Goal: Task Accomplishment & Management: Use online tool/utility

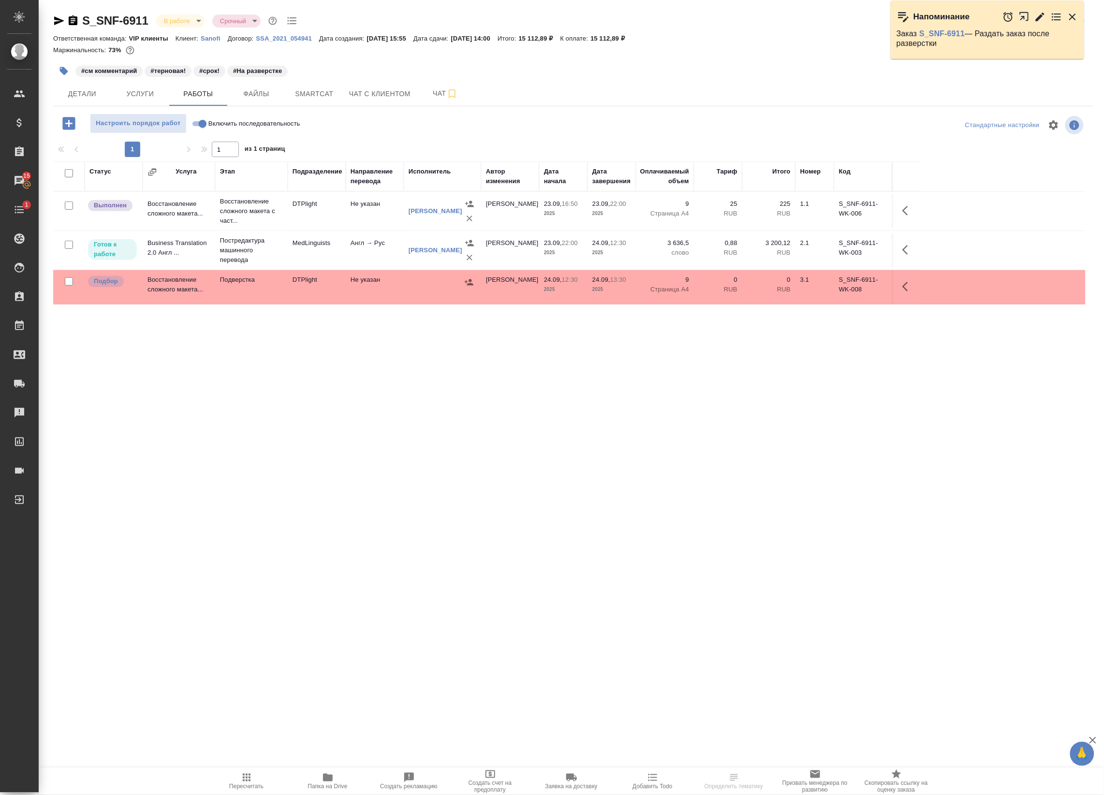
click at [388, 208] on td "Не указан" at bounding box center [375, 211] width 58 height 34
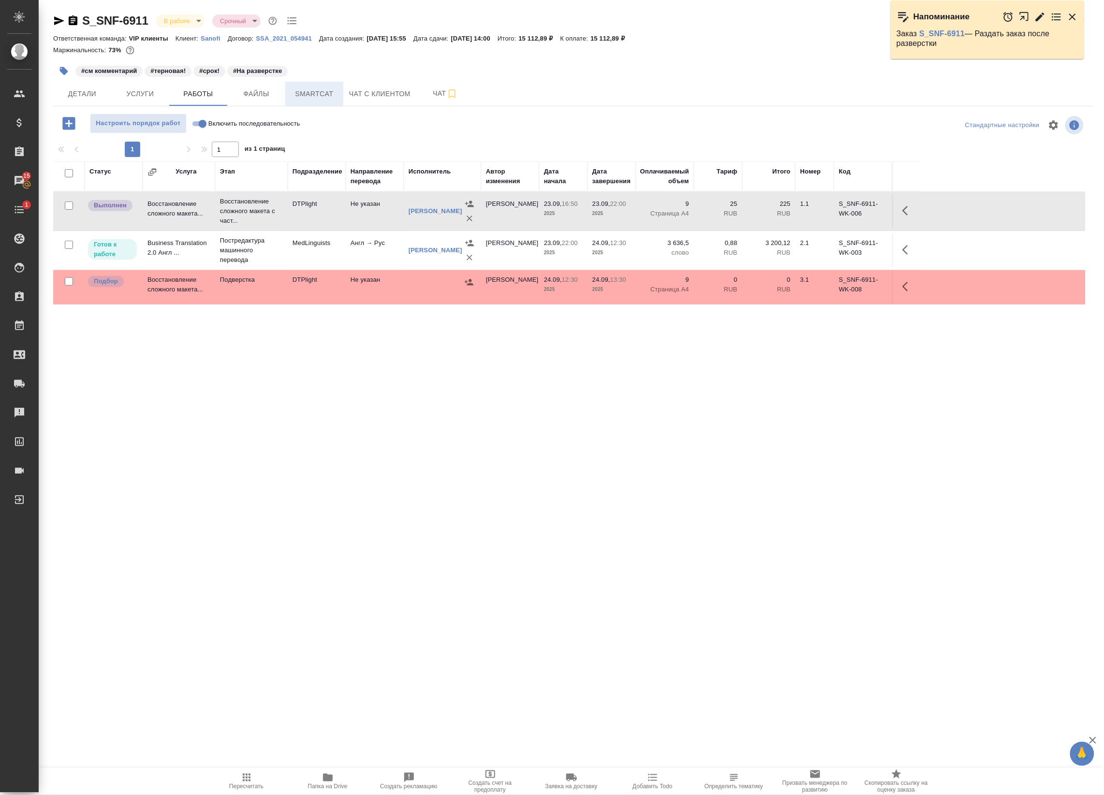
click at [324, 97] on span "Smartcat" at bounding box center [314, 94] width 46 height 12
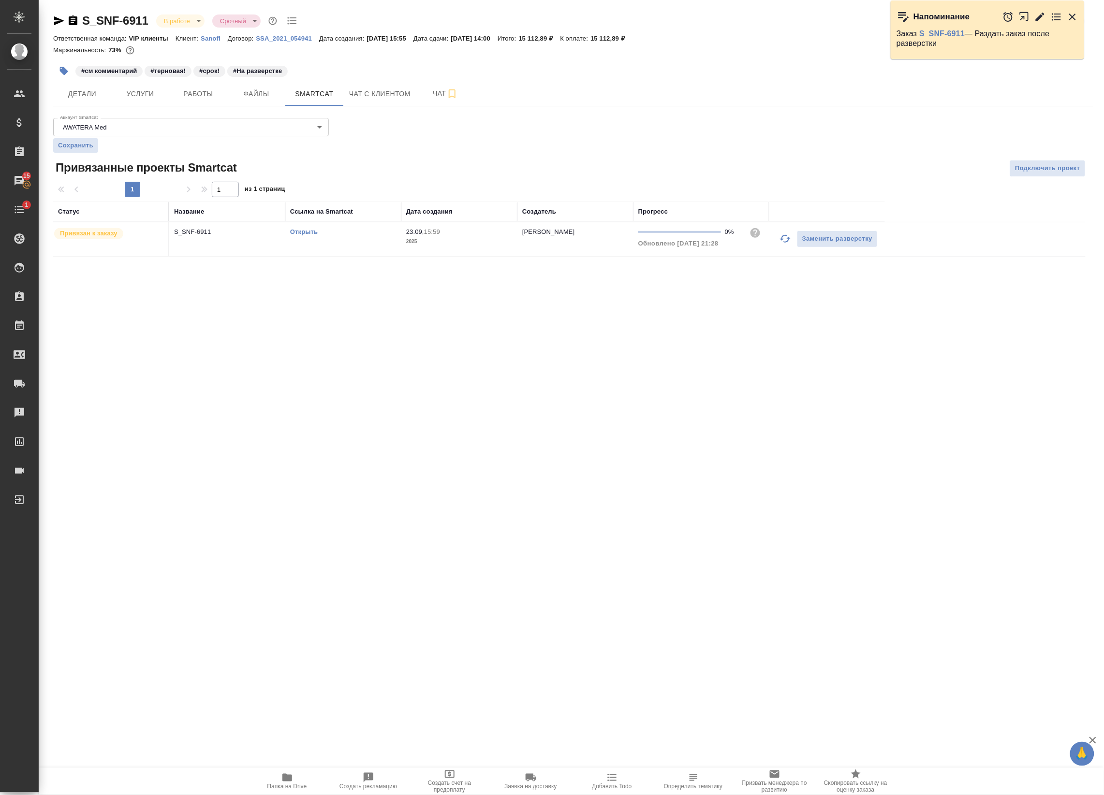
click at [301, 232] on link "Открыть" at bounding box center [304, 231] width 28 height 7
click at [187, 239] on td "S_SNF-6911" at bounding box center [227, 239] width 116 height 34
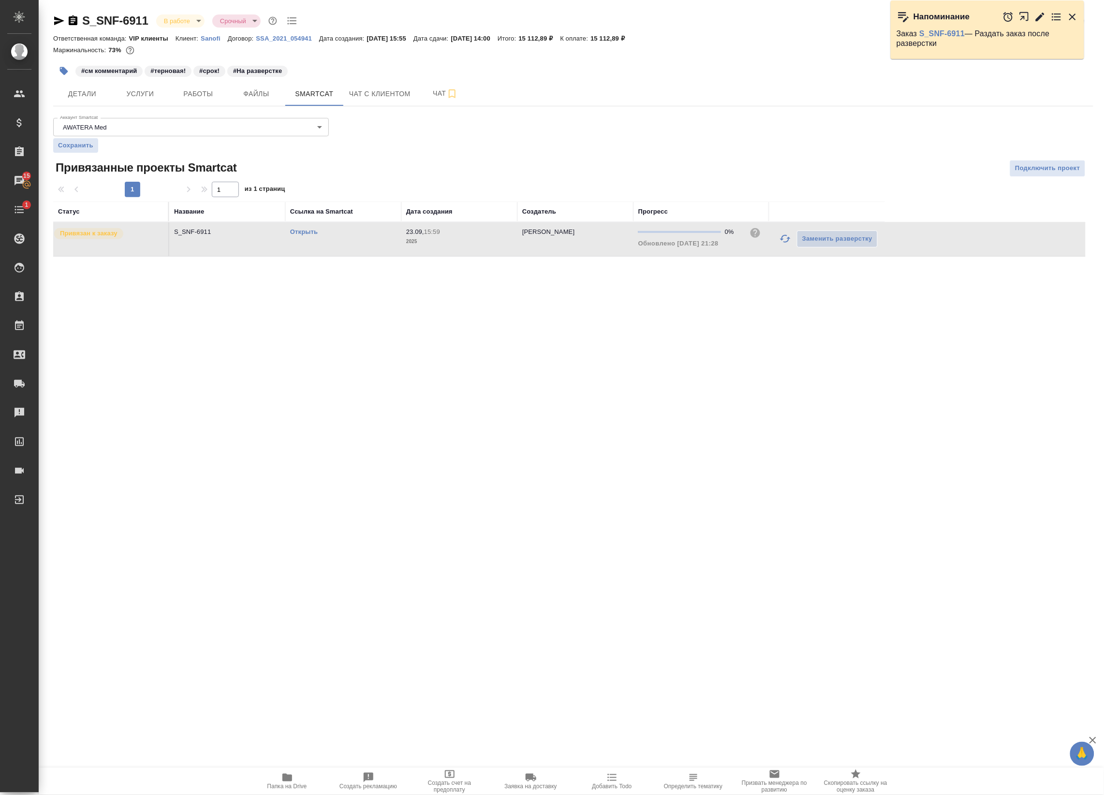
click at [187, 239] on td "S_SNF-6911" at bounding box center [227, 239] width 116 height 34
click at [217, 93] on span "Работы" at bounding box center [198, 94] width 46 height 12
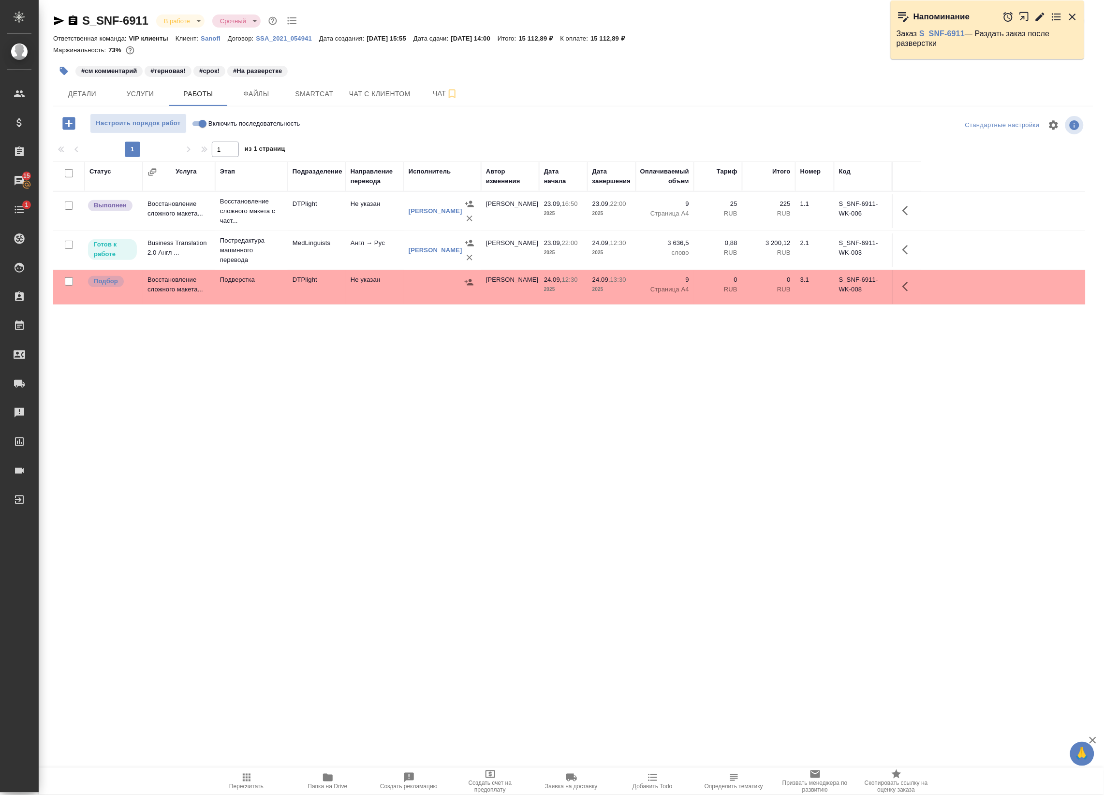
click at [1074, 14] on icon "button" at bounding box center [1072, 17] width 7 height 7
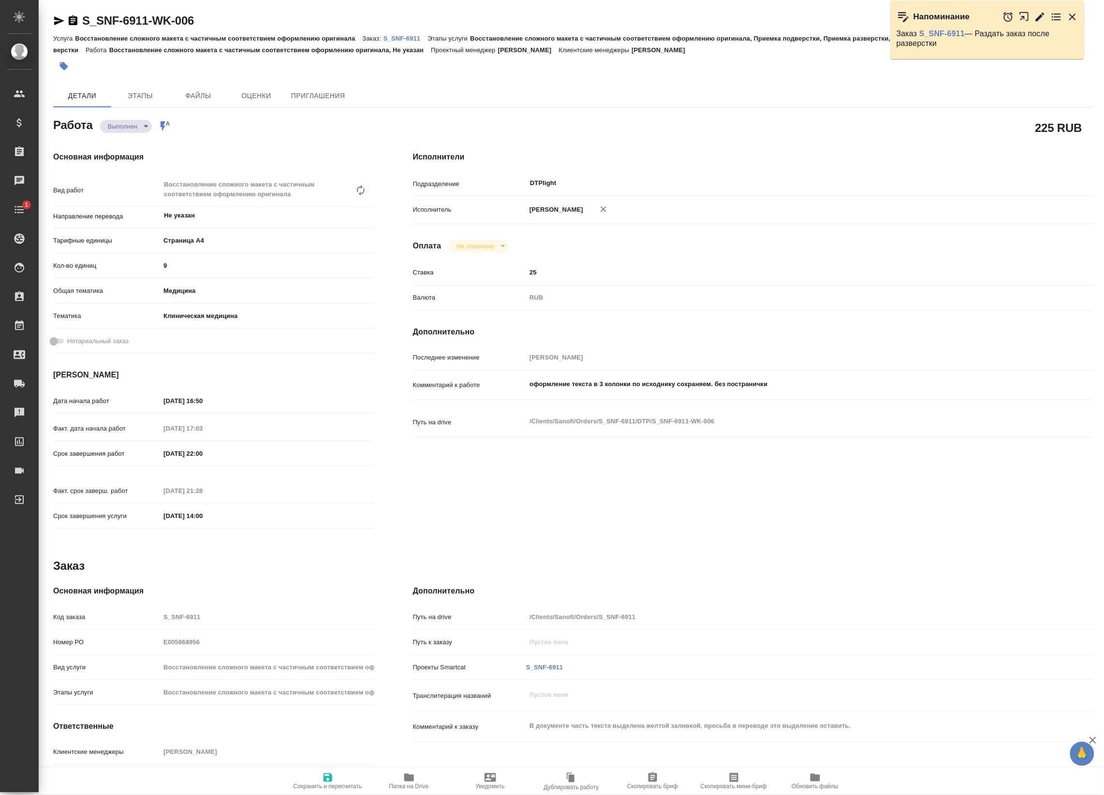
type textarea "x"
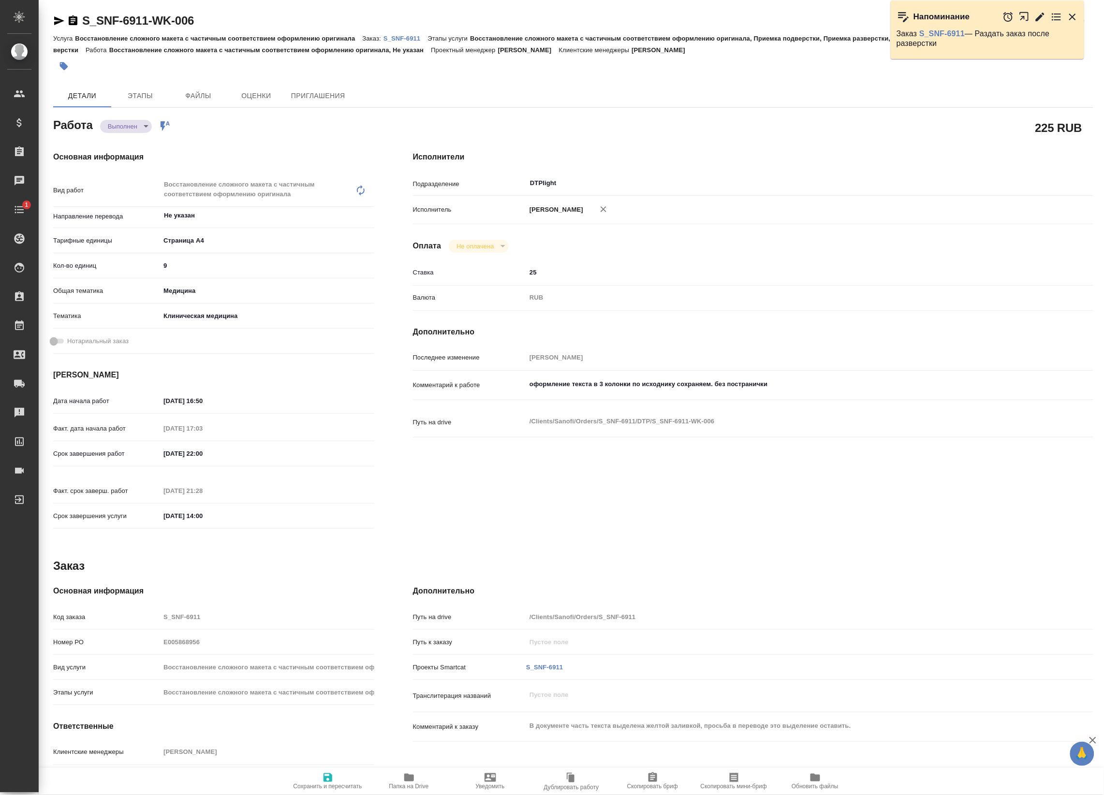
type textarea "x"
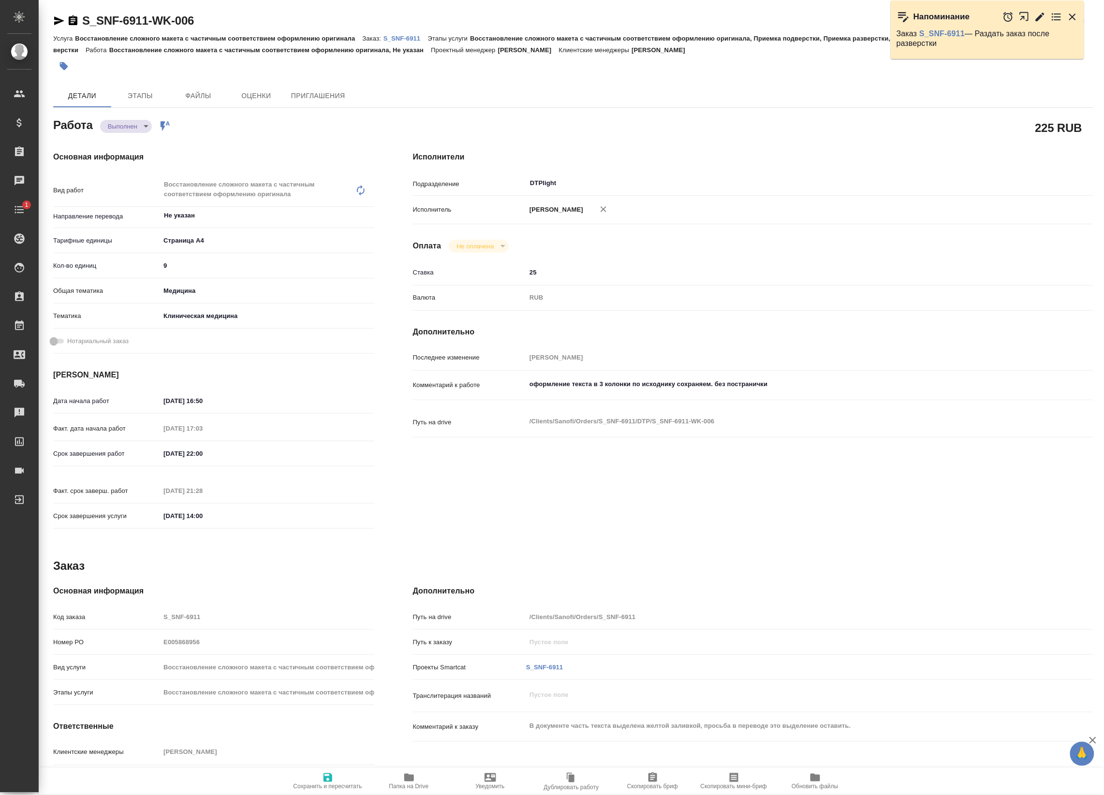
type textarea "x"
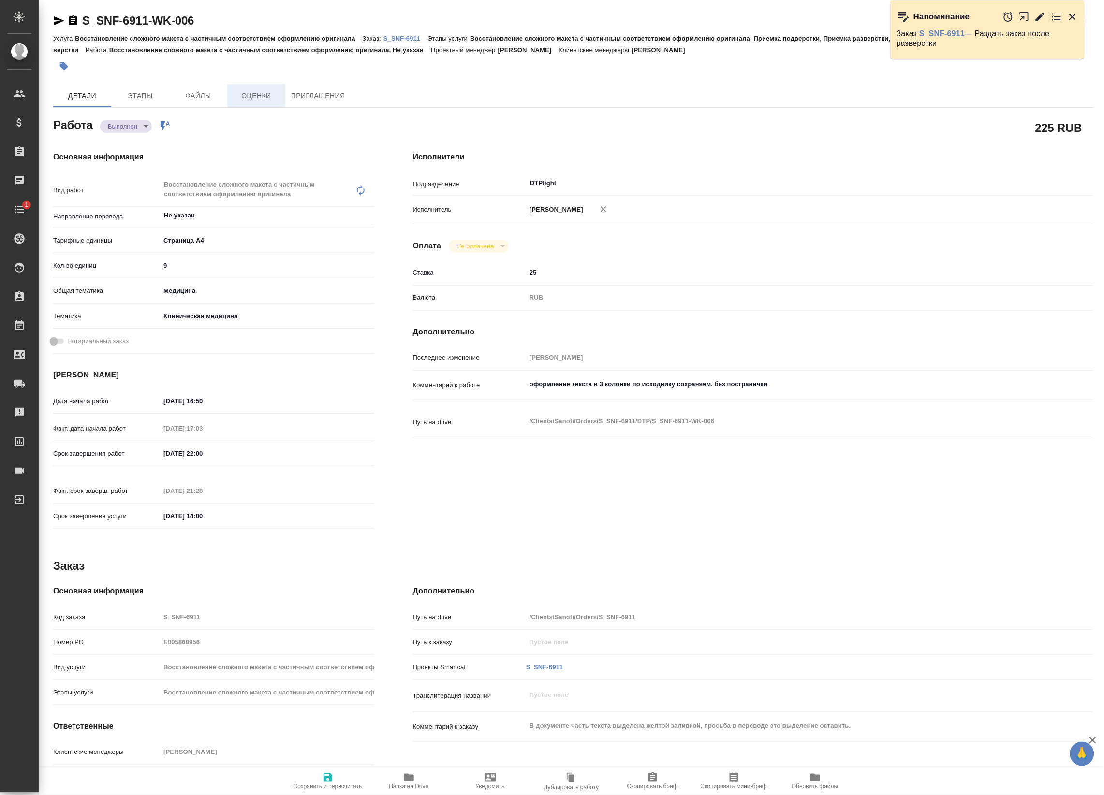
type textarea "x"
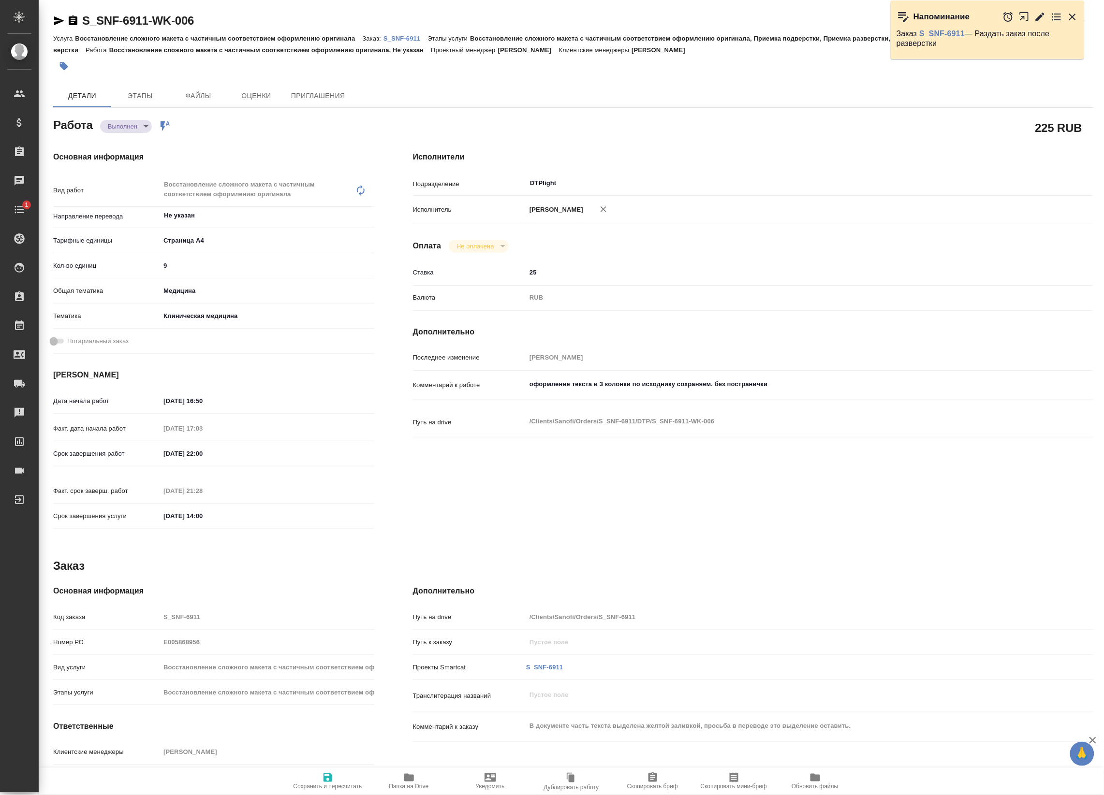
type textarea "x"
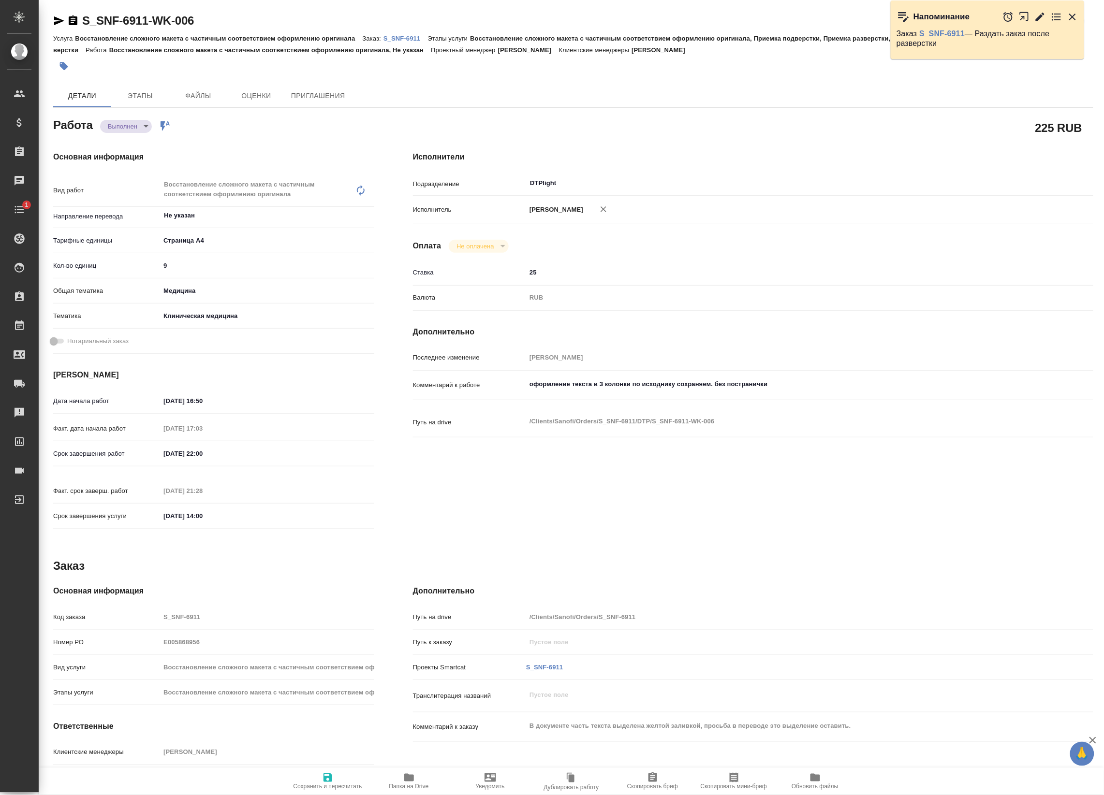
type textarea "x"
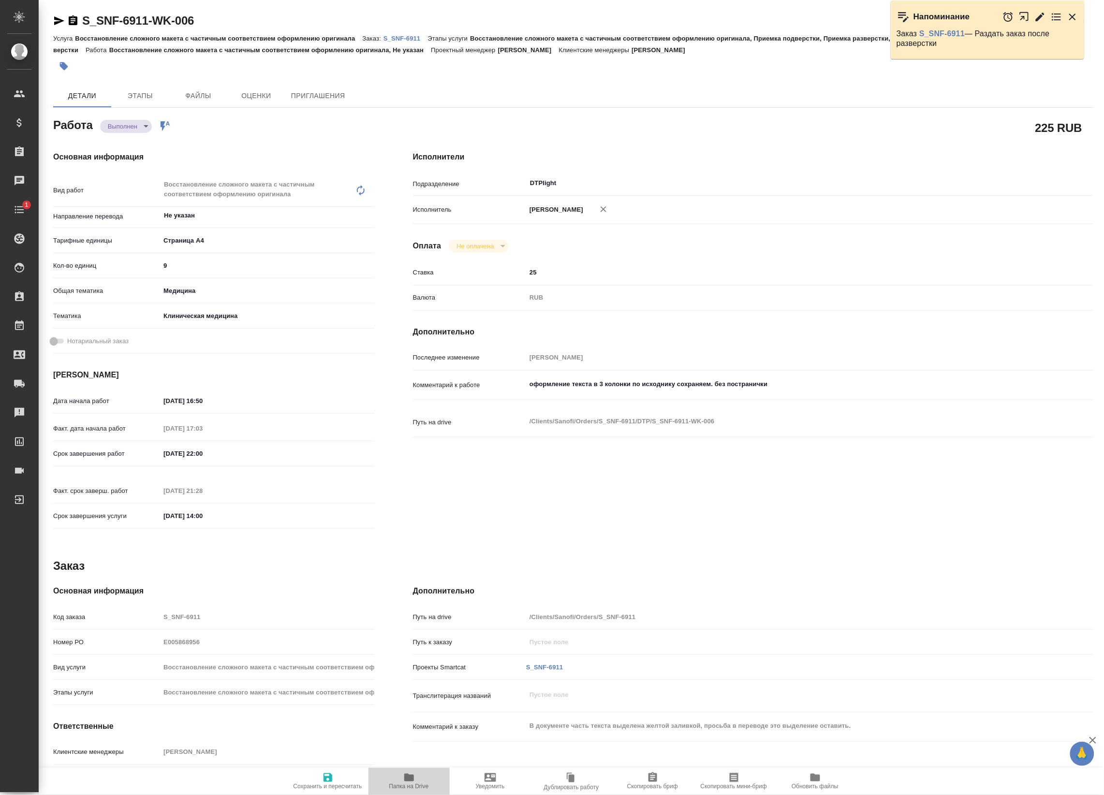
click at [411, 780] on icon "button" at bounding box center [409, 778] width 10 height 8
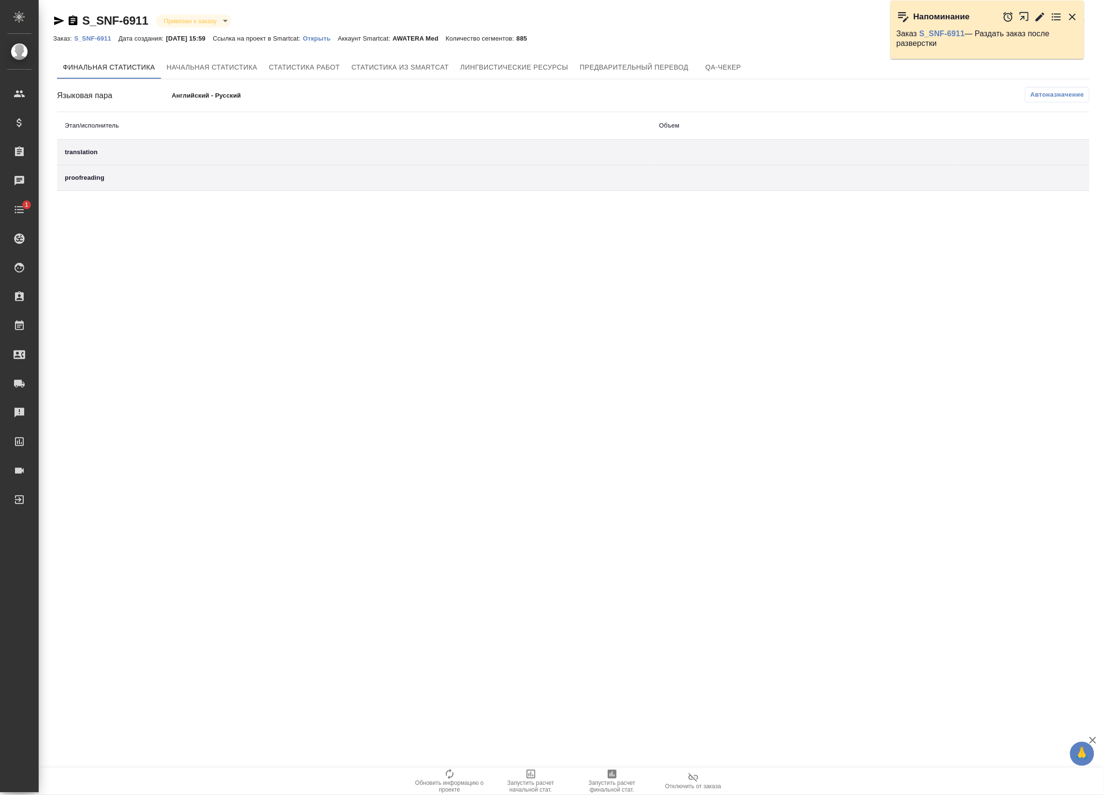
click at [290, 158] on td "translation" at bounding box center [354, 153] width 594 height 26
drag, startPoint x: 185, startPoint y: 158, endPoint x: 348, endPoint y: 166, distance: 163.6
click at [185, 159] on td "translation" at bounding box center [354, 153] width 594 height 26
click at [489, 67] on span "Лингвистические ресурсы" at bounding box center [514, 67] width 108 height 12
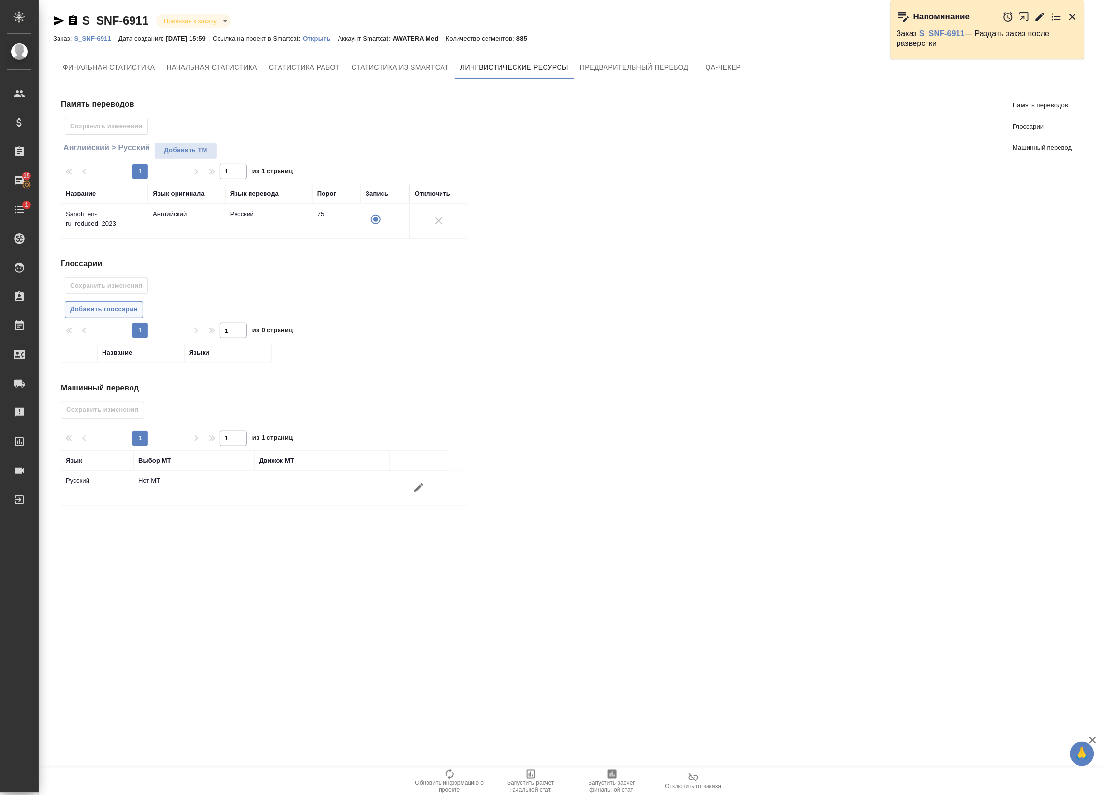
click at [128, 311] on span "Добавить глоссарии" at bounding box center [104, 309] width 68 height 11
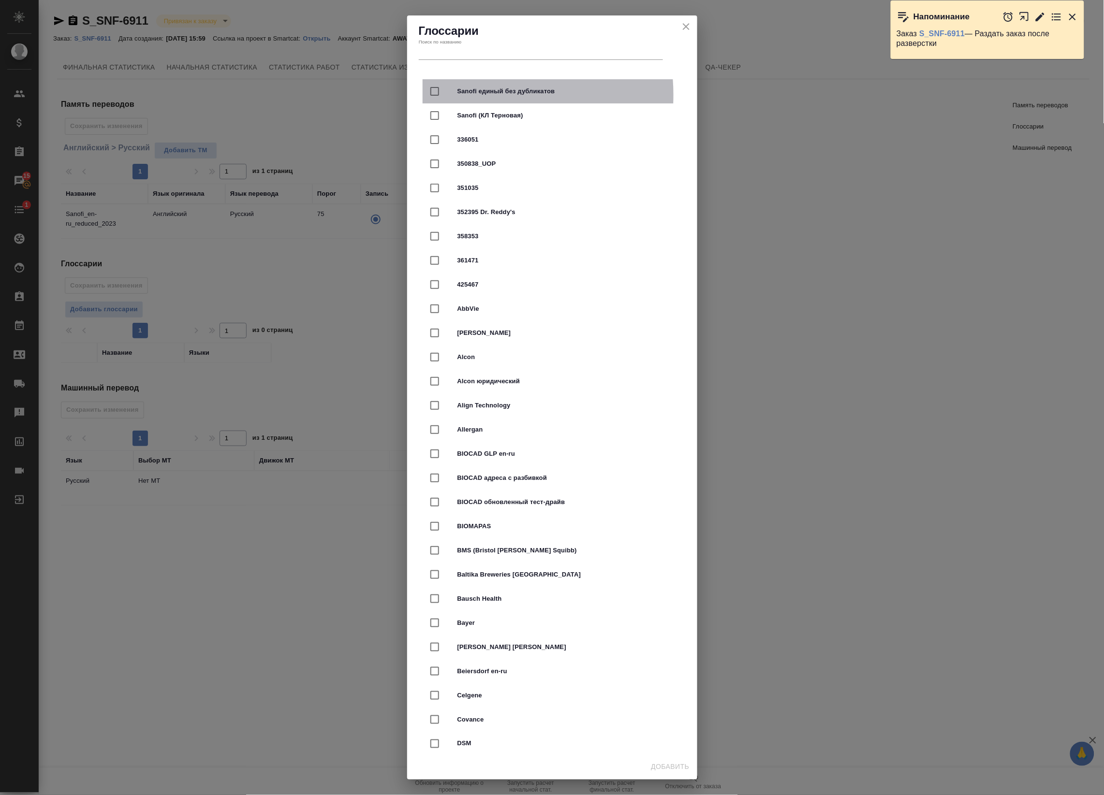
click at [464, 95] on span "Sanofi единый без дубликатов" at bounding box center [565, 92] width 217 height 10
checkbox input "true"
click at [469, 47] on input "text" at bounding box center [541, 53] width 244 height 14
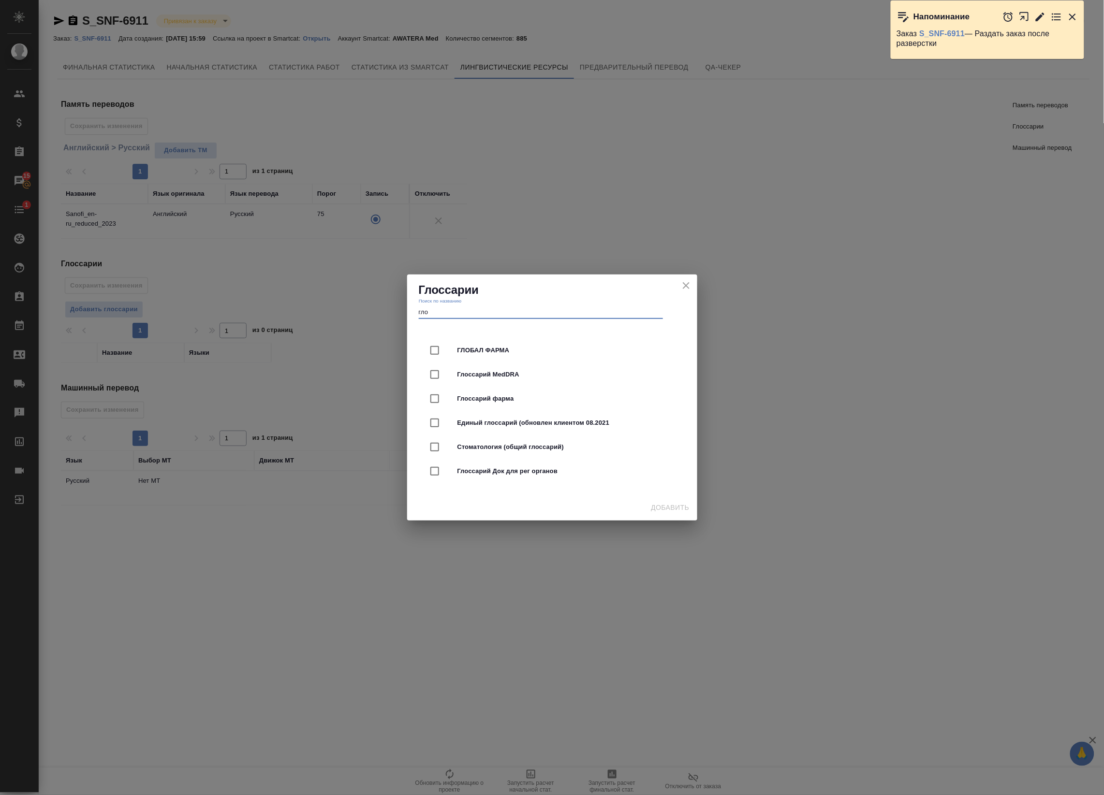
type input "гло"
click at [482, 373] on span "Глоссарий MedDRA" at bounding box center [565, 375] width 217 height 10
checkbox input "true"
click at [467, 322] on div "Глоссарии Поиск по названию гло" at bounding box center [552, 301] width 290 height 52
click at [471, 313] on input "гло" at bounding box center [541, 313] width 244 height 14
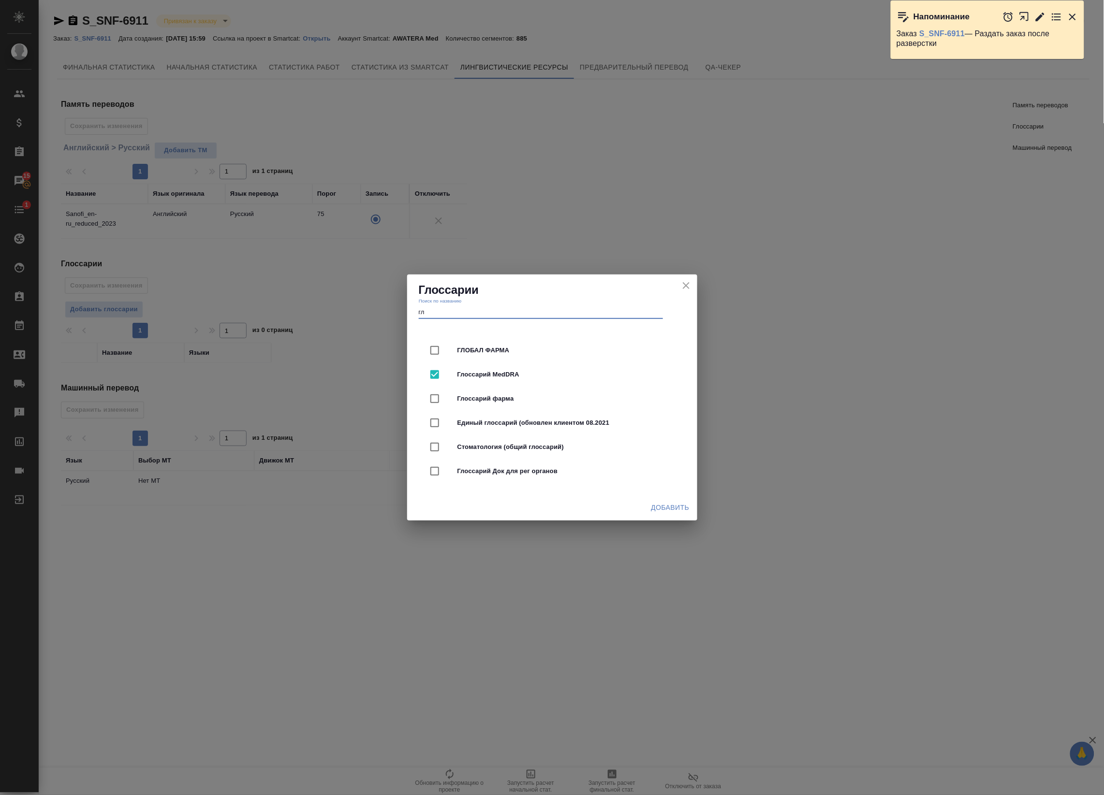
type input "г"
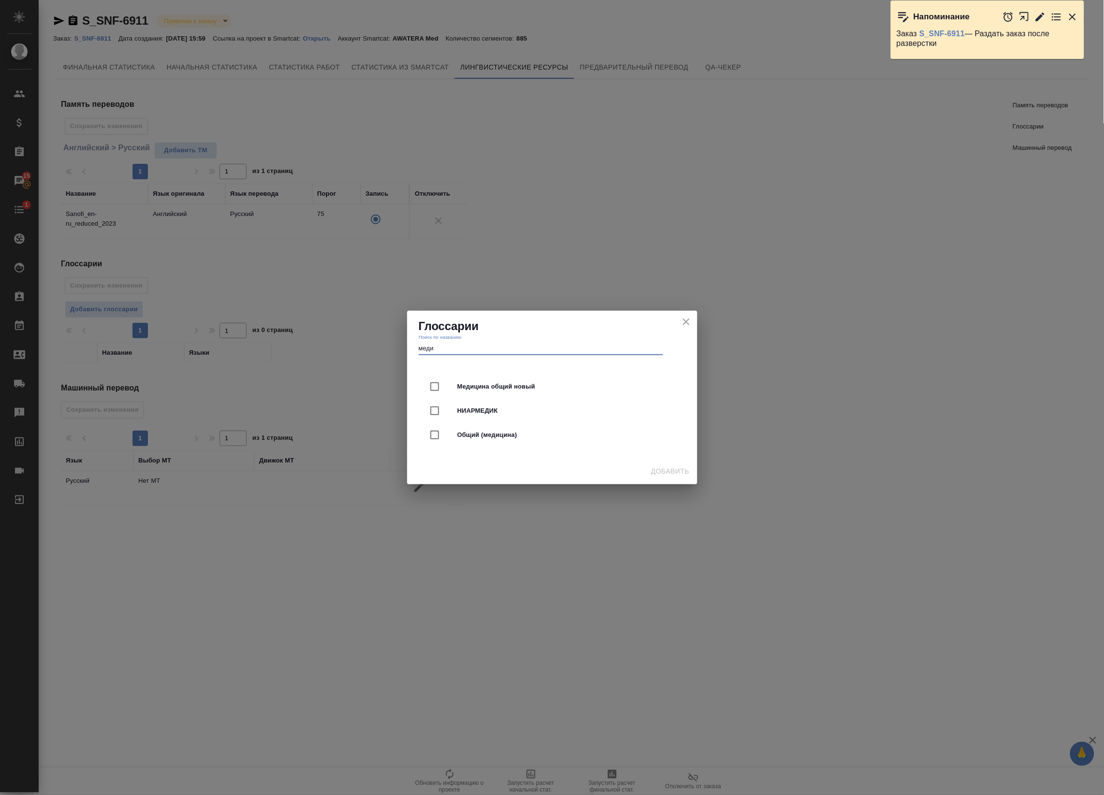
type input "меди"
click at [497, 391] on span "Медицина общий новый" at bounding box center [565, 387] width 217 height 10
checkbox input "true"
click at [659, 470] on span "Добавить" at bounding box center [670, 472] width 38 height 12
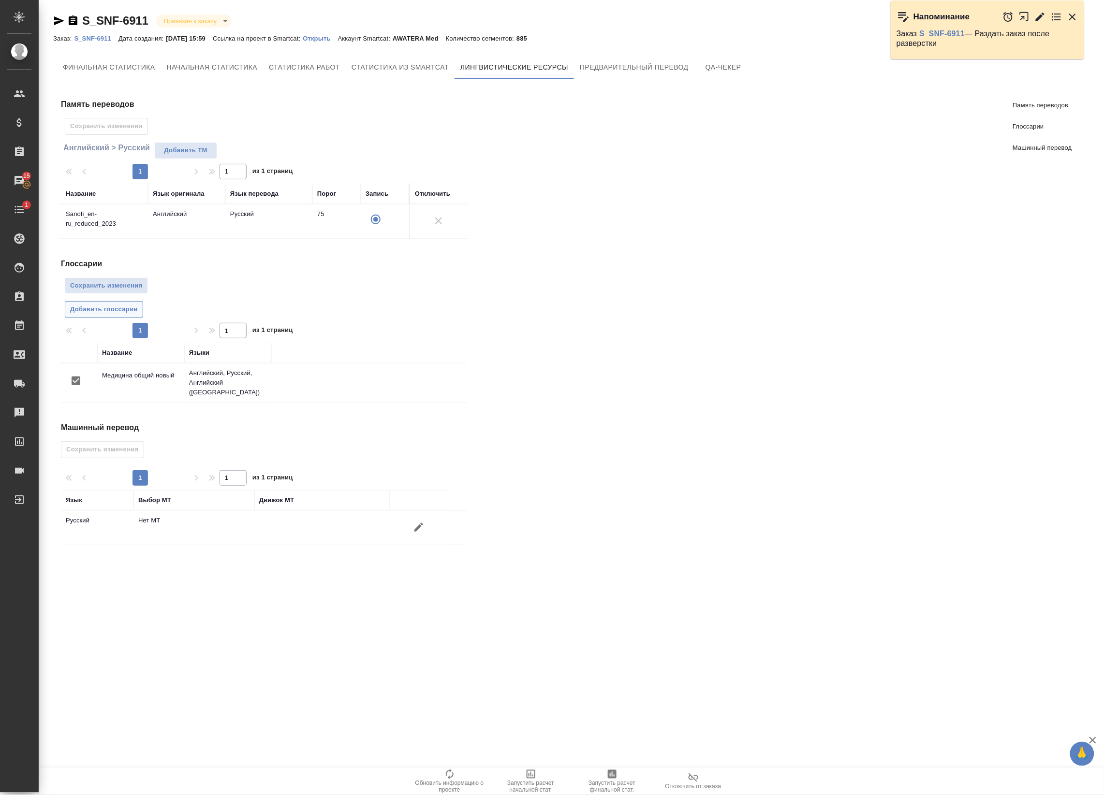
click at [117, 312] on span "Добавить глоссарии" at bounding box center [104, 309] width 68 height 11
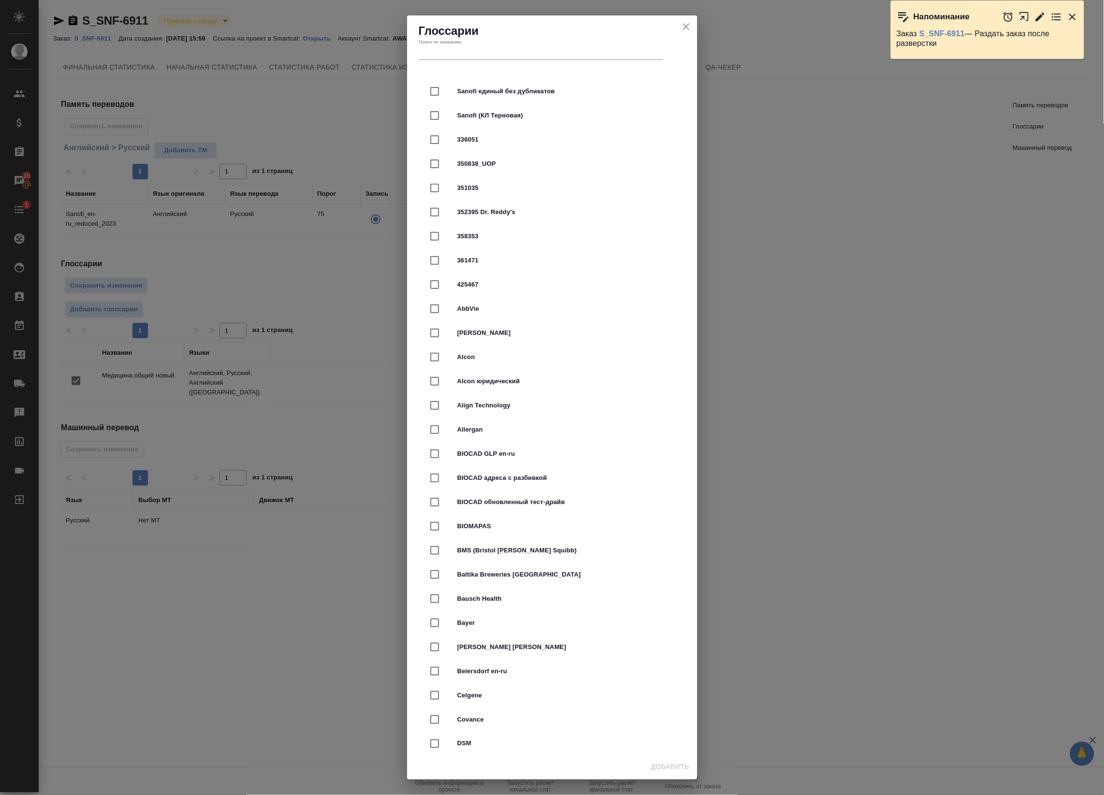
click at [477, 88] on span "Sanofi единый без дубликатов" at bounding box center [565, 92] width 217 height 10
checkbox input "true"
click at [658, 764] on span "Добавить" at bounding box center [670, 768] width 38 height 12
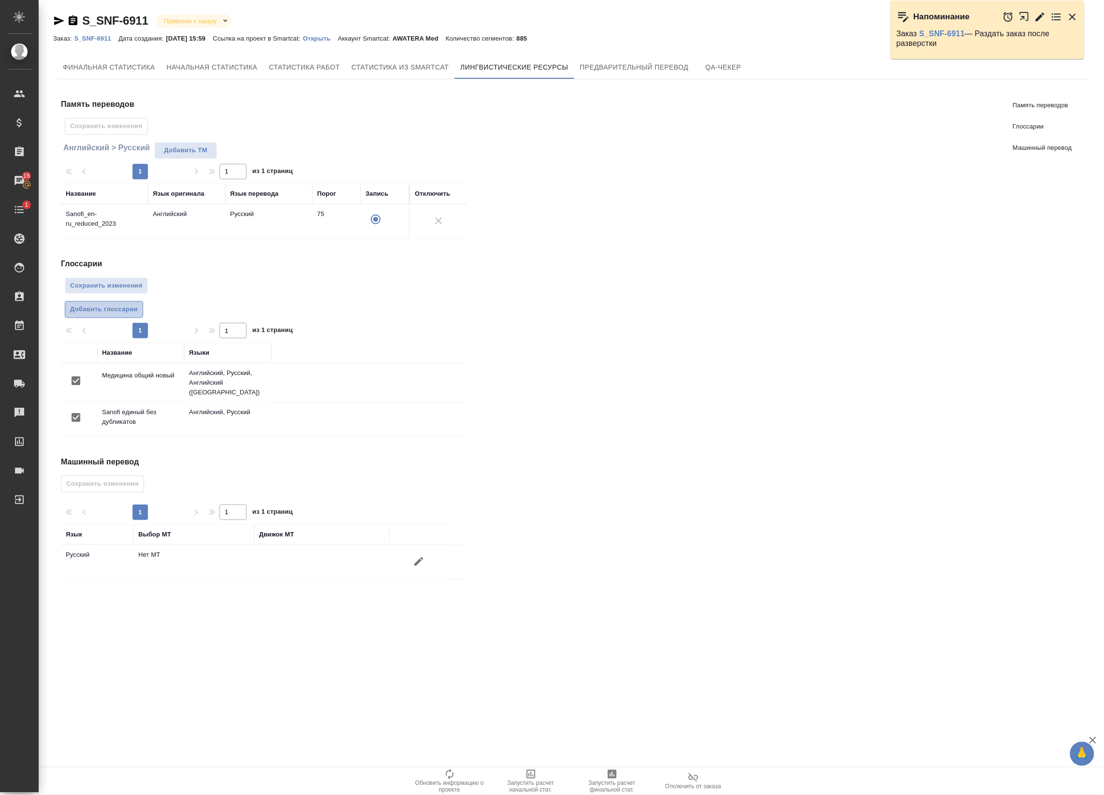
click at [102, 313] on span "Добавить глоссарии" at bounding box center [104, 309] width 68 height 11
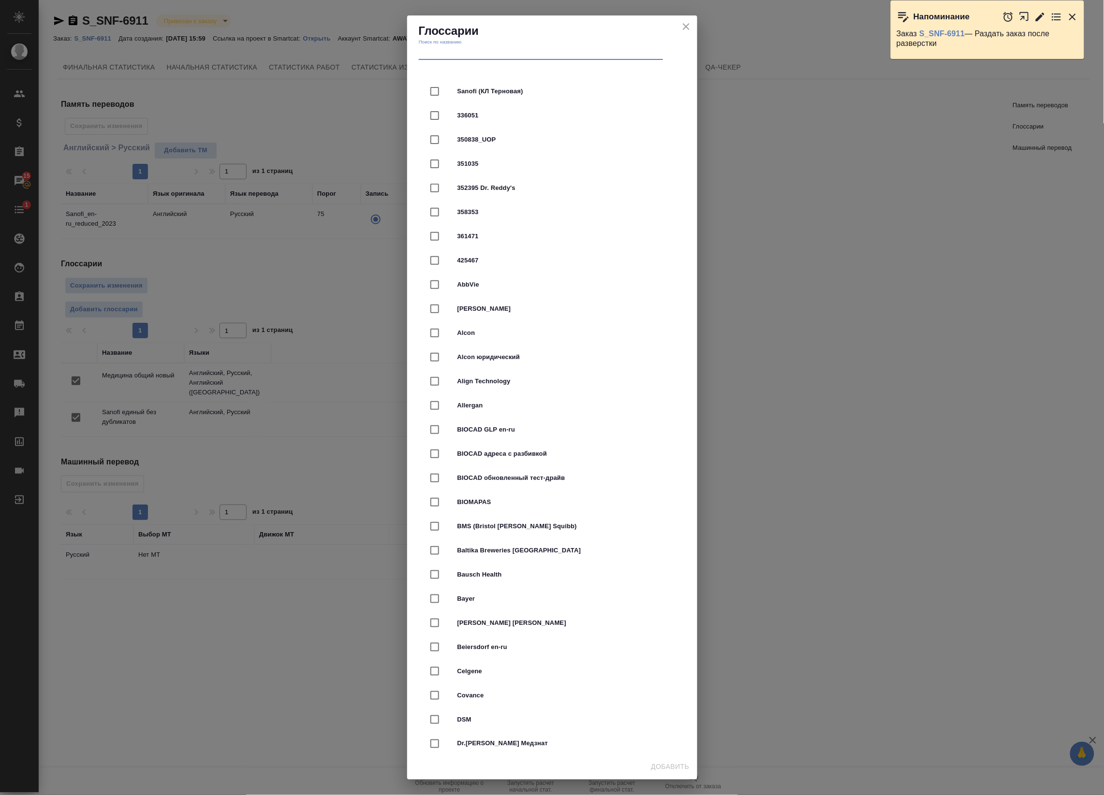
click at [523, 55] on input "text" at bounding box center [541, 53] width 244 height 14
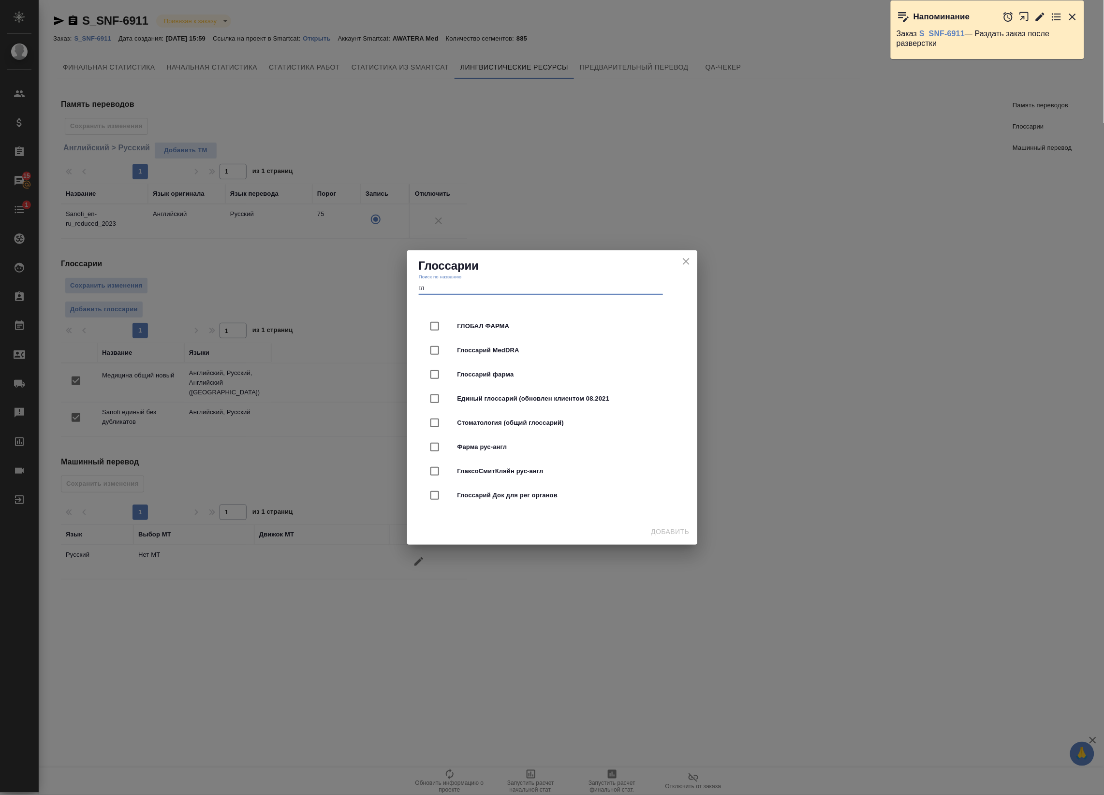
type input "гл"
drag, startPoint x: 516, startPoint y: 348, endPoint x: 568, endPoint y: 383, distance: 62.4
click at [517, 348] on span "Глоссарий MedDRA" at bounding box center [565, 351] width 217 height 10
checkbox input "true"
click at [668, 533] on span "Добавить" at bounding box center [670, 532] width 38 height 12
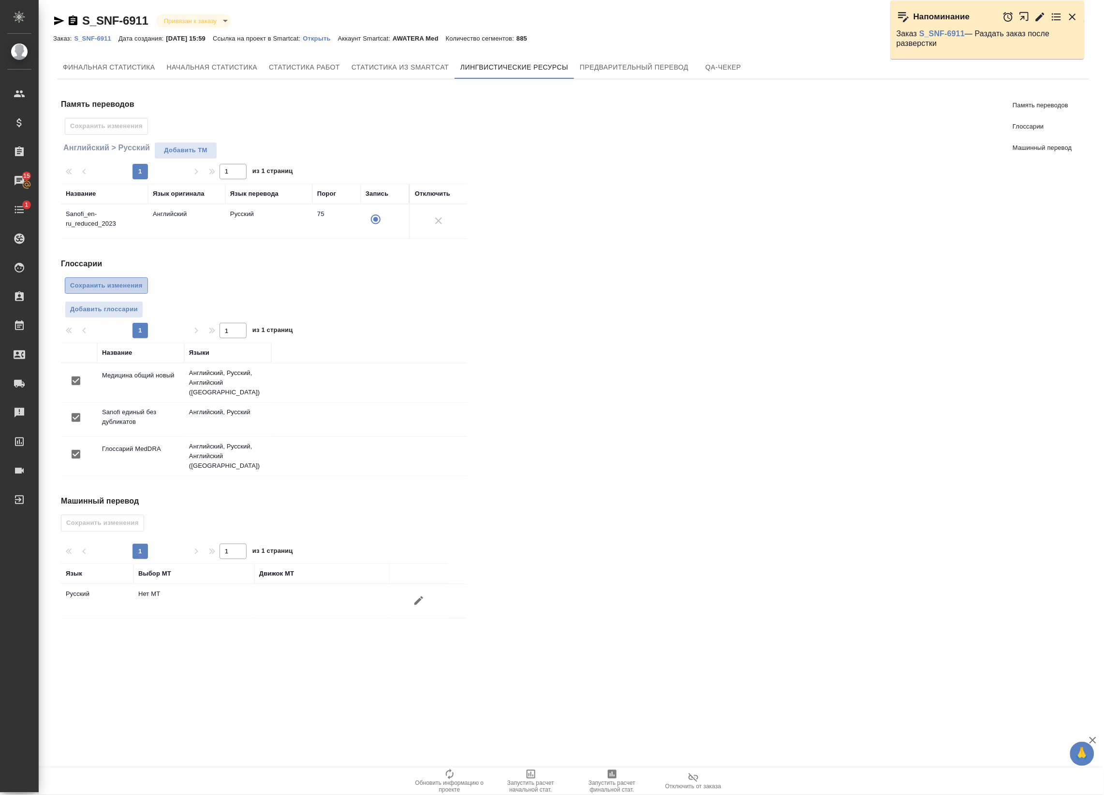
click at [138, 289] on span "Сохранить изменения" at bounding box center [106, 285] width 73 height 11
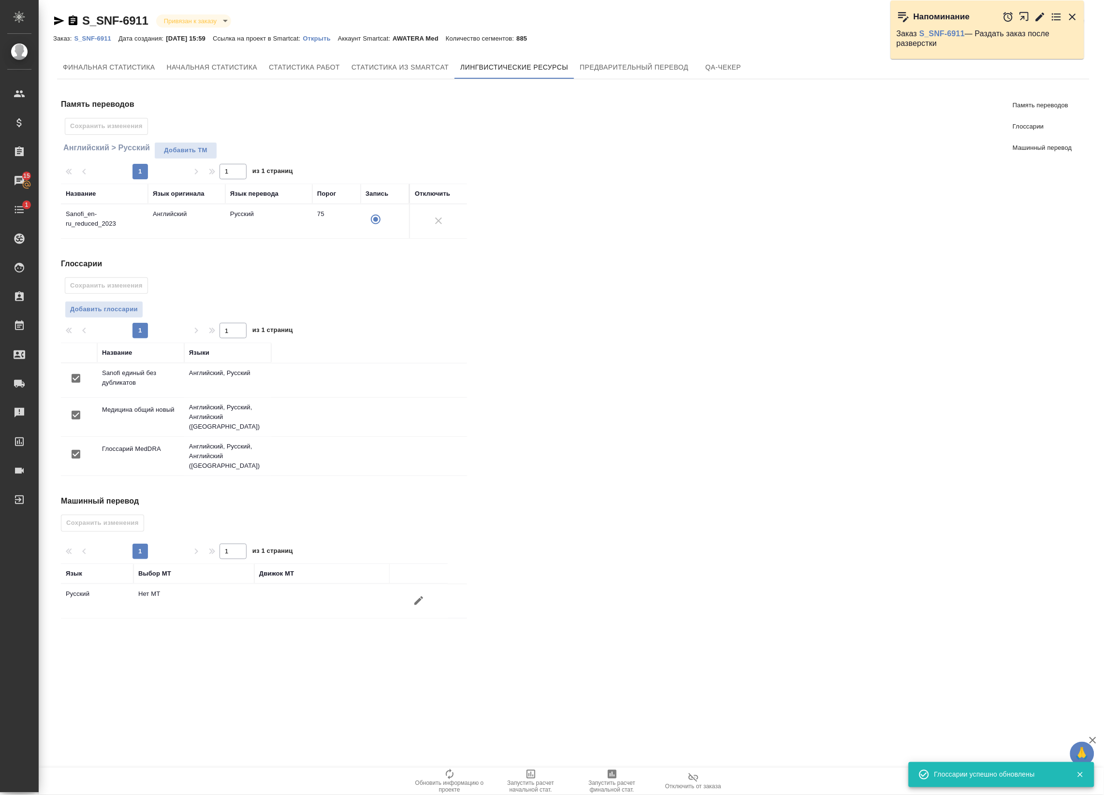
click at [422, 596] on icon "button" at bounding box center [419, 601] width 12 height 12
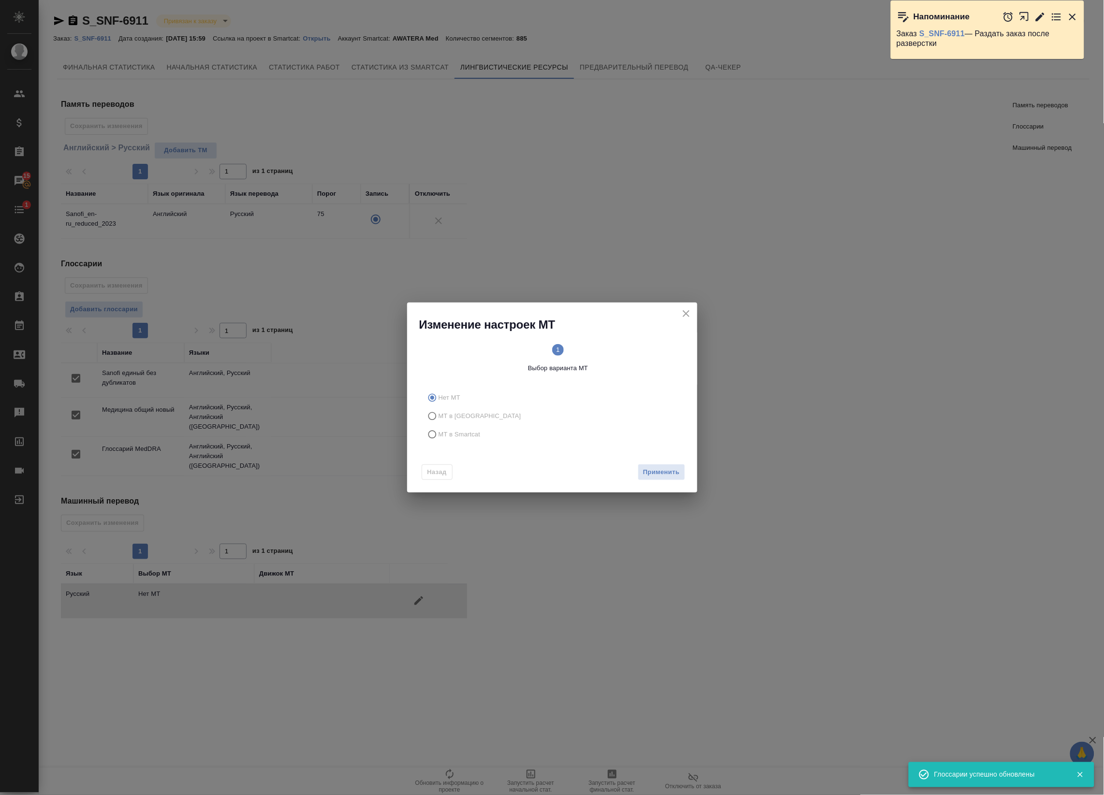
click at [476, 438] on span "МТ в Smartcat" at bounding box center [460, 435] width 42 height 10
click at [439, 438] on input "МТ в Smartcat" at bounding box center [430, 434] width 15 height 18
radio input "true"
click at [649, 472] on div "Назад Вперед" at bounding box center [552, 470] width 290 height 45
click at [653, 472] on button "Вперед" at bounding box center [667, 472] width 35 height 17
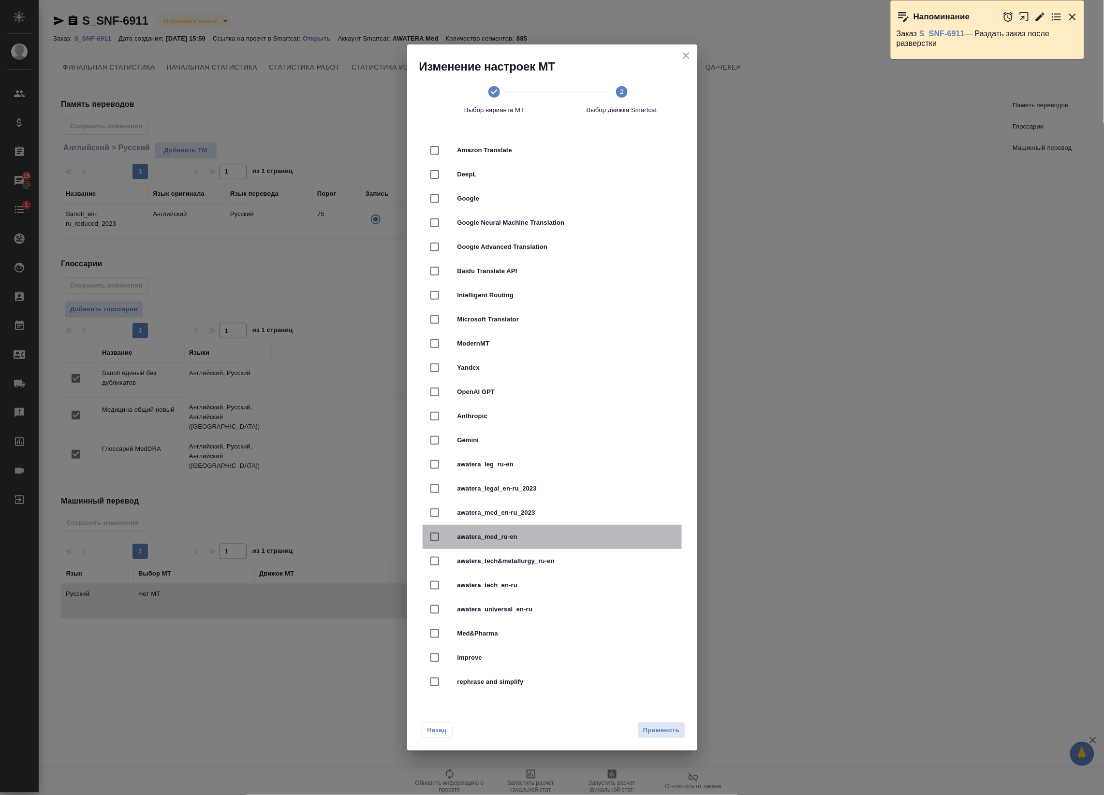
click at [545, 540] on span "awatera_med_ru-en" at bounding box center [565, 537] width 217 height 10
checkbox input "true"
click at [510, 538] on span "awatera_med_ru-en" at bounding box center [565, 537] width 217 height 10
click at [522, 513] on span "awatera_med_en-ru_2023" at bounding box center [565, 513] width 217 height 10
checkbox input "true"
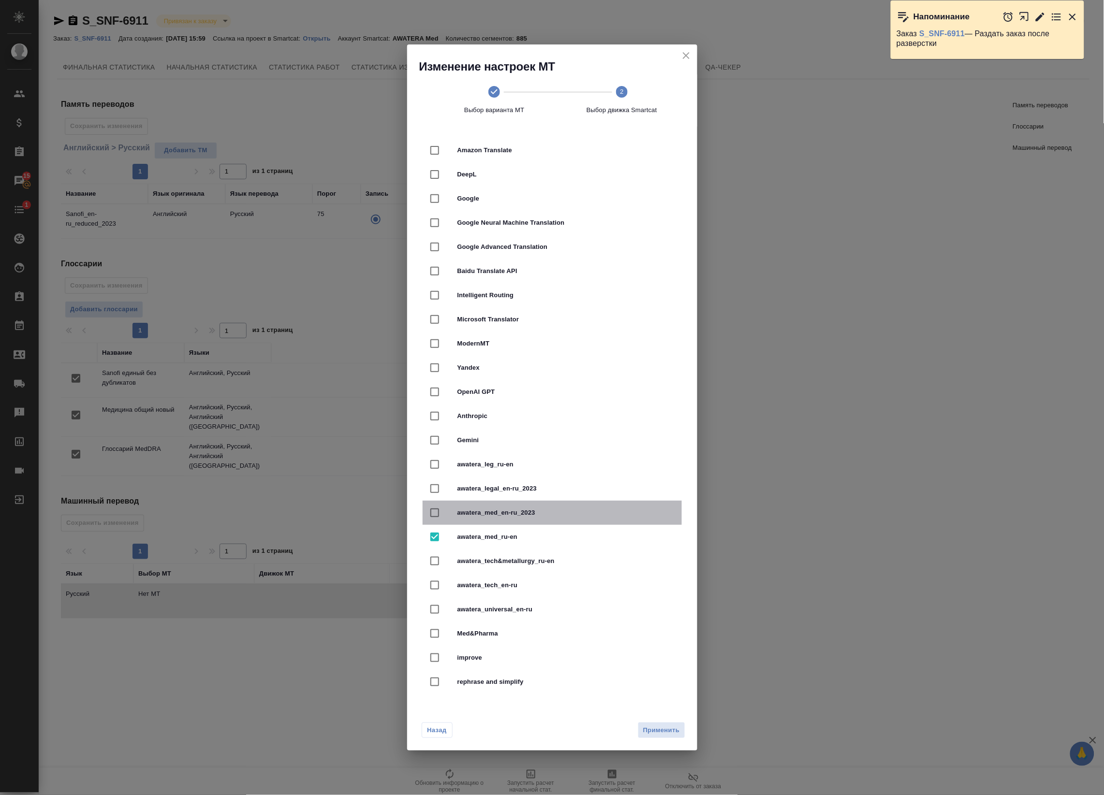
checkbox input "false"
click at [670, 735] on span "Применить" at bounding box center [661, 730] width 37 height 11
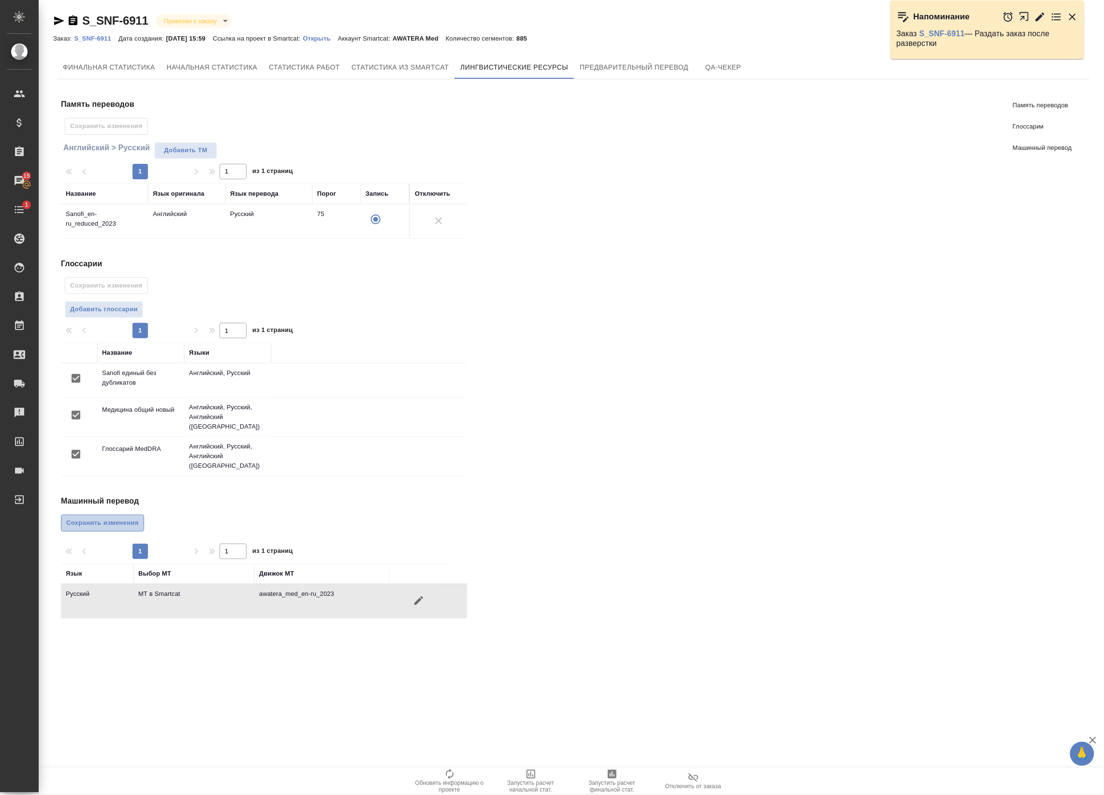
click at [132, 518] on span "Сохранить изменения" at bounding box center [102, 523] width 73 height 11
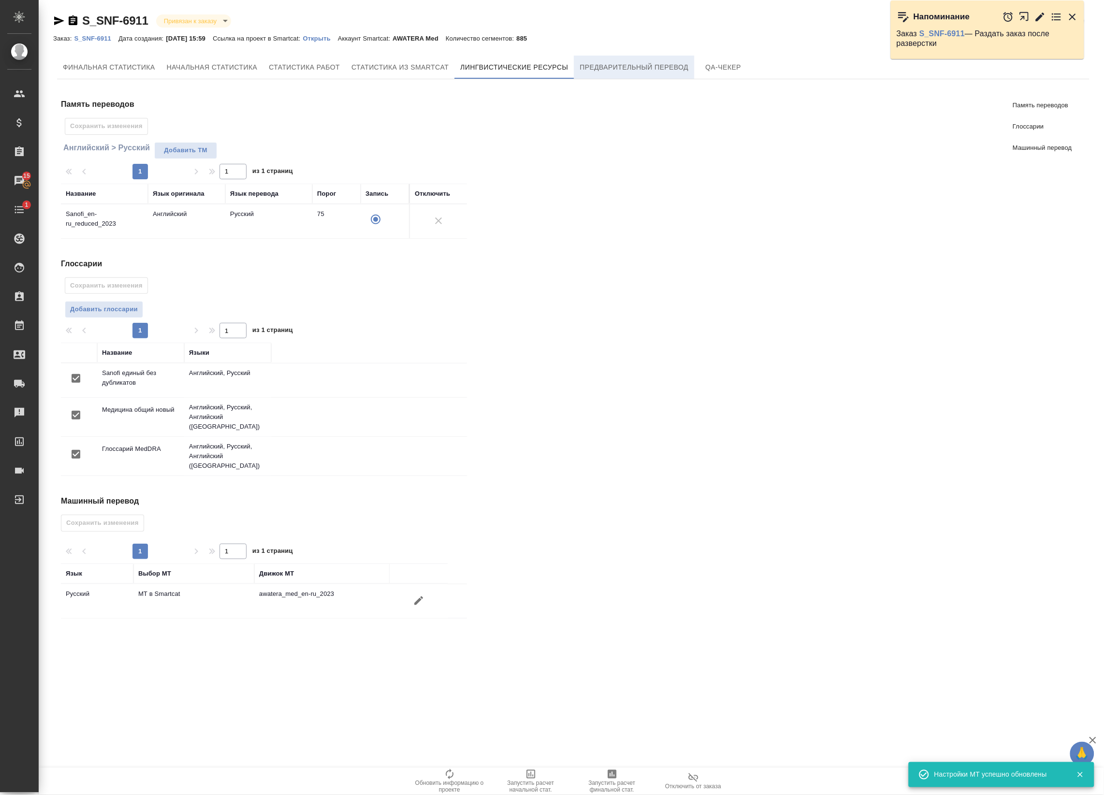
click at [600, 61] on span "Предварительный перевод" at bounding box center [634, 67] width 109 height 12
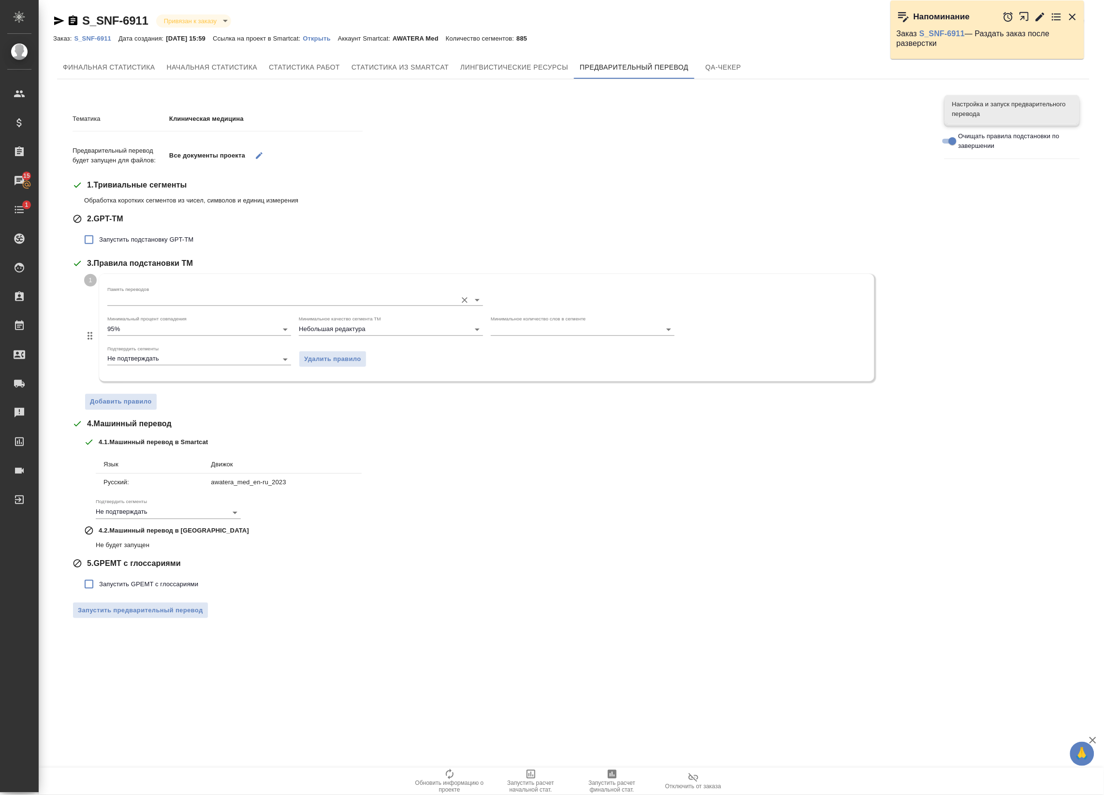
click at [139, 291] on label "Память переводов" at bounding box center [128, 289] width 42 height 5
click at [139, 294] on input "Память переводов" at bounding box center [279, 300] width 345 height 12
drag, startPoint x: 136, startPoint y: 304, endPoint x: 134, endPoint y: 316, distance: 12.3
click at [136, 304] on input "Память переводов" at bounding box center [279, 300] width 345 height 12
click at [139, 314] on p "Sanofi_en-ru_reduced_2023" at bounding box center [155, 319] width 81 height 10
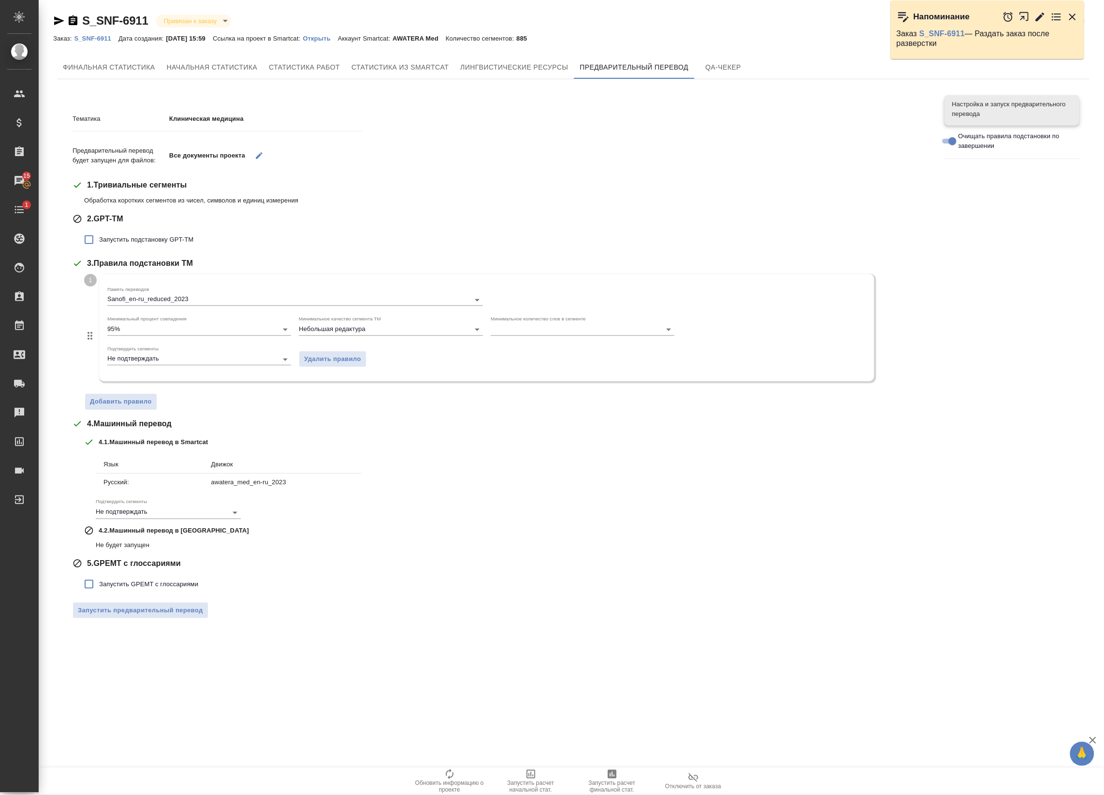
click at [106, 244] on span "Запустить подстановку GPT-TM" at bounding box center [146, 240] width 94 height 10
click at [99, 244] on input "Запустить подстановку GPT-TM" at bounding box center [89, 240] width 20 height 20
checkbox input "true"
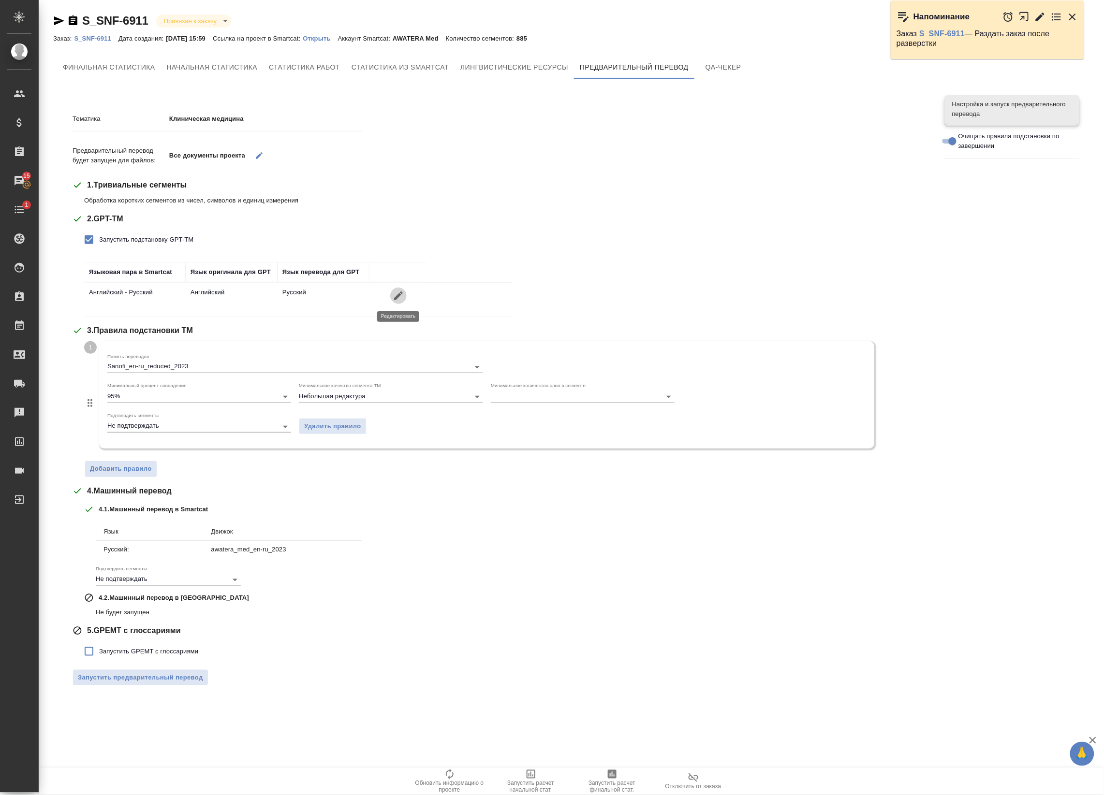
click at [394, 293] on icon "button" at bounding box center [399, 296] width 12 height 12
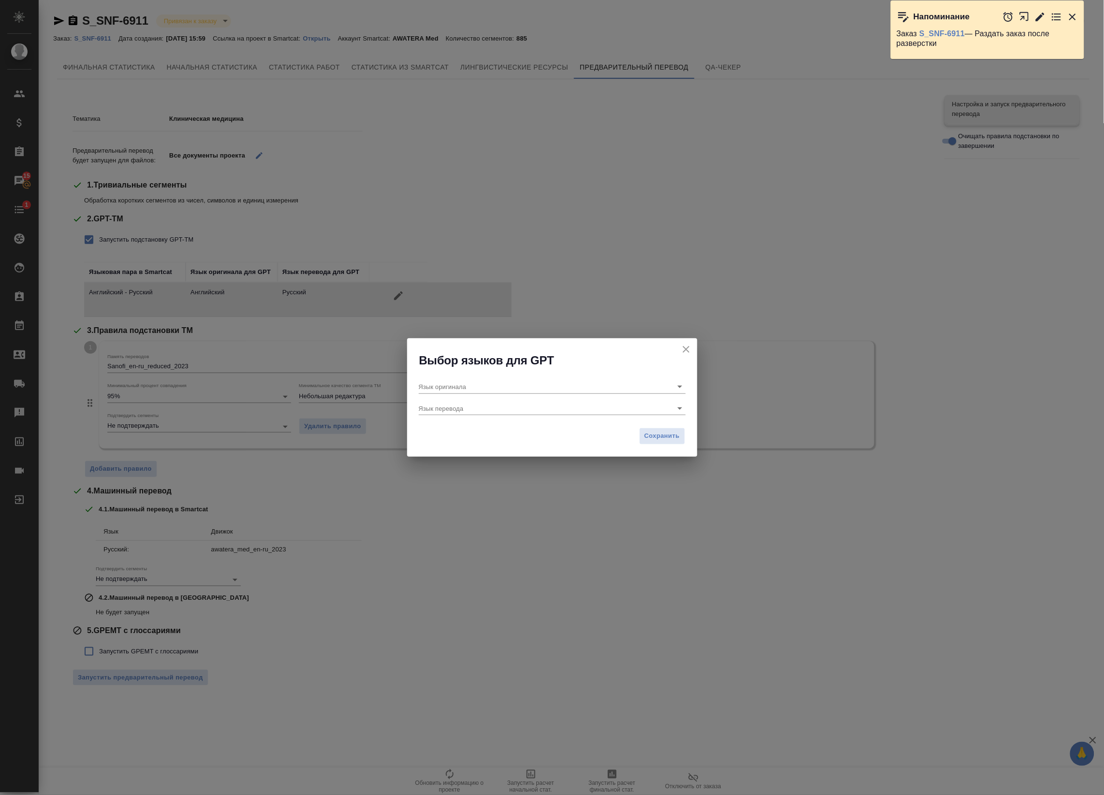
type input "Английский"
type input "Русский"
click at [690, 348] on icon "close" at bounding box center [686, 350] width 12 height 12
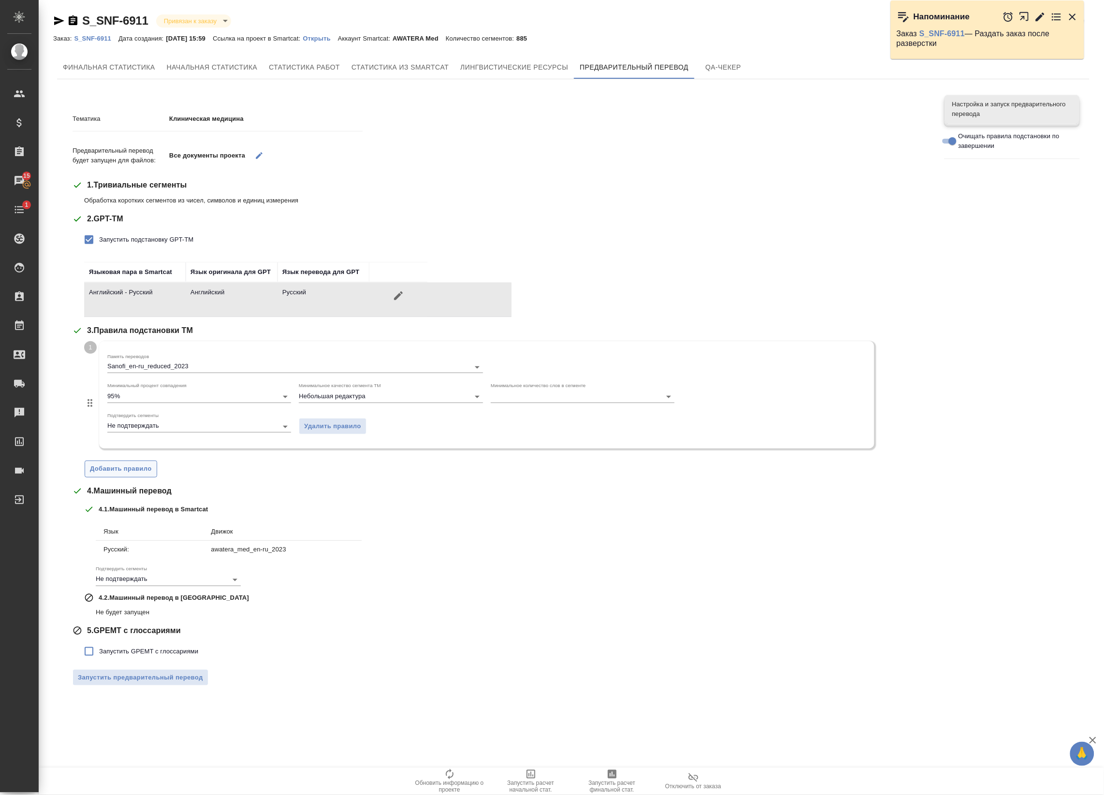
click at [121, 470] on span "Добавить правило" at bounding box center [121, 469] width 62 height 11
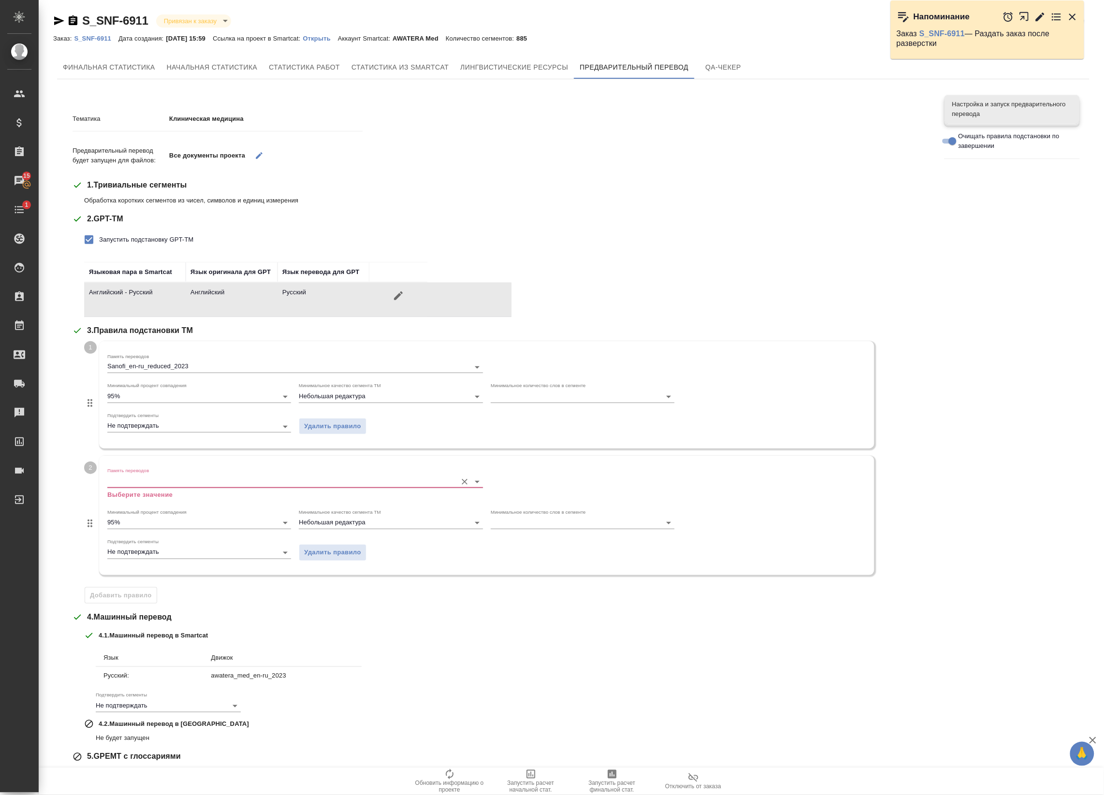
click at [167, 484] on input "Память переводов" at bounding box center [279, 482] width 345 height 12
click at [464, 478] on button "Очистить" at bounding box center [465, 482] width 14 height 14
click at [463, 483] on icon "Очистить" at bounding box center [465, 482] width 10 height 10
click at [465, 480] on icon "Очистить" at bounding box center [465, 482] width 10 height 10
click at [320, 547] on span "Удалить правило" at bounding box center [332, 552] width 57 height 11
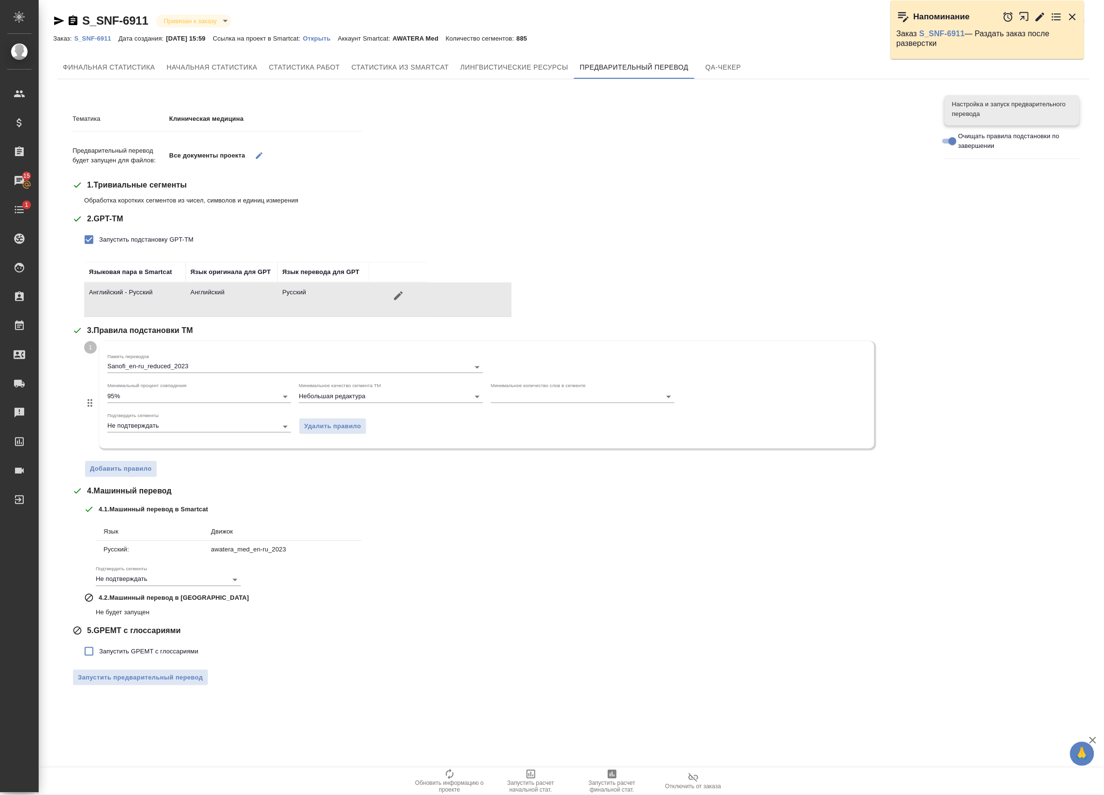
click at [118, 647] on span "Запустить GPEMT с глоссариями" at bounding box center [148, 652] width 99 height 10
click at [99, 647] on input "Запустить GPEMT с глоссариями" at bounding box center [89, 652] width 20 height 20
checkbox input "true"
click at [178, 748] on span "Запустить предварительный перевод" at bounding box center [140, 745] width 125 height 11
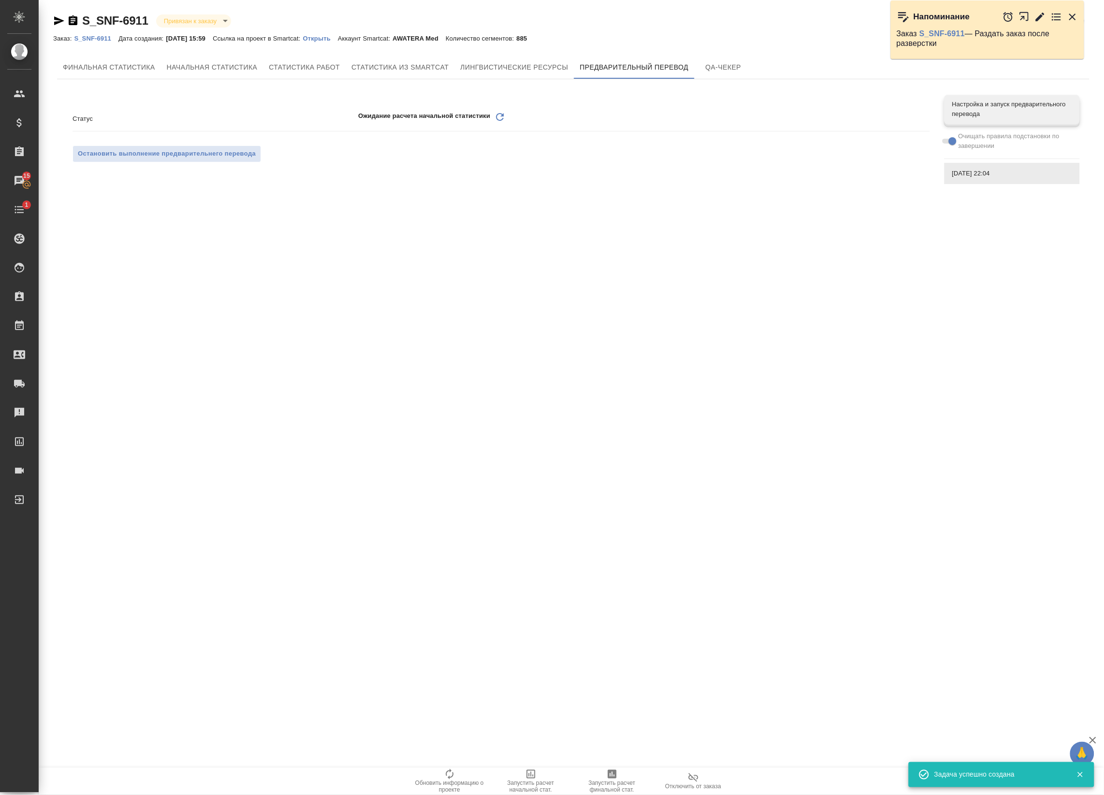
drag, startPoint x: 493, startPoint y: 119, endPoint x: 498, endPoint y: 115, distance: 6.6
click at [498, 115] on div "Ожидание расчета начальной статистики Обновить" at bounding box center [644, 118] width 572 height 15
click at [499, 114] on icon at bounding box center [500, 117] width 8 height 8
click at [499, 115] on icon "Обновить" at bounding box center [500, 117] width 12 height 12
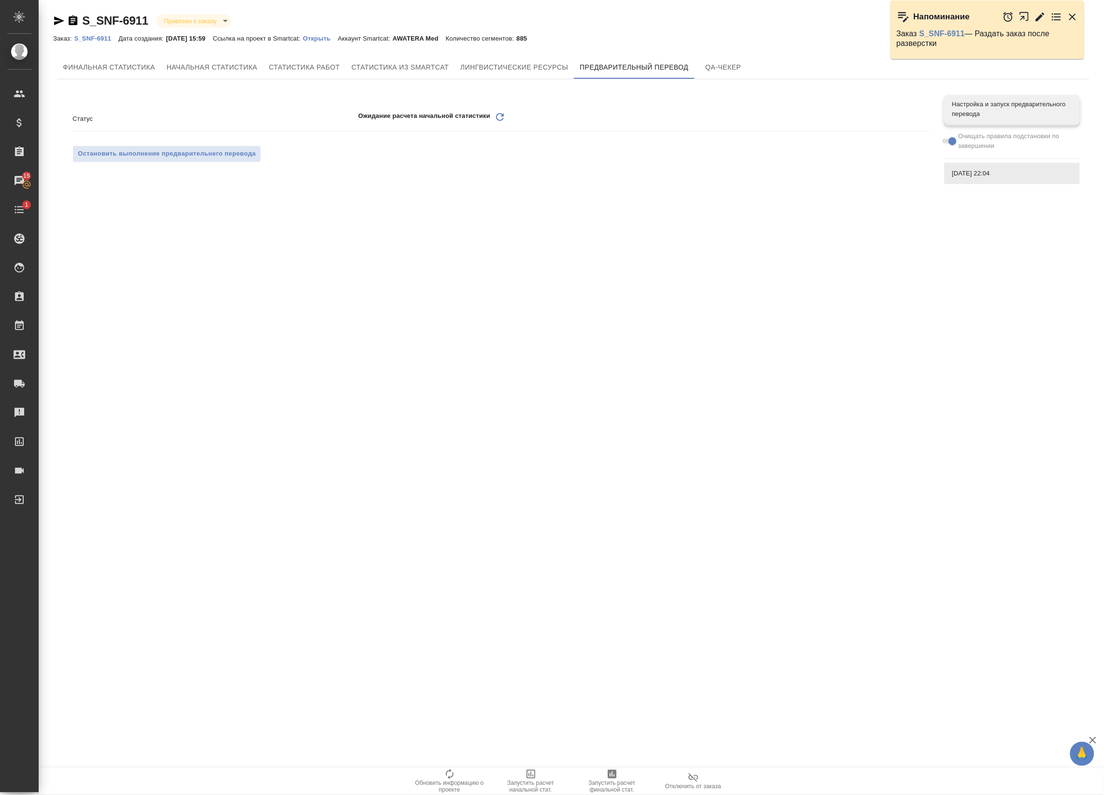
click at [499, 115] on icon "Обновить" at bounding box center [500, 117] width 12 height 12
click at [1073, 17] on icon "button" at bounding box center [1072, 17] width 7 height 7
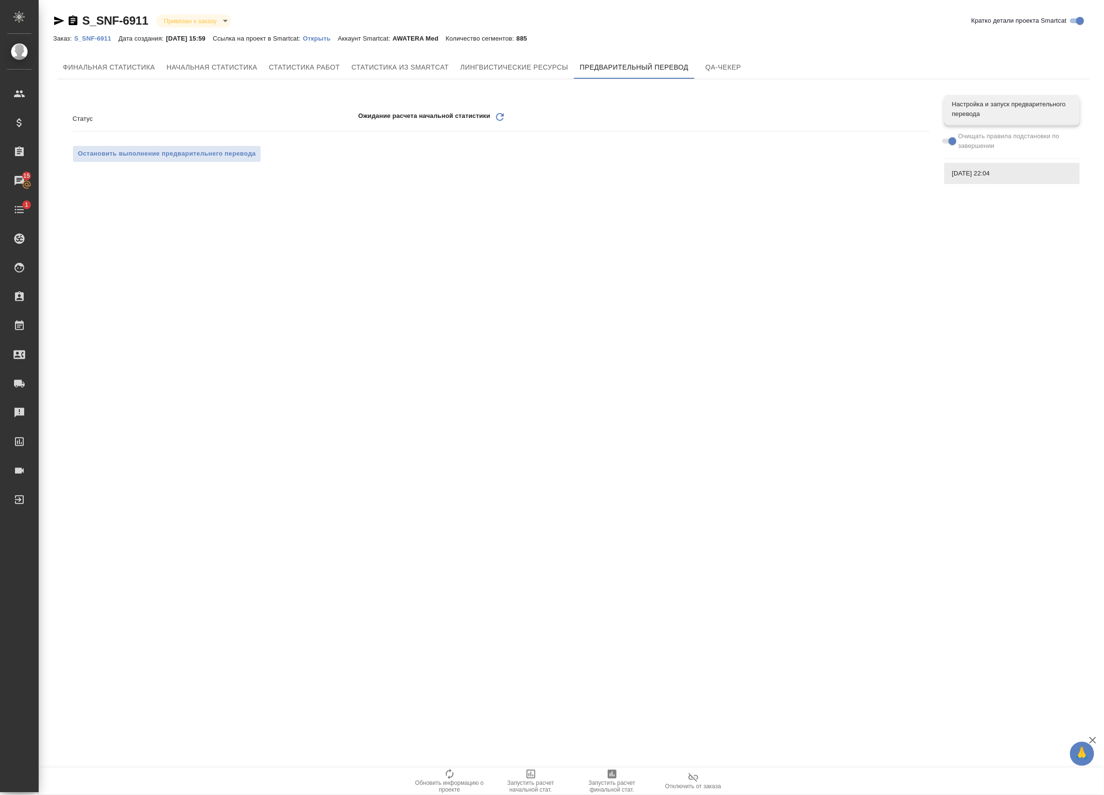
click at [503, 117] on icon "Обновить" at bounding box center [500, 117] width 12 height 12
click at [503, 112] on icon "Обновить" at bounding box center [500, 117] width 12 height 12
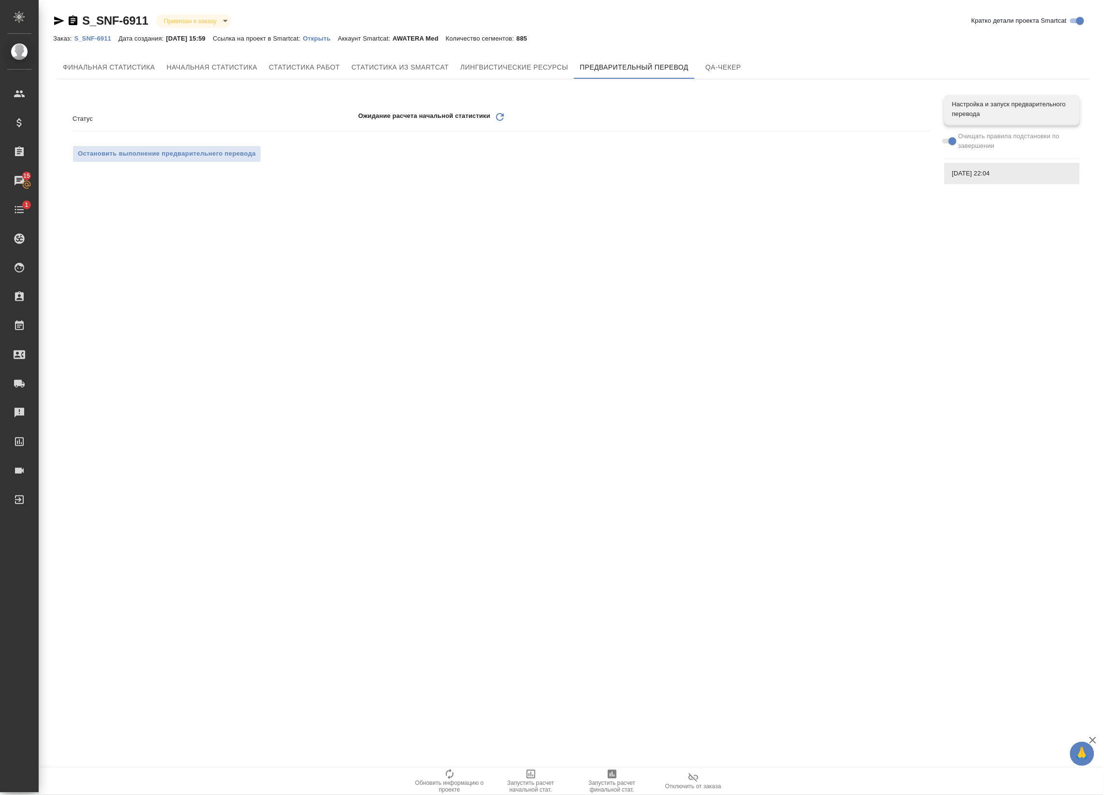
click at [503, 112] on icon "Обновить" at bounding box center [500, 117] width 12 height 12
click at [499, 110] on div "Статус Ожидание расчета начальной статистики Обновить" at bounding box center [501, 118] width 857 height 17
click at [500, 110] on div "Статус Ожидание расчета начальной статистики Обновить" at bounding box center [501, 118] width 857 height 17
click at [500, 114] on icon at bounding box center [500, 117] width 8 height 8
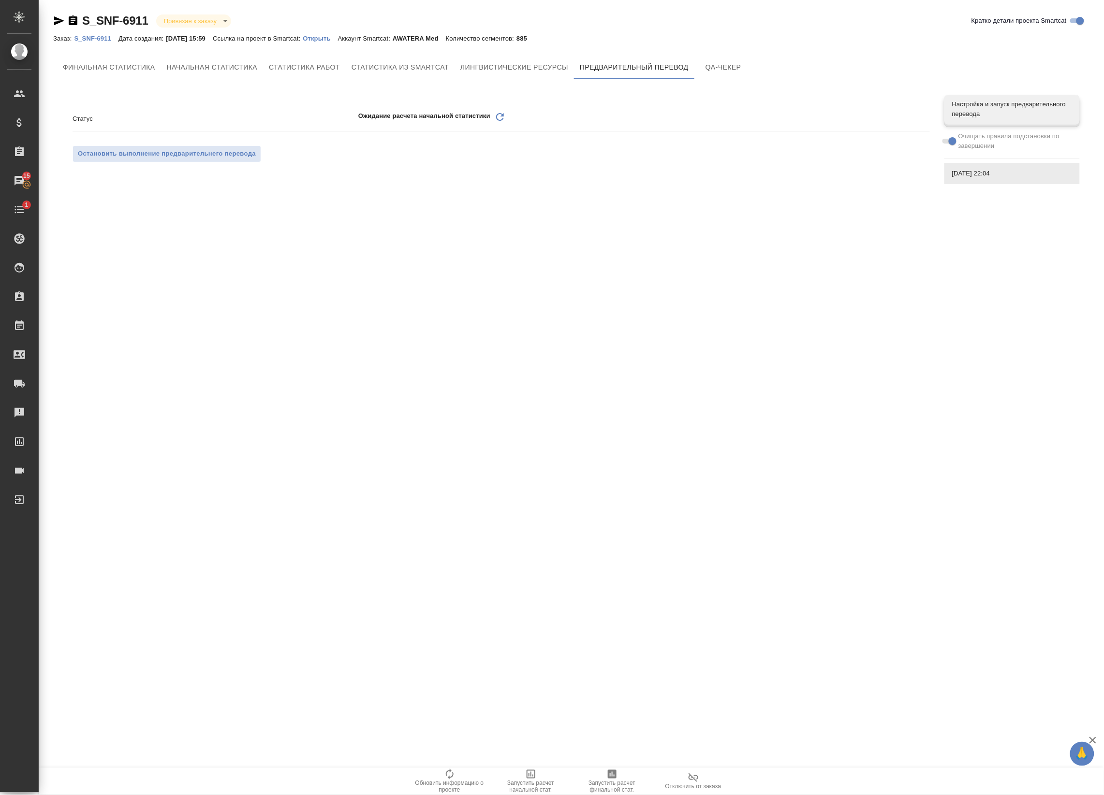
click at [500, 114] on icon at bounding box center [500, 117] width 8 height 8
click at [498, 118] on icon "Обновить" at bounding box center [500, 117] width 12 height 12
click at [498, 117] on icon "Обновить" at bounding box center [500, 117] width 12 height 12
click at [503, 111] on icon "Обновить" at bounding box center [500, 117] width 12 height 12
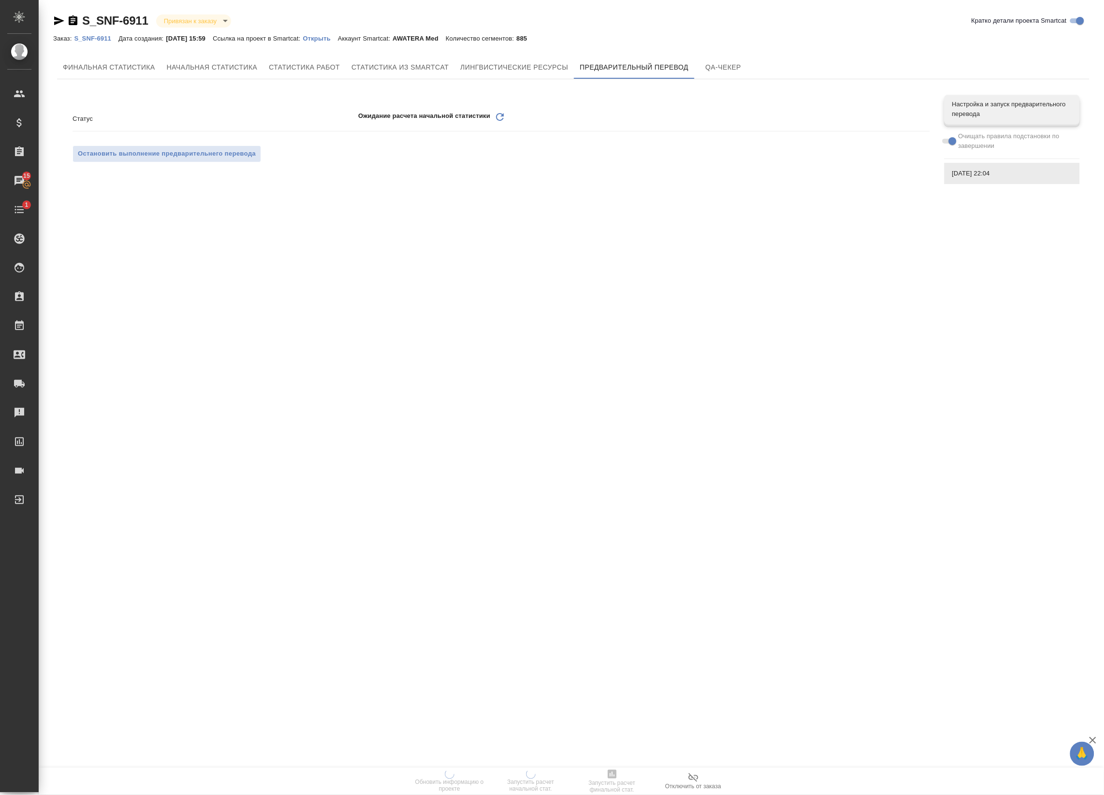
click at [503, 111] on icon "Обновить" at bounding box center [500, 117] width 12 height 12
click at [505, 117] on icon "Обновить" at bounding box center [500, 117] width 12 height 12
click at [503, 114] on icon "Обновить" at bounding box center [500, 117] width 12 height 12
click at [501, 117] on icon "Обновить" at bounding box center [500, 117] width 12 height 12
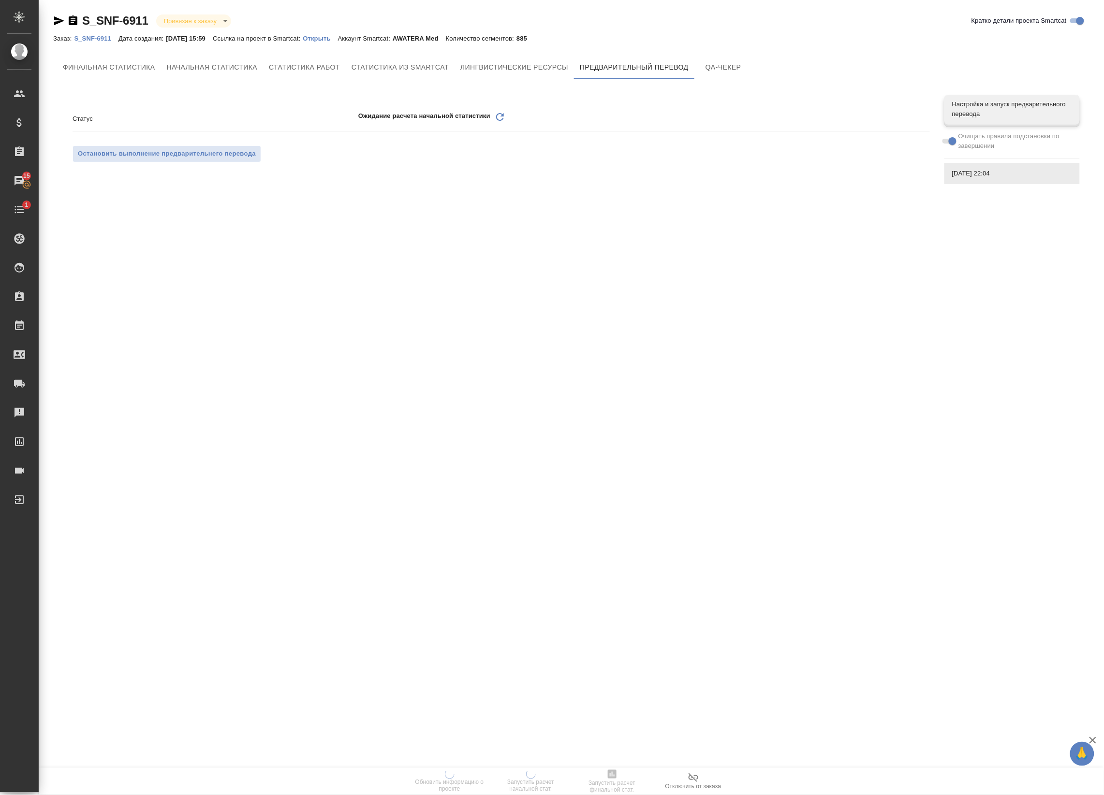
click at [500, 117] on icon "Обновить" at bounding box center [500, 117] width 12 height 12
click at [499, 117] on icon "Обновить" at bounding box center [500, 117] width 12 height 12
click at [498, 117] on icon "Обновить" at bounding box center [500, 117] width 12 height 12
click at [497, 117] on icon "Обновить" at bounding box center [500, 117] width 12 height 12
click at [499, 117] on icon "Обновить" at bounding box center [500, 117] width 12 height 12
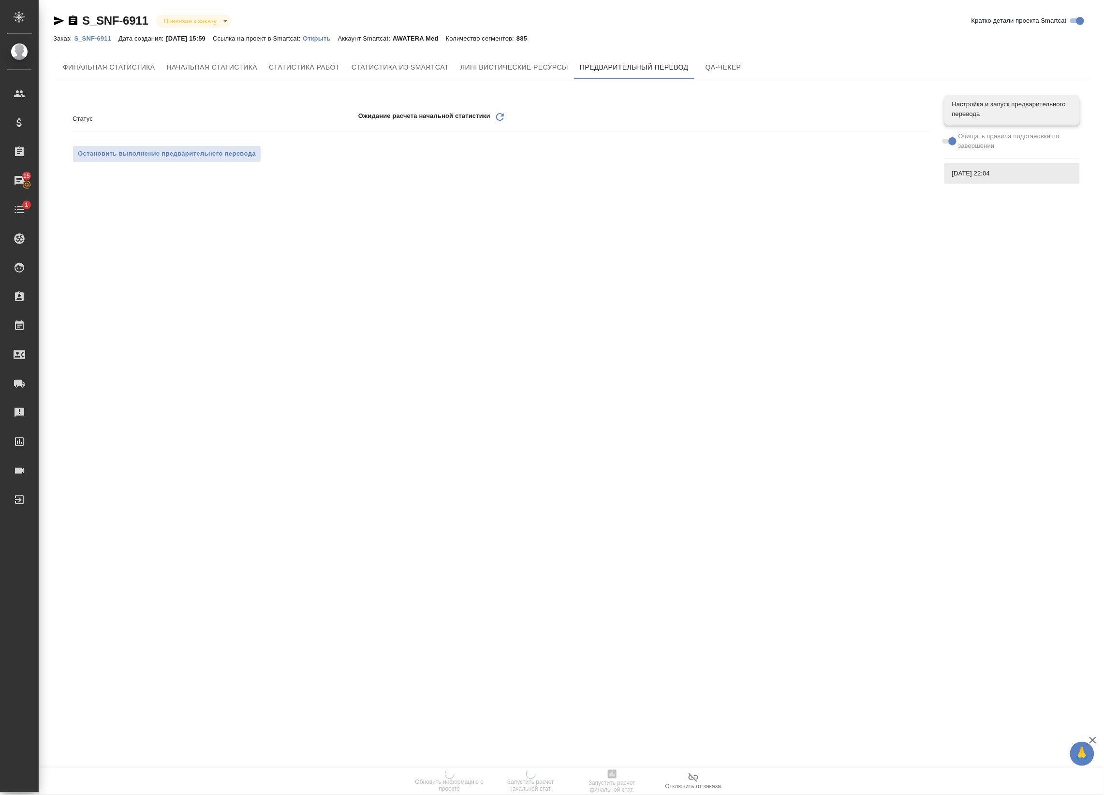
click at [497, 109] on div "Статус Ожидание расчета начальной статистики Обновить Остановить выполнение пре…" at bounding box center [501, 137] width 857 height 68
click at [501, 119] on icon "Обновить" at bounding box center [500, 117] width 12 height 12
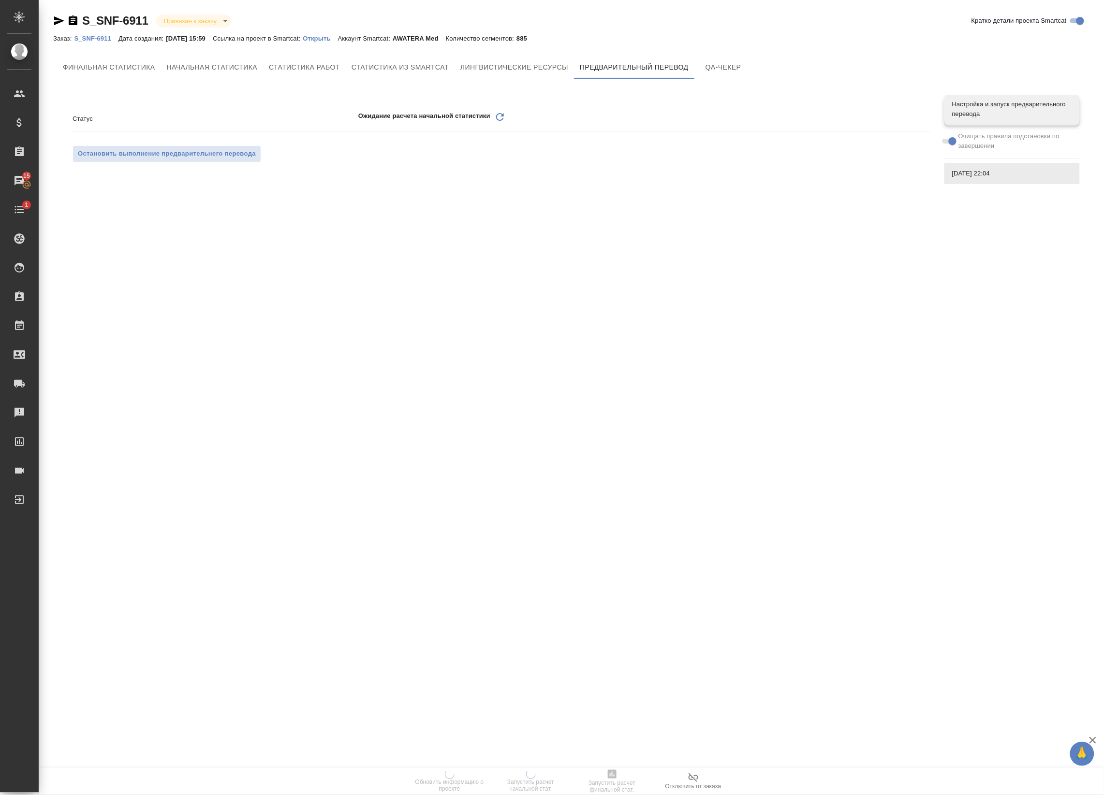
click at [501, 116] on icon at bounding box center [500, 117] width 8 height 8
click at [501, 116] on icon "Обновить" at bounding box center [500, 117] width 12 height 12
click at [497, 114] on icon at bounding box center [500, 117] width 8 height 8
click at [503, 115] on icon at bounding box center [500, 117] width 8 height 8
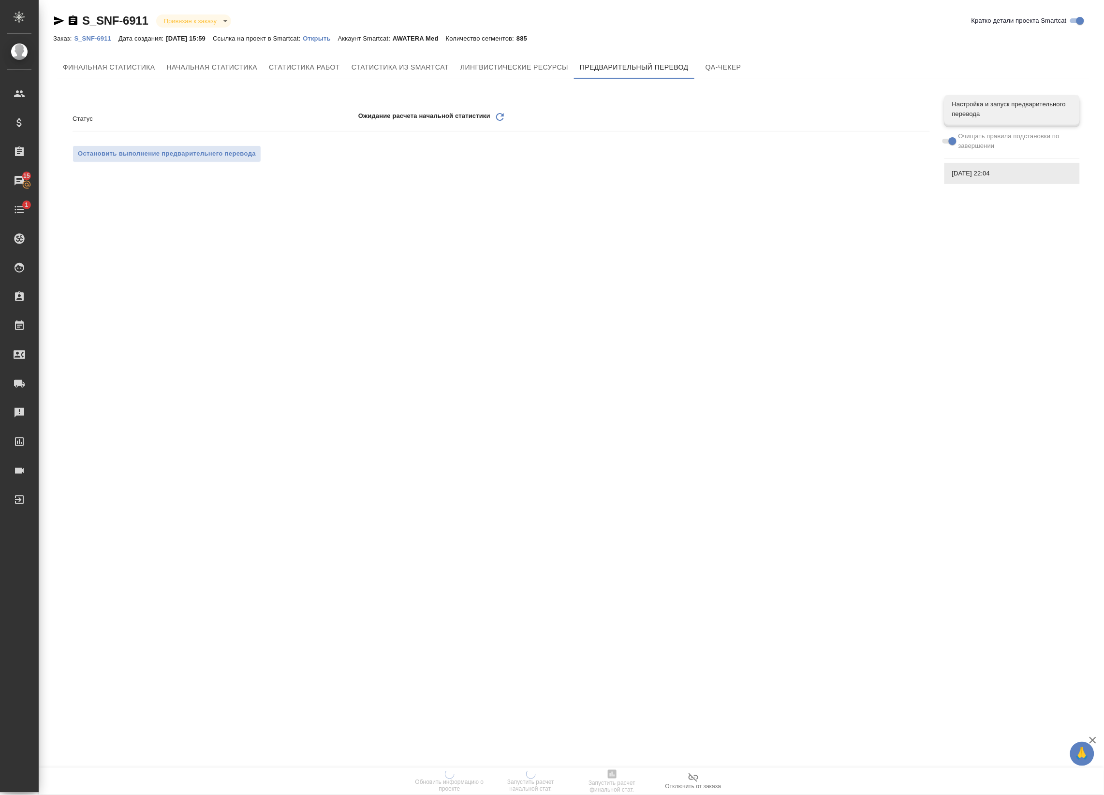
click at [503, 115] on icon at bounding box center [500, 117] width 8 height 8
click at [499, 117] on icon "Обновить" at bounding box center [500, 117] width 12 height 12
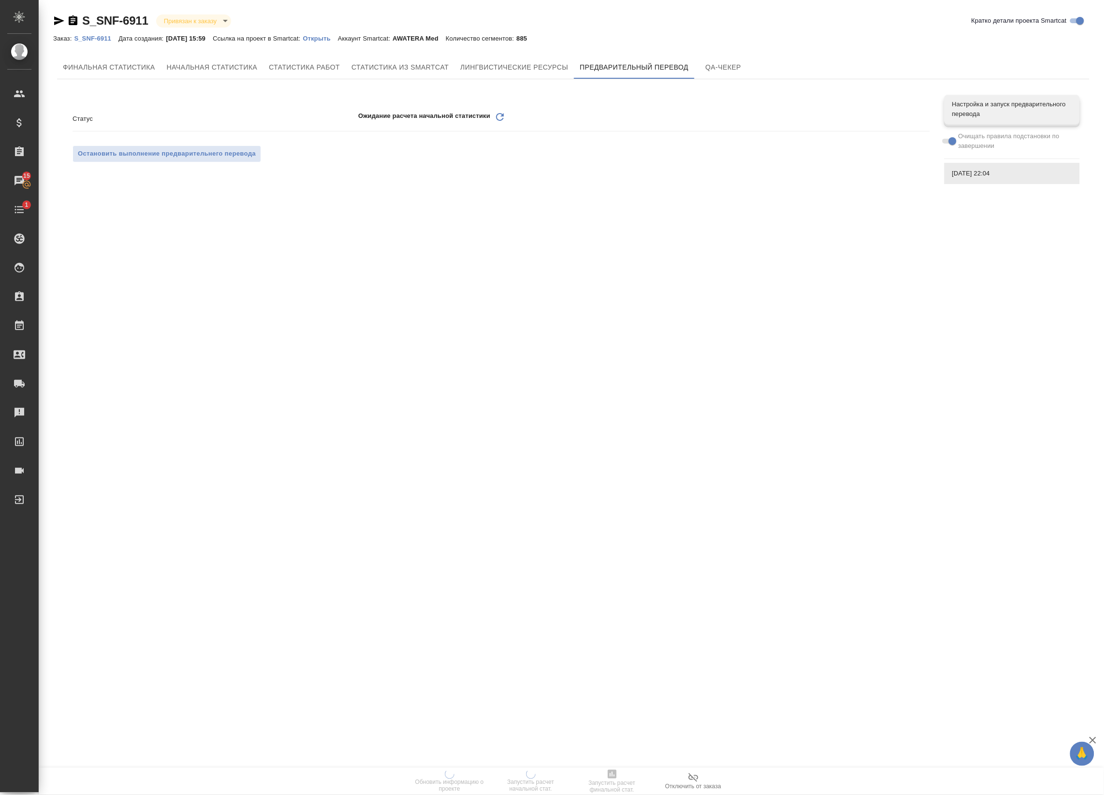
click at [499, 117] on icon "Обновить" at bounding box center [500, 117] width 12 height 12
click at [501, 121] on icon "Обновить" at bounding box center [500, 117] width 12 height 12
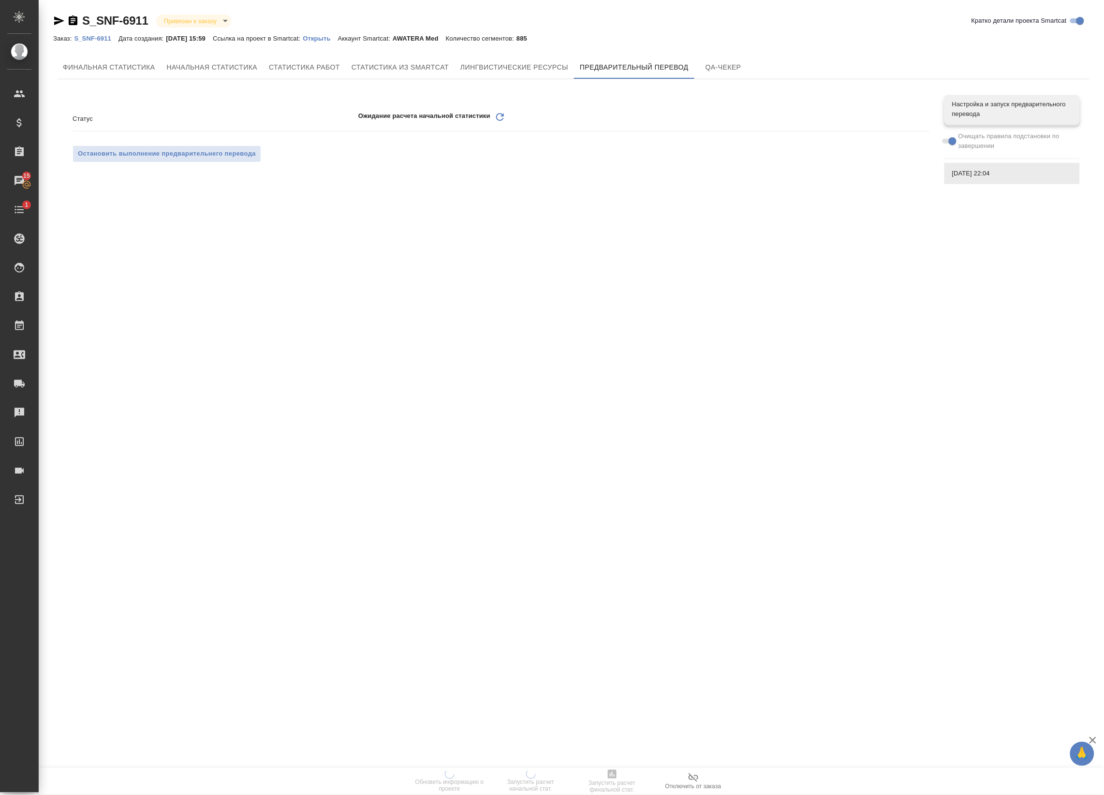
click at [498, 114] on icon at bounding box center [500, 117] width 8 height 8
click at [498, 117] on icon "Обновить" at bounding box center [500, 117] width 12 height 12
click at [497, 116] on icon at bounding box center [500, 117] width 8 height 8
click at [496, 116] on icon "Обновить" at bounding box center [500, 117] width 12 height 12
click at [525, 70] on span "Лингвистические ресурсы" at bounding box center [514, 67] width 108 height 12
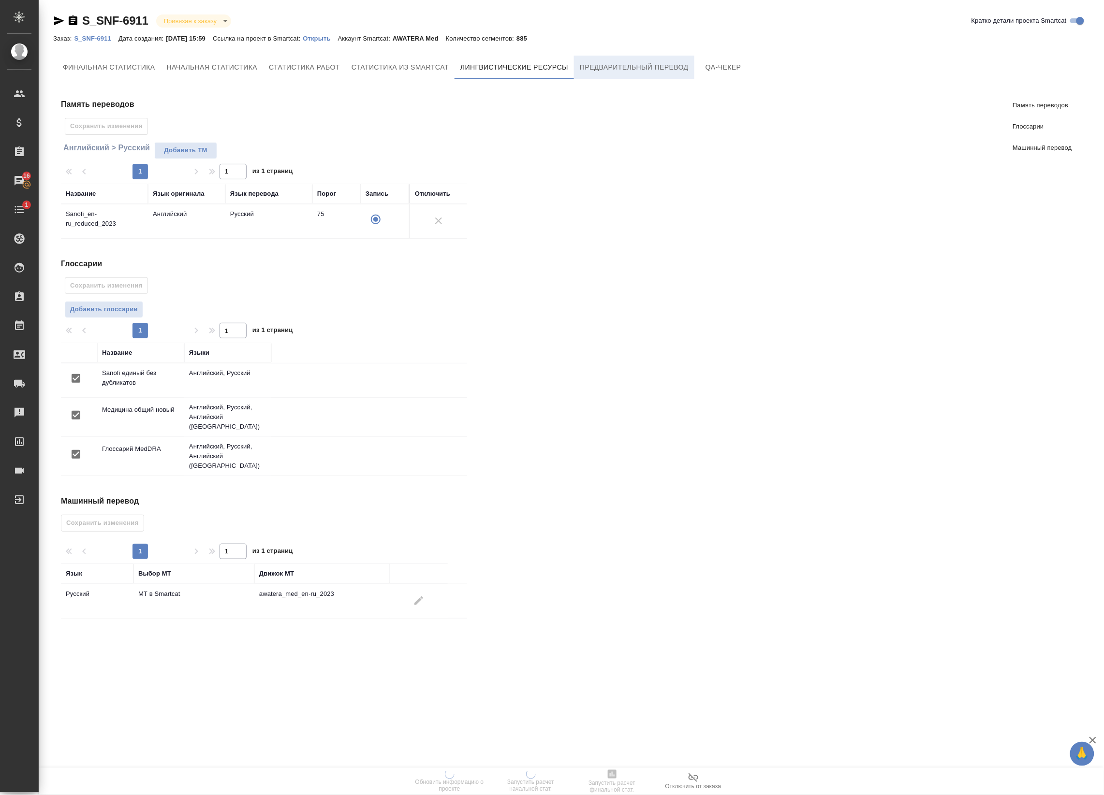
click at [607, 62] on span "Предварительный перевод" at bounding box center [634, 67] width 109 height 12
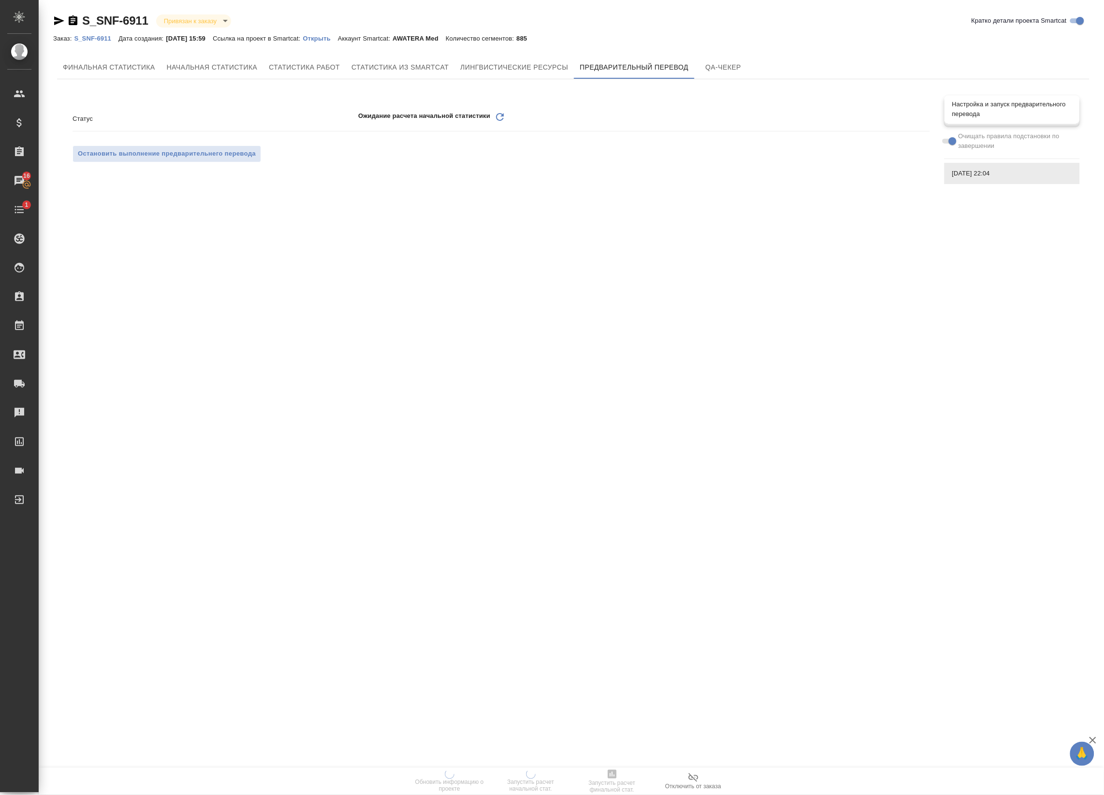
click at [1014, 105] on span "Настройка и запуск предварительного перевода" at bounding box center [1012, 109] width 120 height 19
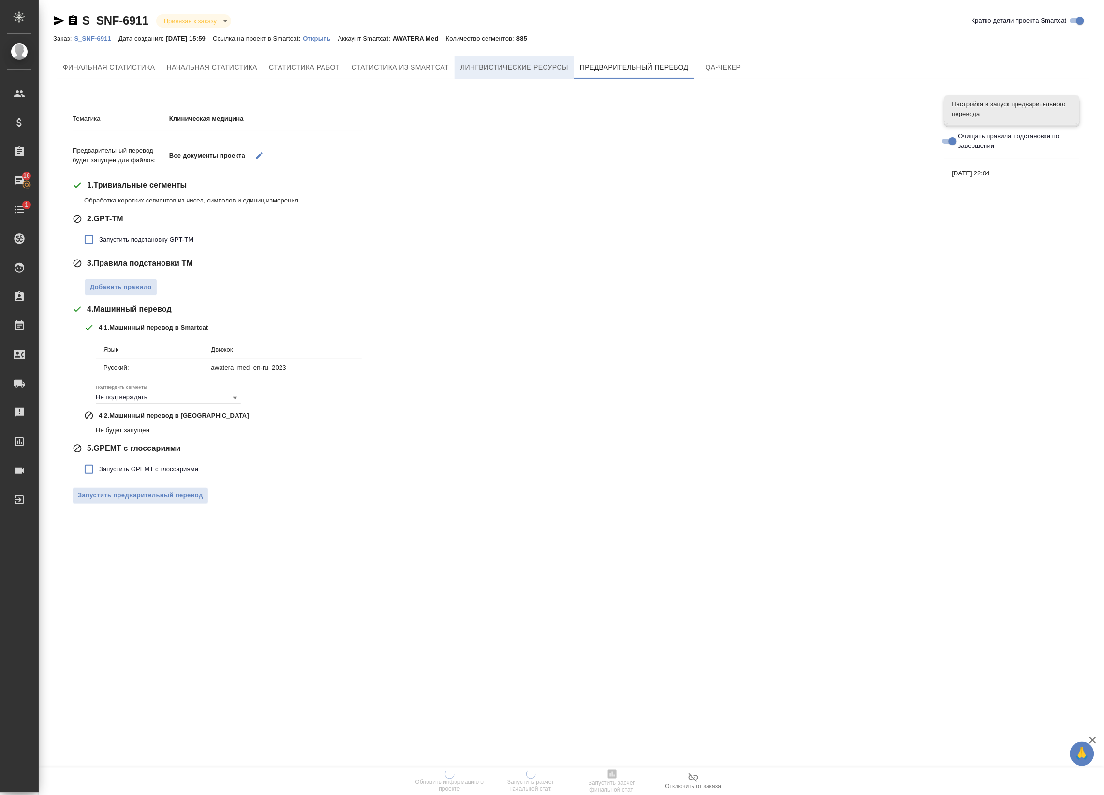
click at [516, 70] on span "Лингвистические ресурсы" at bounding box center [514, 67] width 108 height 12
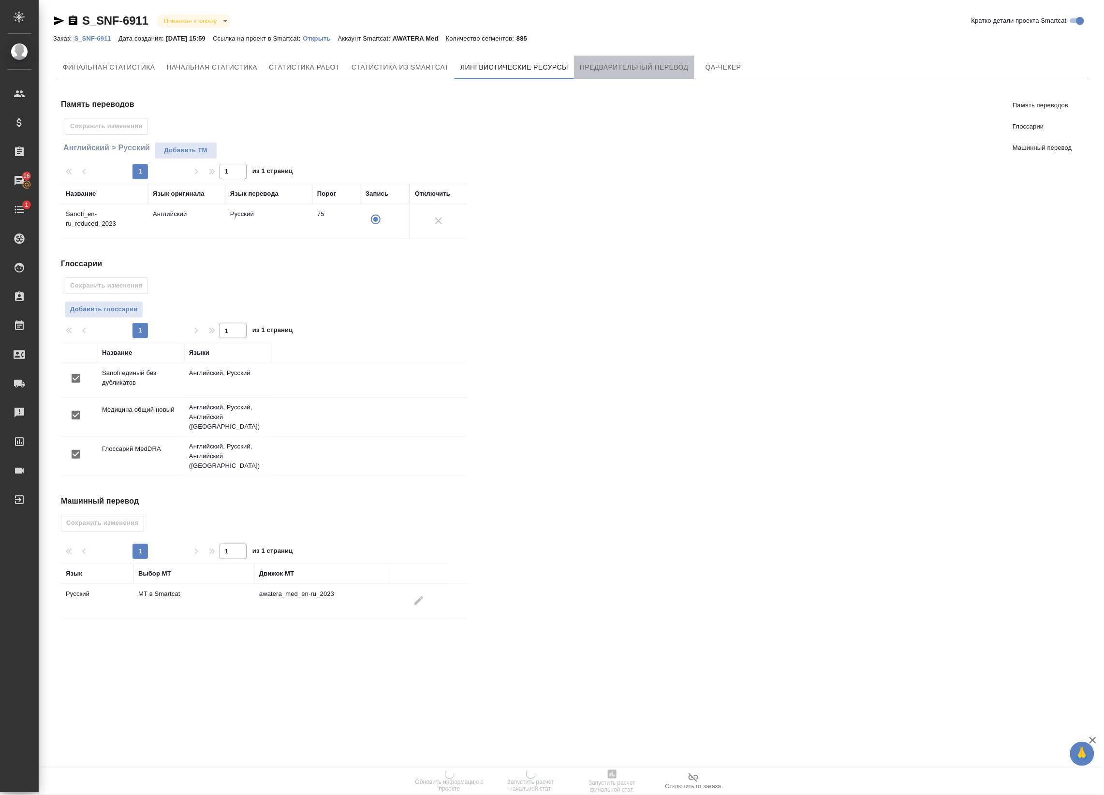
click at [647, 63] on span "Предварительный перевод" at bounding box center [634, 67] width 109 height 12
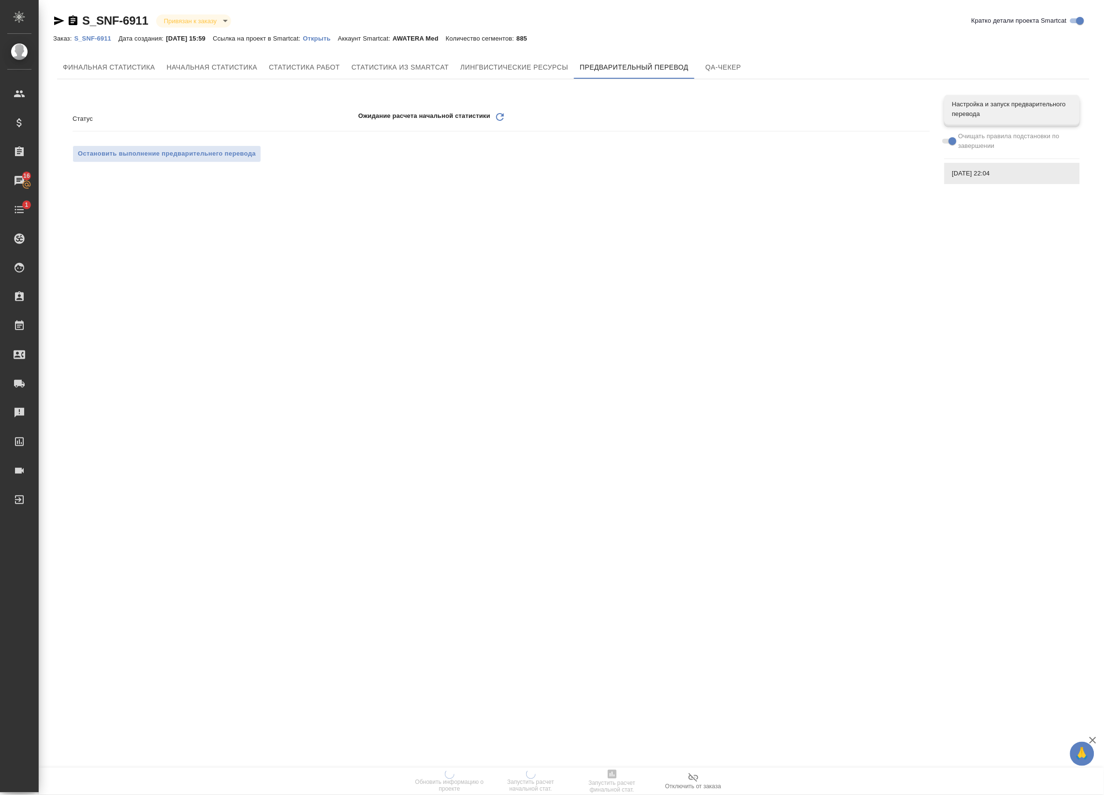
click at [502, 111] on icon "Обновить" at bounding box center [500, 117] width 12 height 12
click at [1030, 104] on span "Настройка и запуск предварительного перевода" at bounding box center [1012, 109] width 120 height 19
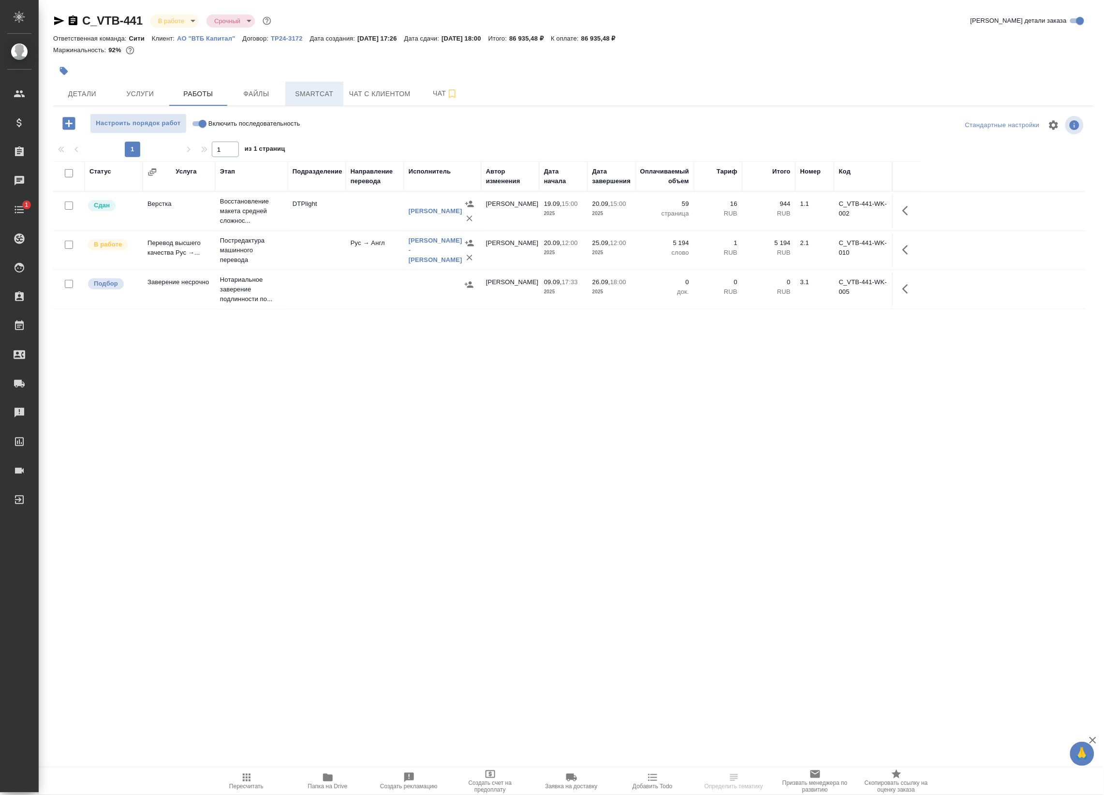
click at [320, 85] on button "Smartcat" at bounding box center [314, 94] width 58 height 24
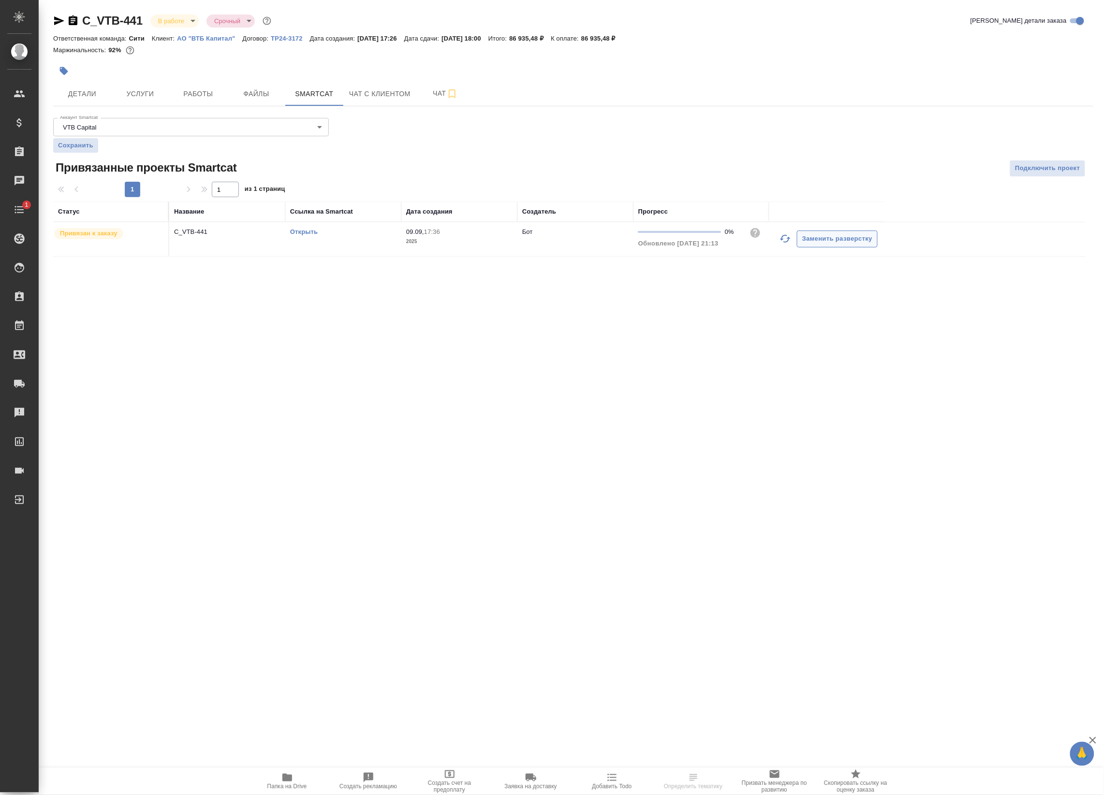
click at [785, 238] on icon "button" at bounding box center [785, 239] width 12 height 12
click at [785, 241] on icon "button" at bounding box center [785, 239] width 12 height 12
click at [782, 239] on icon "button" at bounding box center [785, 239] width 12 height 12
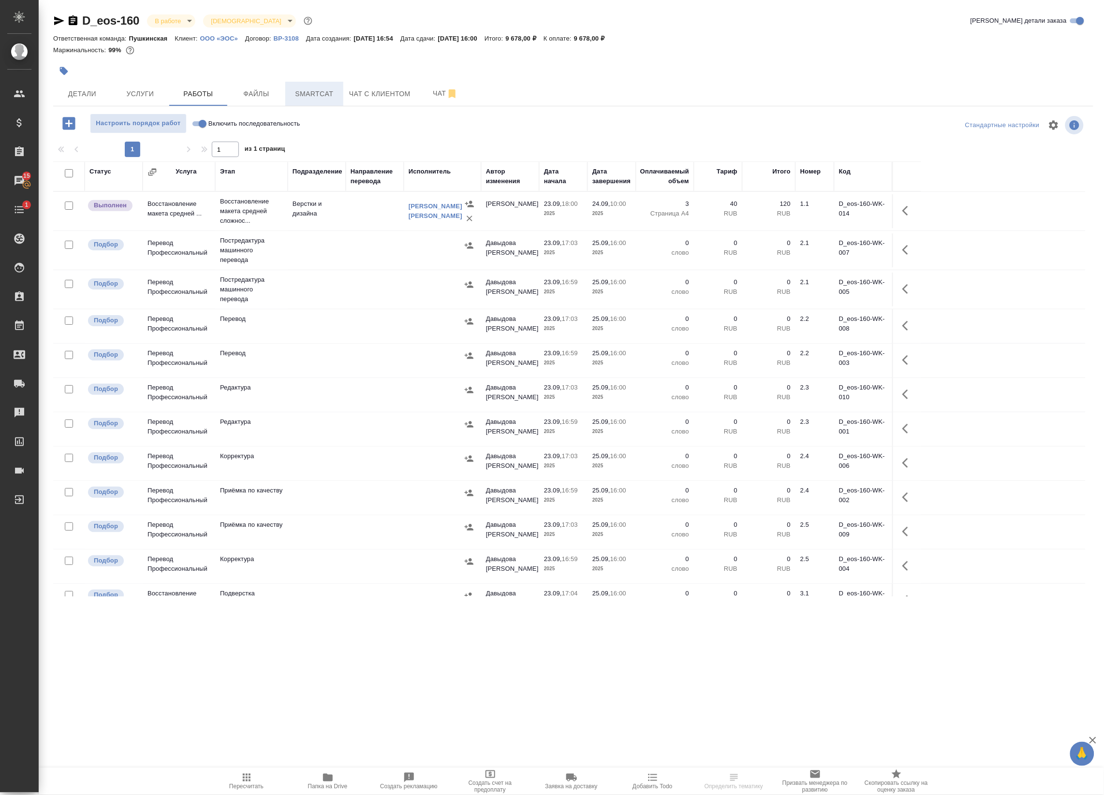
click at [291, 92] on span "Smartcat" at bounding box center [314, 94] width 46 height 12
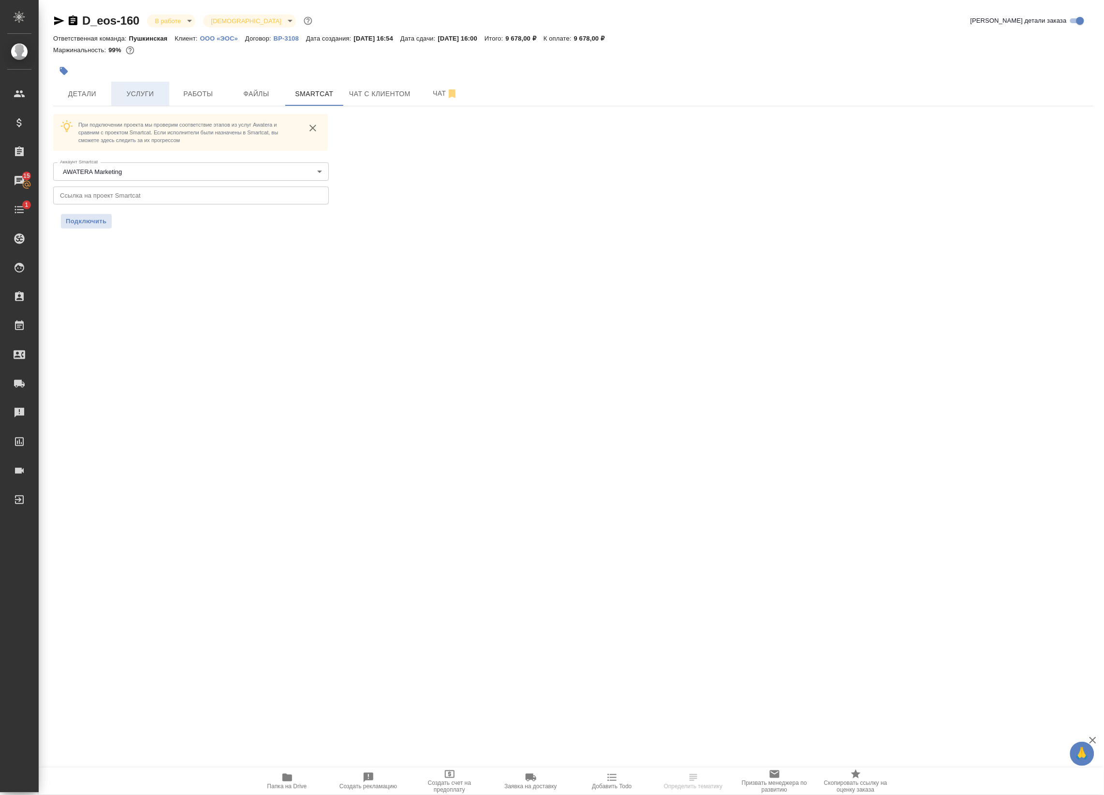
click at [151, 86] on button "Услуги" at bounding box center [140, 94] width 58 height 24
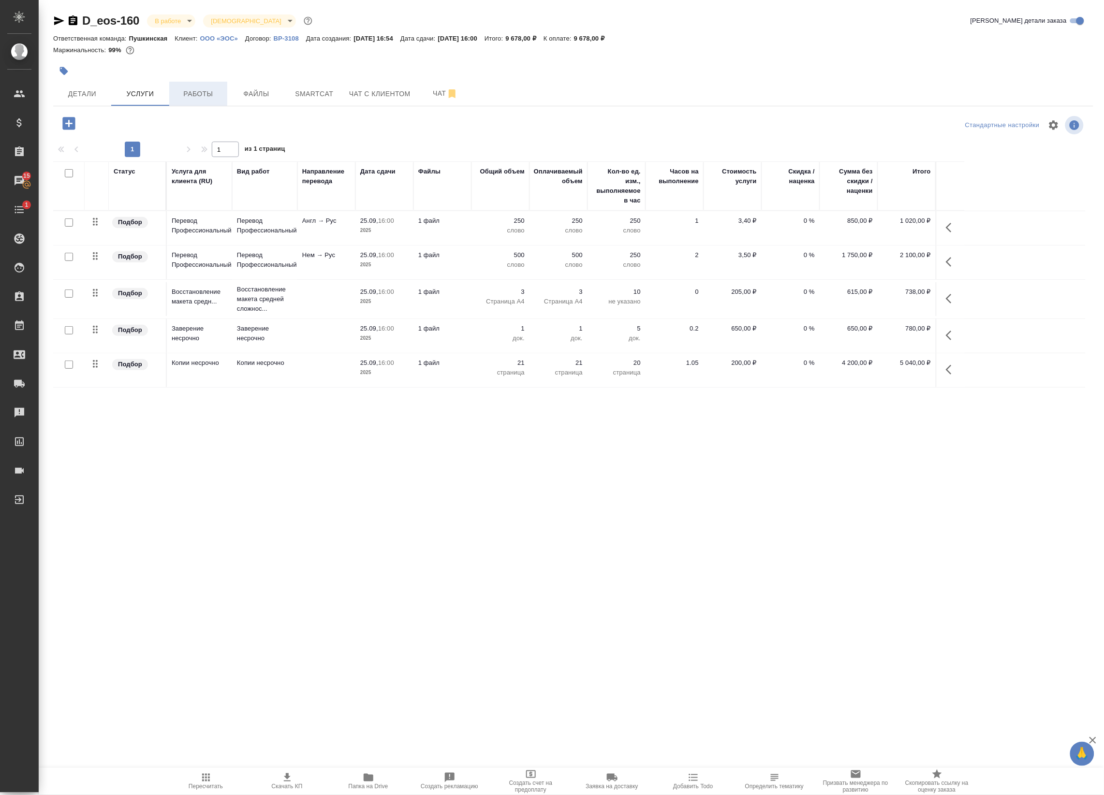
click at [192, 89] on span "Работы" at bounding box center [198, 94] width 46 height 12
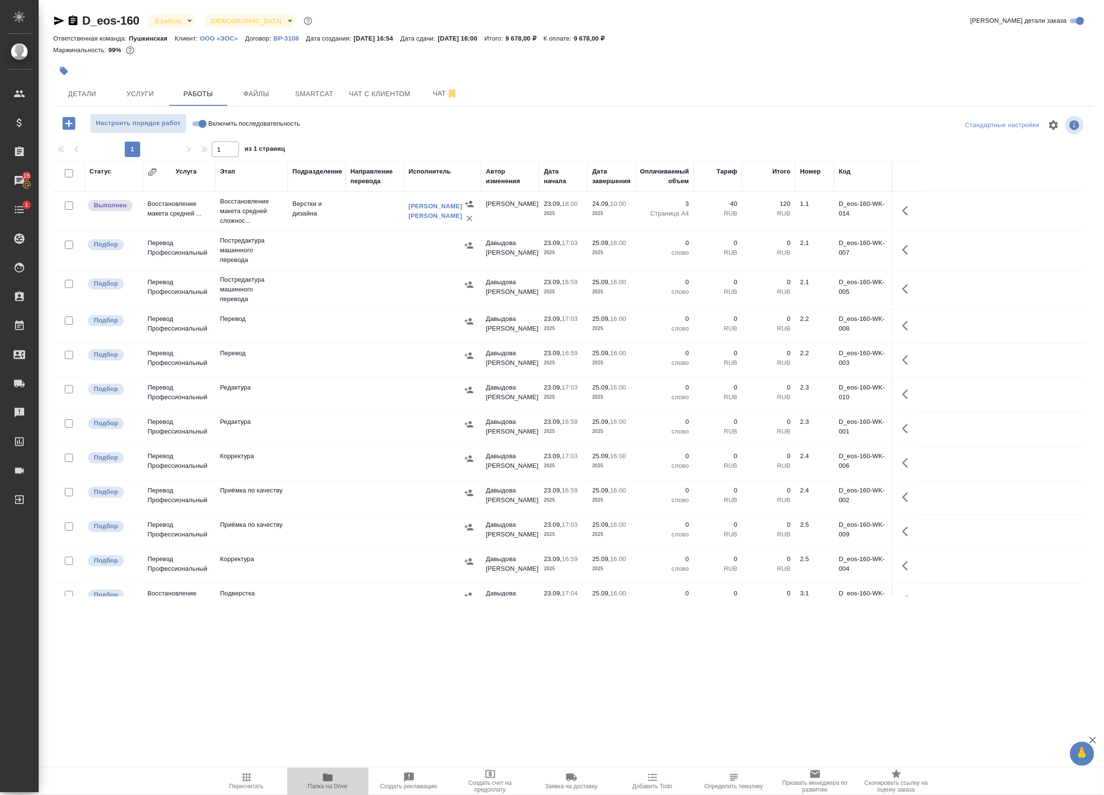
click at [324, 784] on span "Папка на Drive" at bounding box center [328, 787] width 40 height 7
click at [447, 87] on button "Чат" at bounding box center [445, 94] width 58 height 24
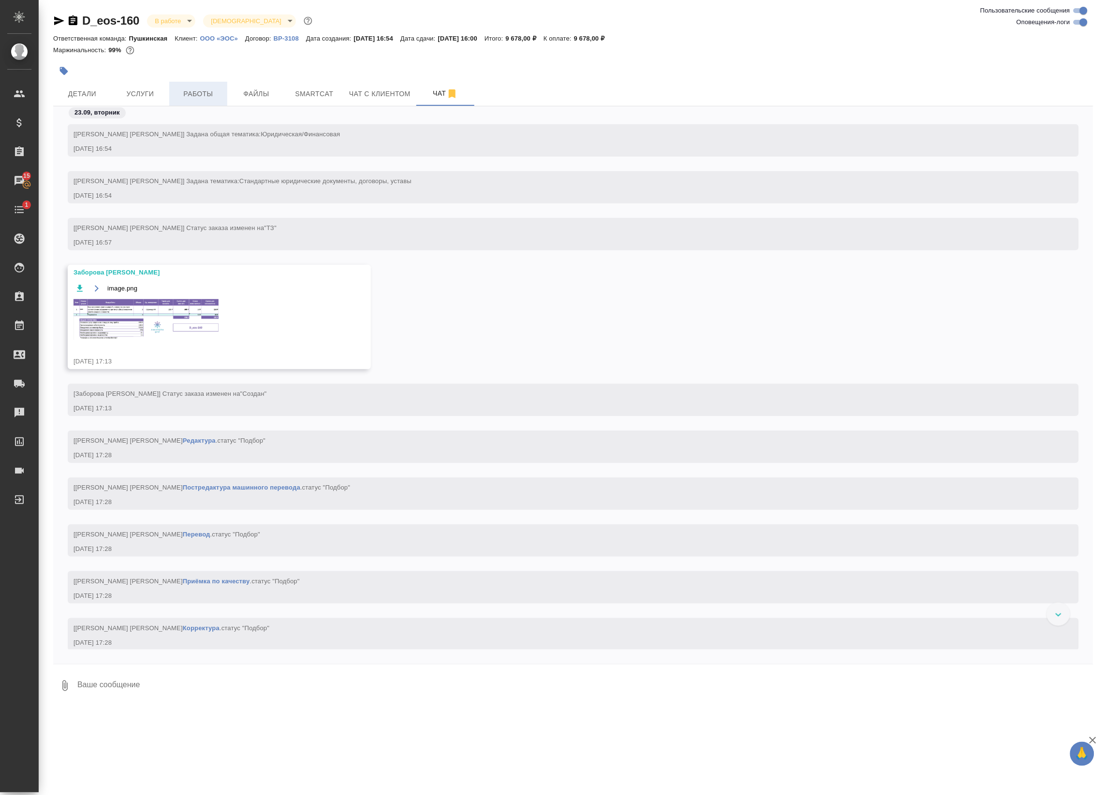
click at [197, 95] on span "Работы" at bounding box center [198, 94] width 46 height 12
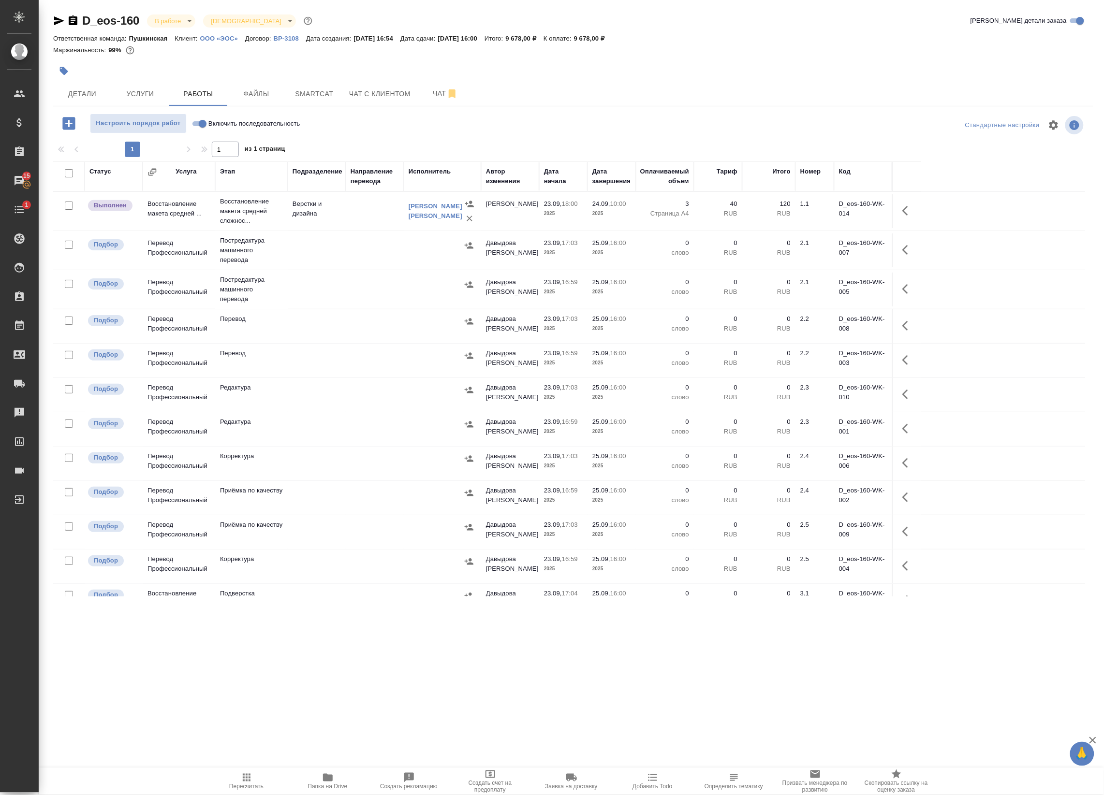
click at [902, 212] on icon "button" at bounding box center [908, 211] width 12 height 12
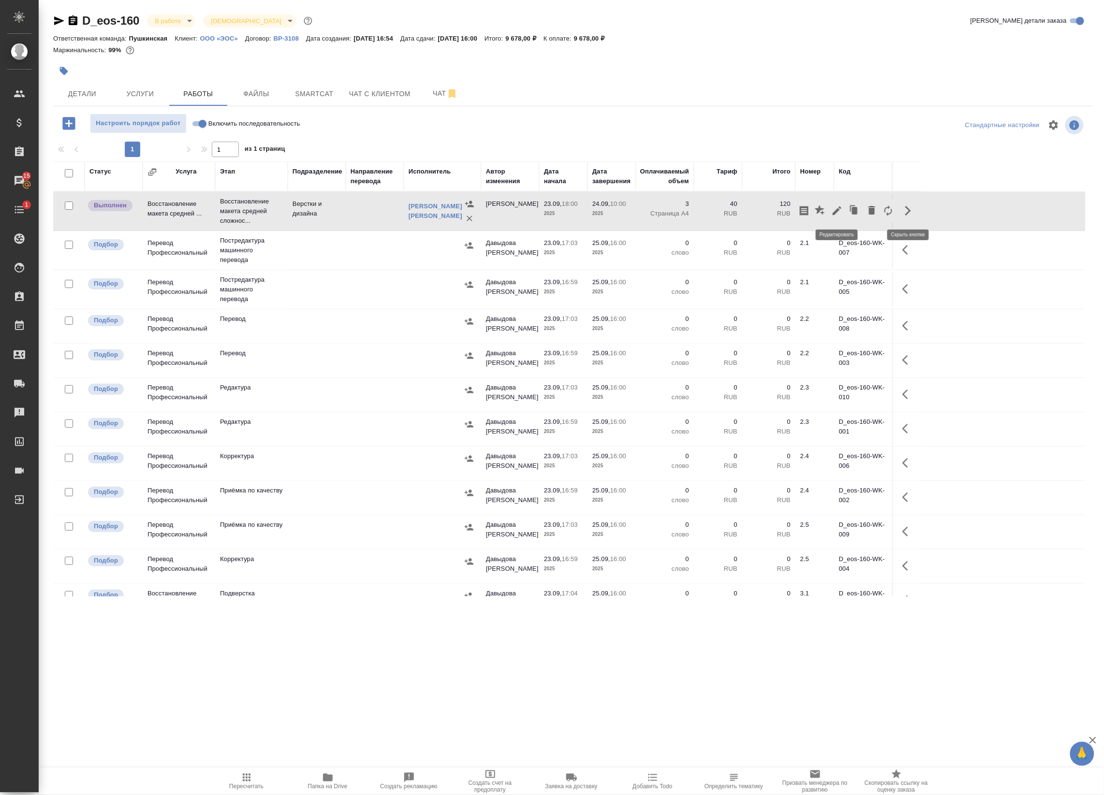
click at [835, 215] on icon "button" at bounding box center [837, 211] width 12 height 12
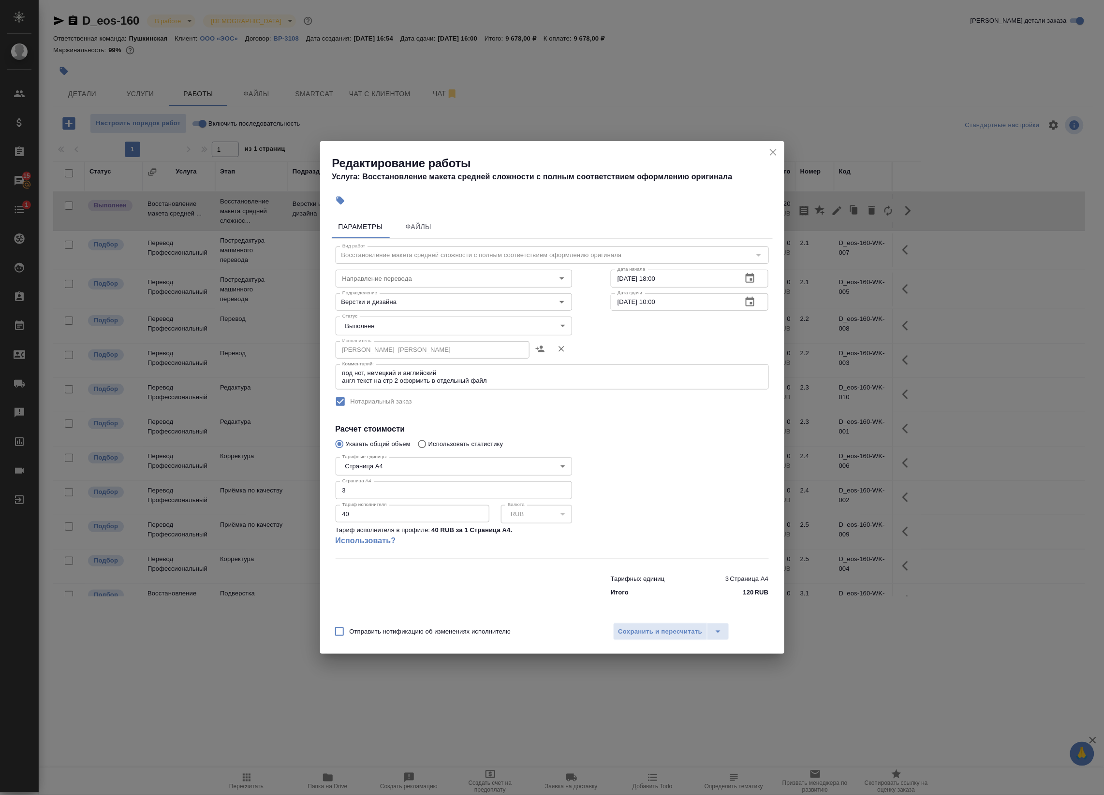
click at [774, 149] on icon "close" at bounding box center [773, 153] width 12 height 12
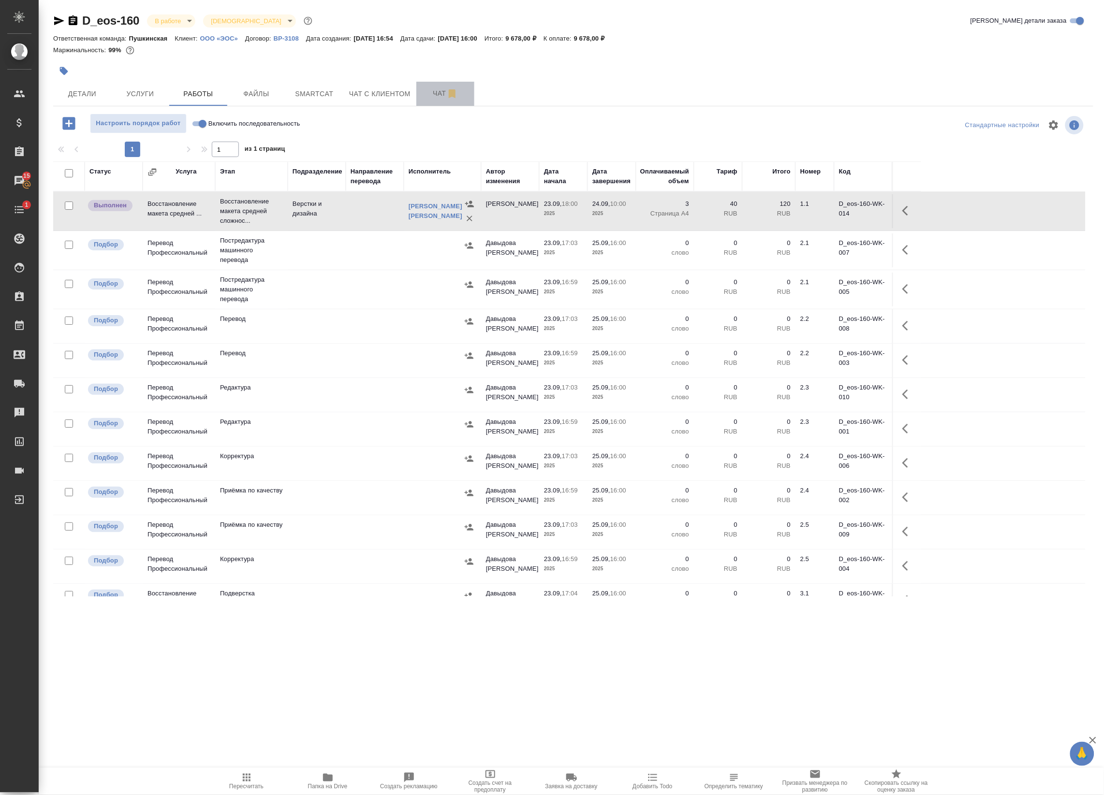
click at [443, 86] on button "Чат" at bounding box center [445, 94] width 58 height 24
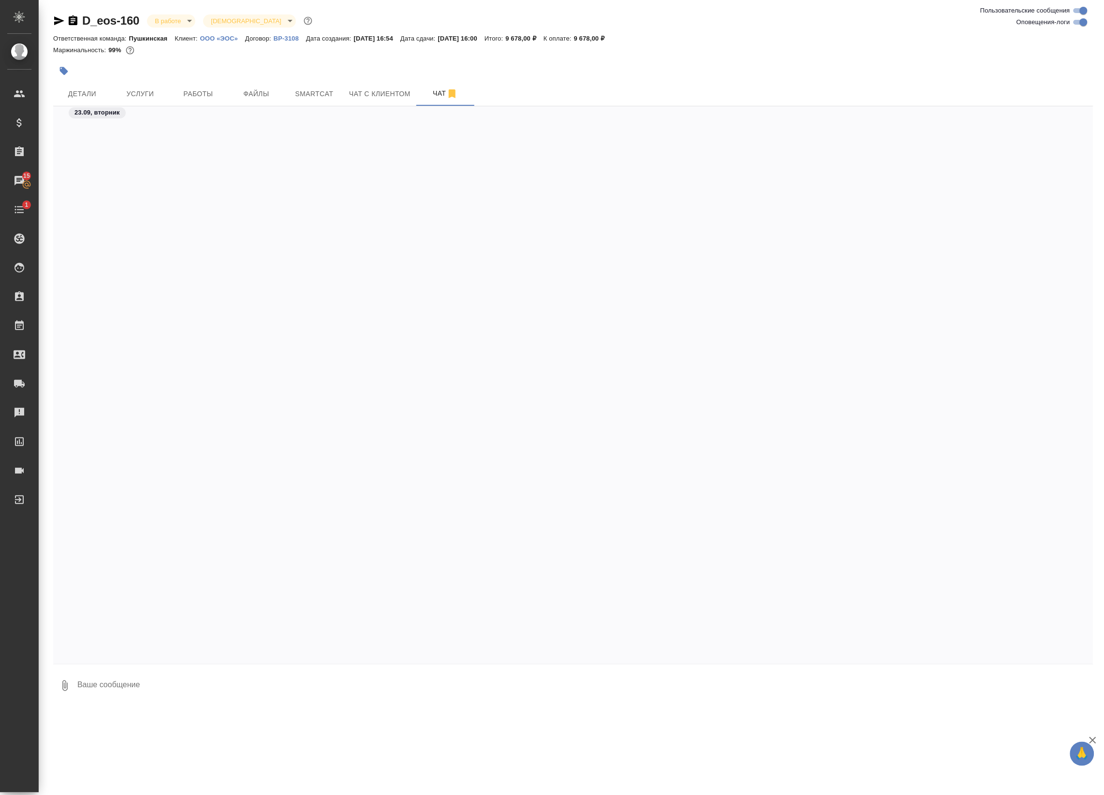
scroll to position [1144, 0]
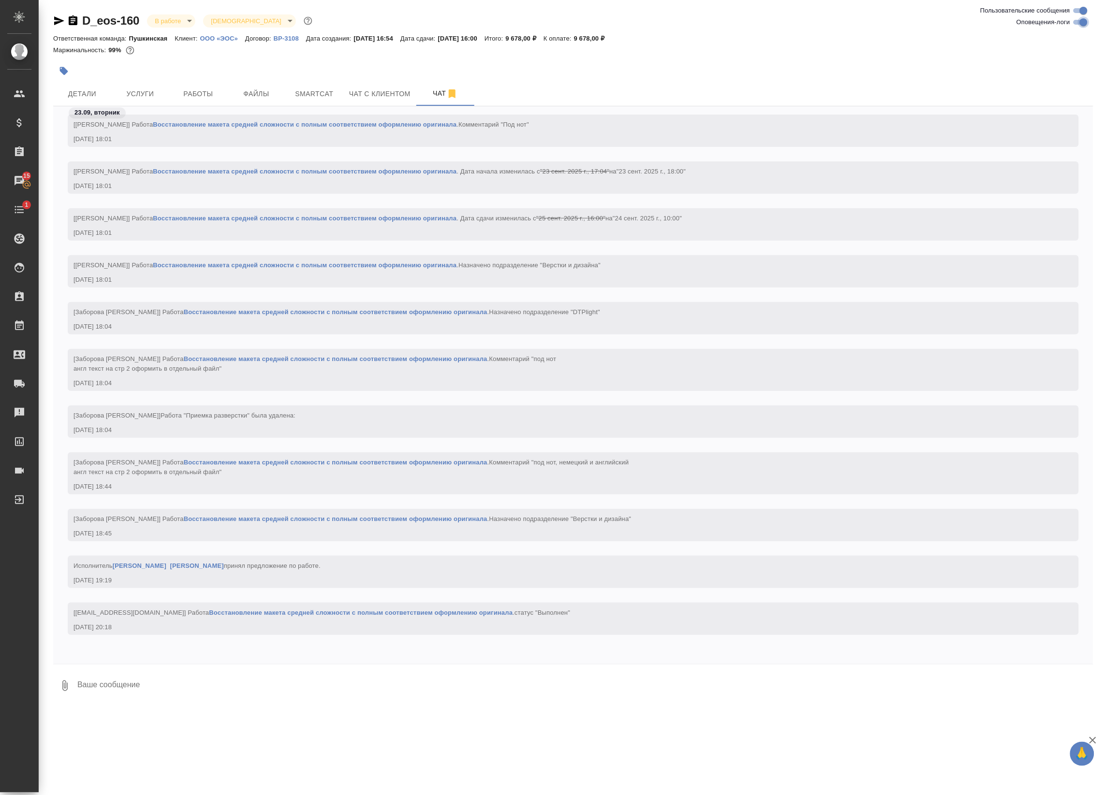
click at [1080, 22] on input "Оповещения-логи" at bounding box center [1083, 22] width 35 height 12
checkbox input "false"
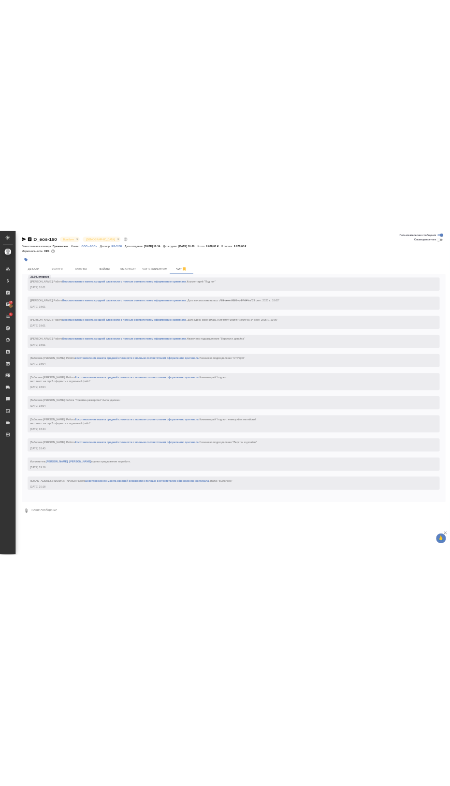
scroll to position [0, 0]
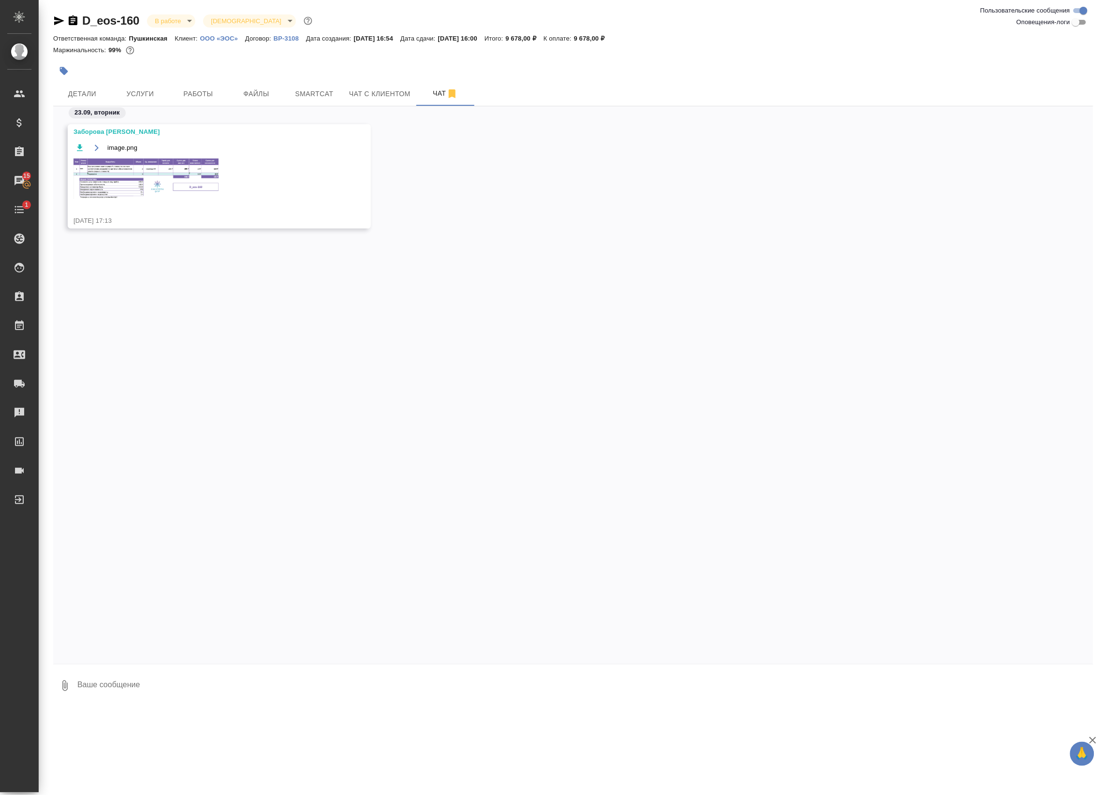
click at [207, 689] on textarea at bounding box center [584, 686] width 1017 height 33
click at [175, 92] on span "Работы" at bounding box center [198, 94] width 46 height 12
click at [141, 88] on span "Услуги" at bounding box center [140, 94] width 46 height 12
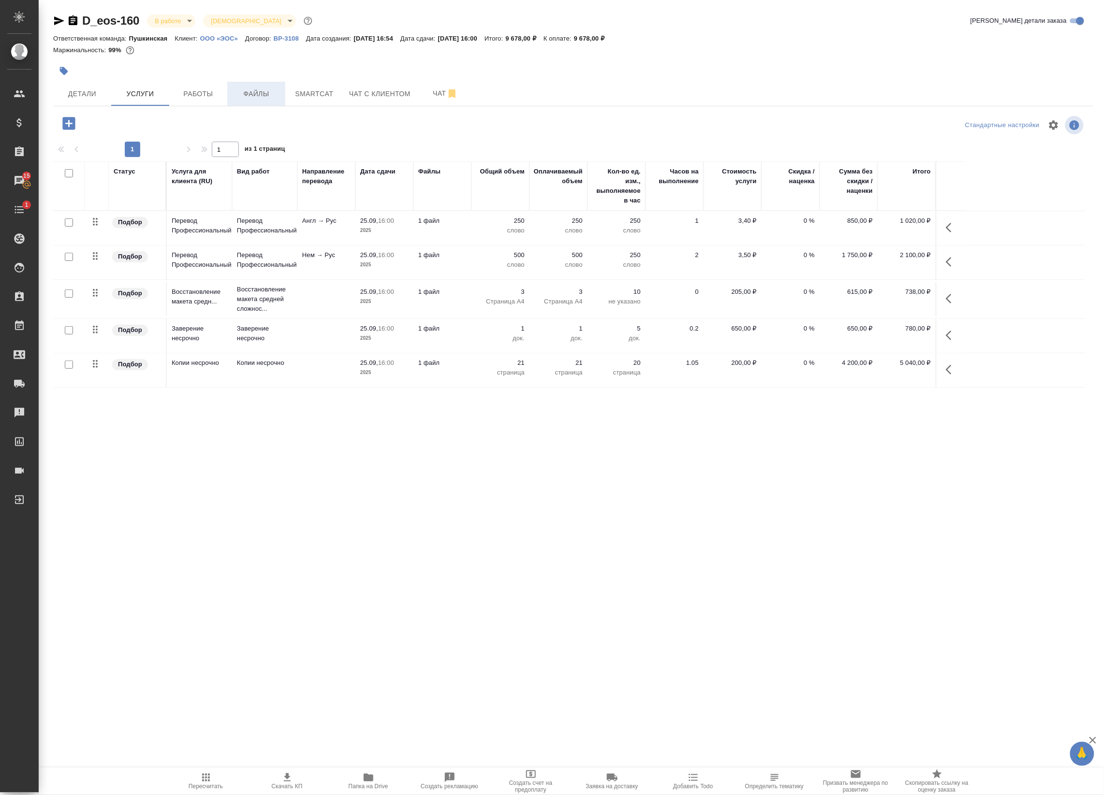
click at [230, 91] on button "Файлы" at bounding box center [256, 94] width 58 height 24
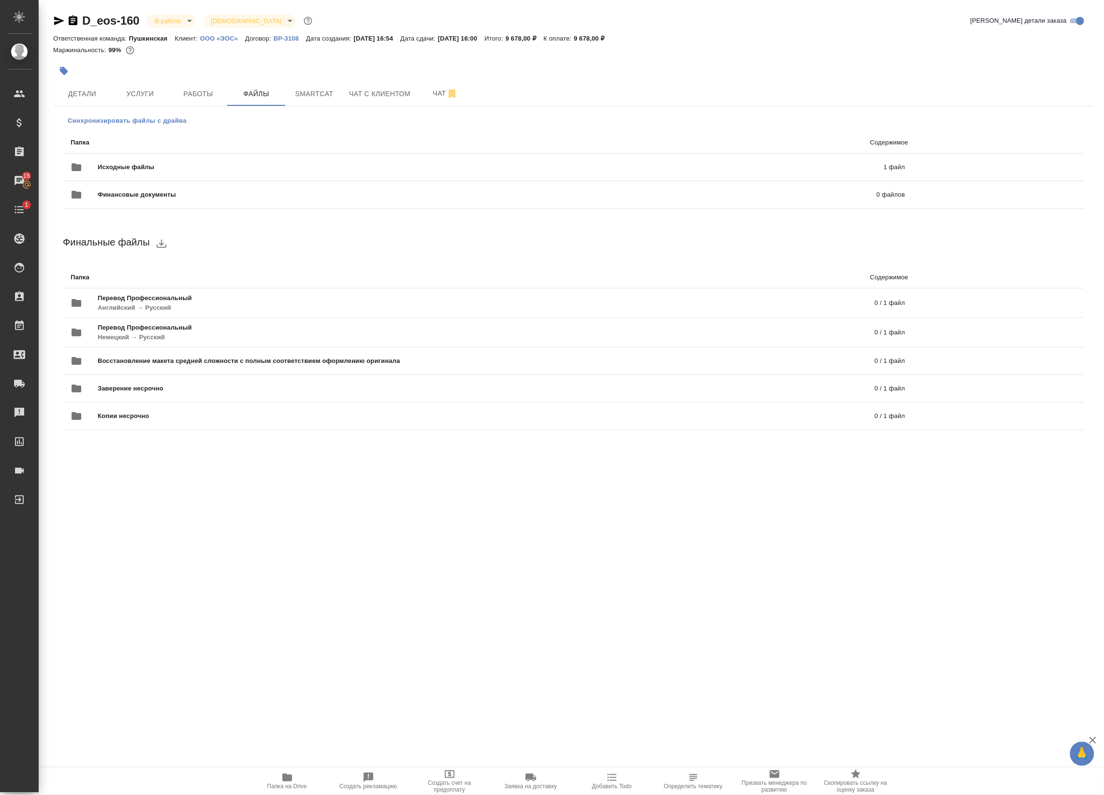
click at [152, 117] on span "Синхронизировать файлы с драйва" at bounding box center [127, 121] width 119 height 10
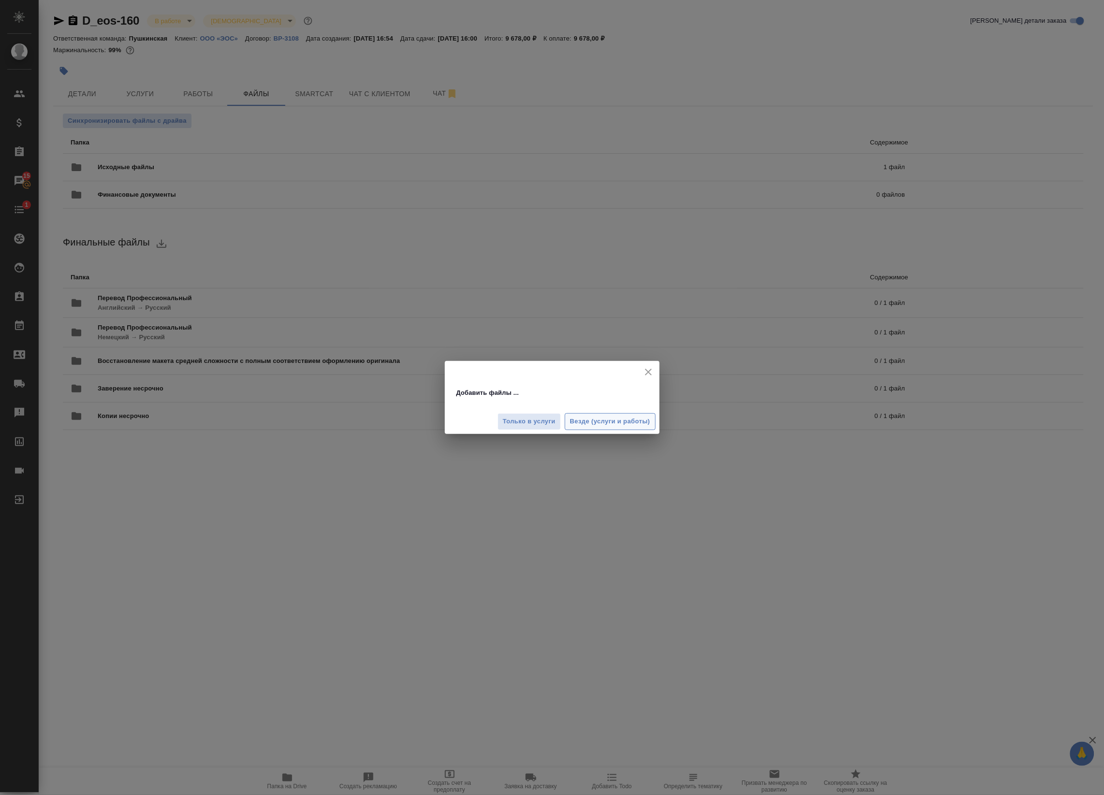
click at [591, 420] on span "Везде (услуги и работы)" at bounding box center [610, 421] width 80 height 11
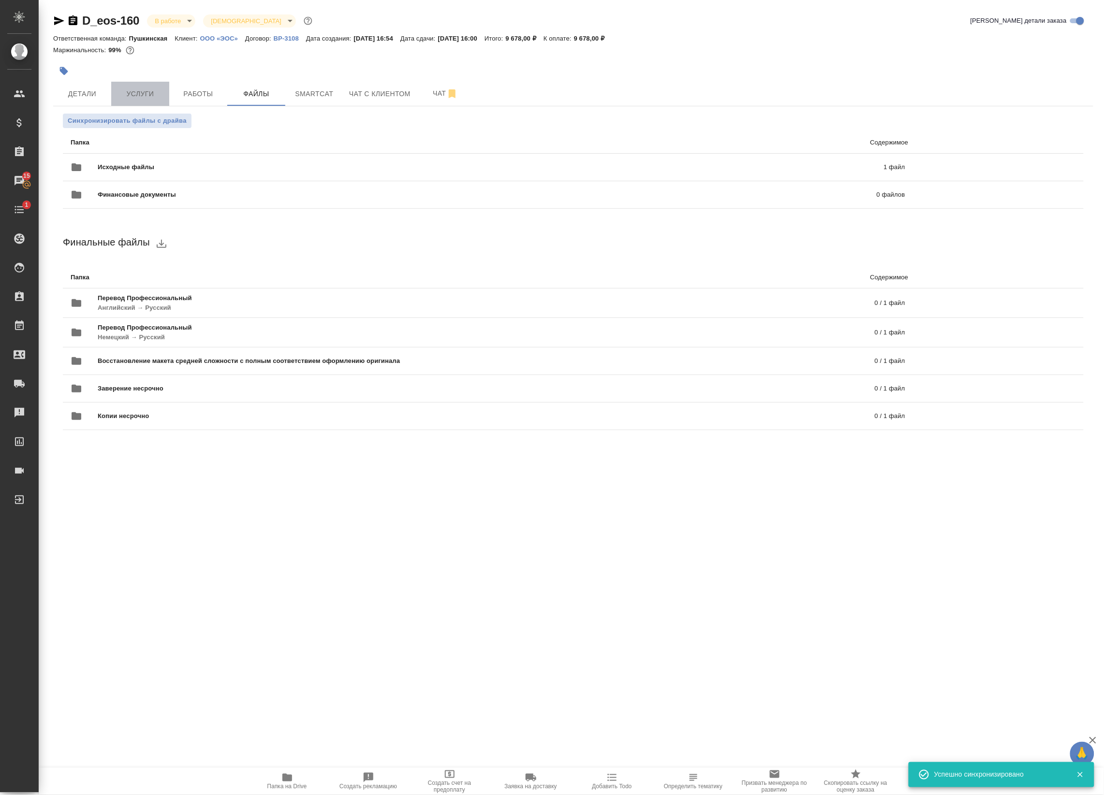
click at [150, 100] on span "Услуги" at bounding box center [140, 94] width 46 height 12
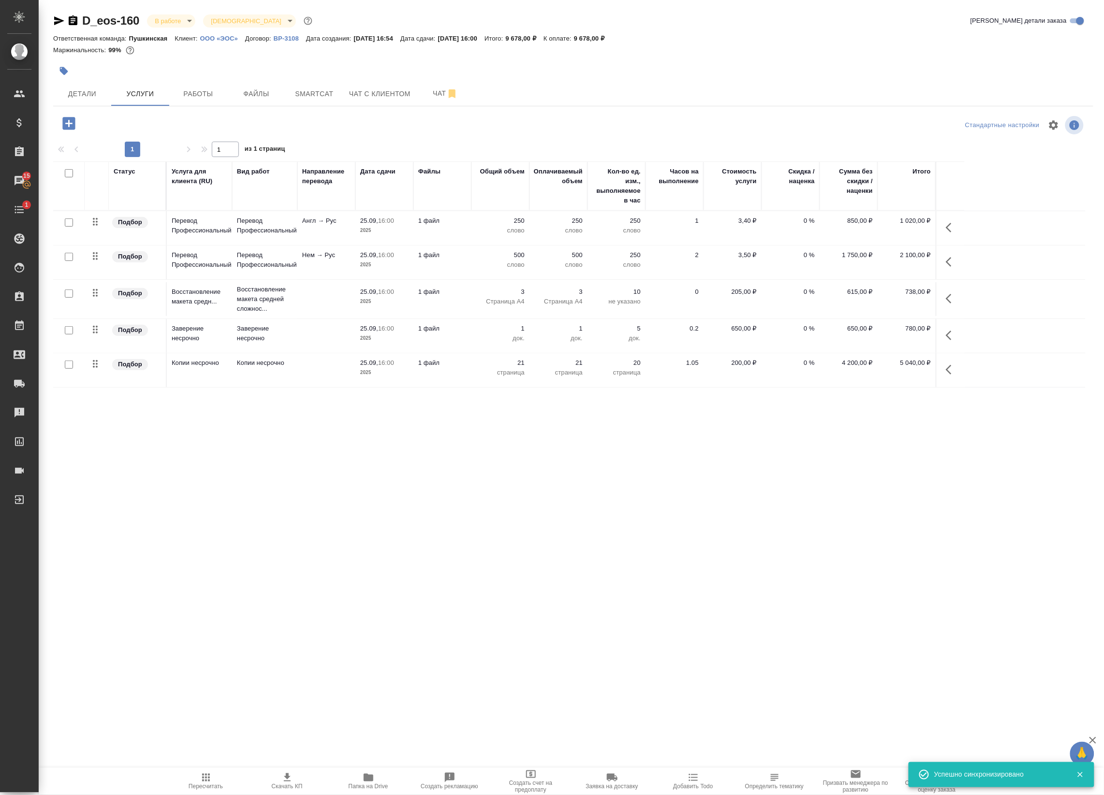
click at [65, 223] on input "checkbox" at bounding box center [69, 223] width 8 height 8
checkbox input "true"
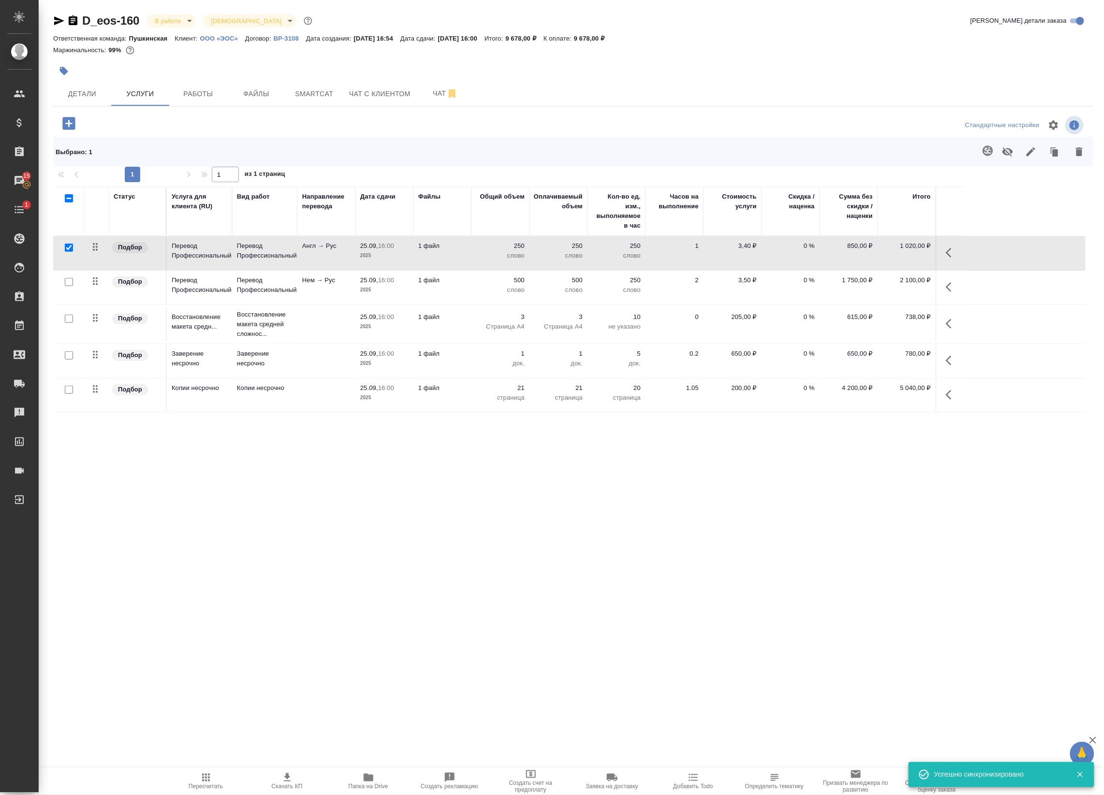
click at [990, 153] on icon "button" at bounding box center [988, 151] width 12 height 12
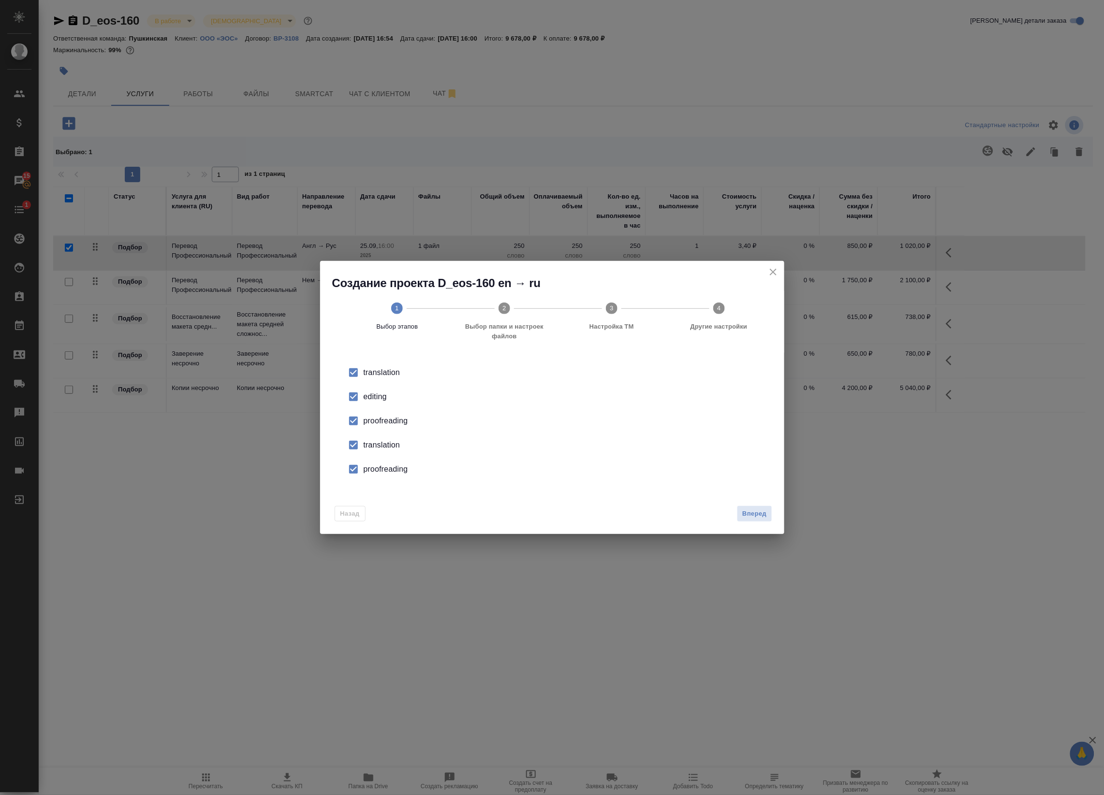
click at [398, 396] on div "editing" at bounding box center [562, 397] width 397 height 12
click at [378, 414] on li "proofreading" at bounding box center [552, 421] width 433 height 24
click at [373, 451] on li "translation" at bounding box center [552, 445] width 433 height 24
click at [376, 473] on div "proofreading" at bounding box center [562, 470] width 397 height 12
click at [765, 513] on span "Вперед" at bounding box center [754, 514] width 24 height 11
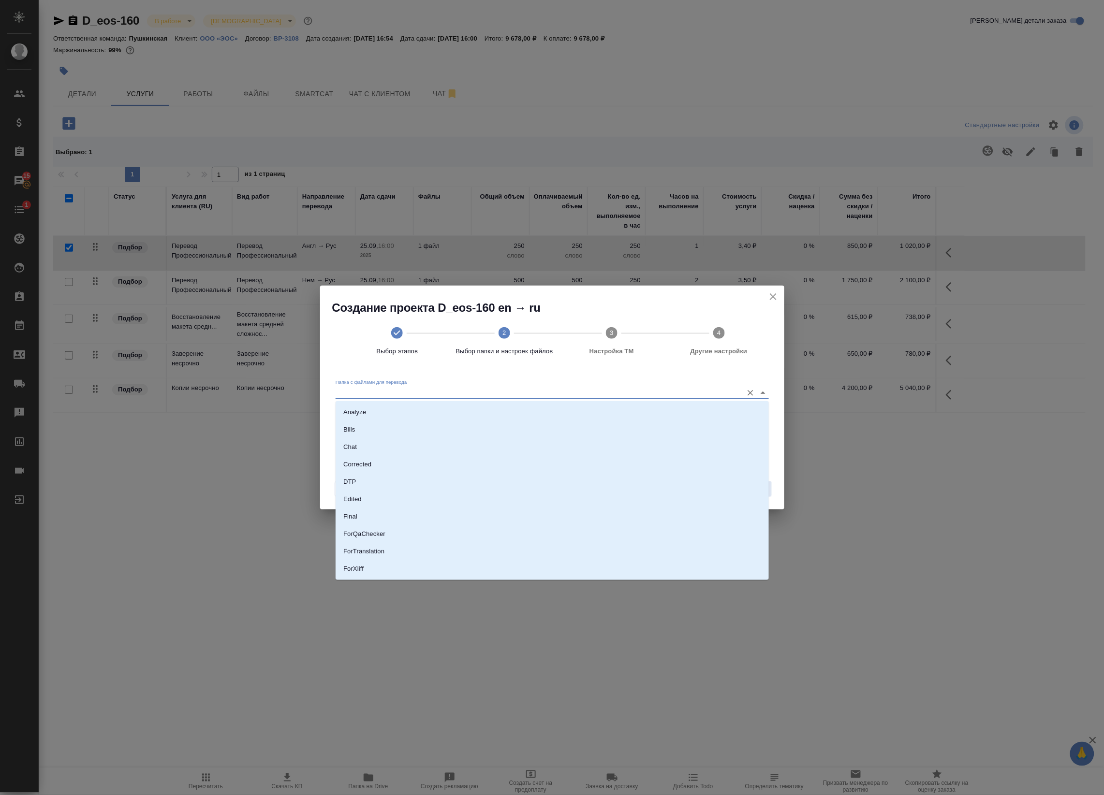
click at [568, 393] on input "Папка с файлами для перевода" at bounding box center [537, 393] width 402 height 12
drag, startPoint x: 409, startPoint y: 491, endPoint x: 407, endPoint y: 479, distance: 12.8
click at [407, 479] on ul "Analyze Bills Chat Corrected DTP Edited Final ForQaChecker ForTranslation ForXl…" at bounding box center [552, 533] width 433 height 244
click at [407, 479] on li "DTP" at bounding box center [552, 481] width 433 height 17
type input "DTP"
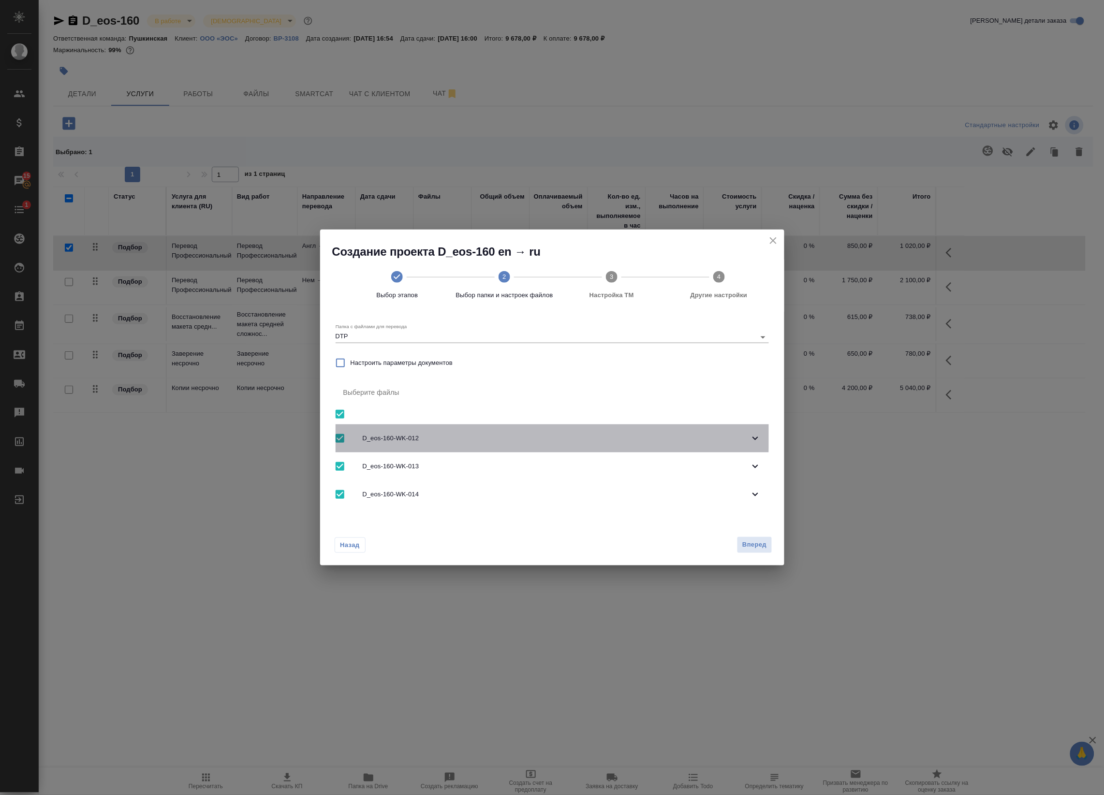
click at [457, 436] on span "D_eos-160-WK-012" at bounding box center [556, 439] width 387 height 10
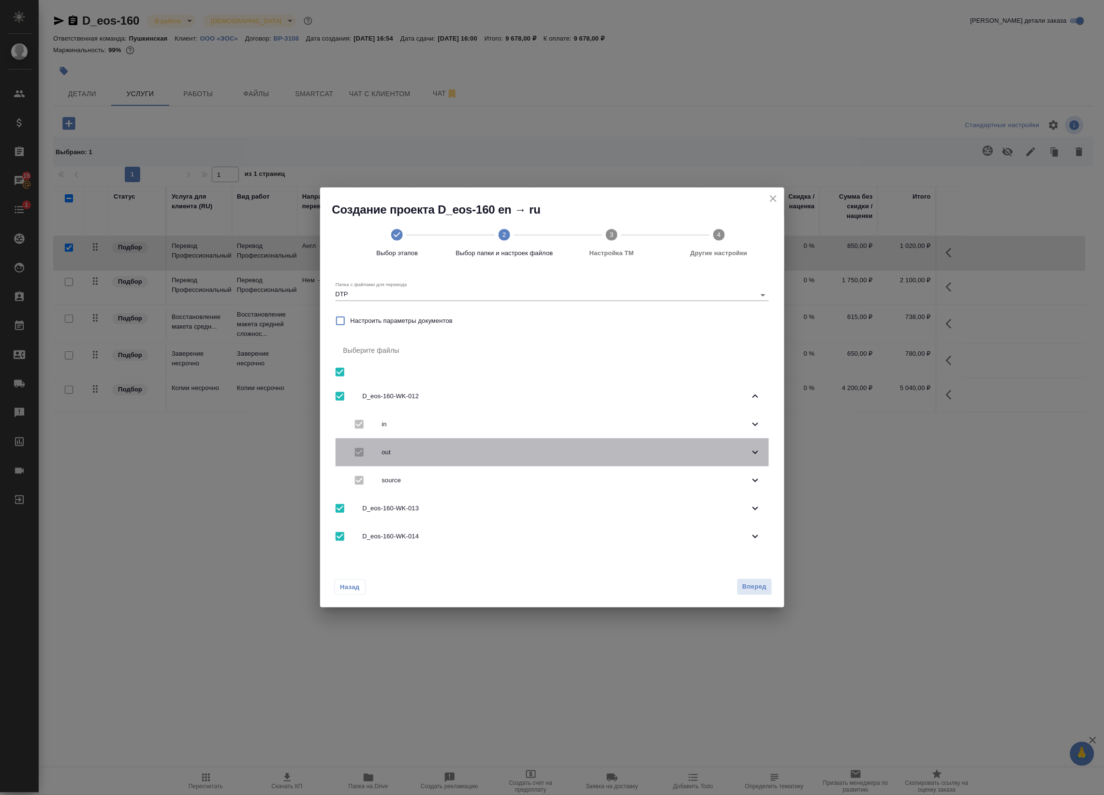
click at [458, 450] on span "out" at bounding box center [565, 453] width 367 height 10
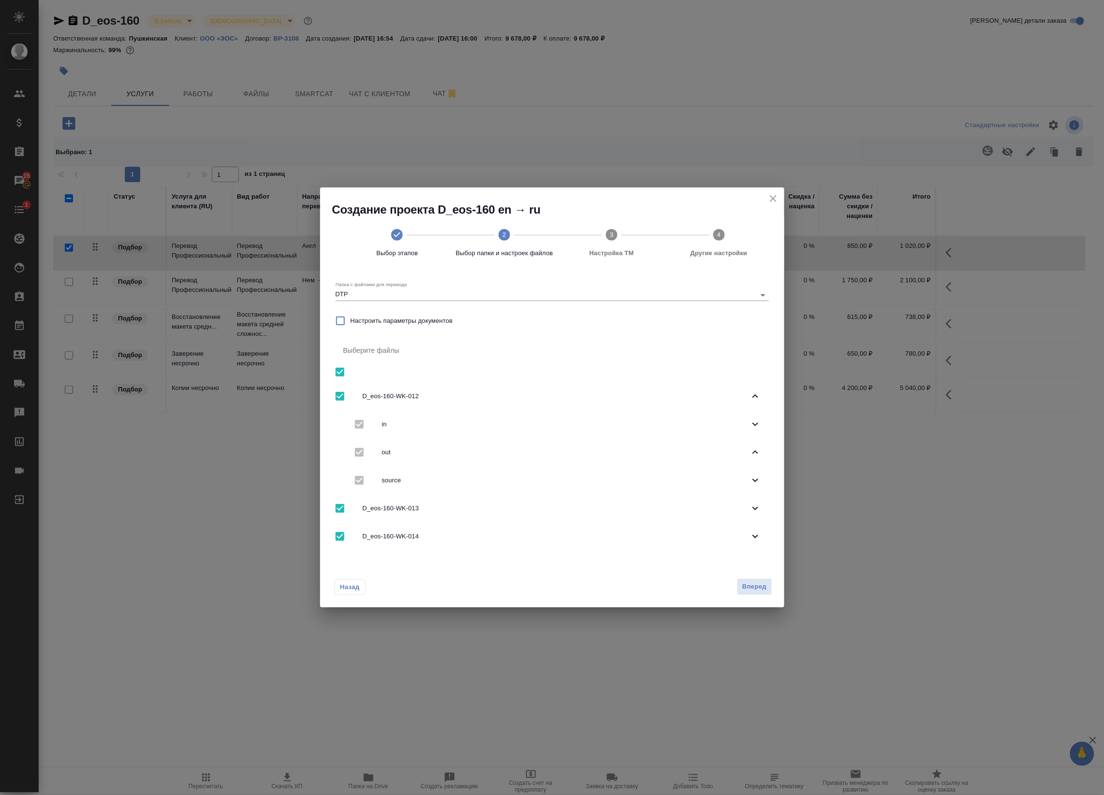
click at [744, 491] on div "source" at bounding box center [552, 481] width 433 height 28
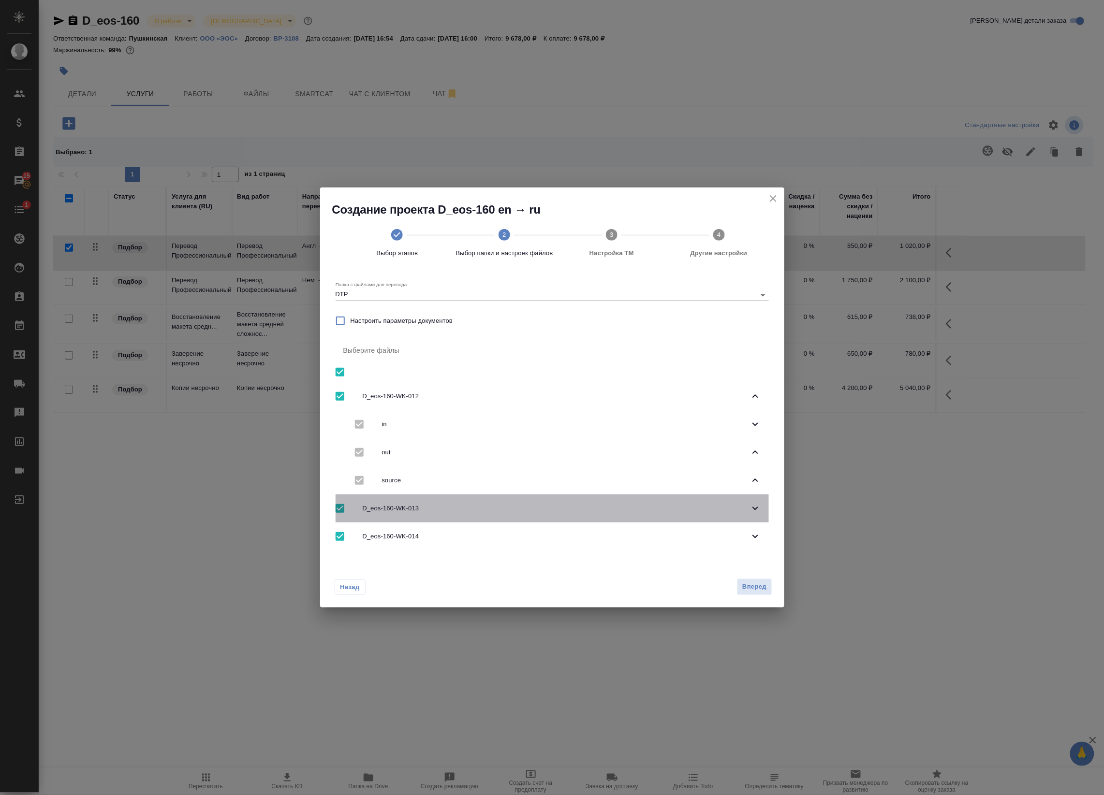
click at [748, 502] on div "D_eos-160-WK-013" at bounding box center [552, 509] width 433 height 28
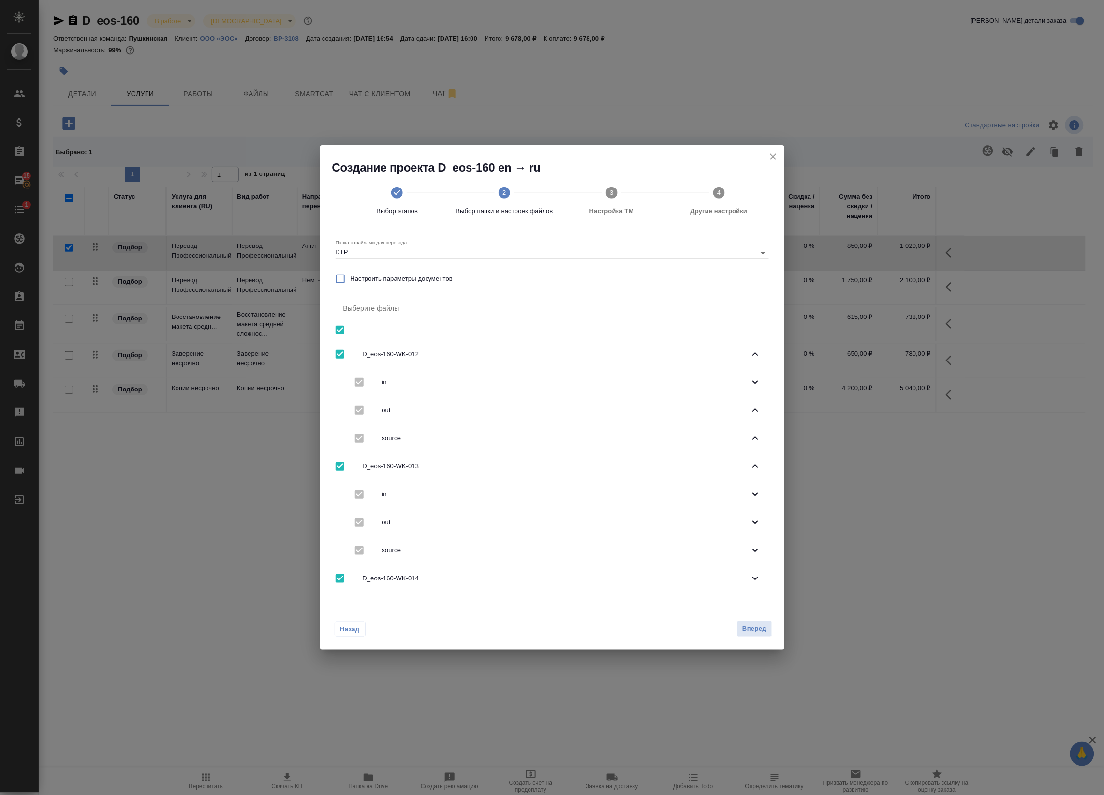
click at [752, 525] on icon at bounding box center [755, 523] width 12 height 12
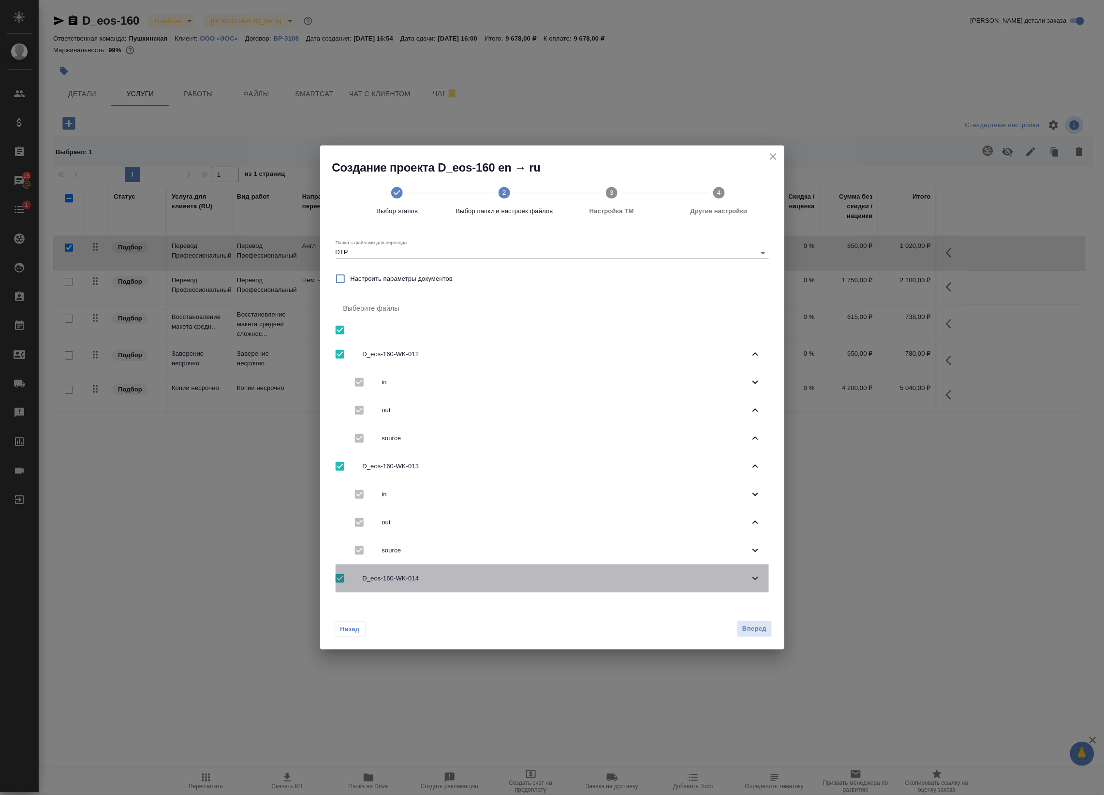
click at [755, 582] on icon at bounding box center [755, 579] width 12 height 12
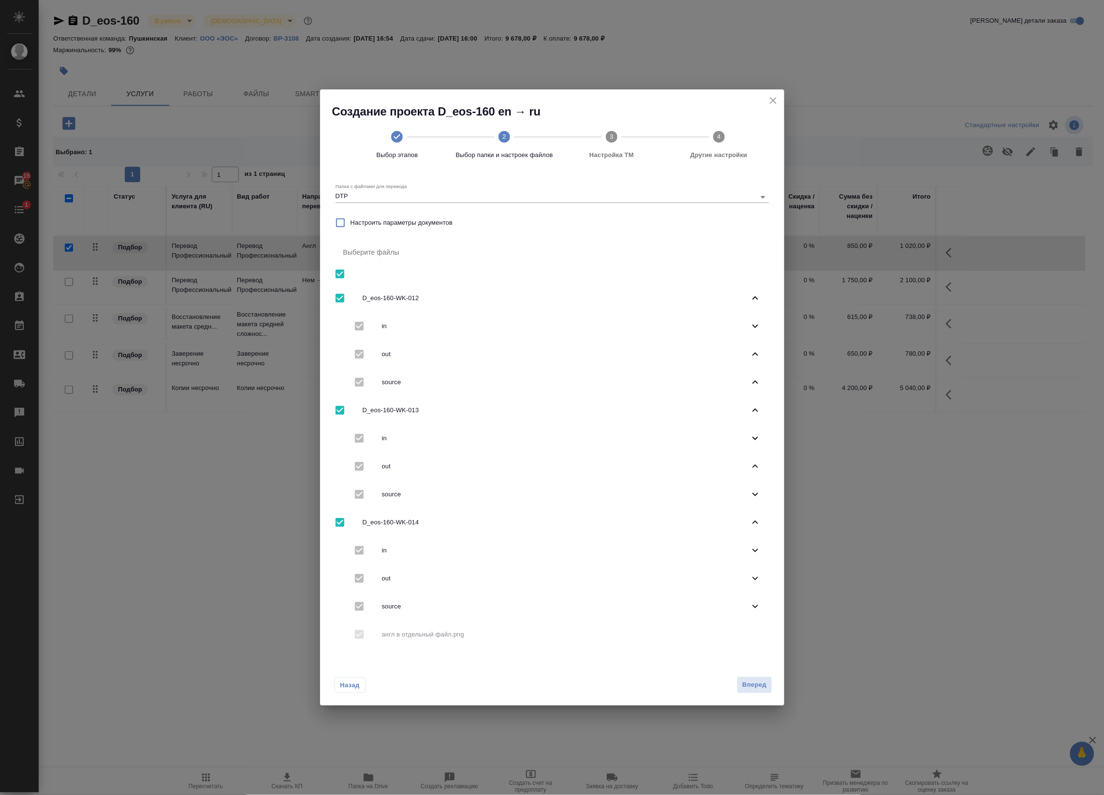
click at [760, 574] on icon at bounding box center [755, 579] width 12 height 12
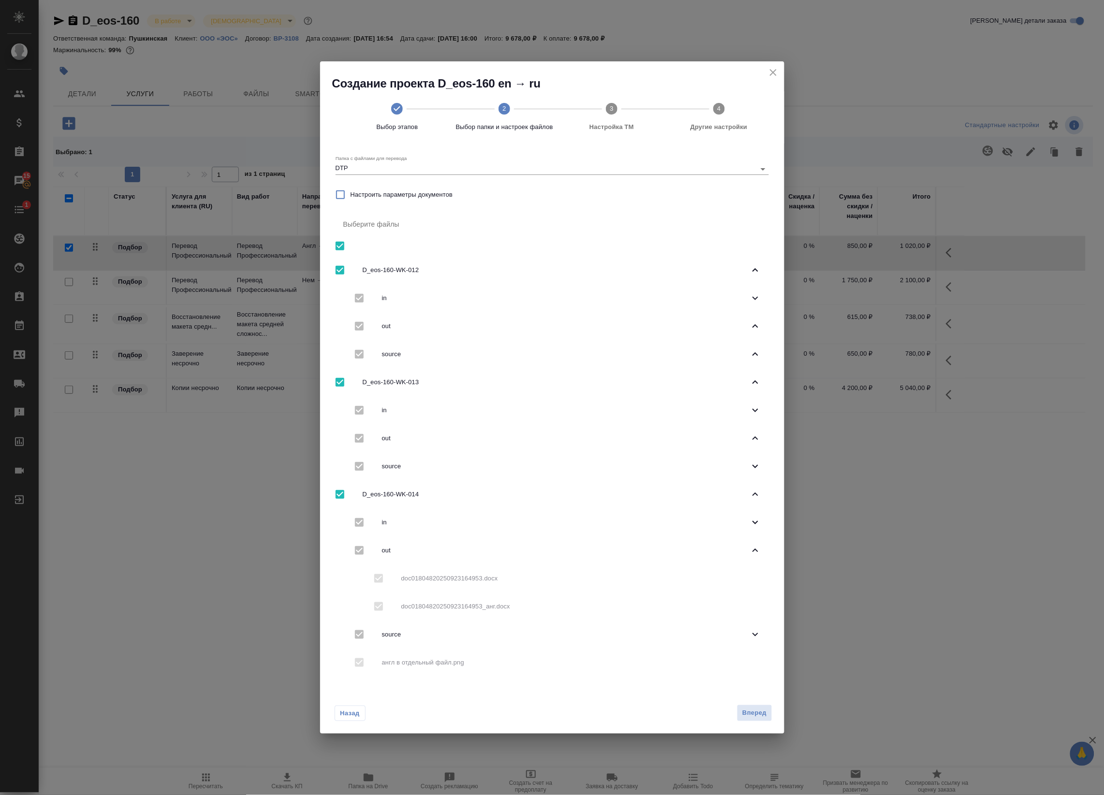
click at [379, 581] on div "doc01804820250923164953.docx doc01804820250923164953_анг.docx" at bounding box center [552, 593] width 433 height 56
click at [338, 380] on input "checkbox" at bounding box center [340, 382] width 20 height 20
checkbox input "false"
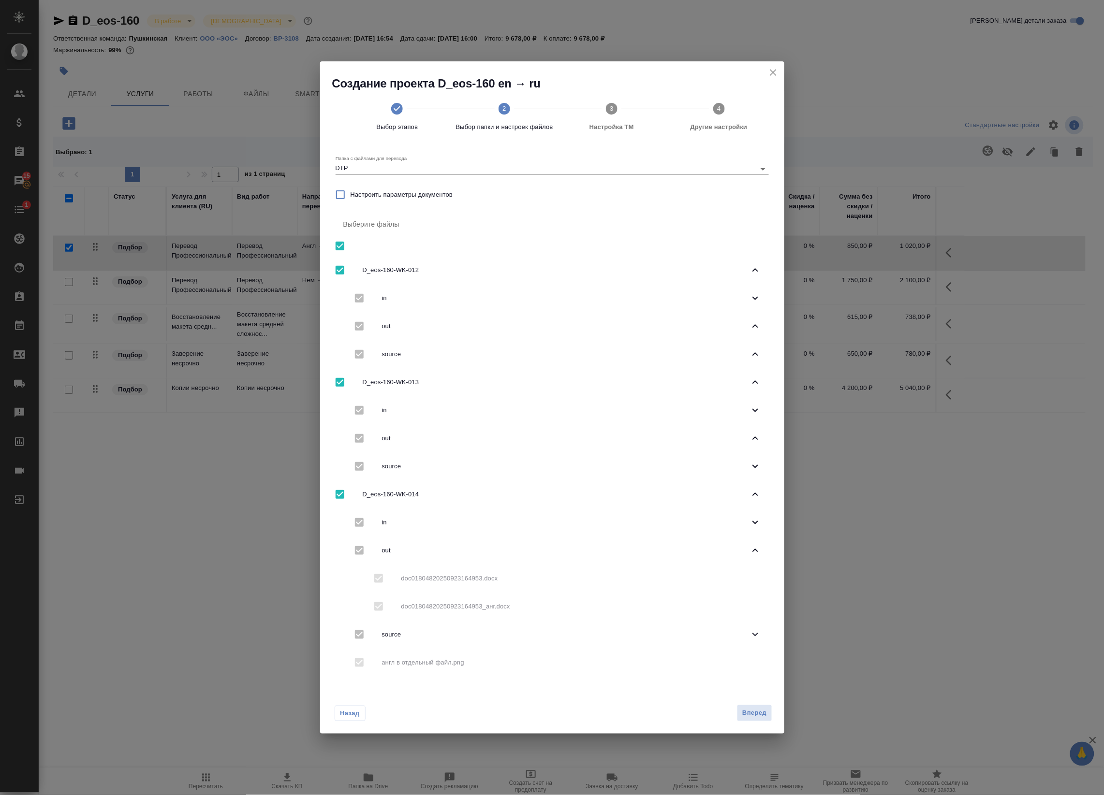
checkbox input "false"
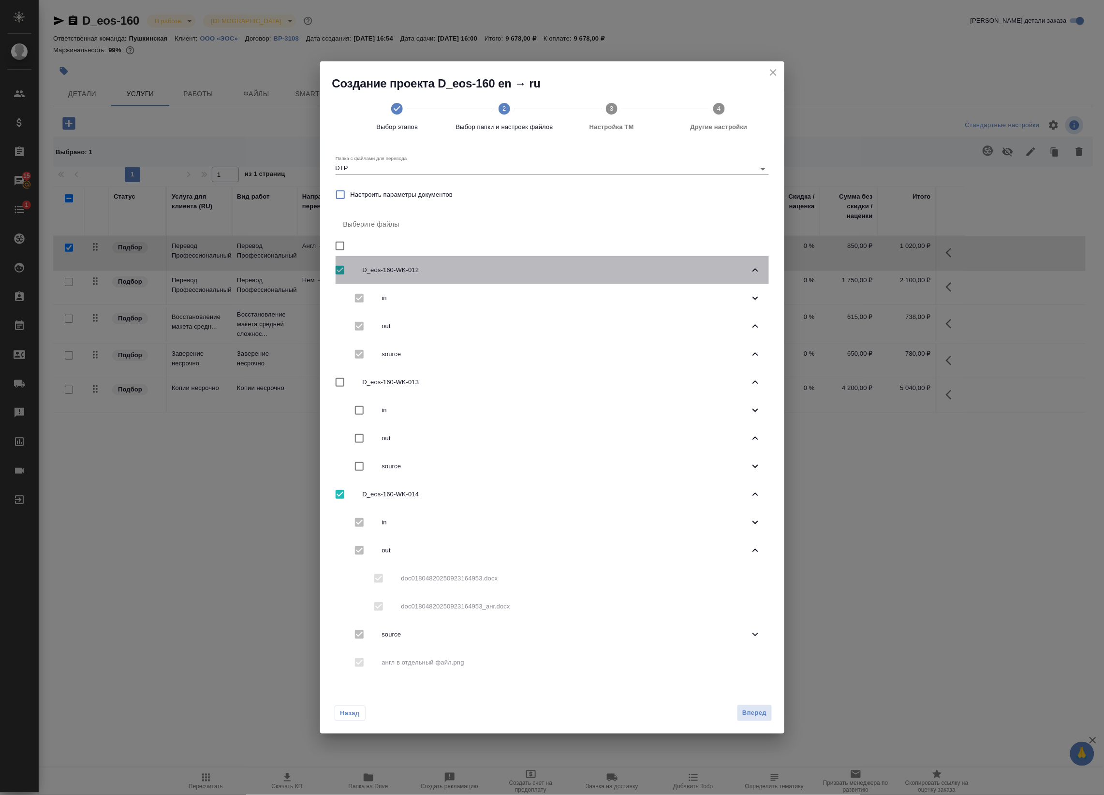
click at [339, 269] on input "checkbox" at bounding box center [340, 270] width 20 height 20
checkbox input "false"
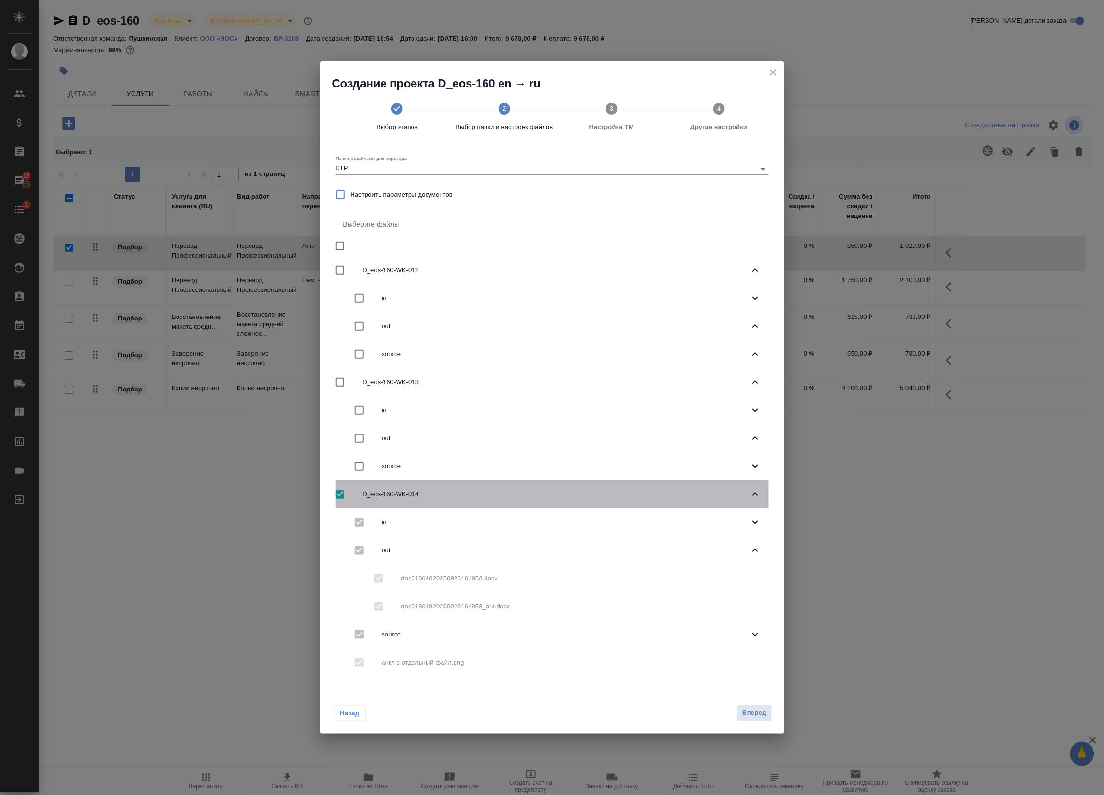
click at [333, 494] on input "checkbox" at bounding box center [340, 494] width 20 height 20
checkbox input "false"
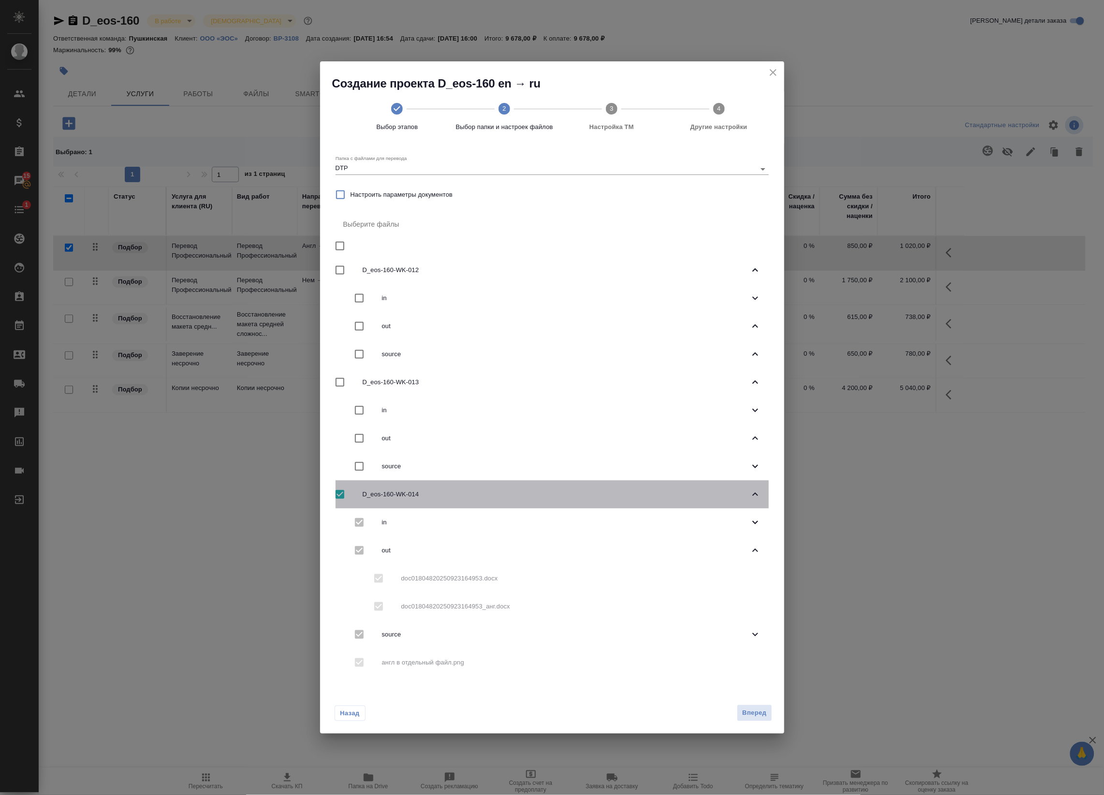
checkbox input "false"
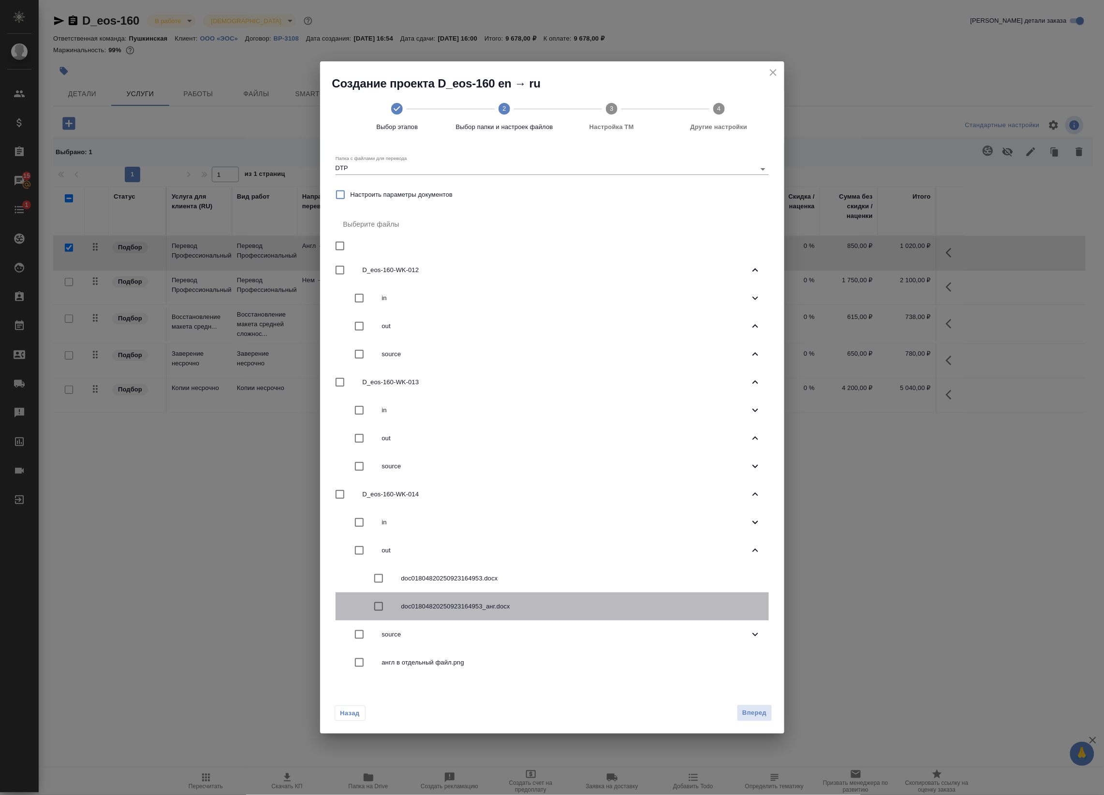
click at [378, 608] on input "checkbox" at bounding box center [378, 607] width 20 height 20
checkbox input "true"
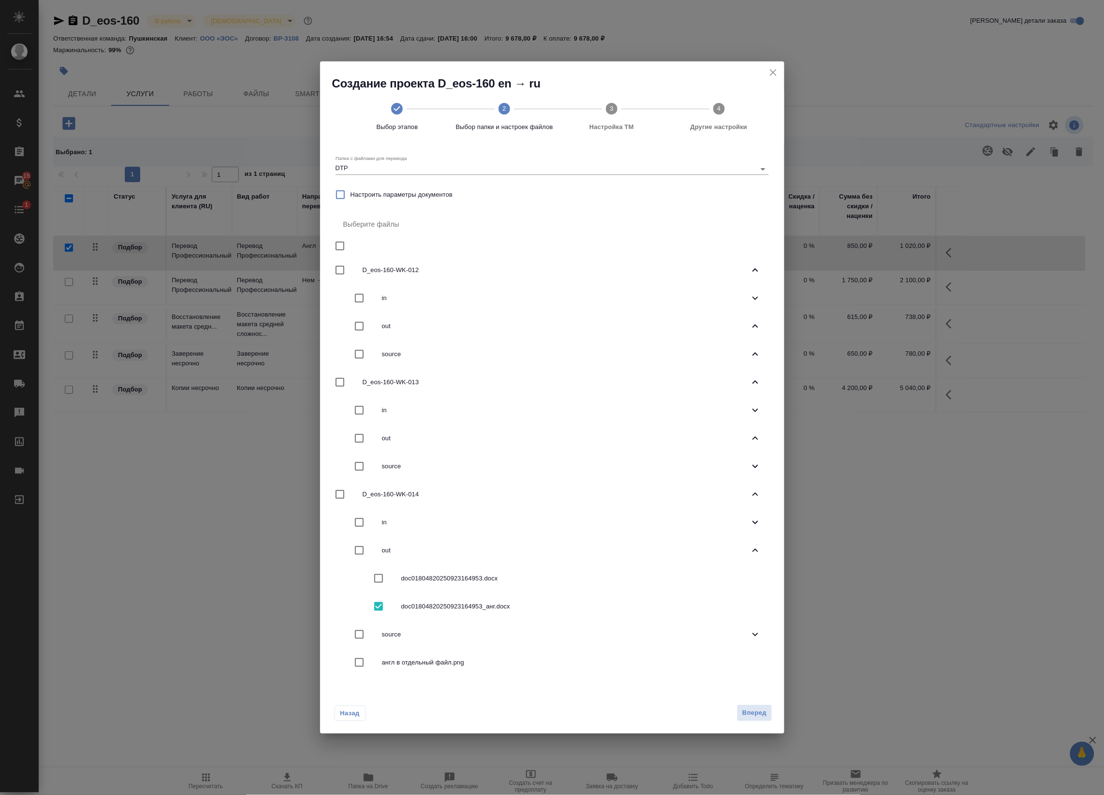
click at [750, 714] on span "Вперед" at bounding box center [754, 713] width 24 height 11
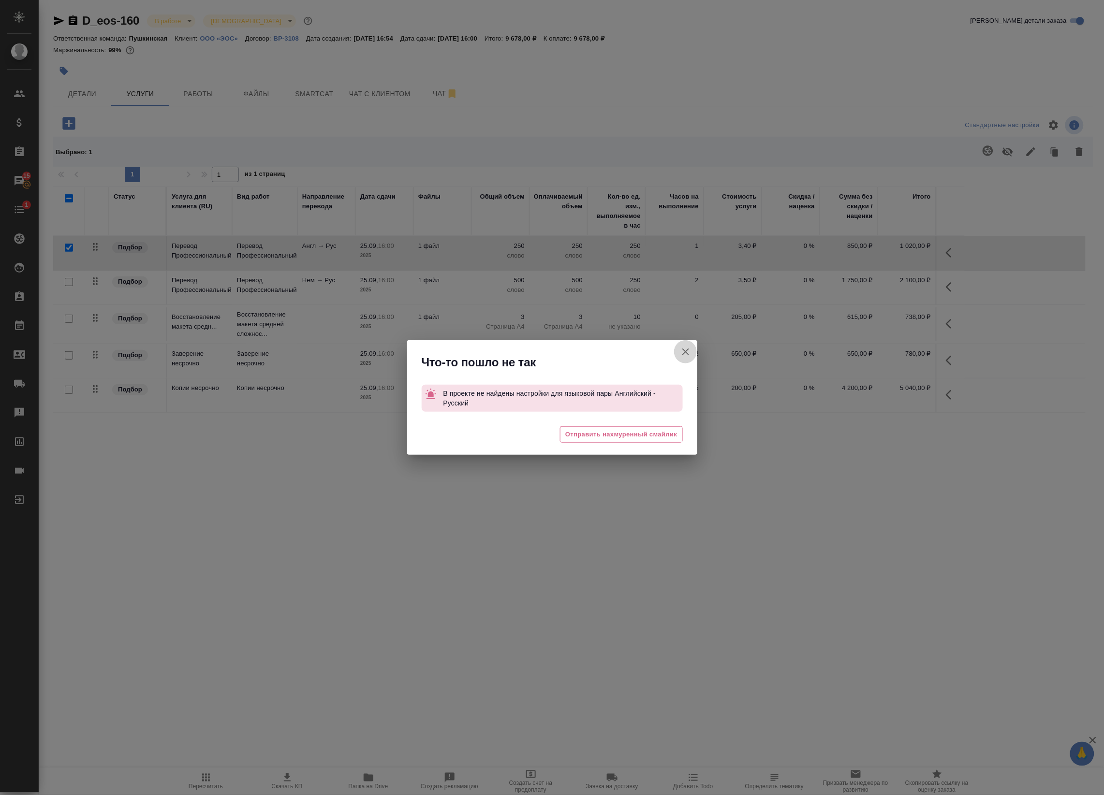
click at [683, 357] on button "Кратко детали заказа" at bounding box center [685, 351] width 23 height 23
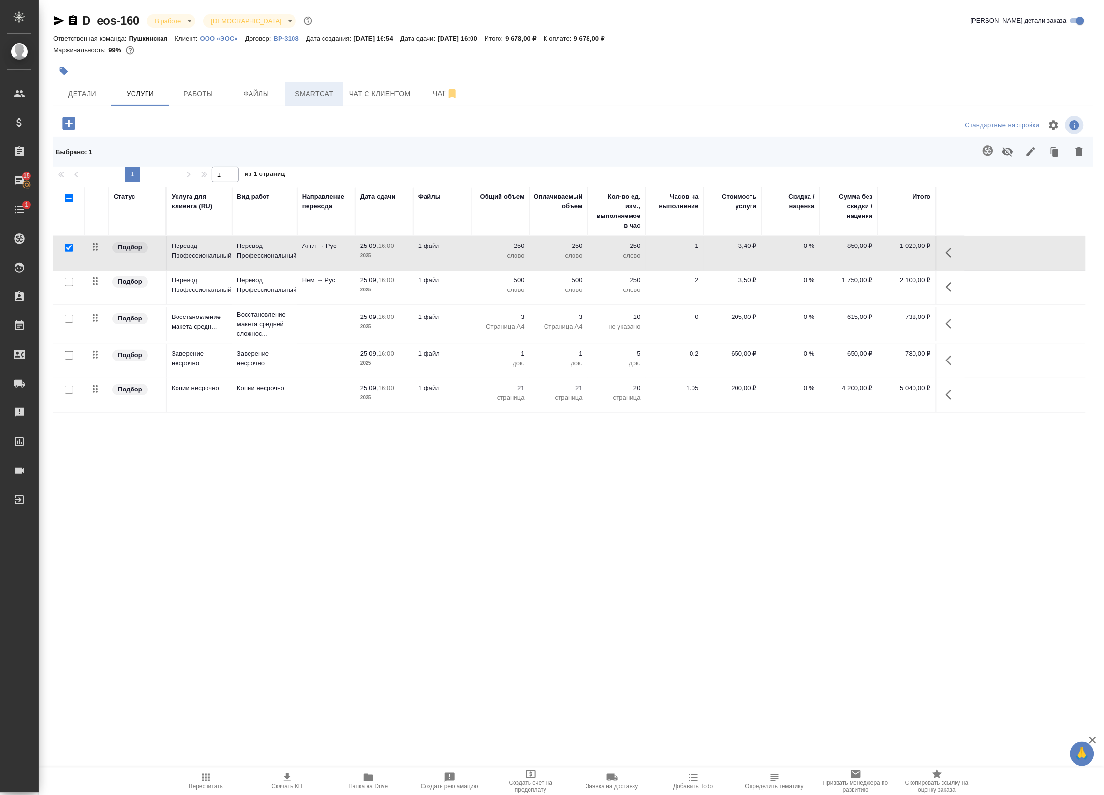
click at [327, 97] on span "Smartcat" at bounding box center [314, 94] width 46 height 12
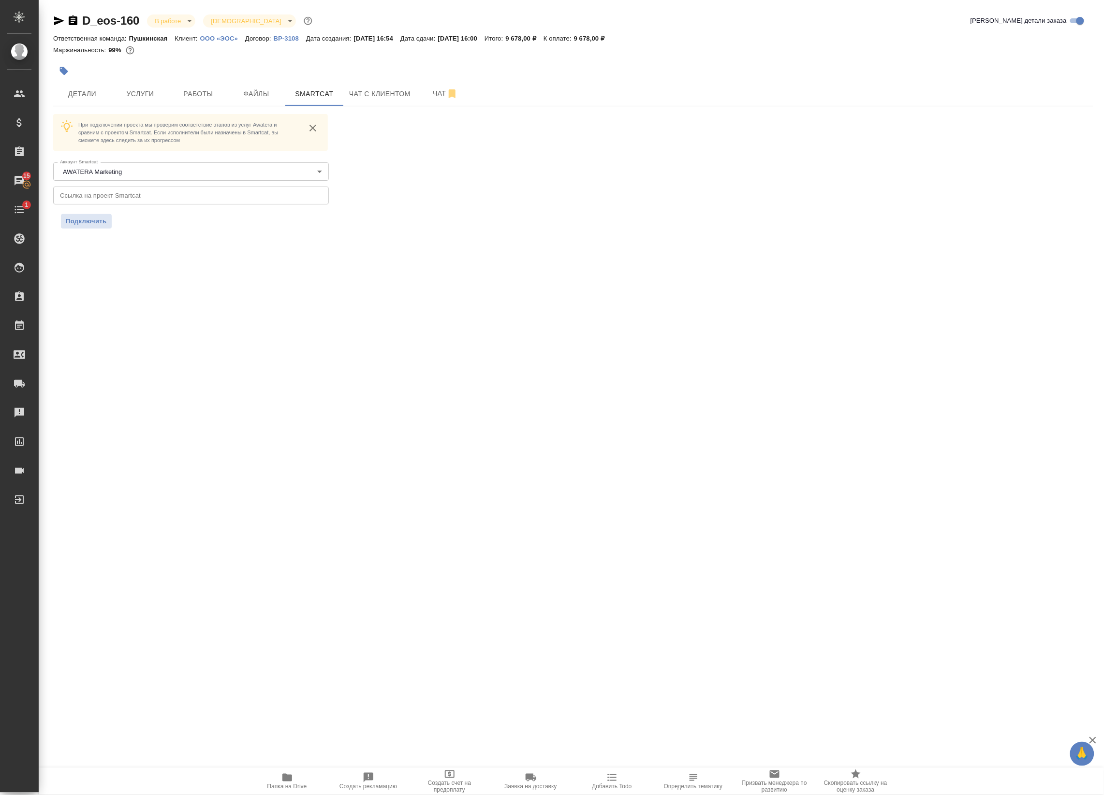
click at [211, 39] on p "ООО «ЭОС»" at bounding box center [222, 38] width 45 height 7
click at [218, 37] on p "ООО «ЭОС»" at bounding box center [222, 38] width 45 height 7
click at [71, 25] on icon "button" at bounding box center [73, 20] width 9 height 10
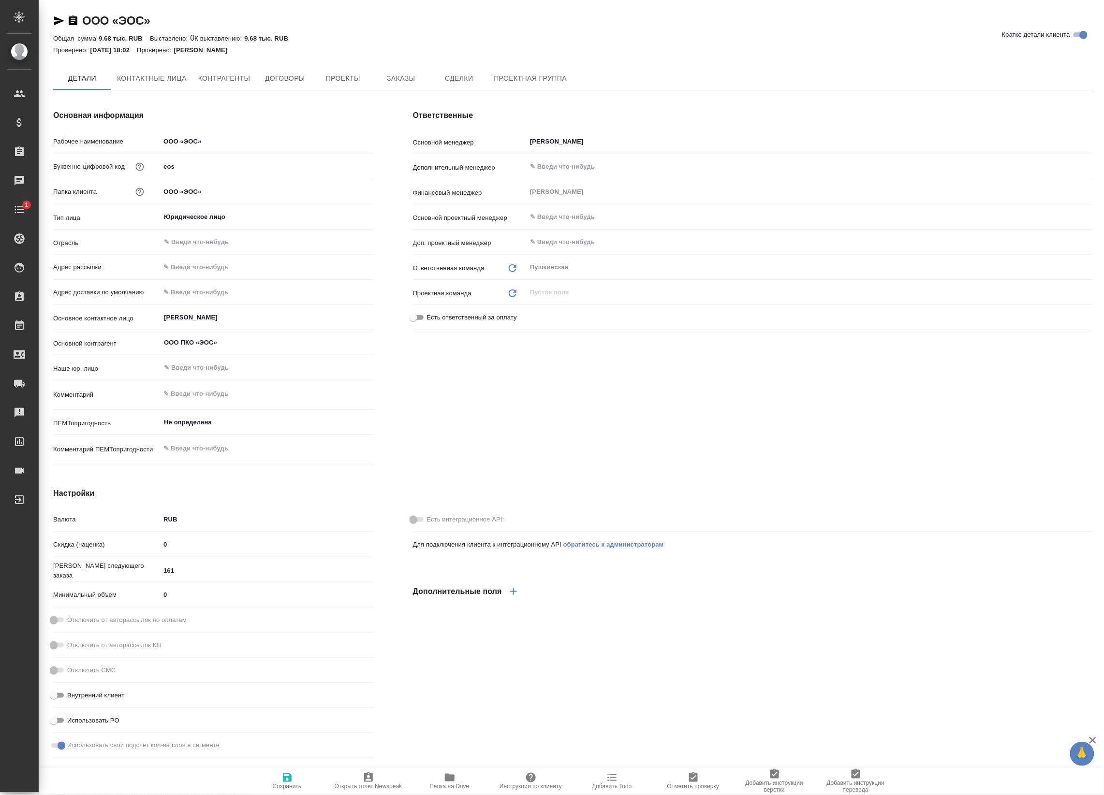
type textarea "x"
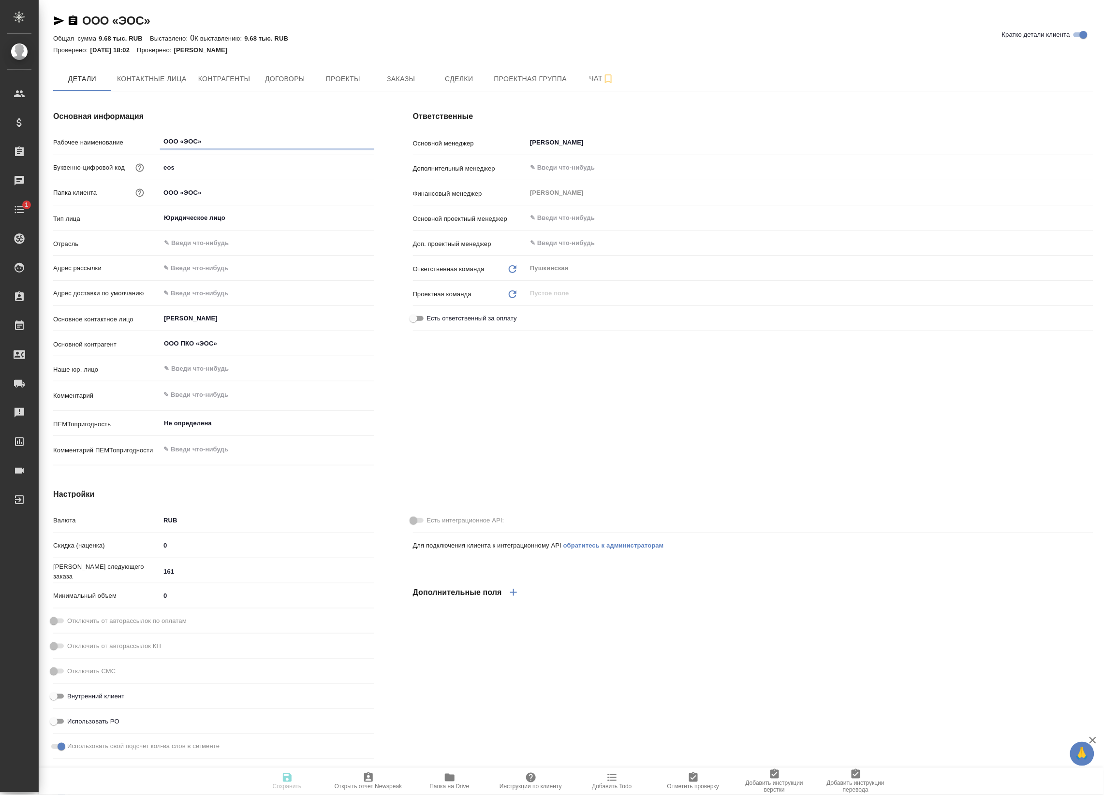
type textarea "x"
click at [176, 147] on input "ООО «ЭОС»" at bounding box center [267, 142] width 213 height 14
type textarea "x"
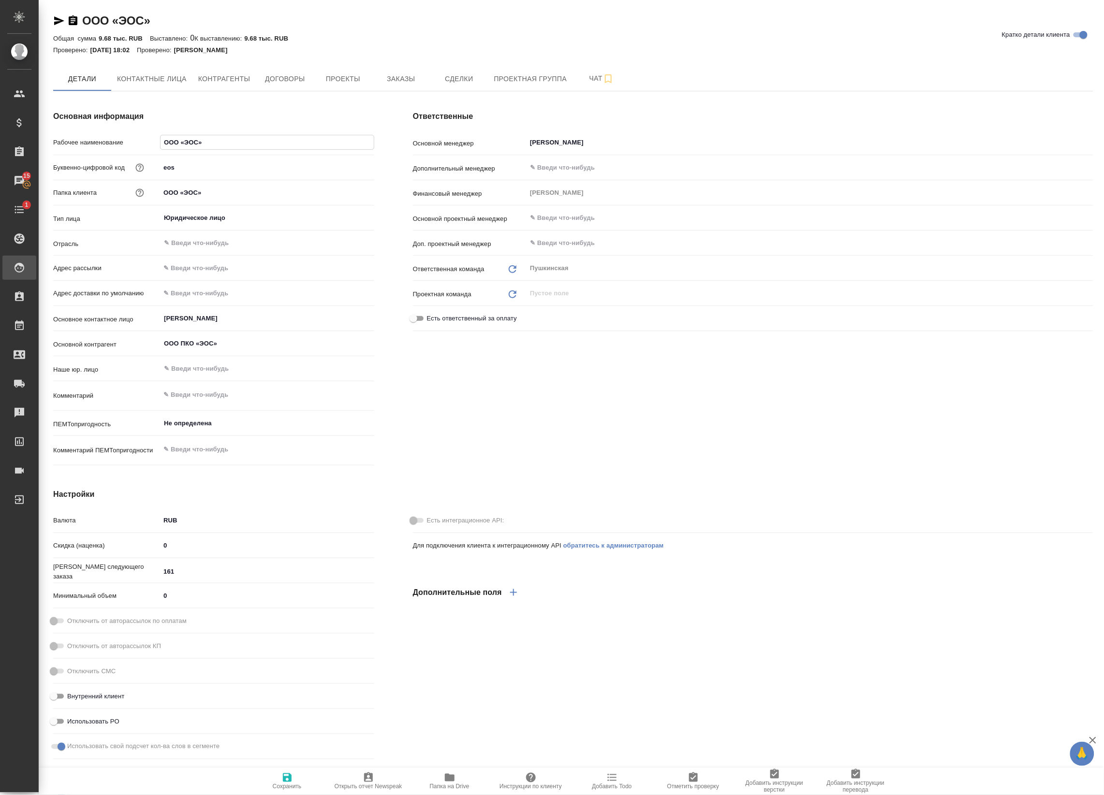
type textarea "x"
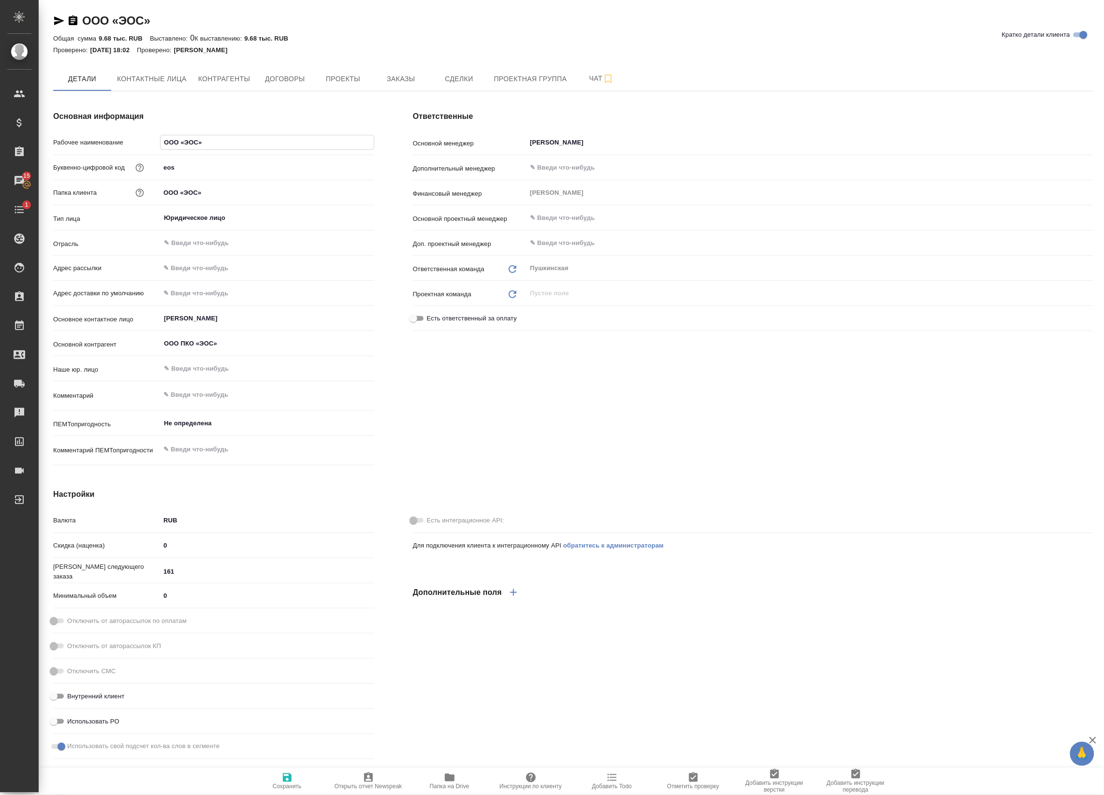
type textarea "x"
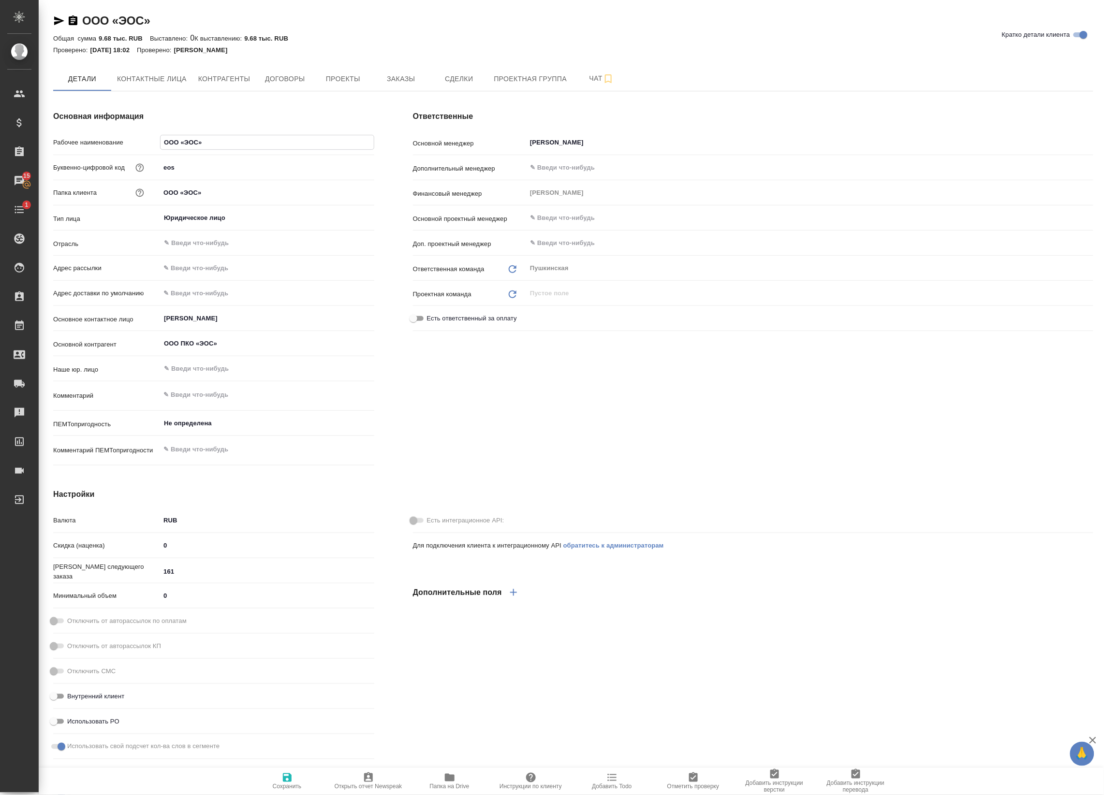
type textarea "x"
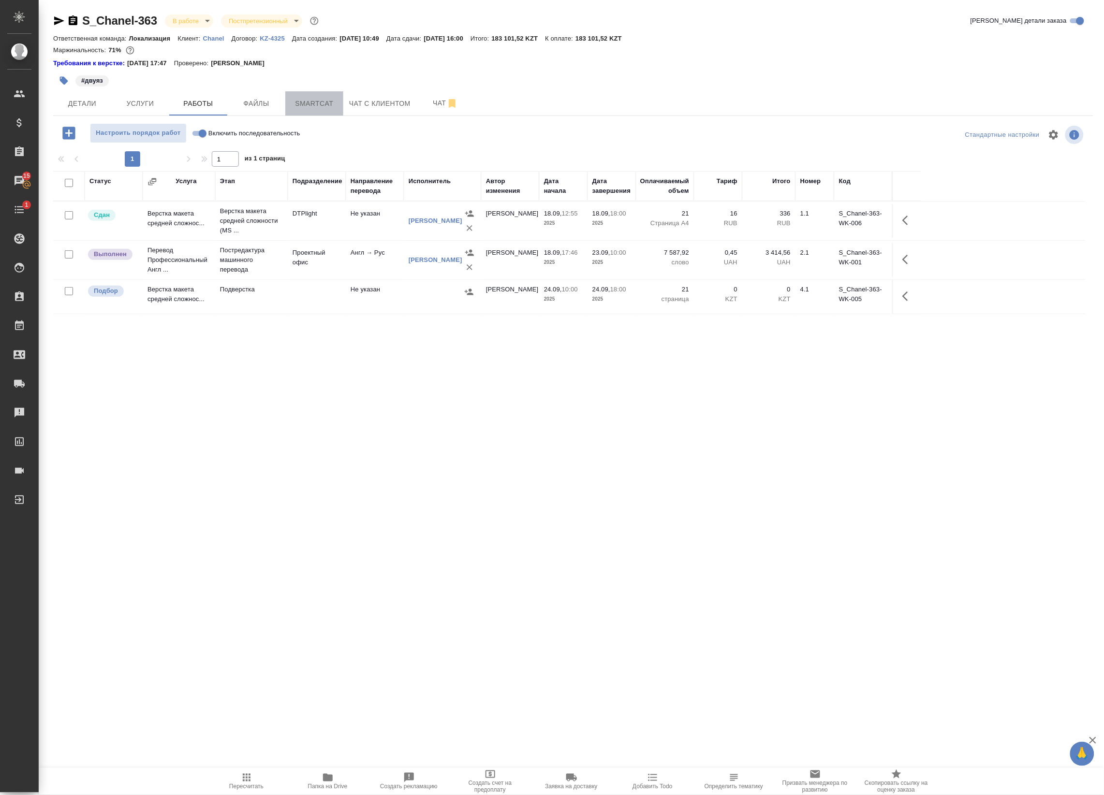
click at [328, 103] on span "Smartcat" at bounding box center [314, 104] width 46 height 12
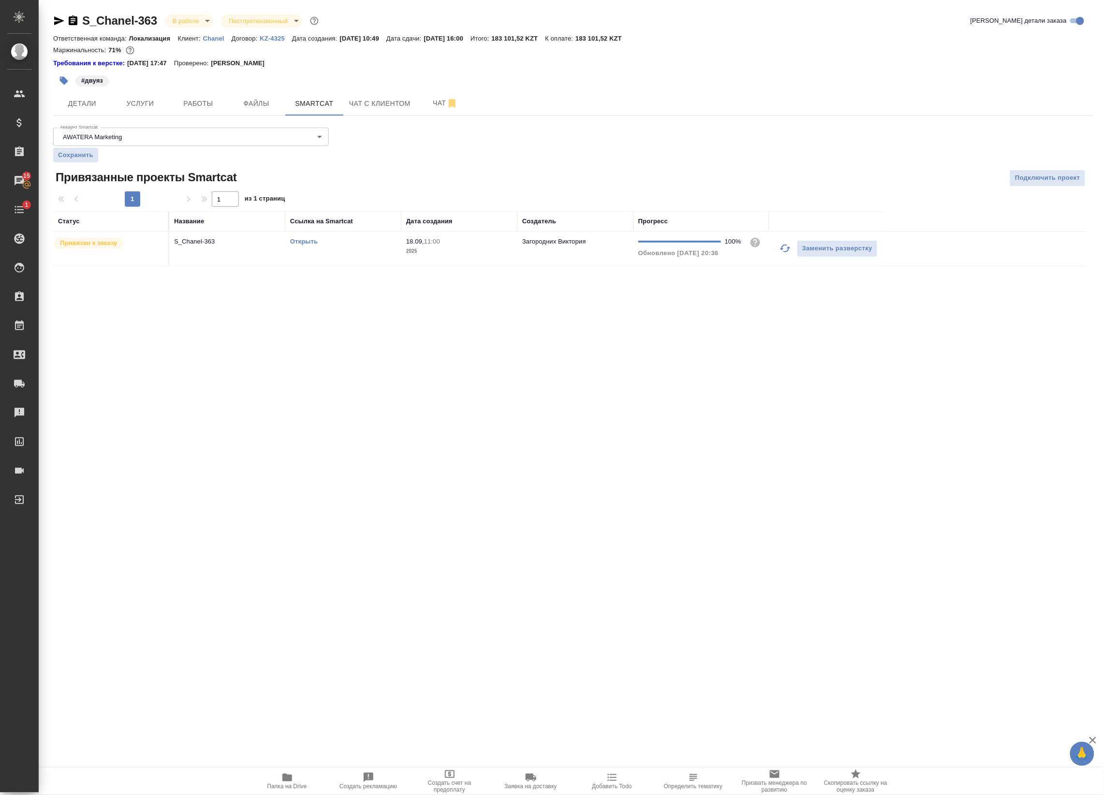
click at [302, 242] on link "Открыть" at bounding box center [304, 241] width 28 height 7
click at [191, 97] on button "Работы" at bounding box center [198, 103] width 58 height 24
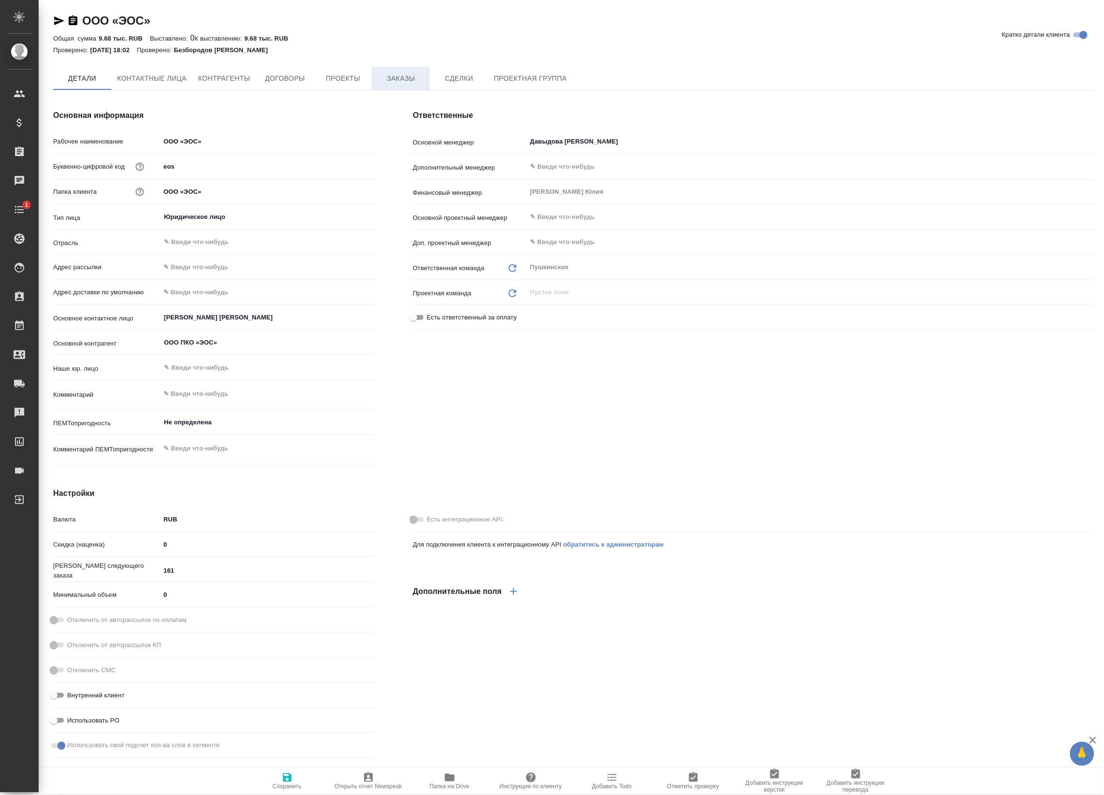
type textarea "x"
click at [394, 78] on span "Заказы" at bounding box center [401, 79] width 46 height 12
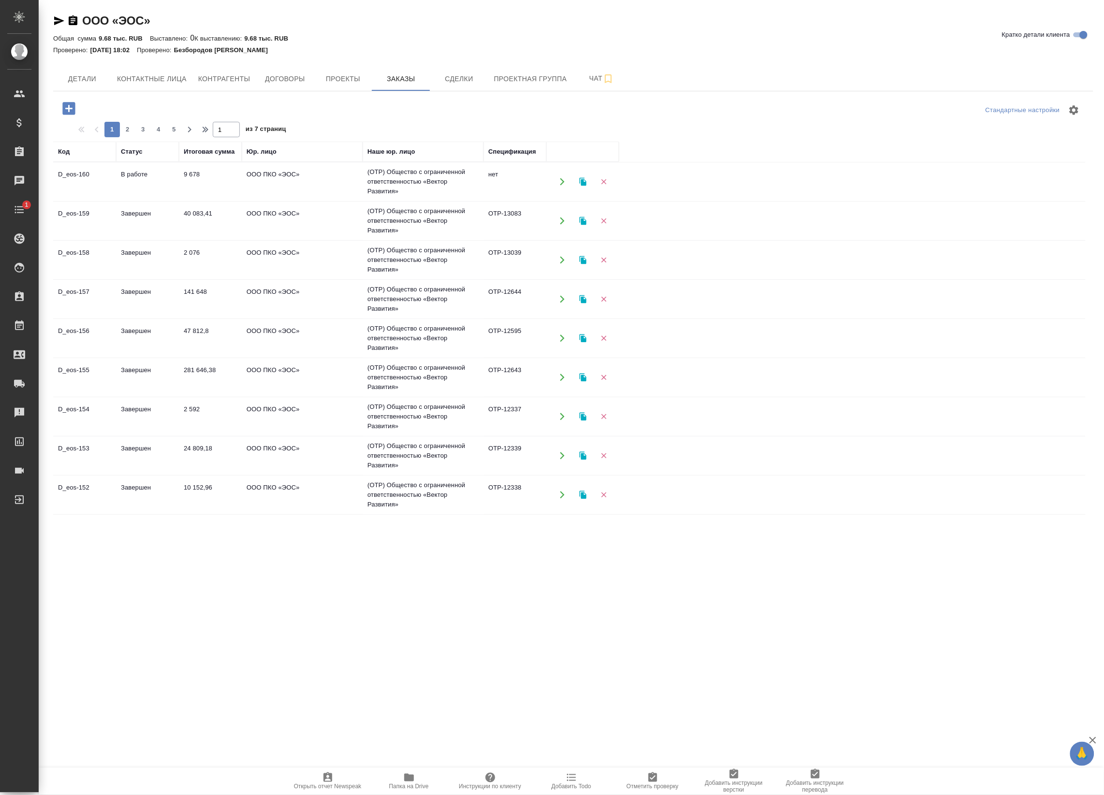
click at [295, 247] on td "ООО ПКО «ЭОС»" at bounding box center [302, 260] width 121 height 34
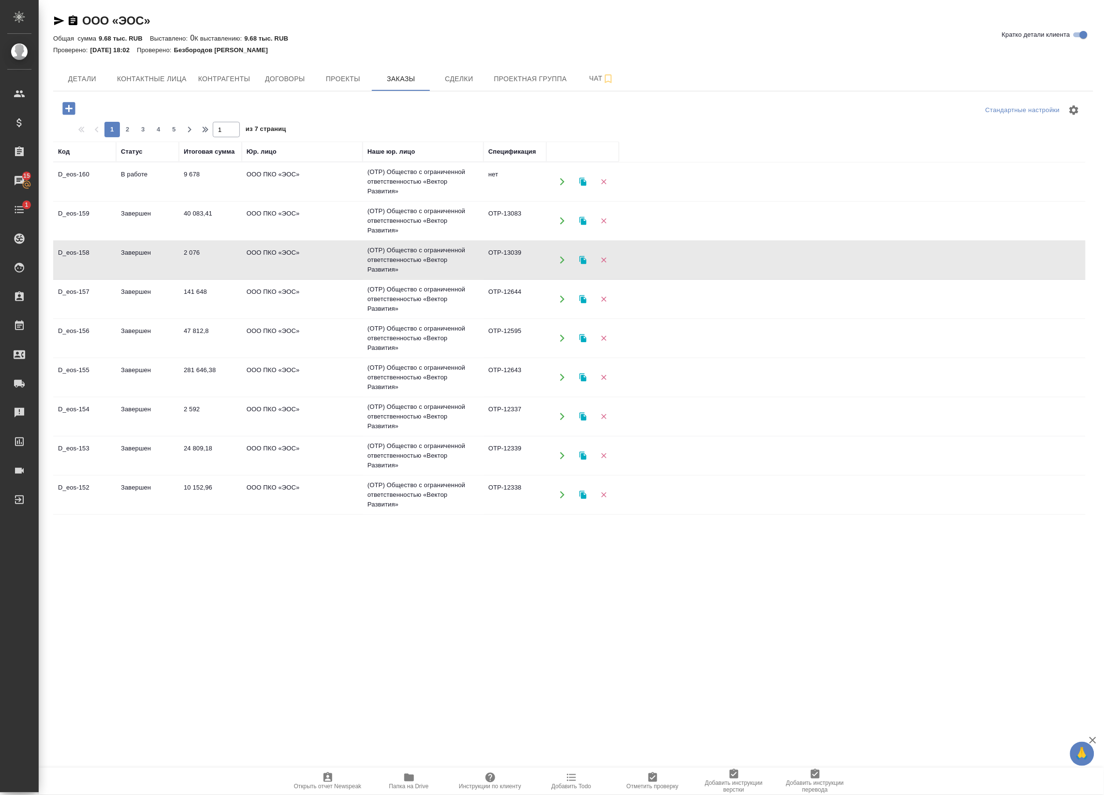
click at [322, 329] on td "ООО ПКО «ЭОС»" at bounding box center [302, 339] width 121 height 34
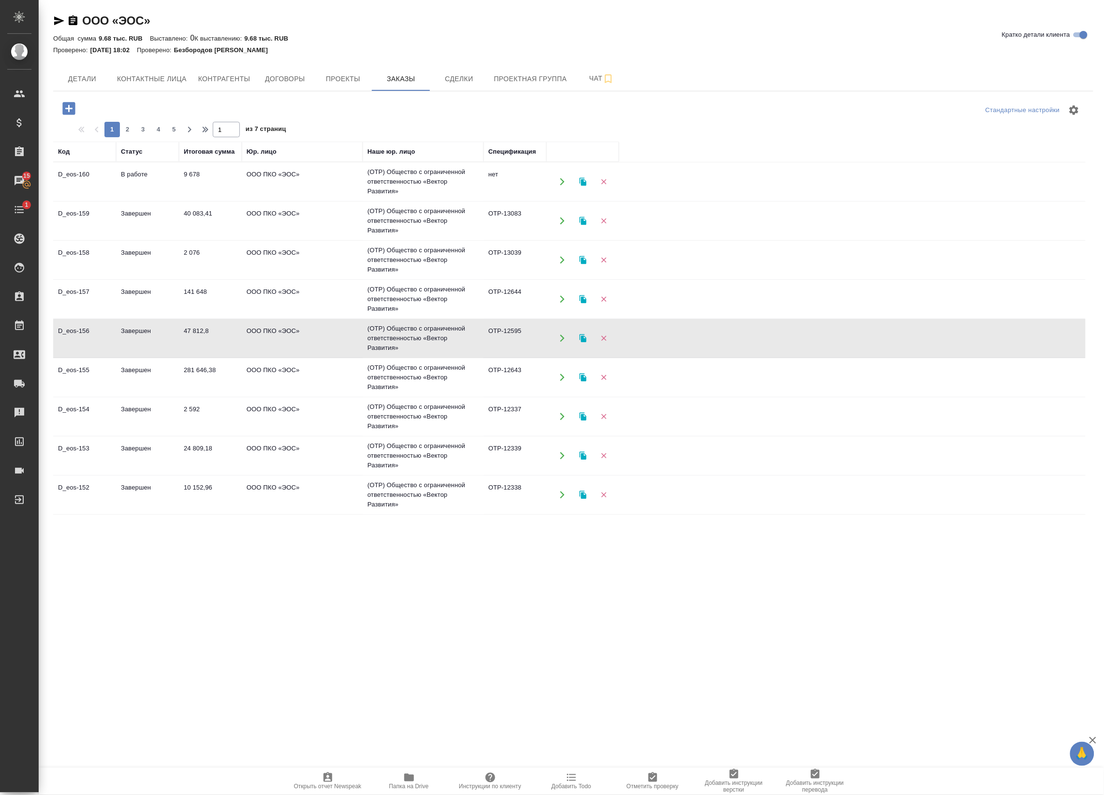
click at [322, 329] on td "ООО ПКО «ЭОС»" at bounding box center [302, 339] width 121 height 34
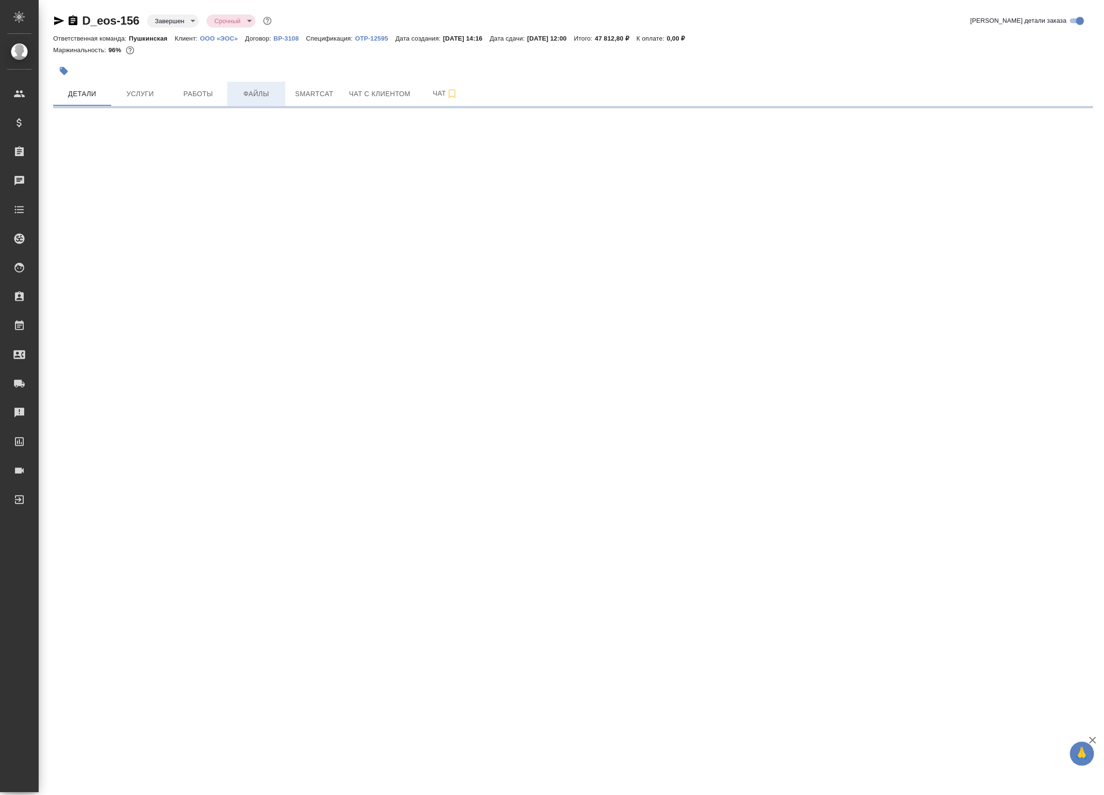
select select "RU"
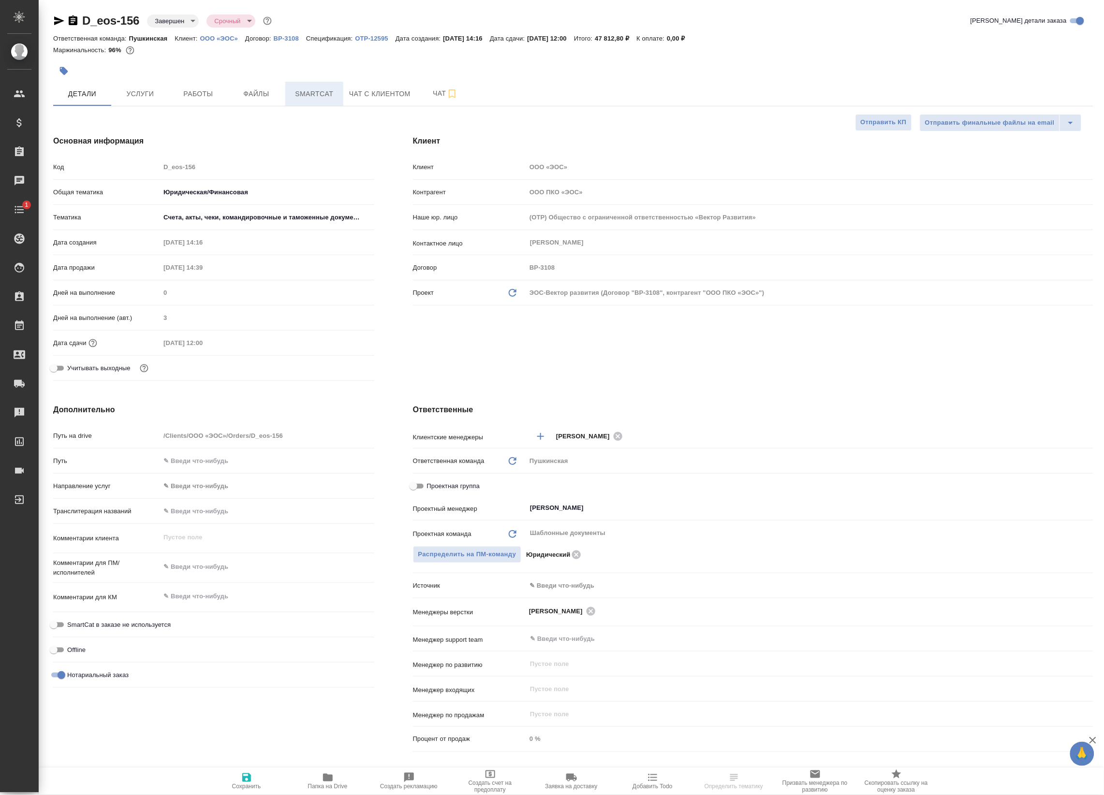
type textarea "x"
click at [296, 94] on span "Smartcat" at bounding box center [314, 94] width 46 height 12
type textarea "x"
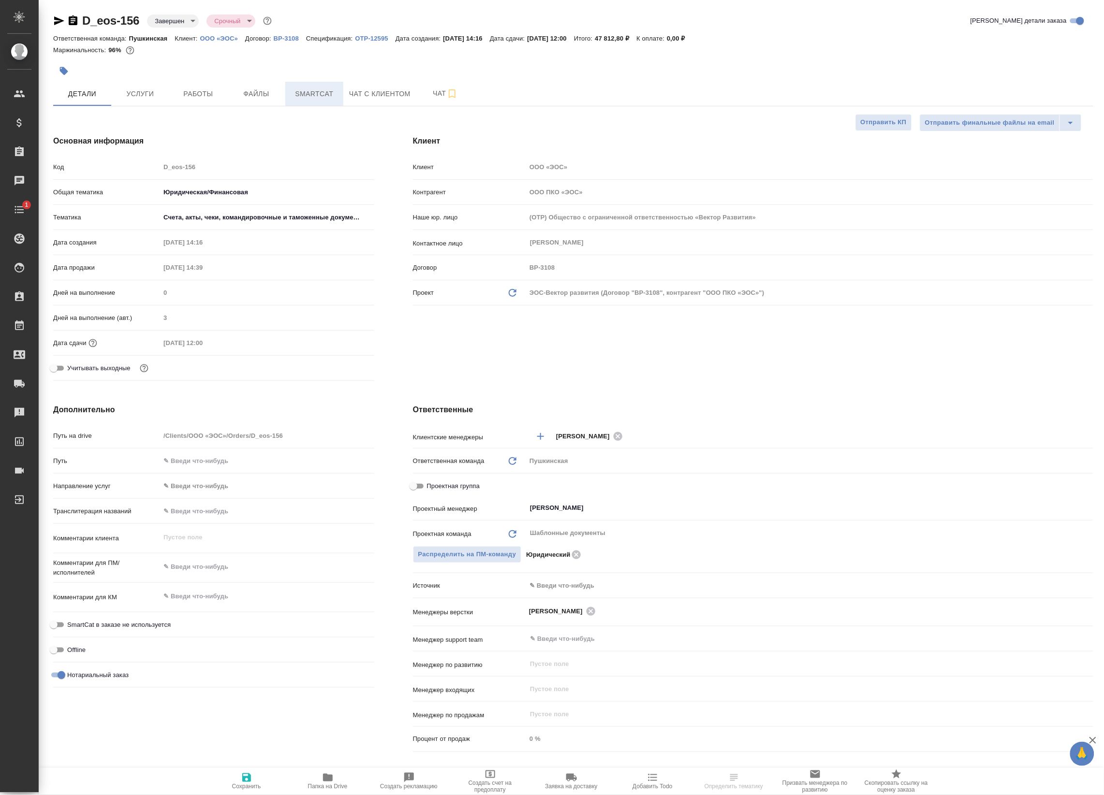
type textarea "x"
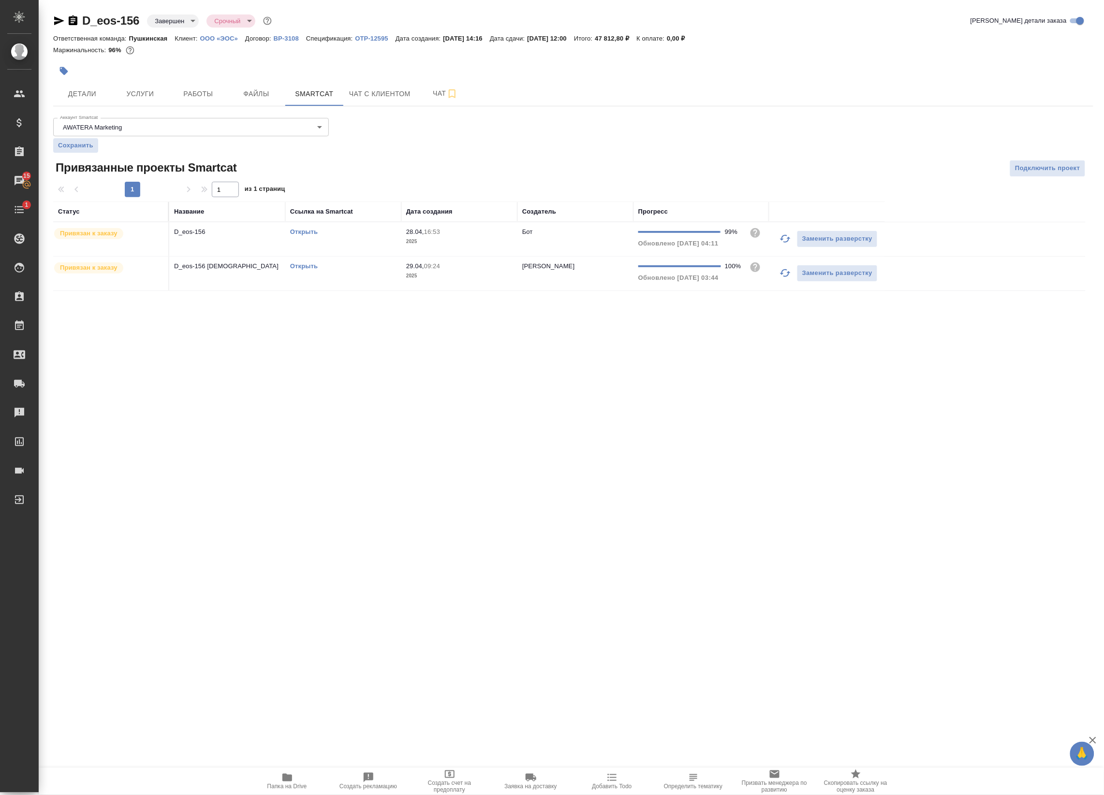
click at [300, 230] on link "Открыть" at bounding box center [304, 231] width 28 height 7
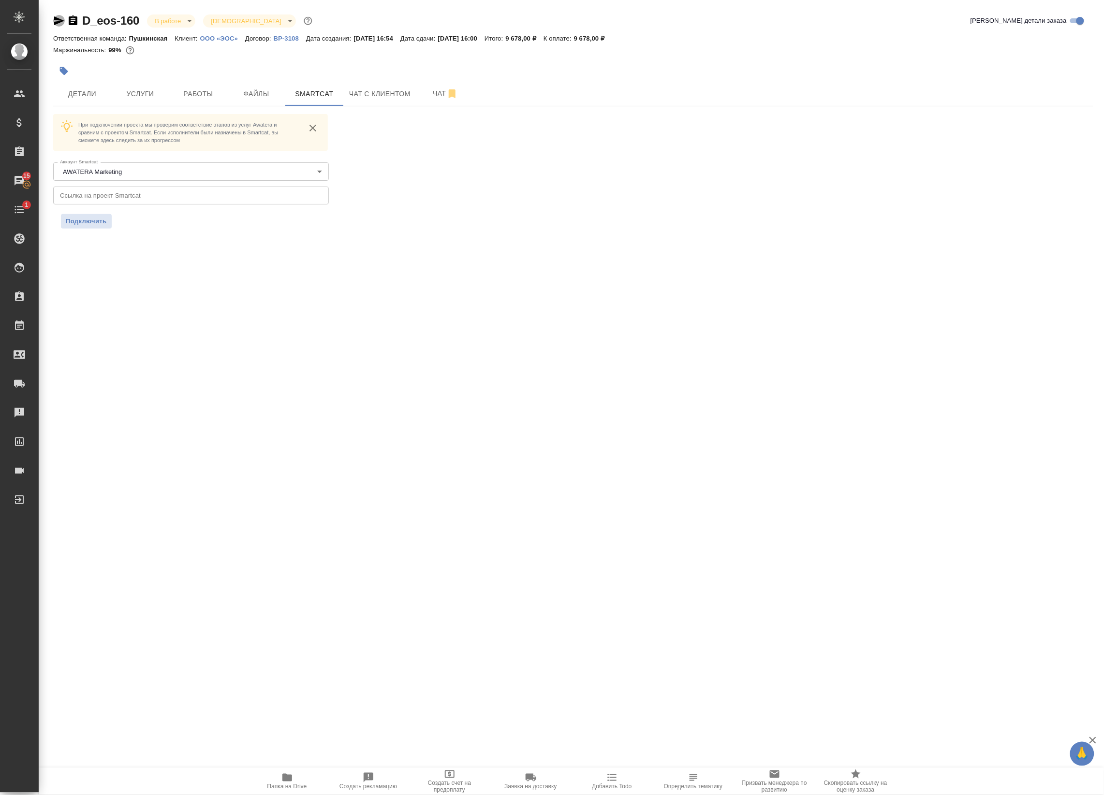
click at [58, 19] on icon "button" at bounding box center [59, 20] width 10 height 9
click at [73, 15] on icon "button" at bounding box center [73, 21] width 12 height 12
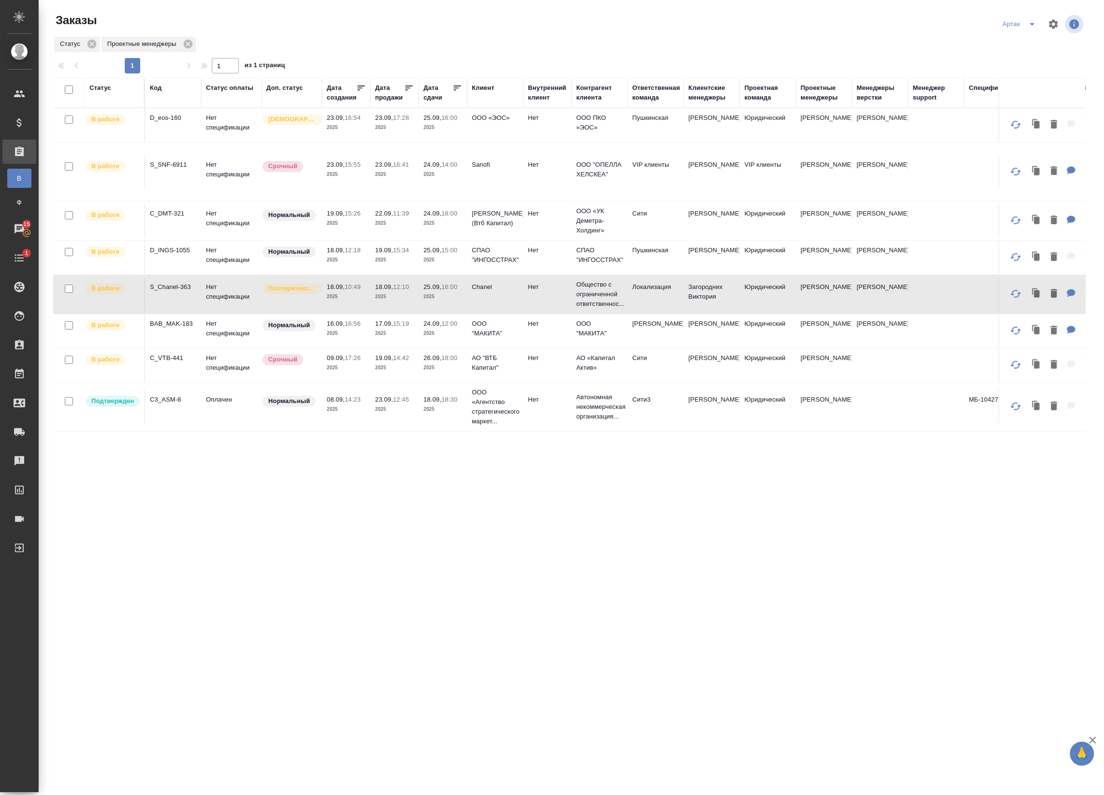
click at [334, 139] on td "23.09, 16:54 2025" at bounding box center [346, 125] width 48 height 34
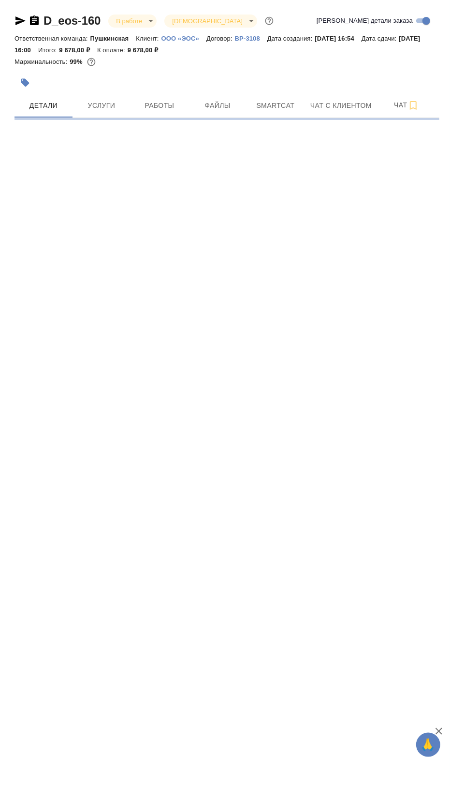
select select "RU"
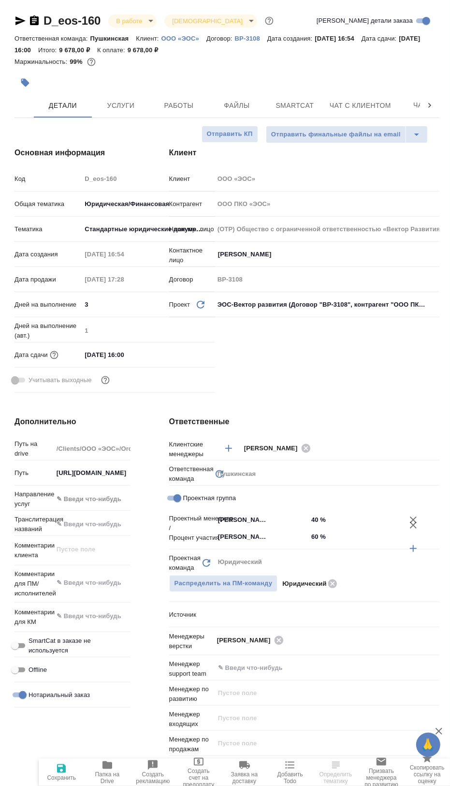
type textarea "x"
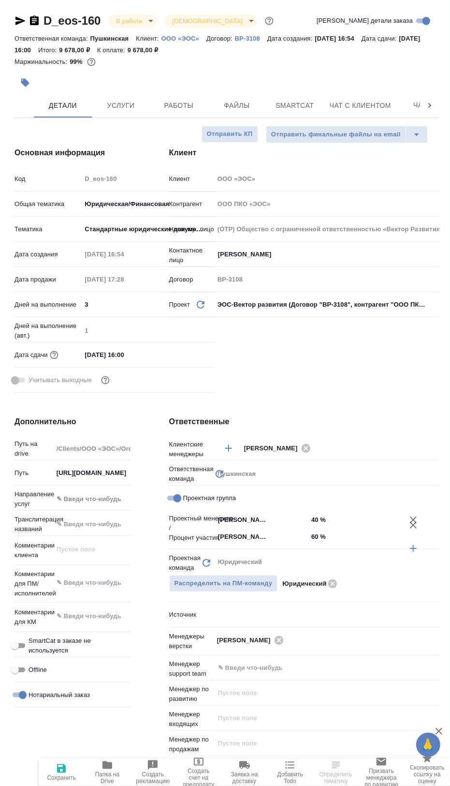
type textarea "x"
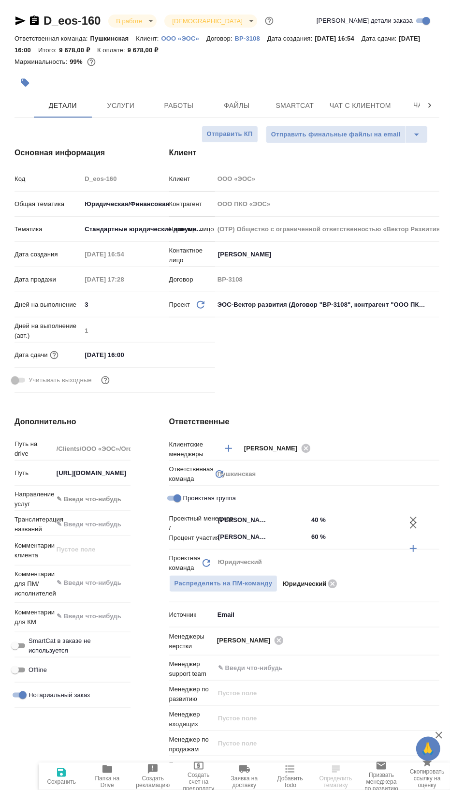
type textarea "x"
click at [278, 105] on span "Smartcat" at bounding box center [295, 106] width 46 height 12
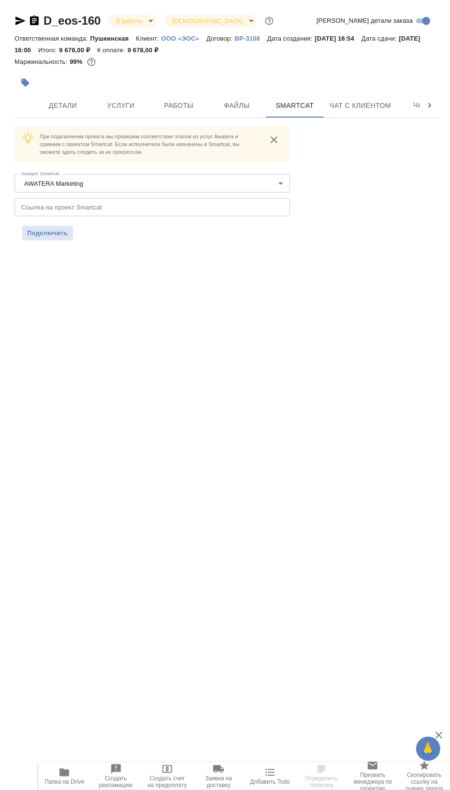
drag, startPoint x: 86, startPoint y: 324, endPoint x: 75, endPoint y: 279, distance: 46.7
click at [85, 324] on div ".cls-1 fill:#fff; AWATERA Badanyan Artak Клиенты Спецификации Заказы 15 Чаты 1 …" at bounding box center [225, 395] width 450 height 790
click at [44, 231] on span "Подключить" at bounding box center [47, 233] width 41 height 10
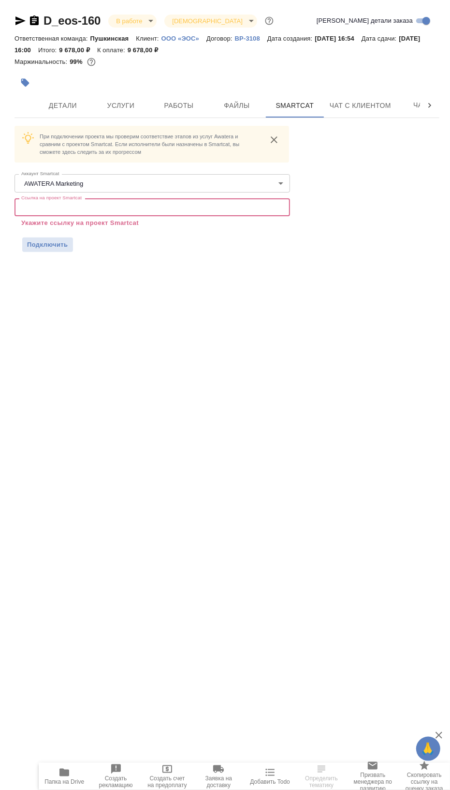
click at [71, 206] on input "text" at bounding box center [153, 206] width 276 height 17
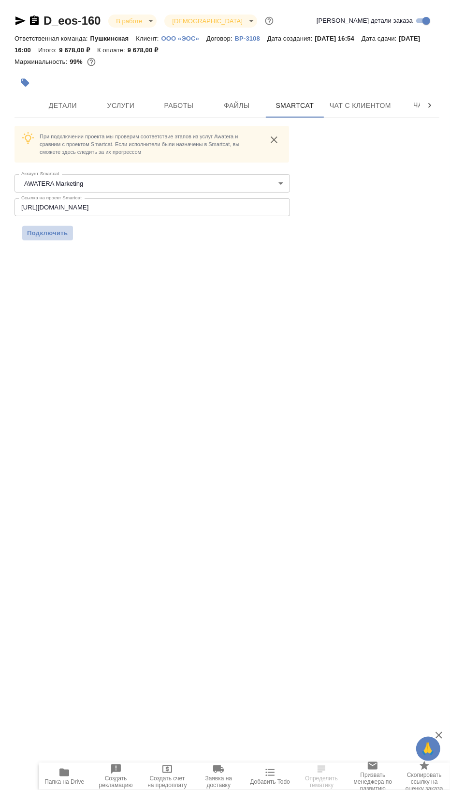
click at [51, 239] on button "Подключить" at bounding box center [47, 233] width 51 height 15
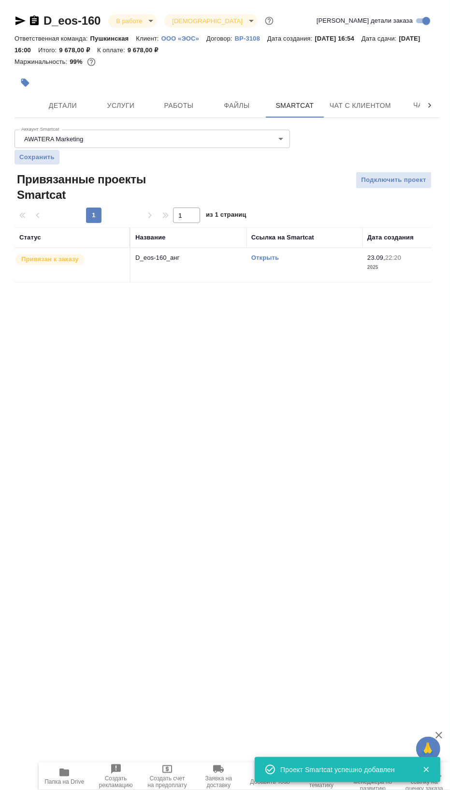
click at [430, 512] on div ".cls-1 fill:#fff; AWATERA Badanyan Artak Клиенты Спецификации Заказы 15 Чаты 1 …" at bounding box center [225, 395] width 450 height 790
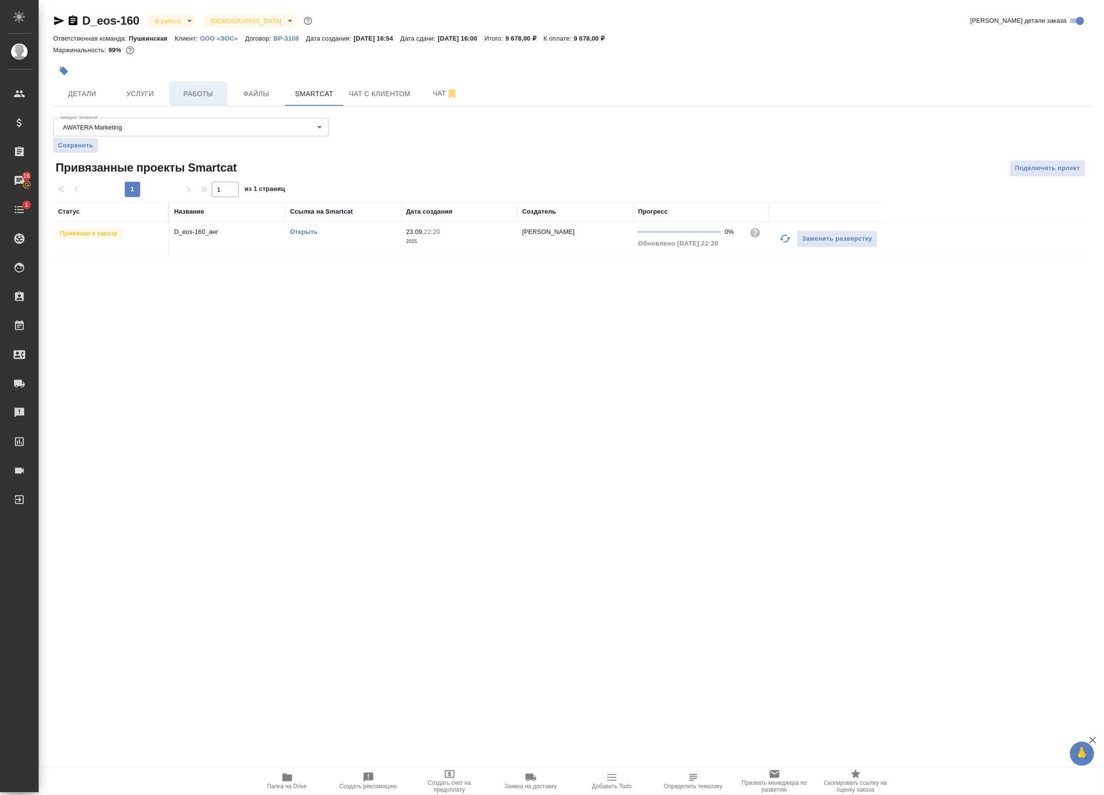
click at [194, 83] on button "Работы" at bounding box center [198, 94] width 58 height 24
click at [315, 232] on link "Открыть" at bounding box center [304, 231] width 28 height 7
click at [1028, 170] on span "Подключить проект" at bounding box center [1047, 168] width 65 height 11
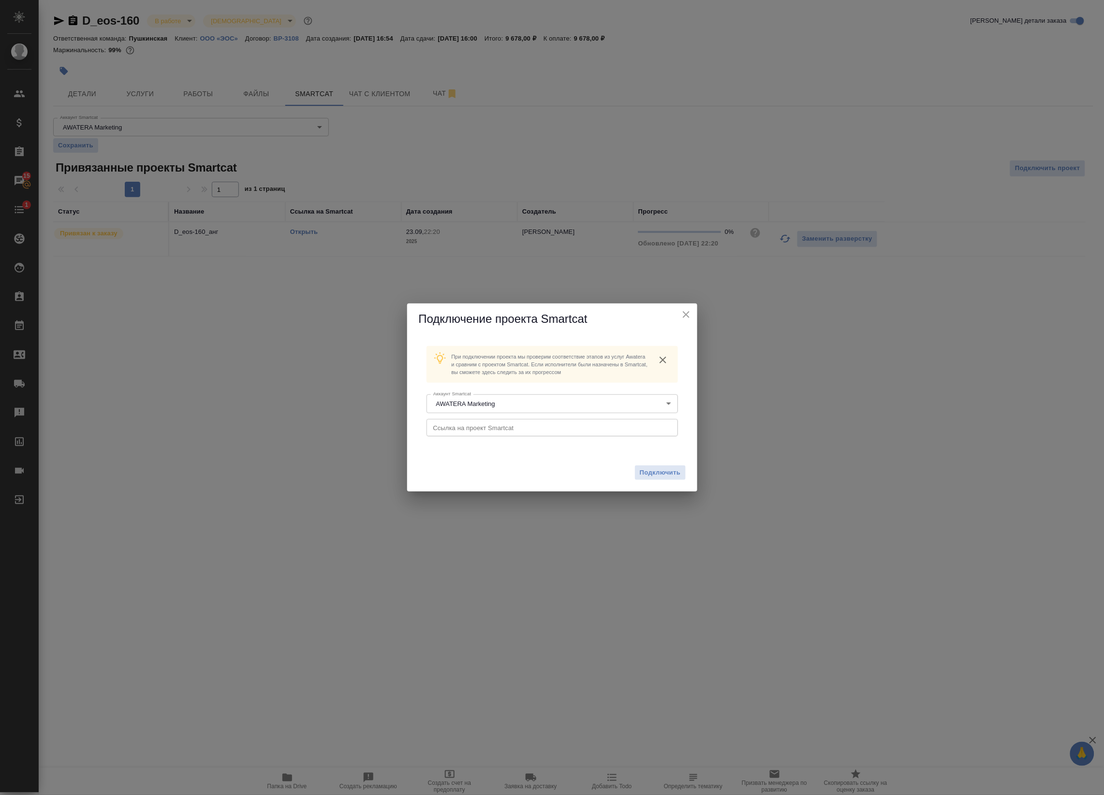
click at [462, 431] on input "text" at bounding box center [551, 427] width 251 height 17
click at [645, 475] on span "Подключить" at bounding box center [660, 473] width 41 height 10
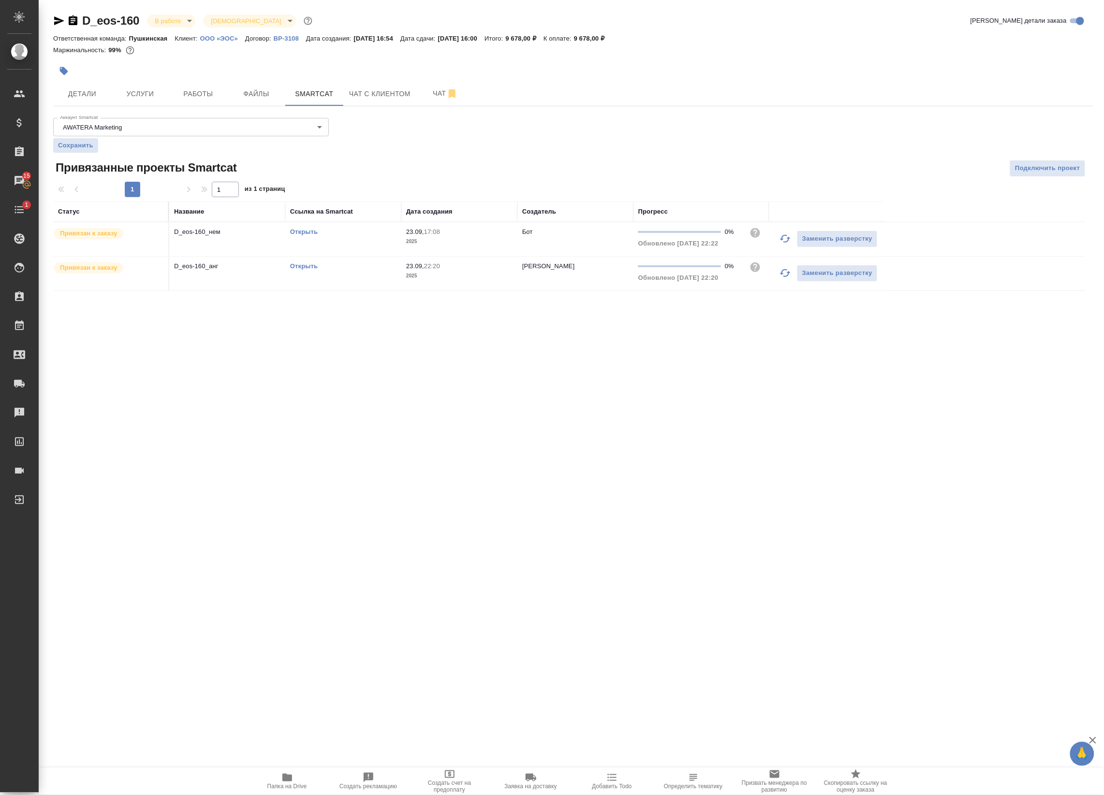
click at [308, 232] on link "Открыть" at bounding box center [304, 231] width 28 height 7
click at [209, 92] on span "Работы" at bounding box center [198, 94] width 46 height 12
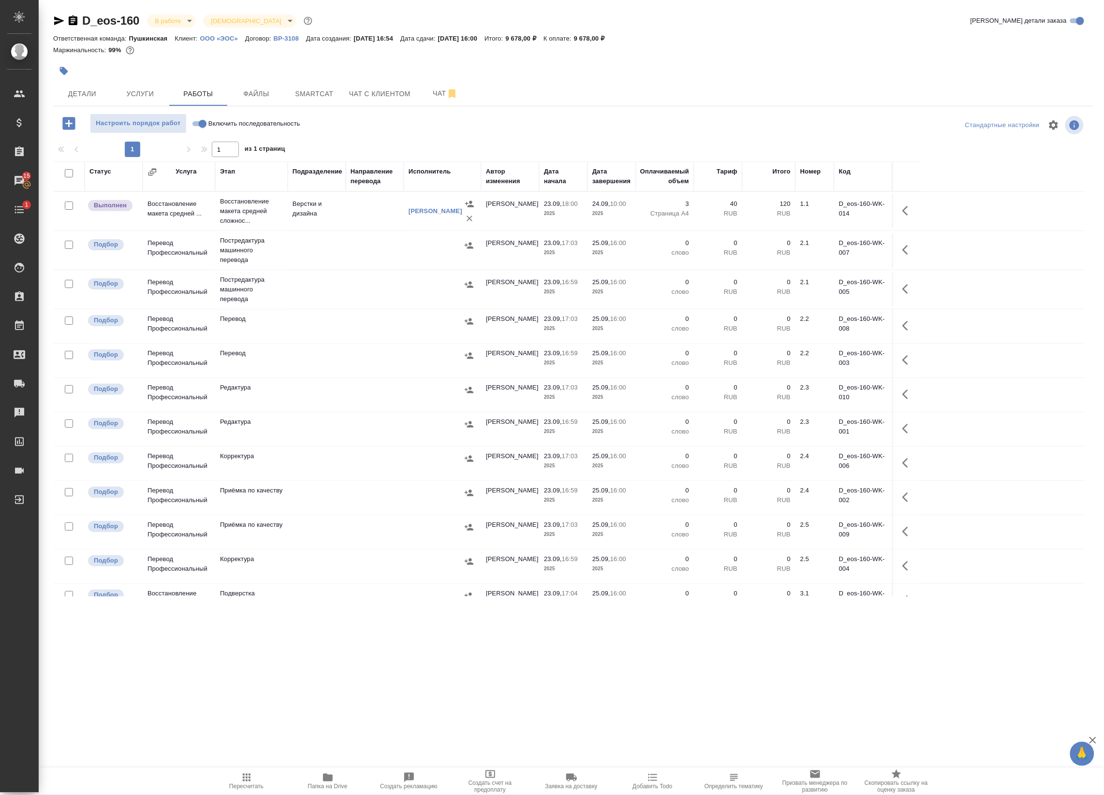
drag, startPoint x: 335, startPoint y: 291, endPoint x: 396, endPoint y: 292, distance: 61.9
click at [336, 291] on td at bounding box center [317, 290] width 58 height 34
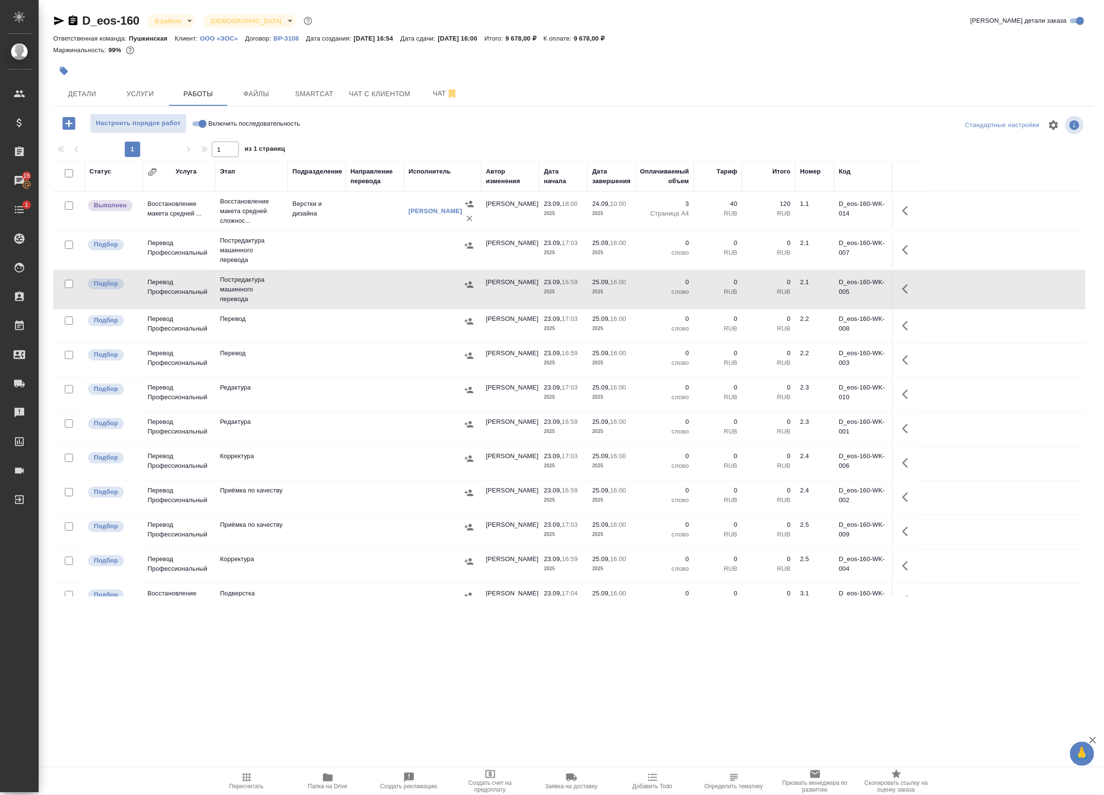
click at [405, 249] on td at bounding box center [442, 251] width 77 height 34
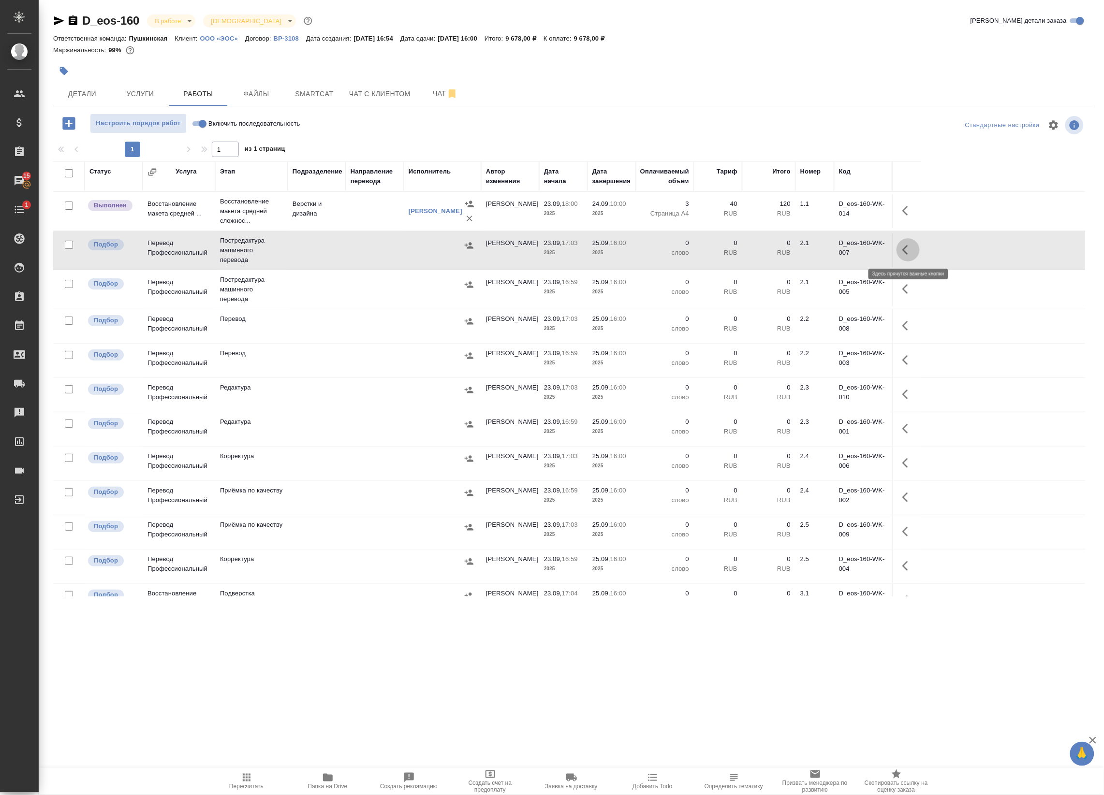
drag, startPoint x: 907, startPoint y: 243, endPoint x: 899, endPoint y: 249, distance: 10.0
click at [908, 243] on button "button" at bounding box center [907, 249] width 23 height 23
click at [840, 248] on icon "button" at bounding box center [837, 250] width 9 height 9
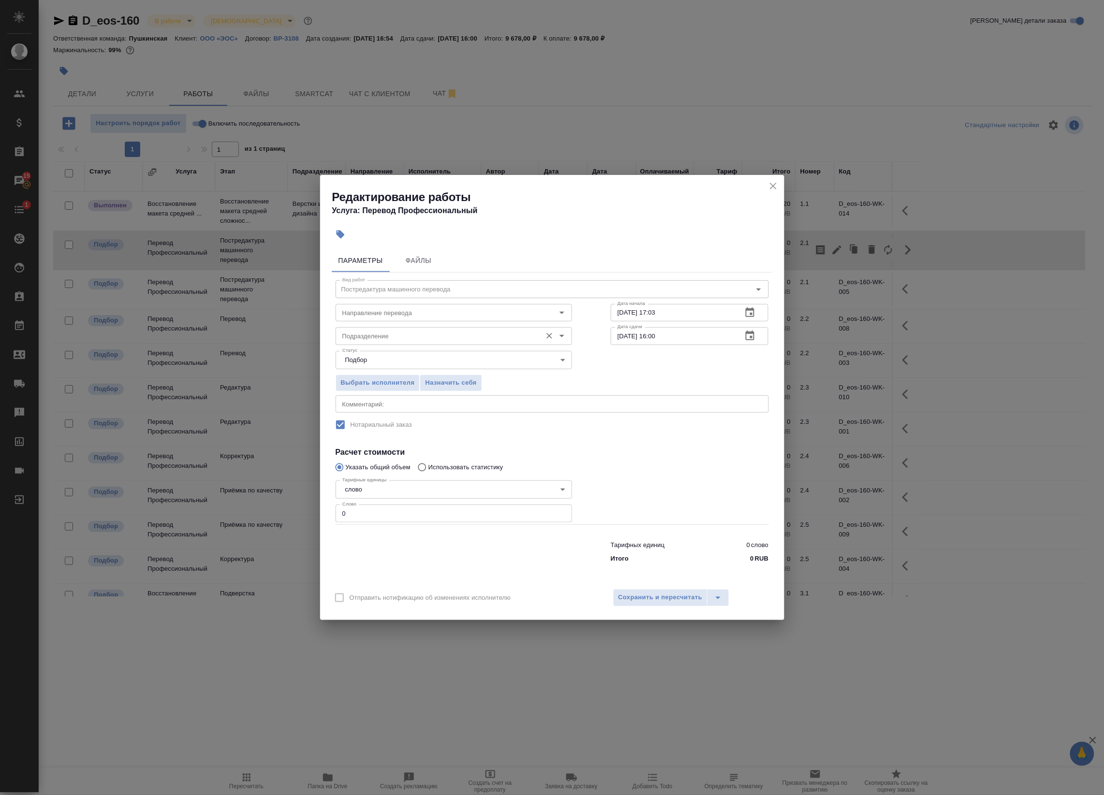
click at [411, 340] on input "Подразделение" at bounding box center [437, 336] width 198 height 12
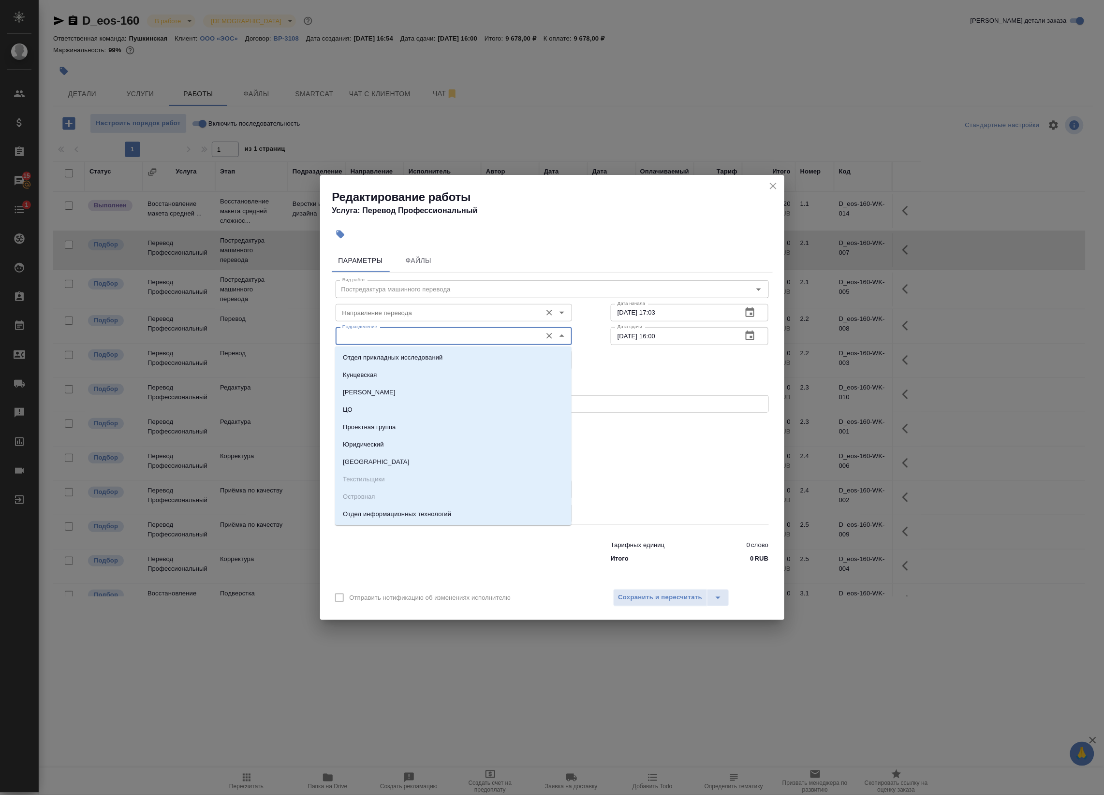
click at [393, 318] on input "Направление перевода" at bounding box center [437, 313] width 198 height 12
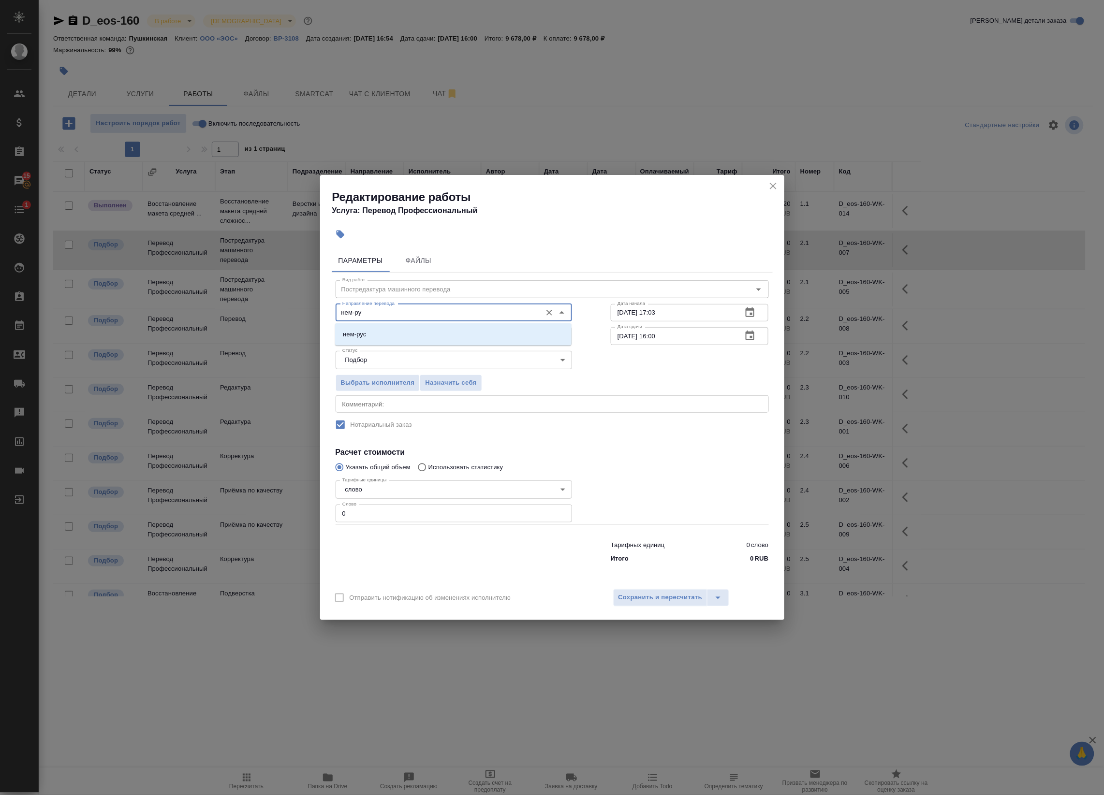
click at [383, 330] on li "нем-рус" at bounding box center [453, 334] width 236 height 17
type input "нем-рус"
click at [638, 595] on span "Сохранить и пересчитать" at bounding box center [660, 597] width 84 height 11
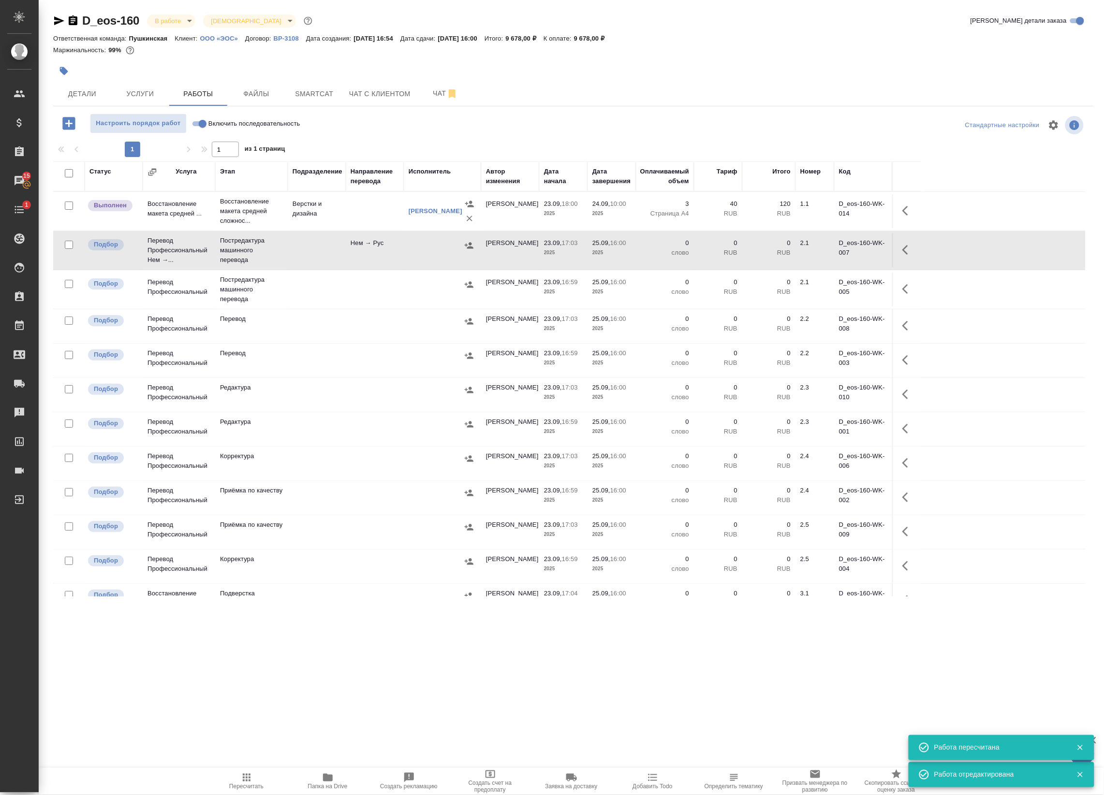
click at [909, 290] on icon "button" at bounding box center [908, 289] width 12 height 12
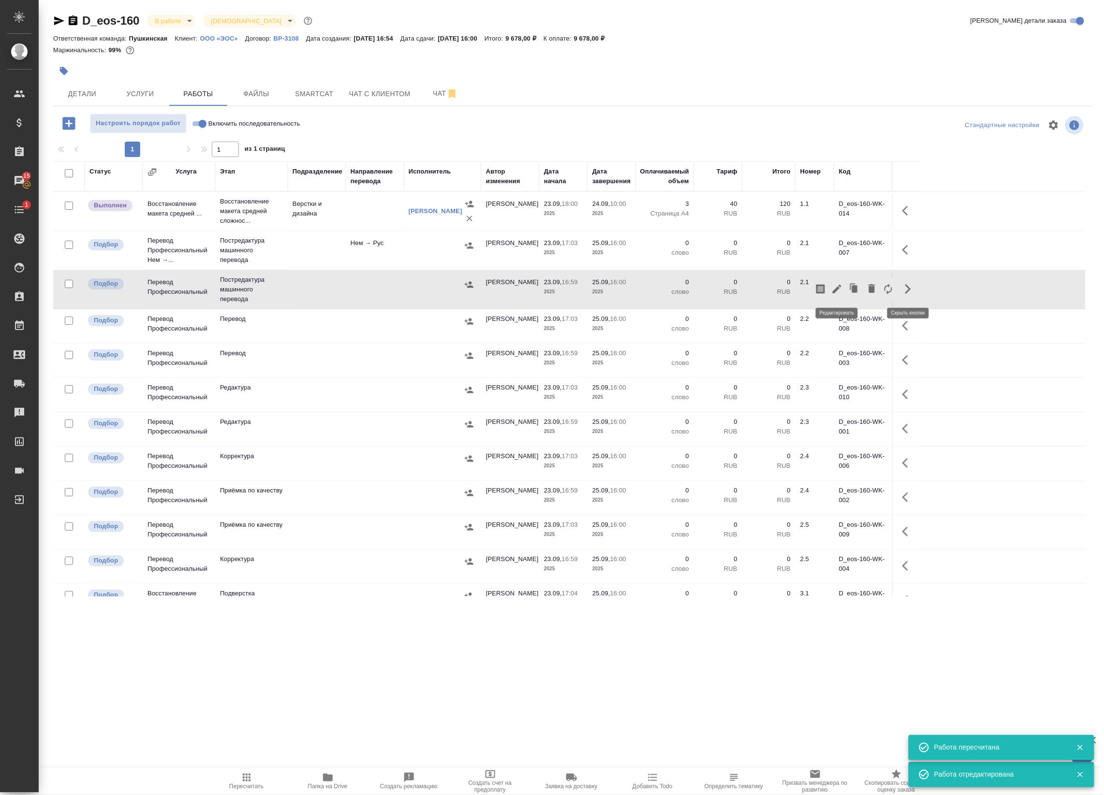
click at [835, 288] on icon "button" at bounding box center [837, 289] width 12 height 12
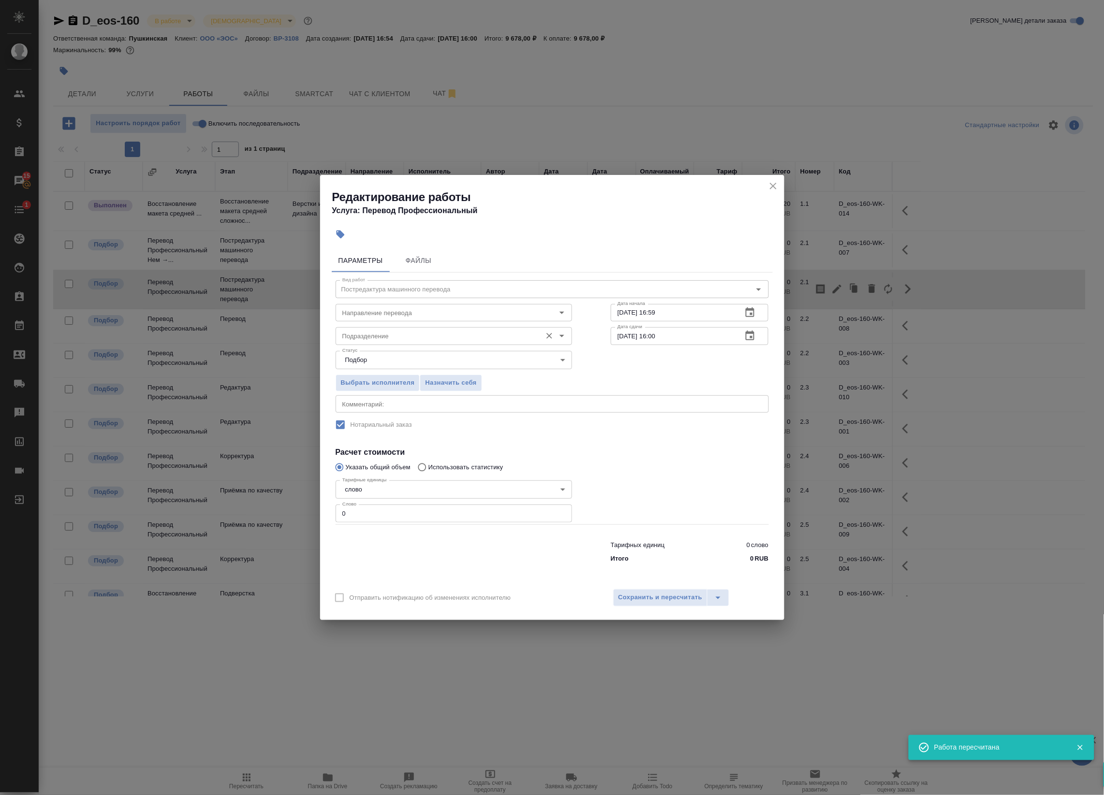
click at [397, 325] on div "Подразделение Подразделение" at bounding box center [454, 334] width 236 height 23
click at [394, 318] on input "Направление перевода" at bounding box center [437, 313] width 198 height 12
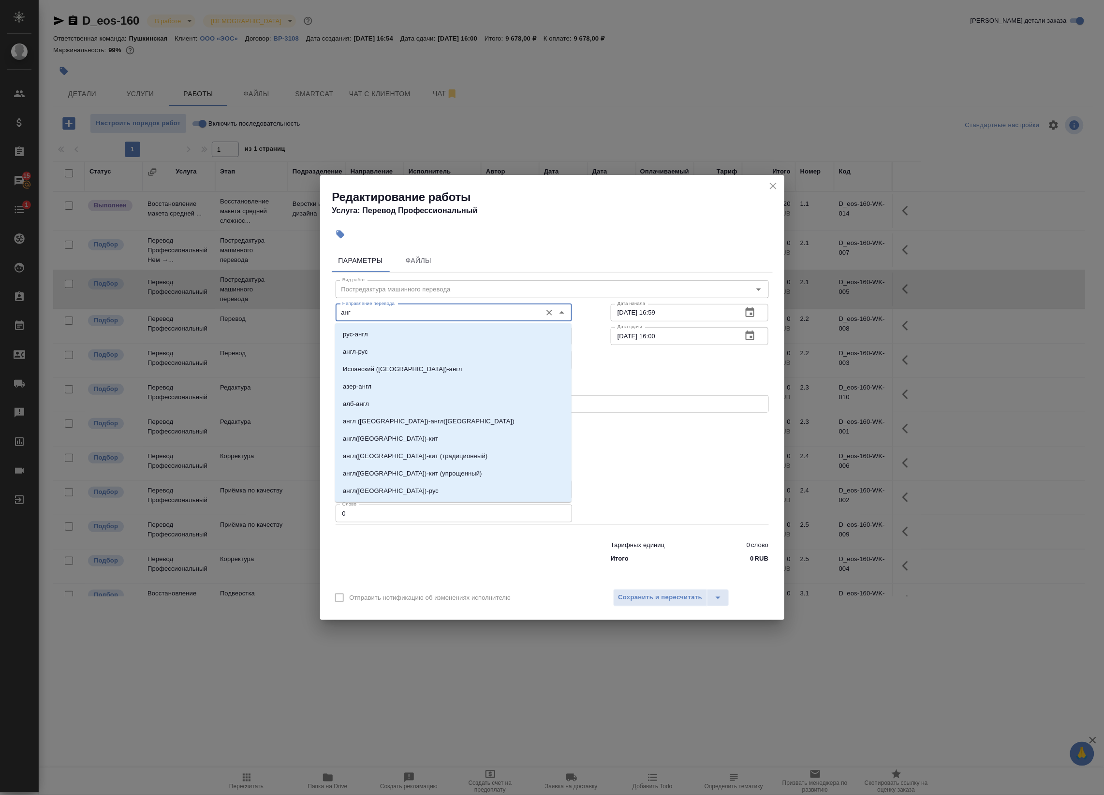
click at [393, 334] on li "рус-англ" at bounding box center [453, 334] width 236 height 17
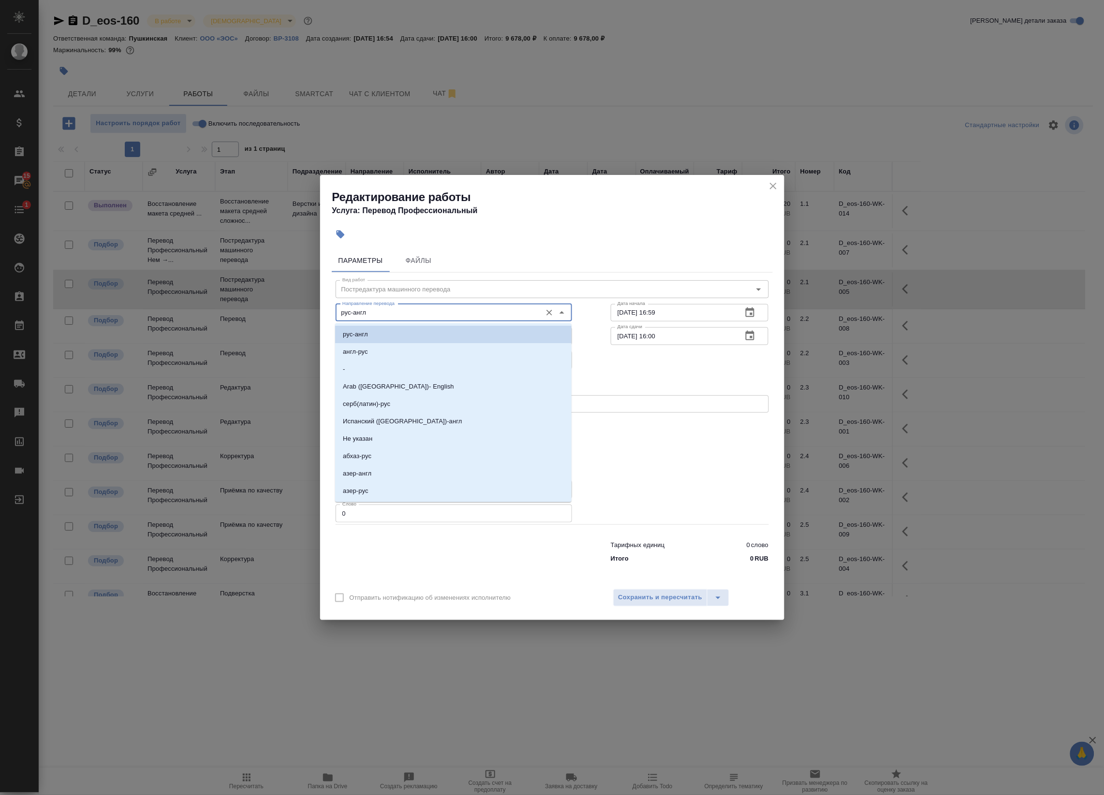
drag, startPoint x: 410, startPoint y: 312, endPoint x: 257, endPoint y: 326, distance: 153.5
click at [257, 326] on div "Редактирование работы Услуга: Перевод Профессиональный Параметры Файлы Вид рабо…" at bounding box center [552, 397] width 1104 height 795
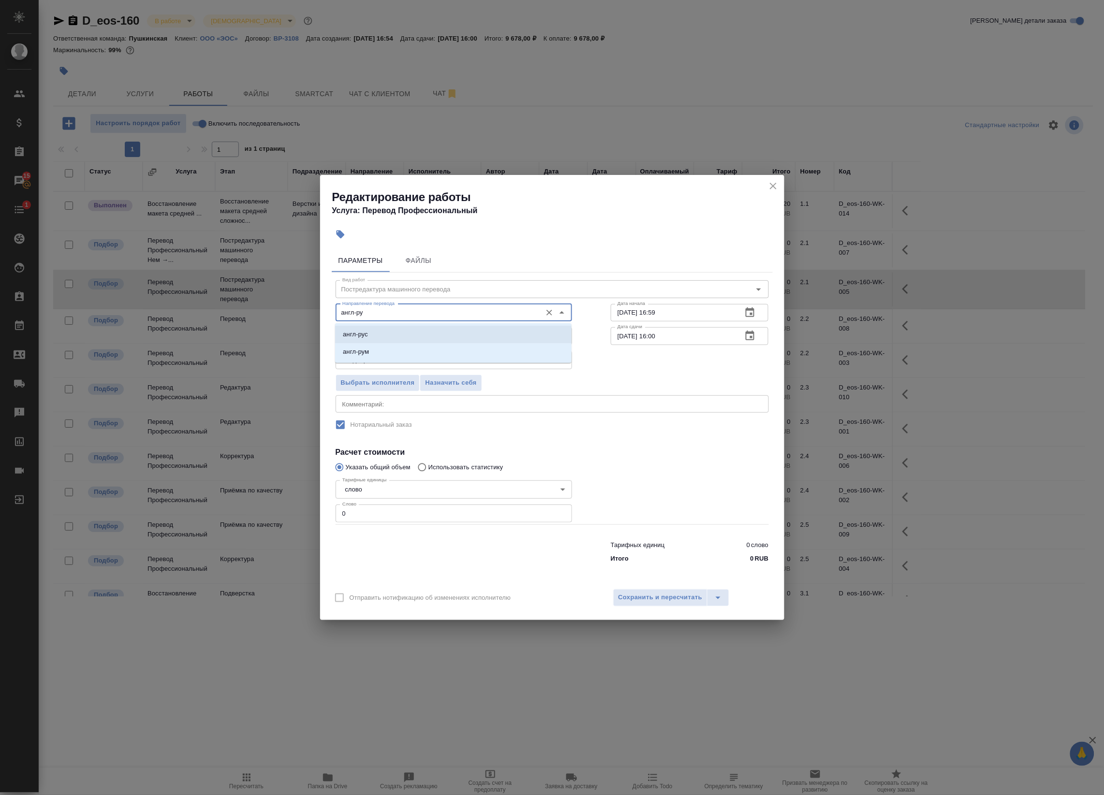
click at [373, 337] on li "англ-рус" at bounding box center [453, 334] width 236 height 17
type input "англ-рус"
click at [693, 602] on span "Сохранить и пересчитать" at bounding box center [660, 597] width 84 height 11
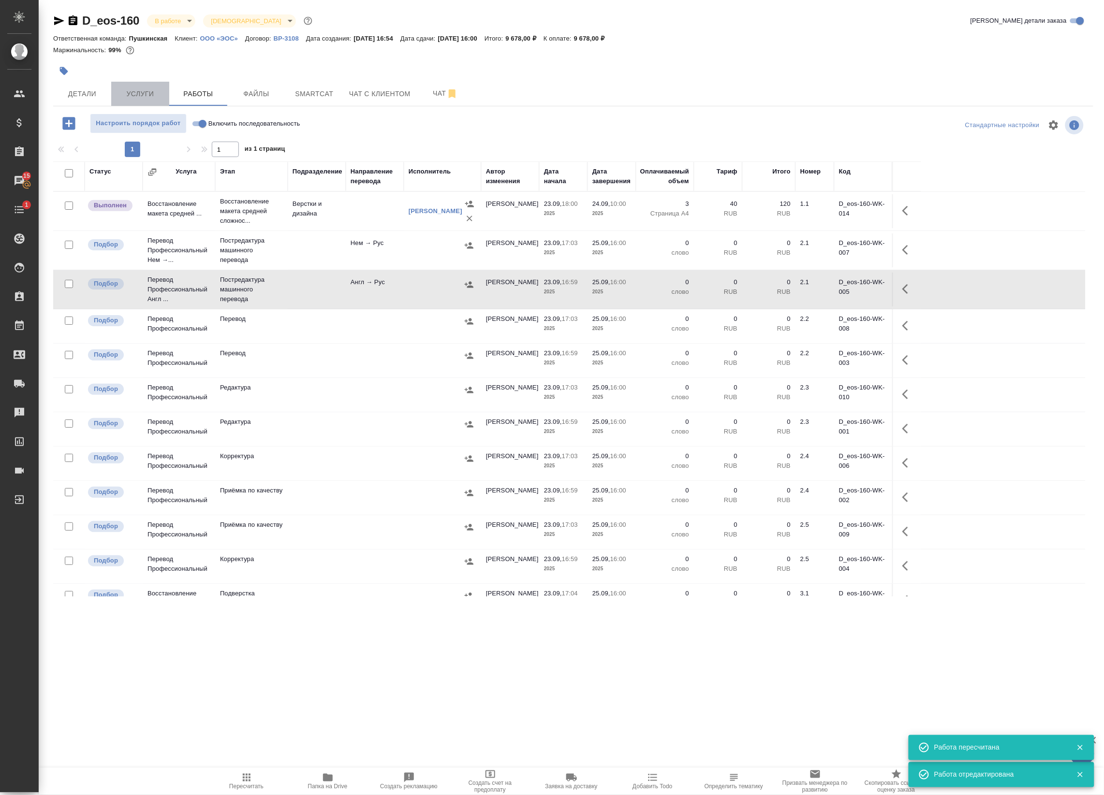
click at [156, 86] on button "Услуги" at bounding box center [140, 94] width 58 height 24
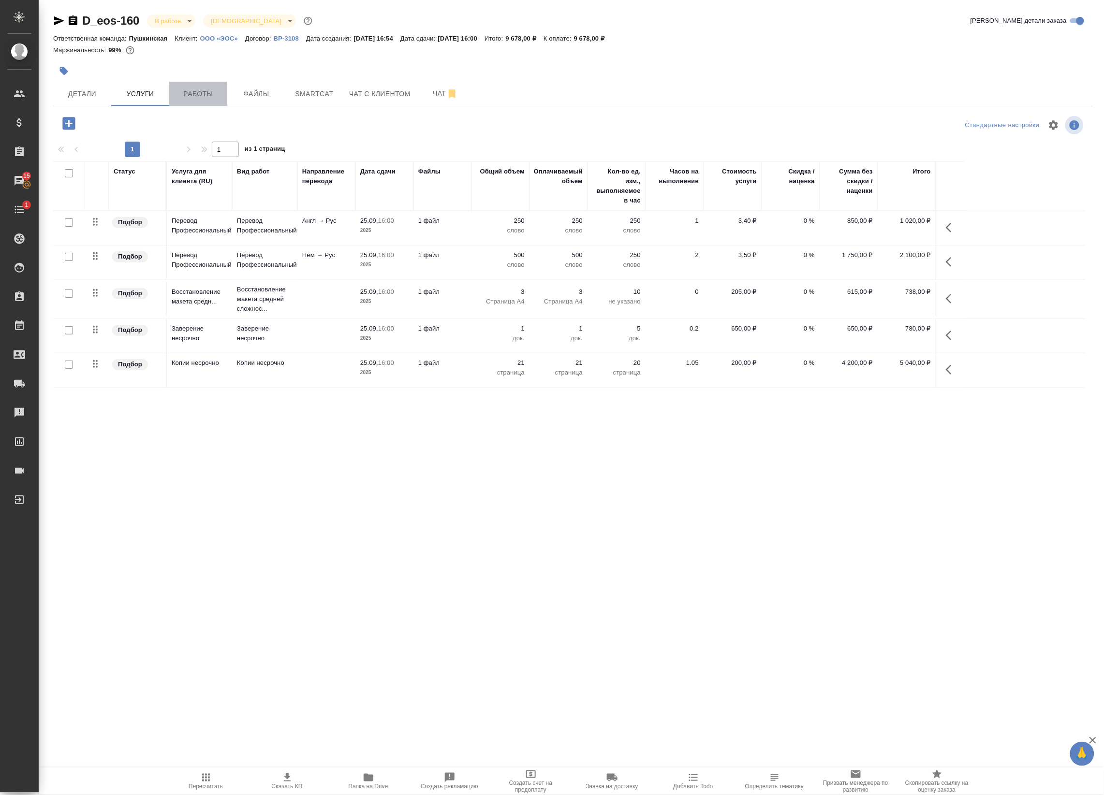
click at [192, 95] on span "Работы" at bounding box center [198, 94] width 46 height 12
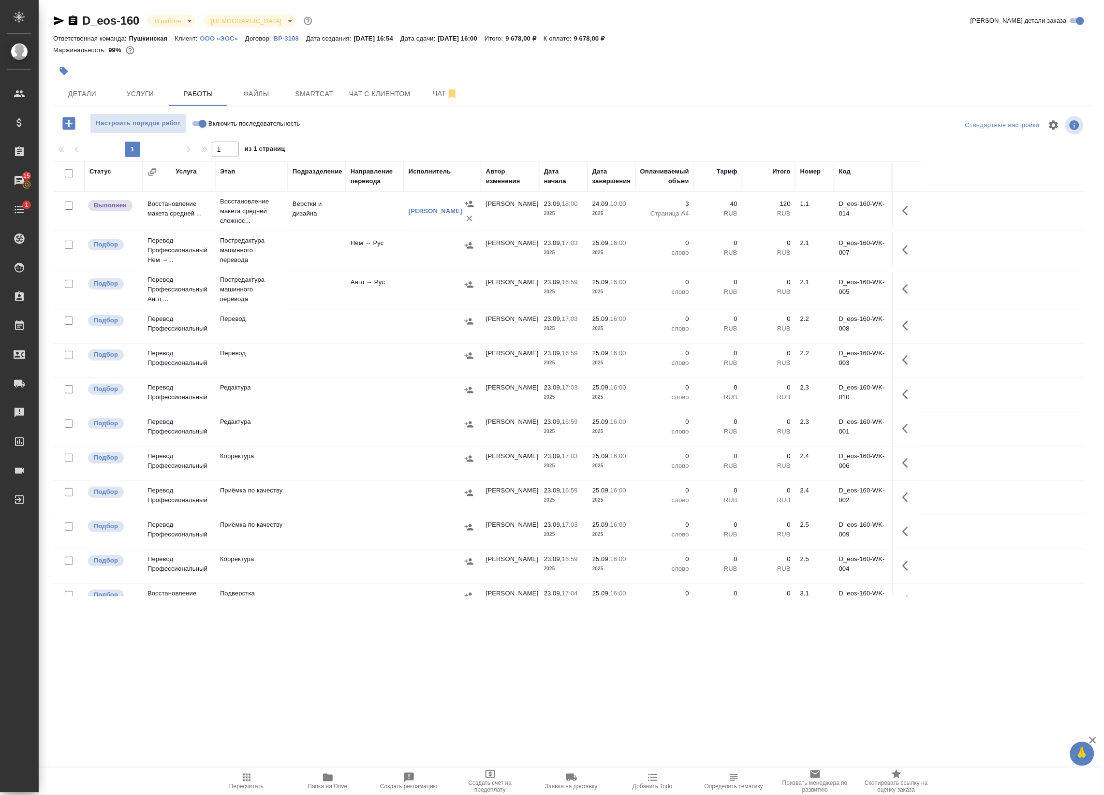
drag, startPoint x: 910, startPoint y: 206, endPoint x: 864, endPoint y: 226, distance: 50.7
click at [910, 207] on icon "button" at bounding box center [908, 211] width 12 height 12
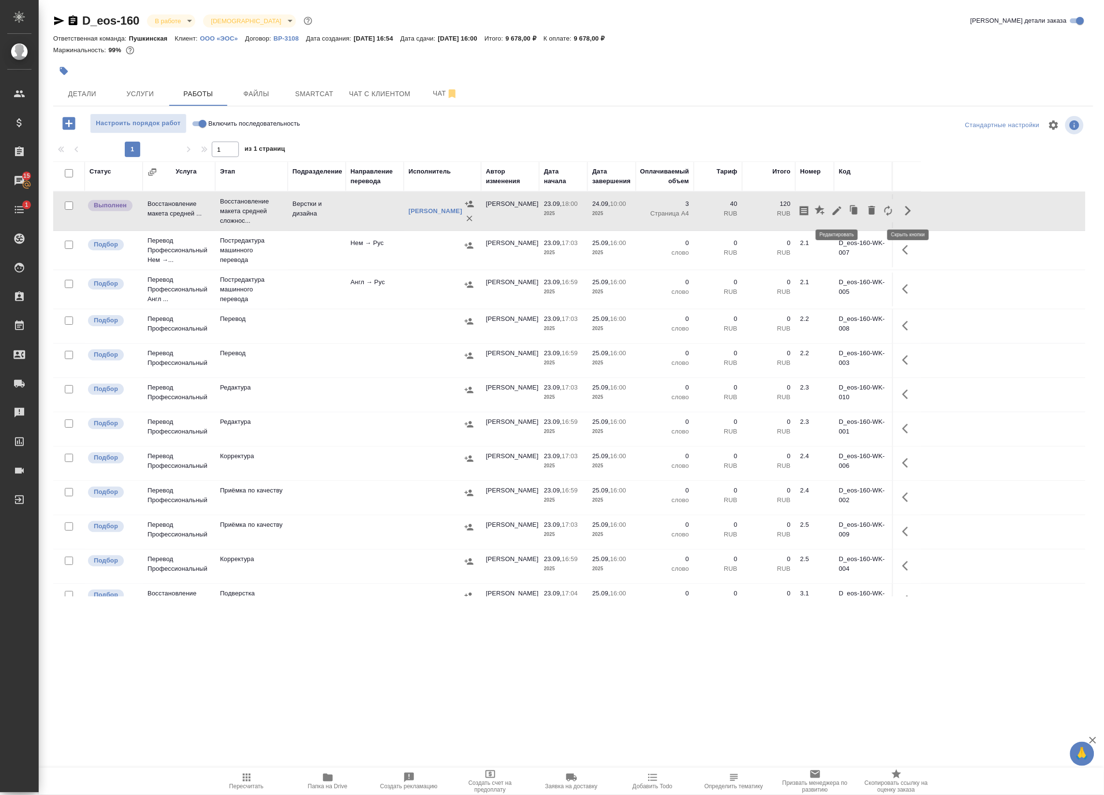
click at [834, 216] on icon "button" at bounding box center [837, 211] width 12 height 12
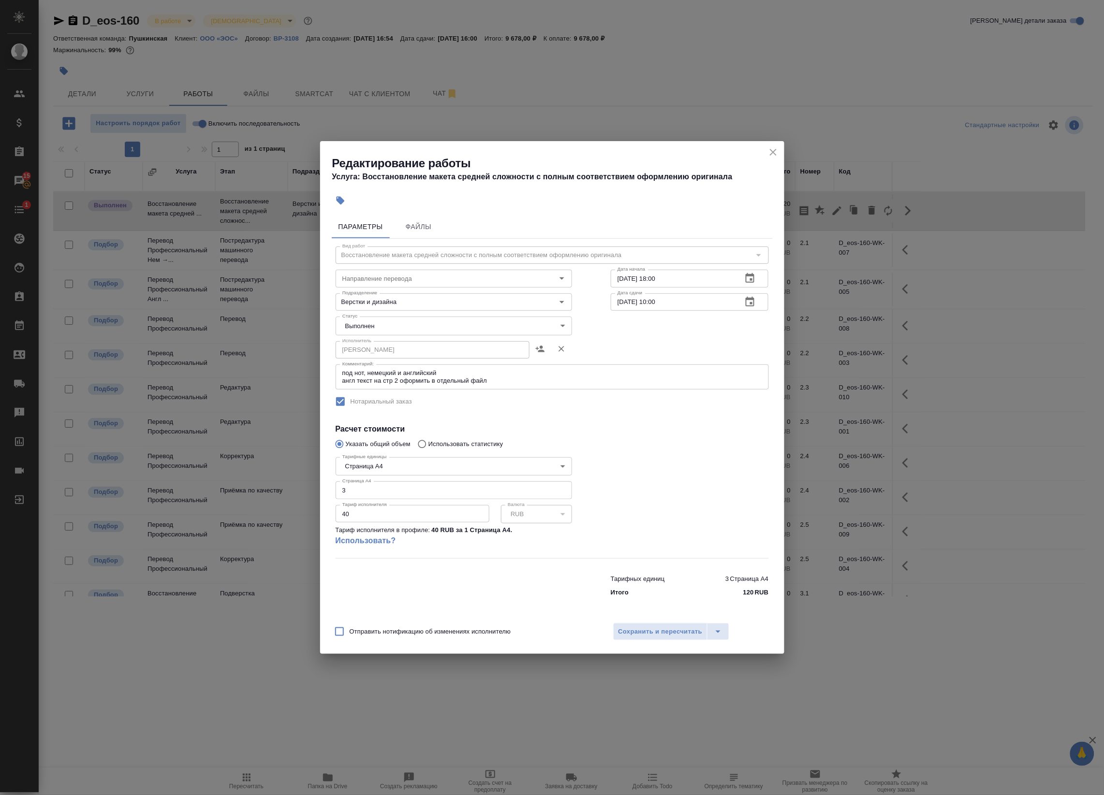
click at [353, 332] on body "🙏 .cls-1 fill:#fff; AWATERA Badanyan Artak Клиенты Спецификации Заказы 15 Чаты …" at bounding box center [552, 397] width 1104 height 795
click at [348, 343] on button "Сдан" at bounding box center [353, 342] width 21 height 11
type input "closed"
click at [643, 629] on span "Сохранить и пересчитать" at bounding box center [660, 632] width 84 height 11
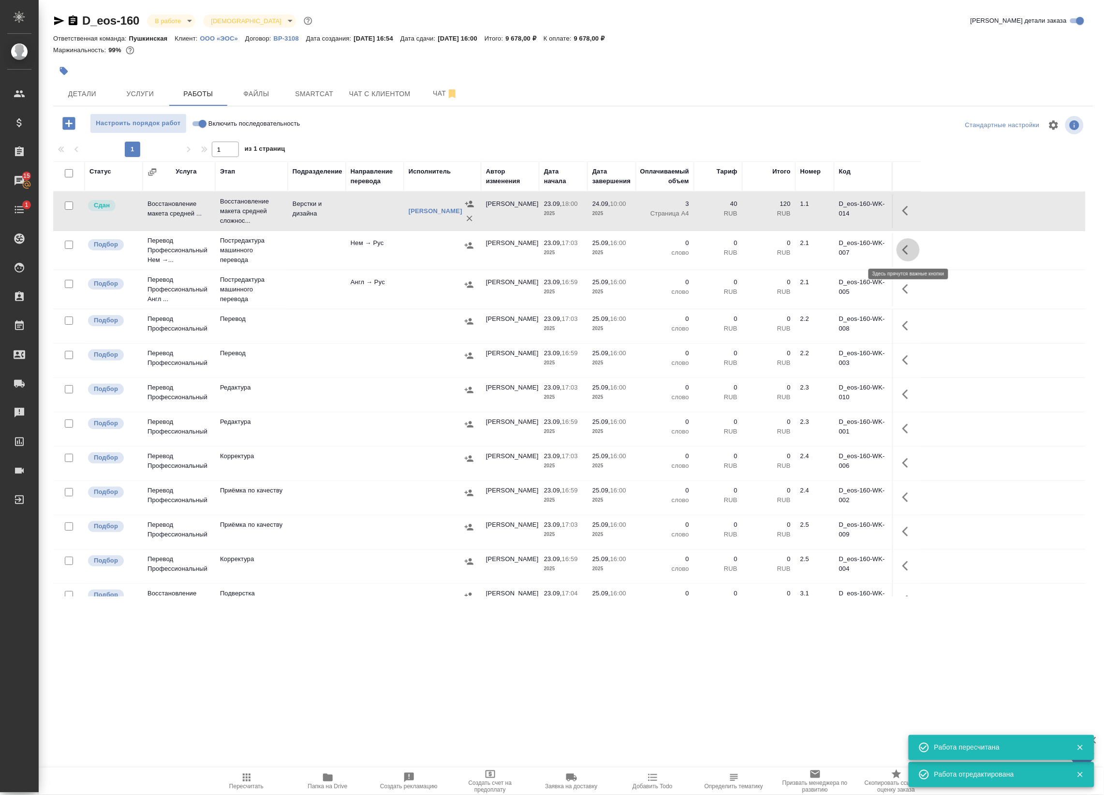
click at [911, 252] on icon "button" at bounding box center [908, 250] width 12 height 12
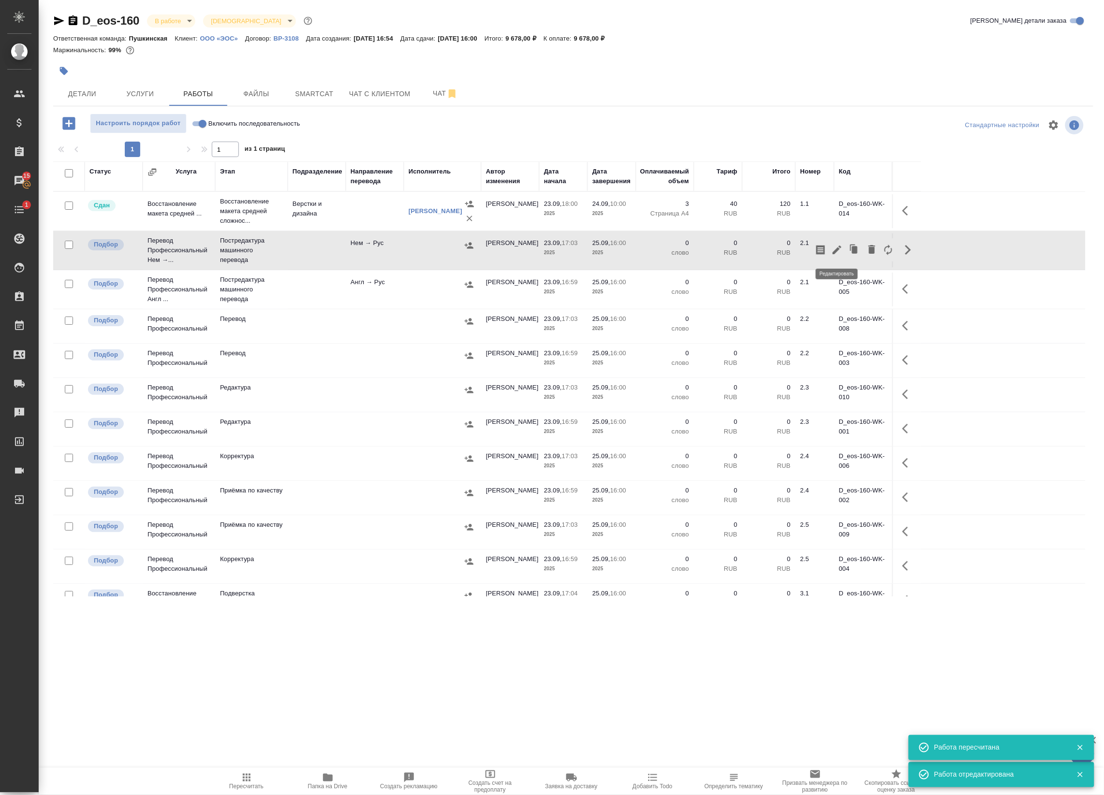
click at [839, 253] on icon "button" at bounding box center [837, 250] width 12 height 12
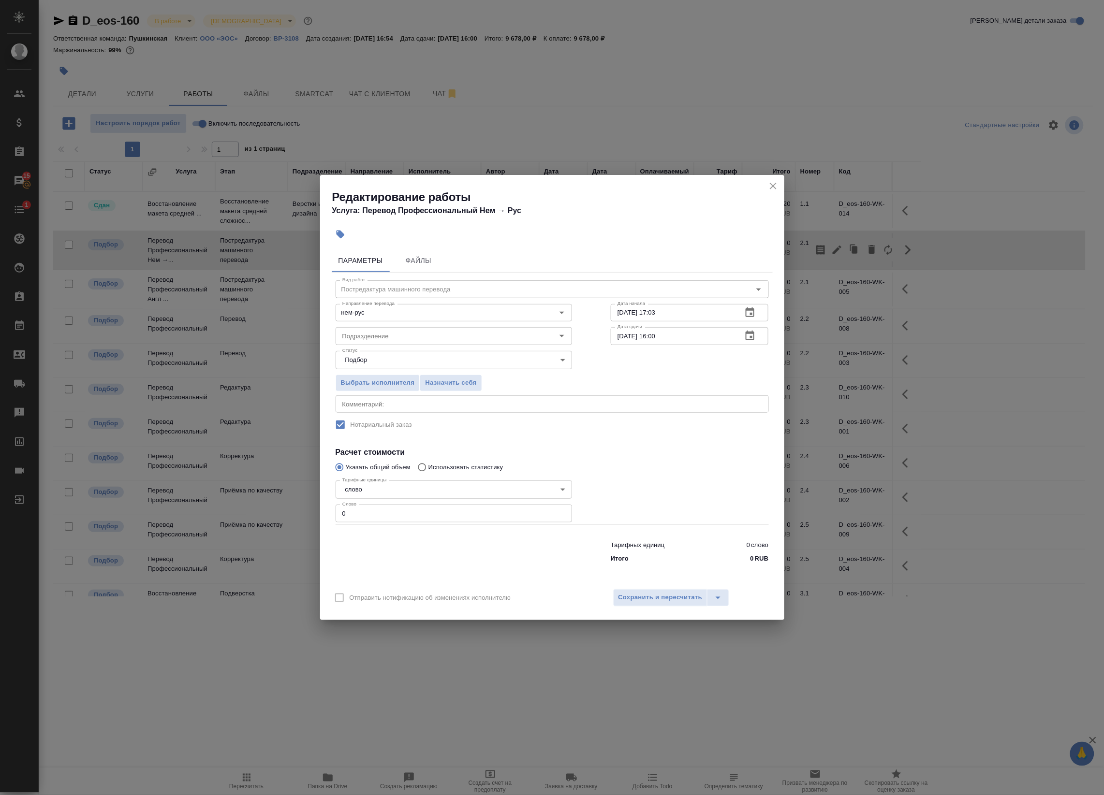
click at [748, 338] on icon "button" at bounding box center [750, 336] width 12 height 12
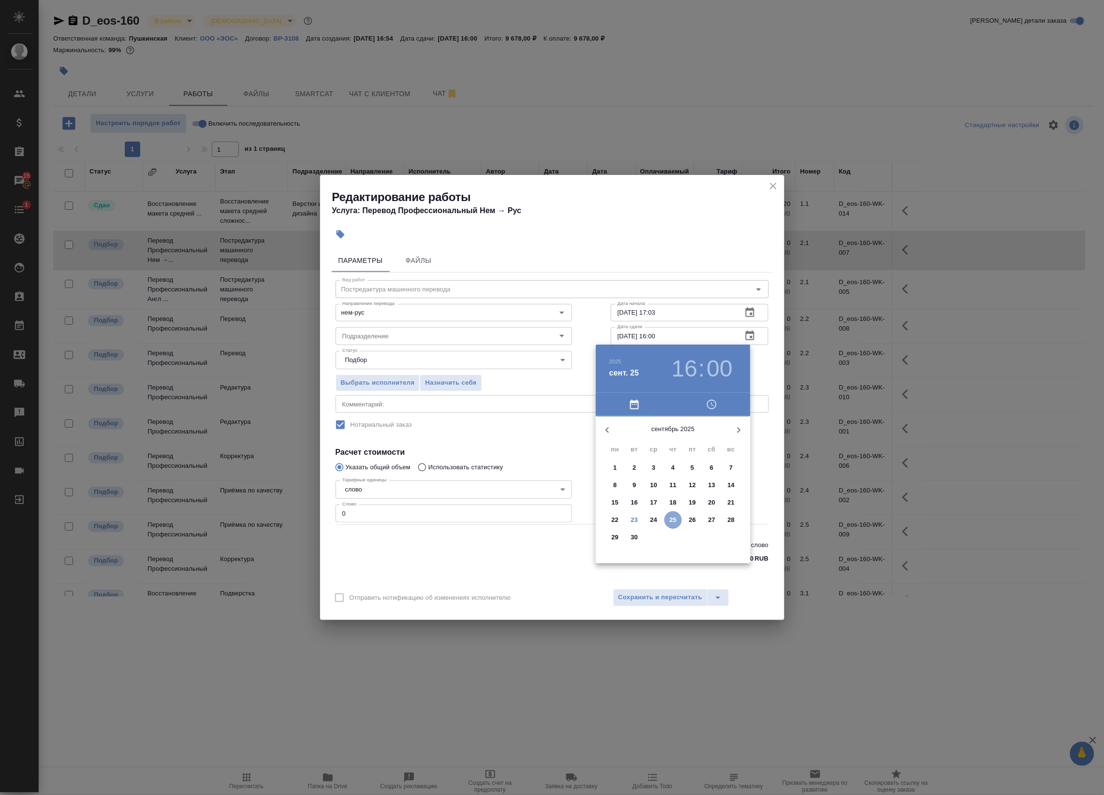
click at [673, 520] on p "25" at bounding box center [673, 520] width 7 height 10
click at [674, 439] on div at bounding box center [673, 492] width 126 height 126
type input "25.09.2025 12:00"
click at [772, 351] on div at bounding box center [552, 397] width 1104 height 795
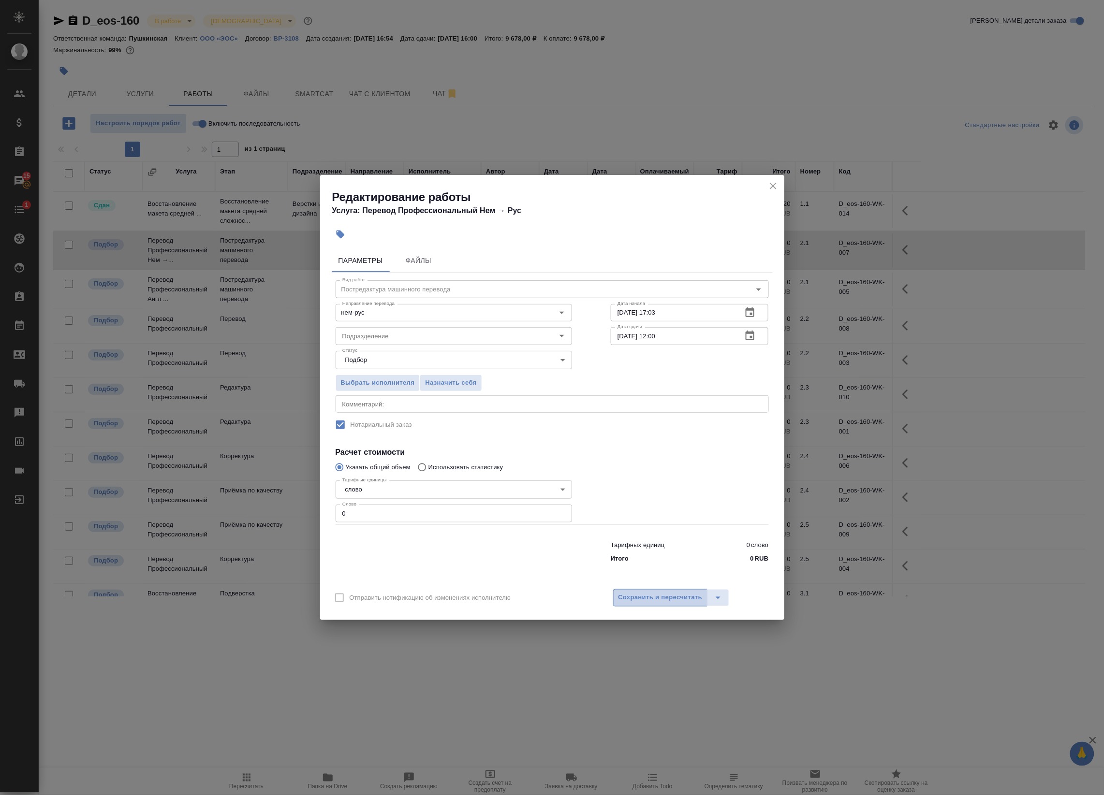
click at [646, 598] on span "Сохранить и пересчитать" at bounding box center [660, 597] width 84 height 11
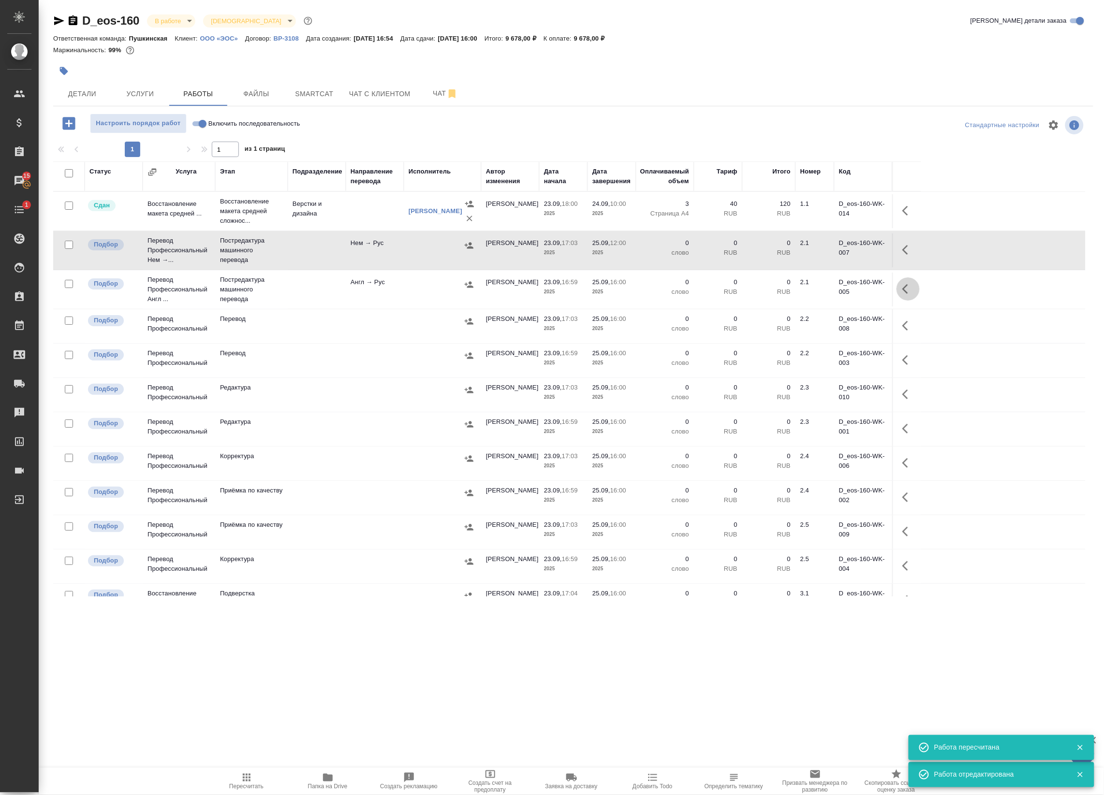
click at [903, 289] on icon "button" at bounding box center [908, 289] width 12 height 12
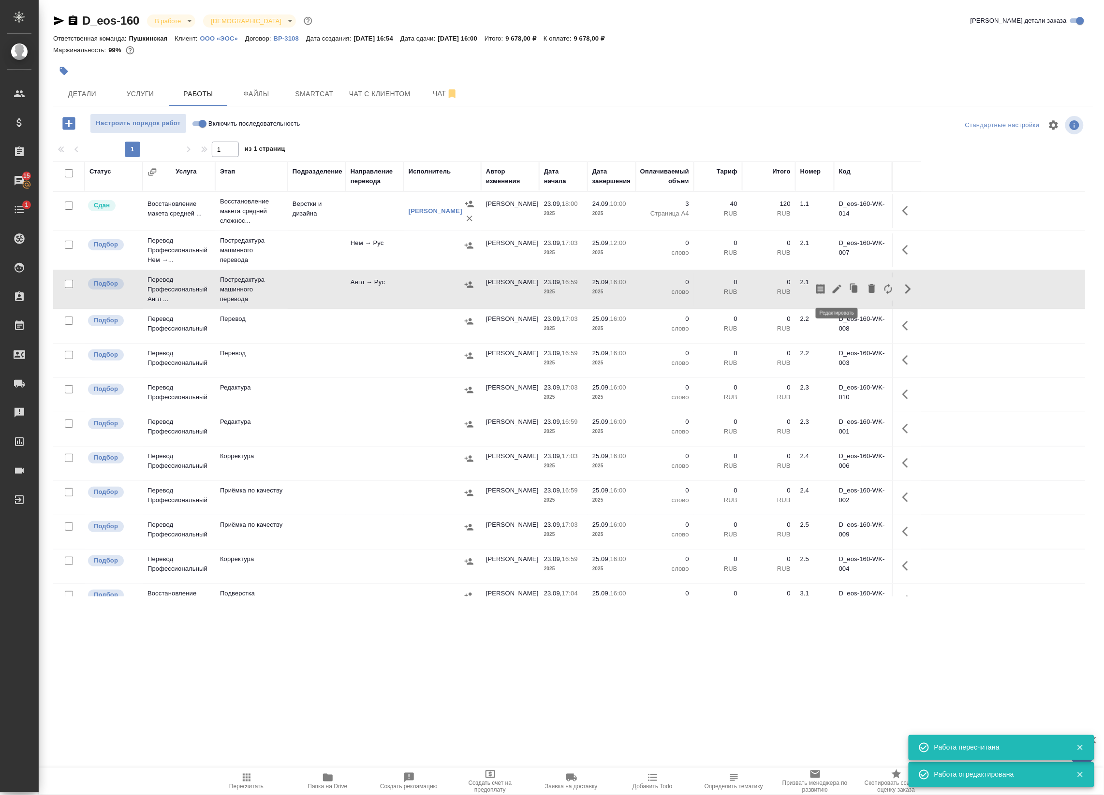
click at [835, 291] on icon "button" at bounding box center [837, 289] width 9 height 9
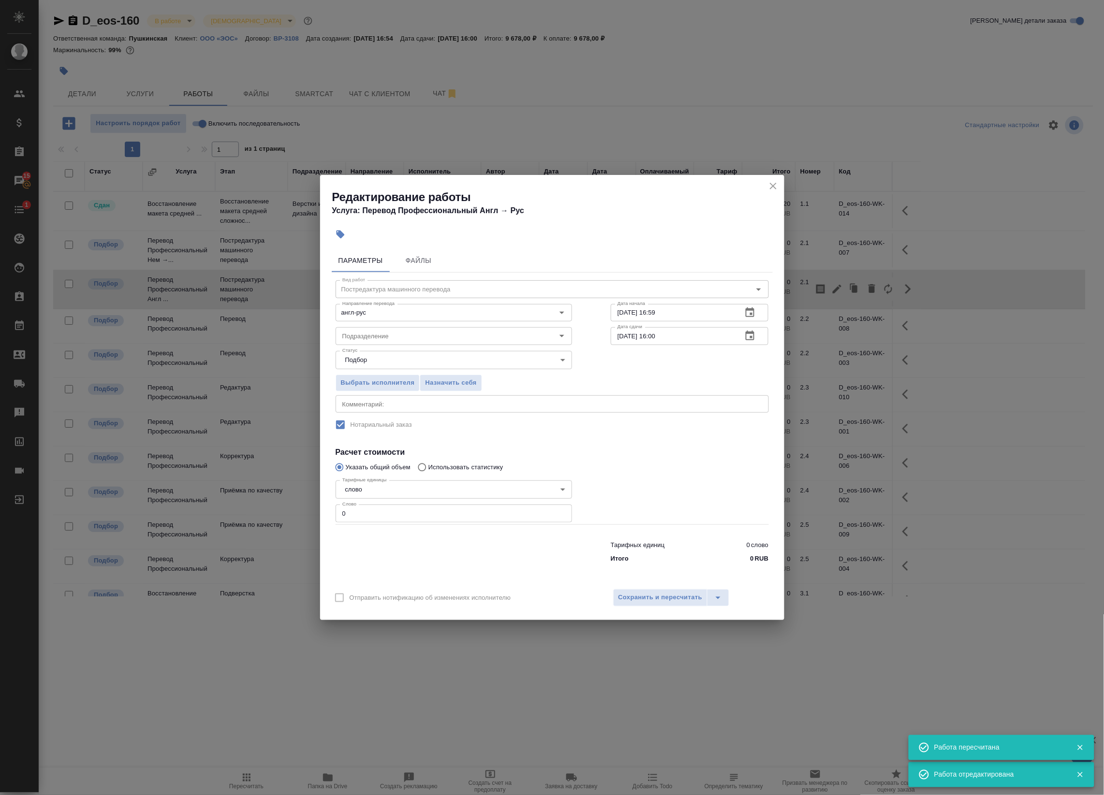
click at [749, 337] on icon "button" at bounding box center [750, 336] width 12 height 12
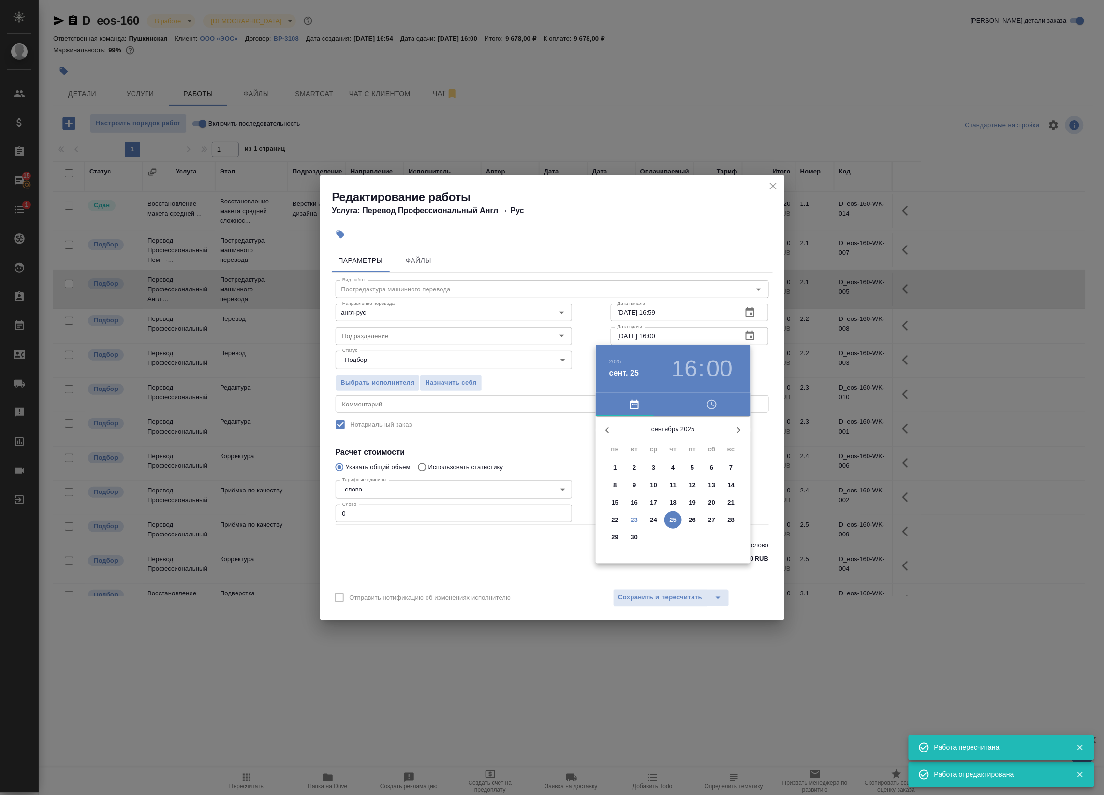
click at [699, 361] on h3 ":" at bounding box center [701, 368] width 6 height 27
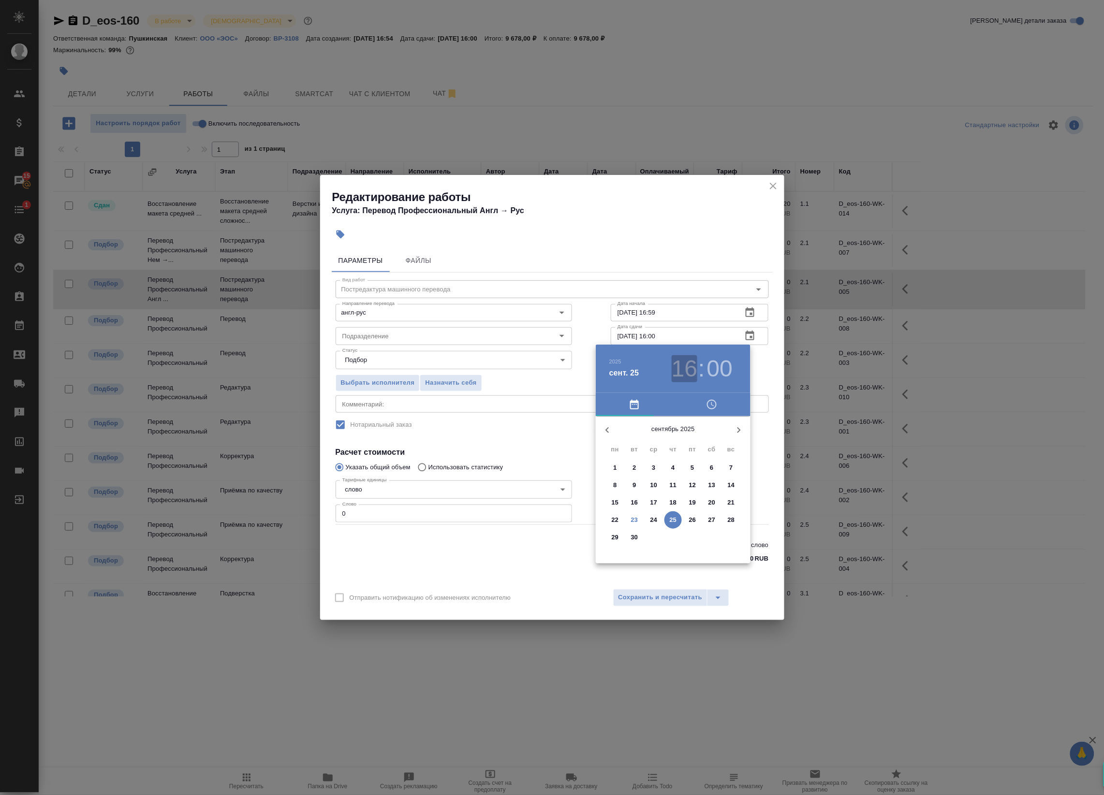
click at [694, 375] on h3 "16" at bounding box center [685, 368] width 26 height 27
click at [672, 435] on div at bounding box center [673, 492] width 126 height 126
type input "25.09.2025 12:00"
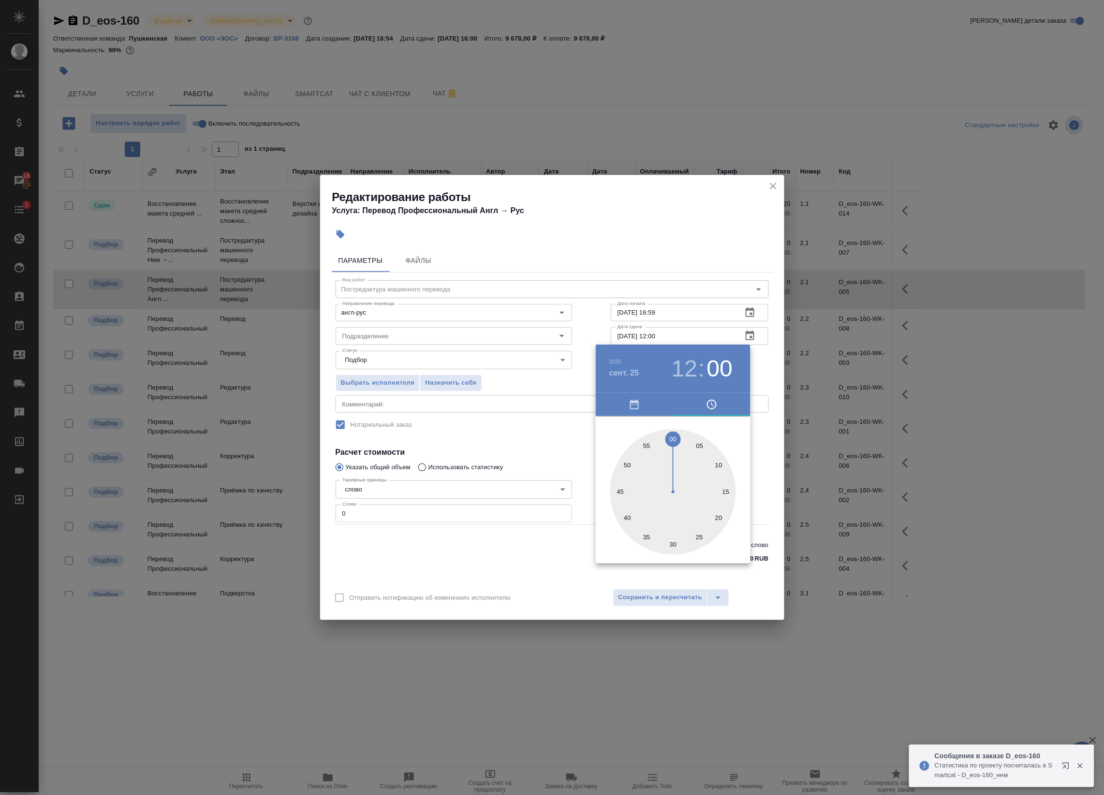
click at [754, 366] on div at bounding box center [552, 397] width 1104 height 795
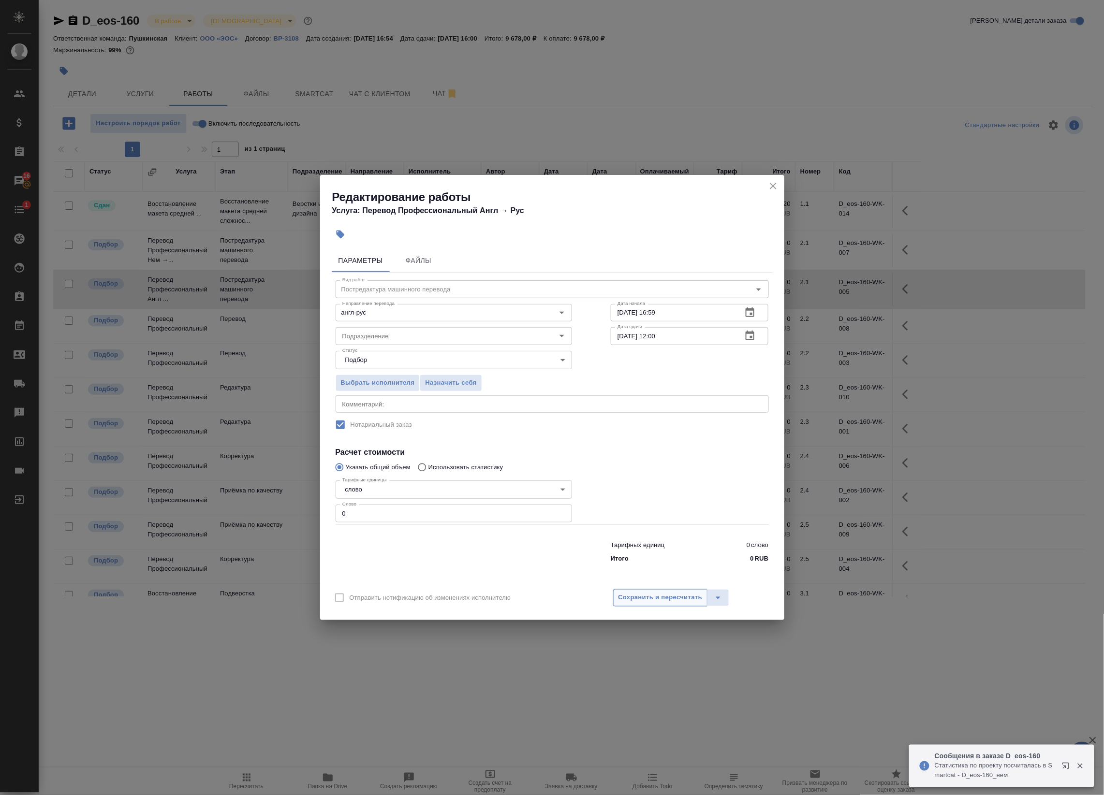
click at [673, 596] on span "Сохранить и пересчитать" at bounding box center [660, 597] width 84 height 11
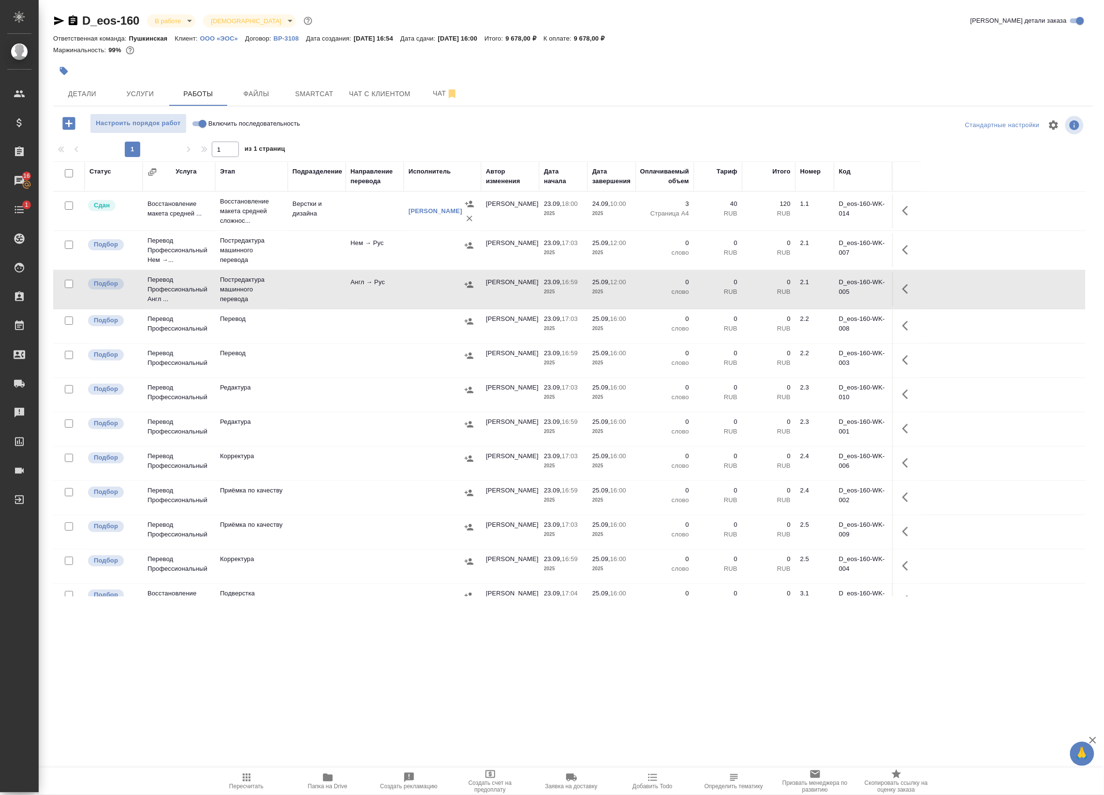
drag, startPoint x: 548, startPoint y: 262, endPoint x: 629, endPoint y: 249, distance: 81.7
click at [548, 263] on td "23.09, 17:03 2025" at bounding box center [563, 251] width 48 height 34
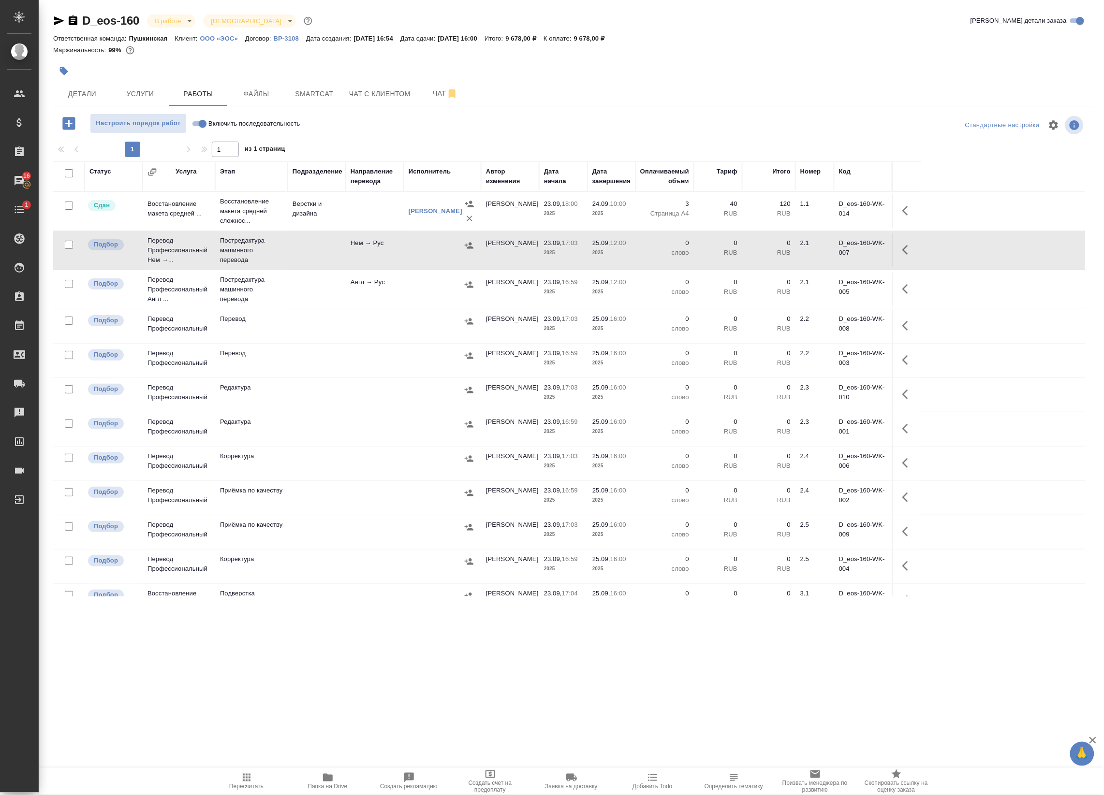
click at [896, 254] on button "button" at bounding box center [907, 249] width 23 height 23
click at [837, 248] on icon "button" at bounding box center [837, 250] width 12 height 12
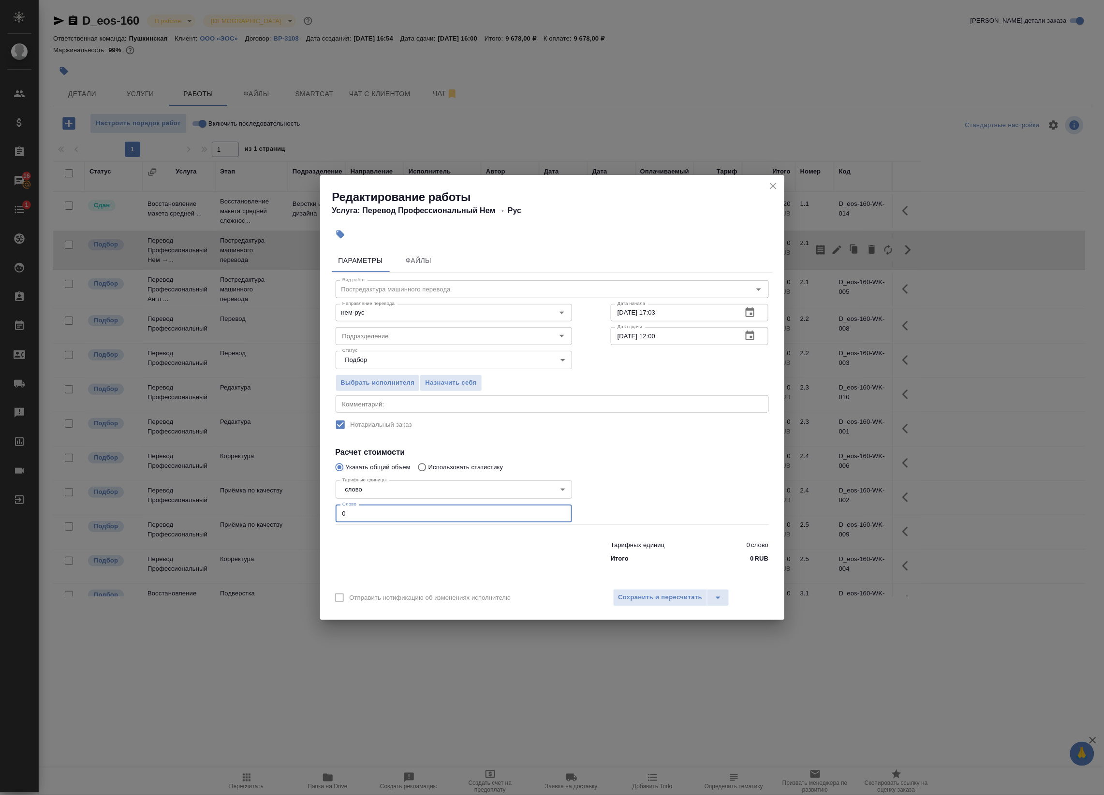
drag, startPoint x: 368, startPoint y: 513, endPoint x: 265, endPoint y: 513, distance: 103.0
click at [266, 513] on div "Редактирование работы Услуга: Перевод Профессиональный Нем → Рус Параметры Файл…" at bounding box center [552, 397] width 1104 height 795
paste input "248"
type input "248"
click at [416, 411] on div "x Комментарий:" at bounding box center [552, 404] width 433 height 17
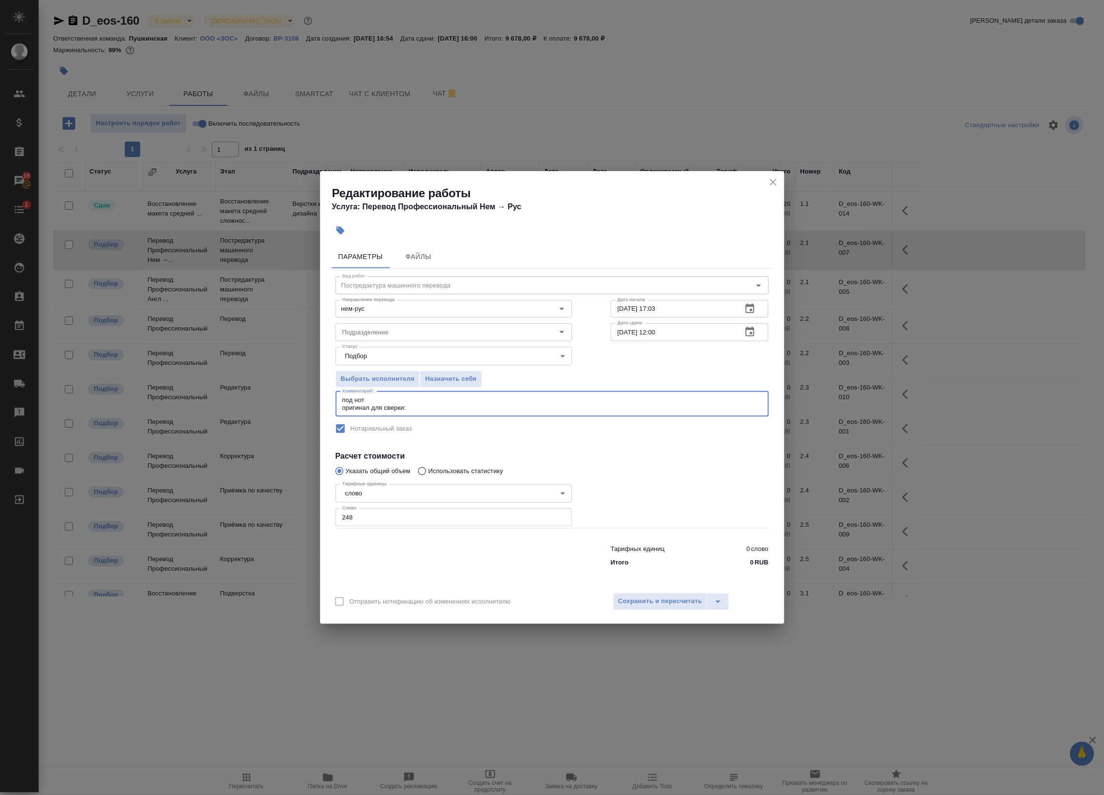
paste textarea "https://drive.awatera.com/s/dyga7dZjsJ2aXRJ"
type textarea "под нот оригинал для сверки: https://drive.awatera.com/s/dyga7dZjsJ2aXRJ"
click at [665, 598] on span "Сохранить и пересчитать" at bounding box center [660, 601] width 84 height 11
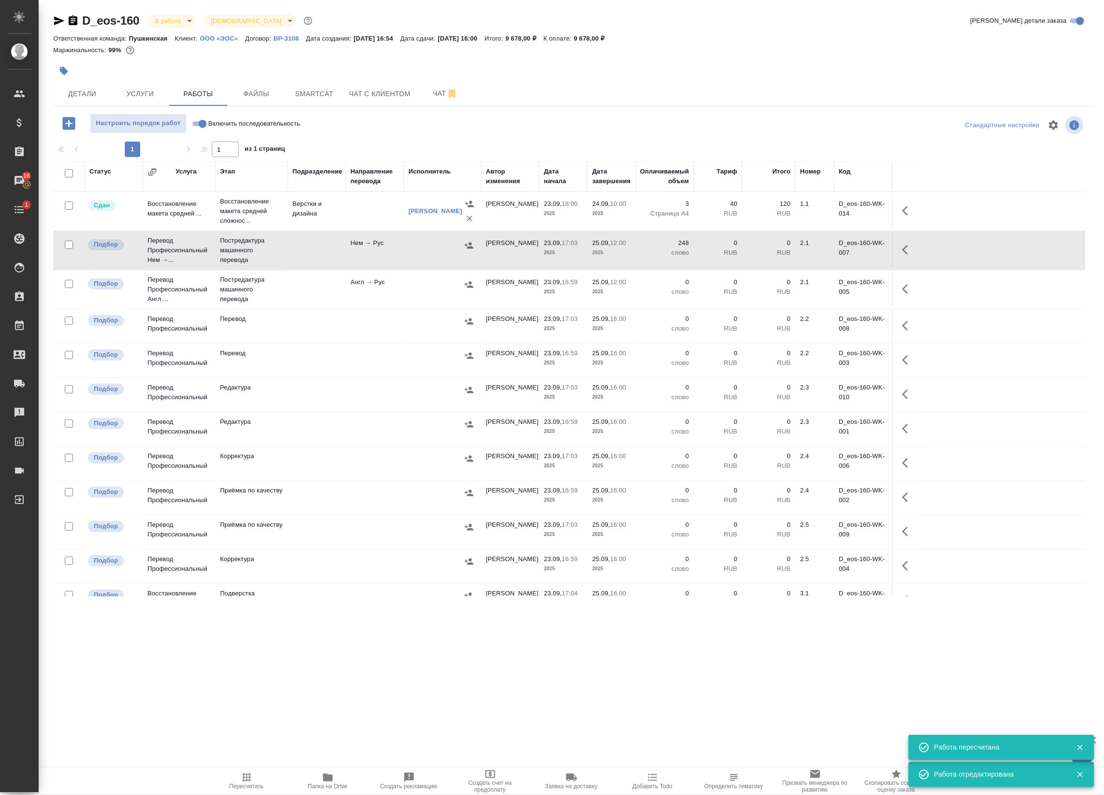
click at [902, 286] on icon "button" at bounding box center [908, 289] width 12 height 12
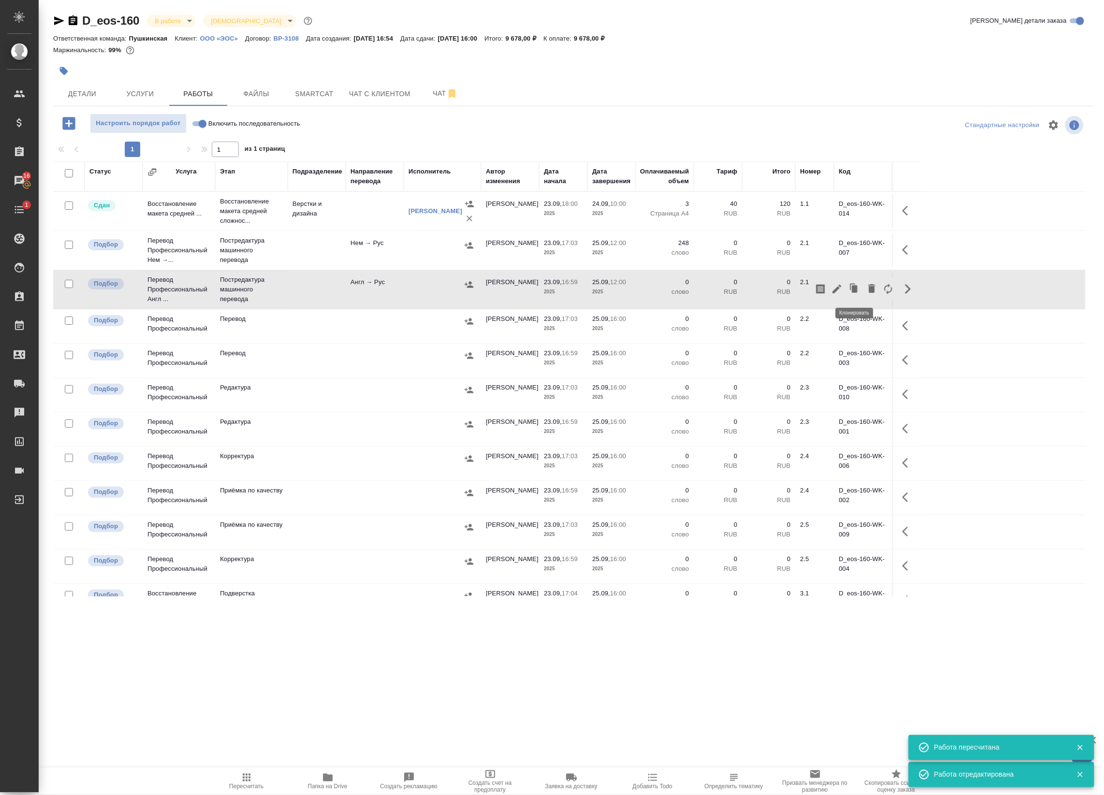
click at [837, 292] on icon "button" at bounding box center [837, 289] width 12 height 12
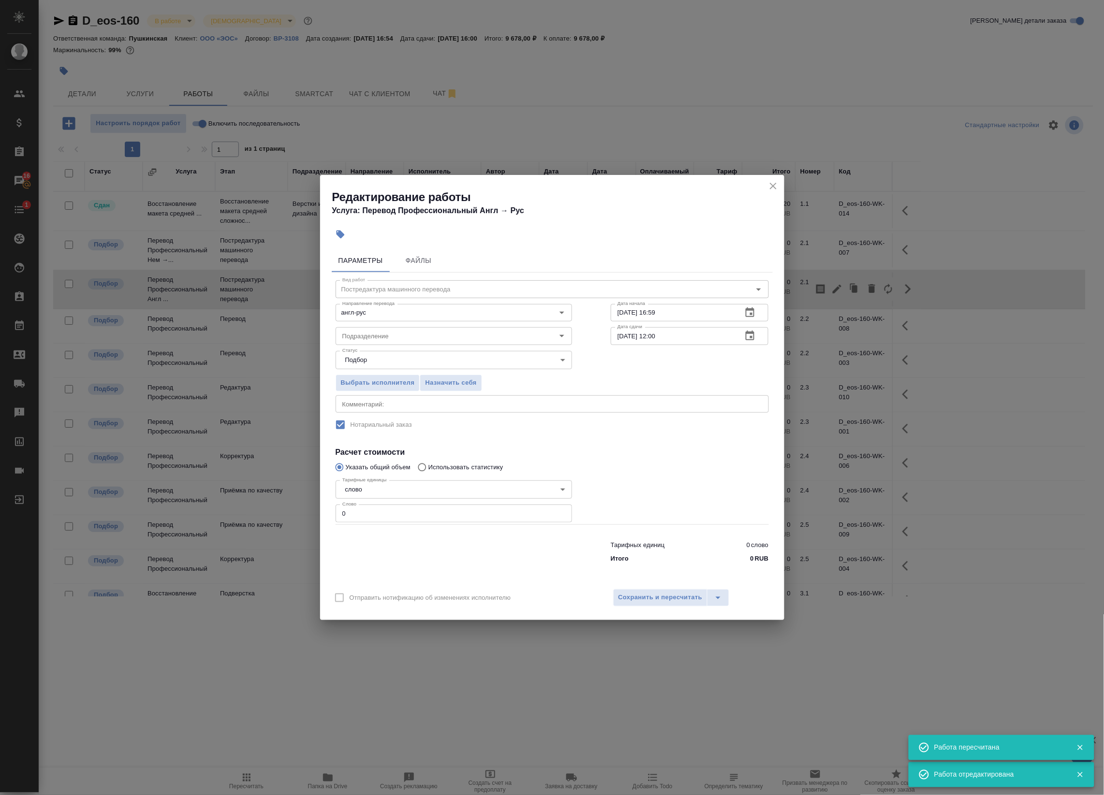
click at [379, 407] on textarea at bounding box center [552, 403] width 420 height 7
paste textarea "под нот оригинал для сверки: https://drive.awatera.com/s/dyga7dZjsJ2aXRJ"
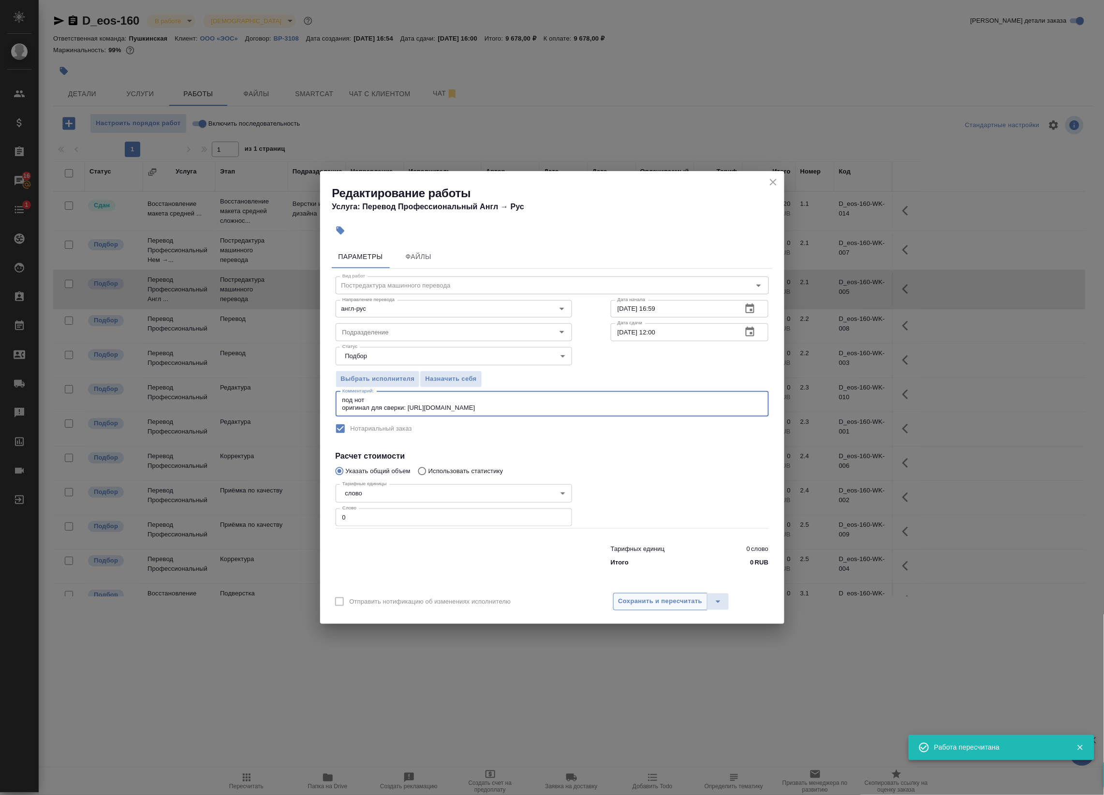
type textarea "под нот оригинал для сверки: https://drive.awatera.com/s/dyga7dZjsJ2aXRJ"
click at [649, 602] on span "Сохранить и пересчитать" at bounding box center [660, 601] width 84 height 11
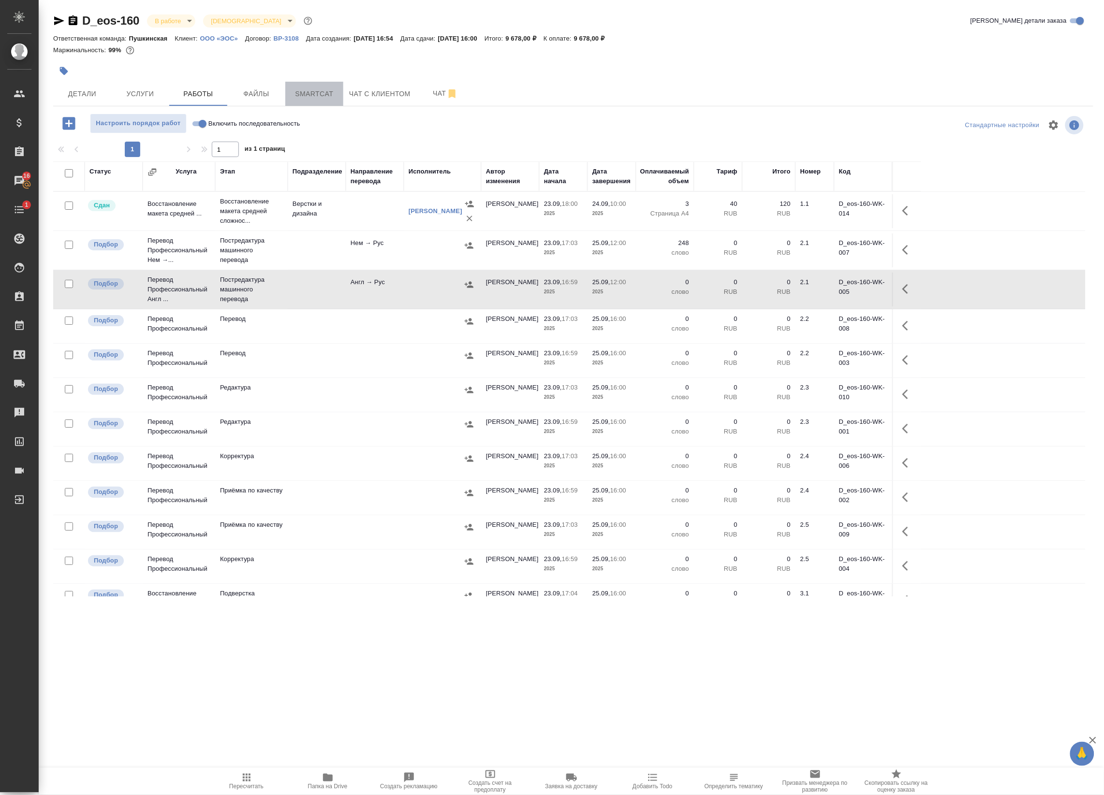
click at [335, 91] on span "Smartcat" at bounding box center [314, 94] width 46 height 12
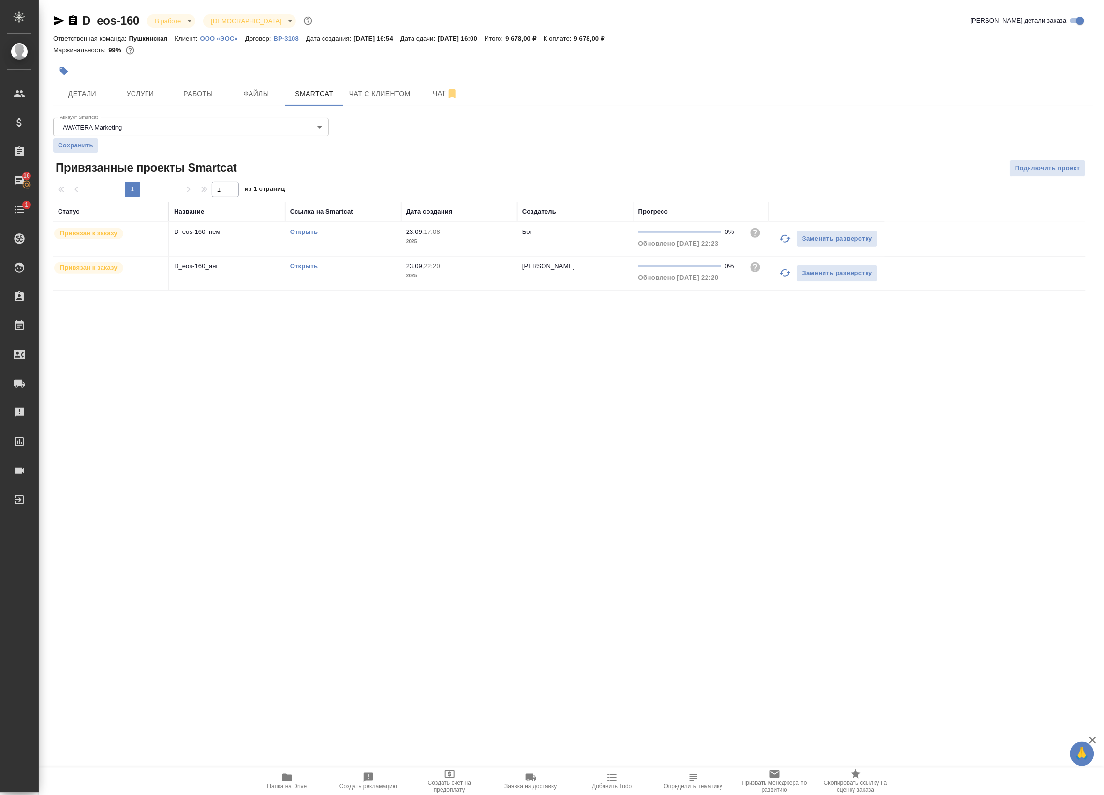
click at [310, 265] on link "Открыть" at bounding box center [304, 266] width 28 height 7
click at [186, 100] on span "Работы" at bounding box center [198, 94] width 46 height 12
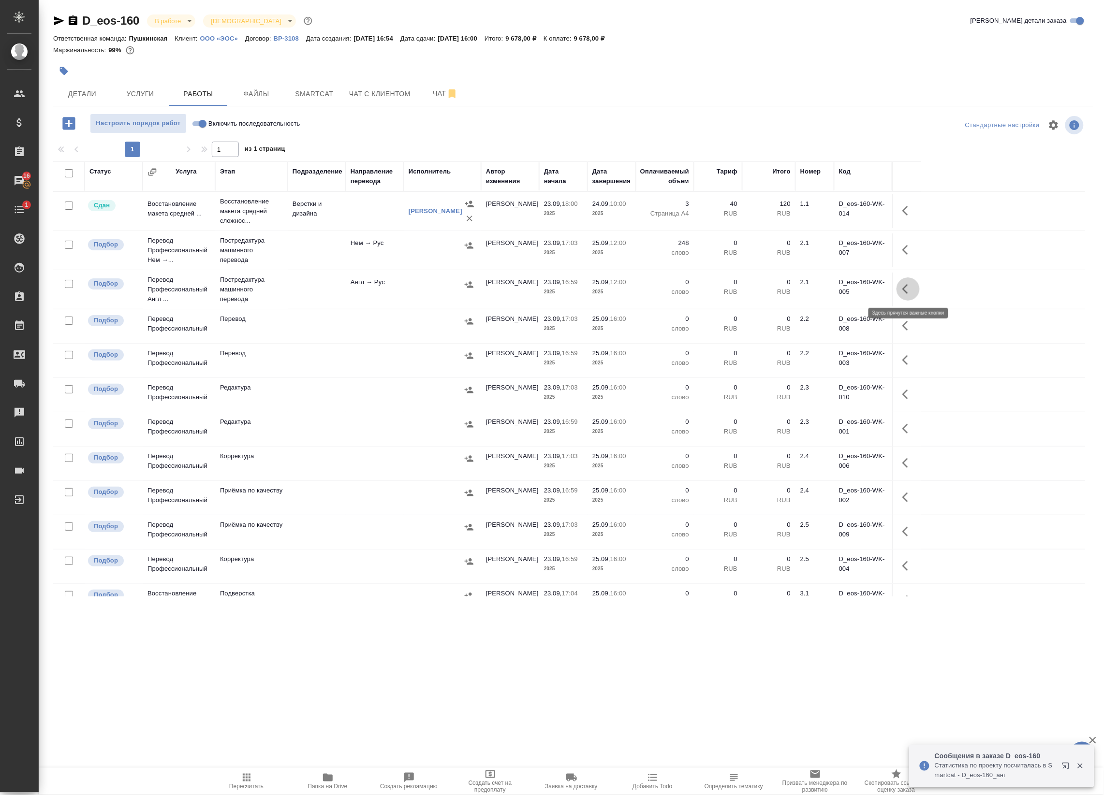
click at [909, 284] on icon "button" at bounding box center [908, 289] width 12 height 12
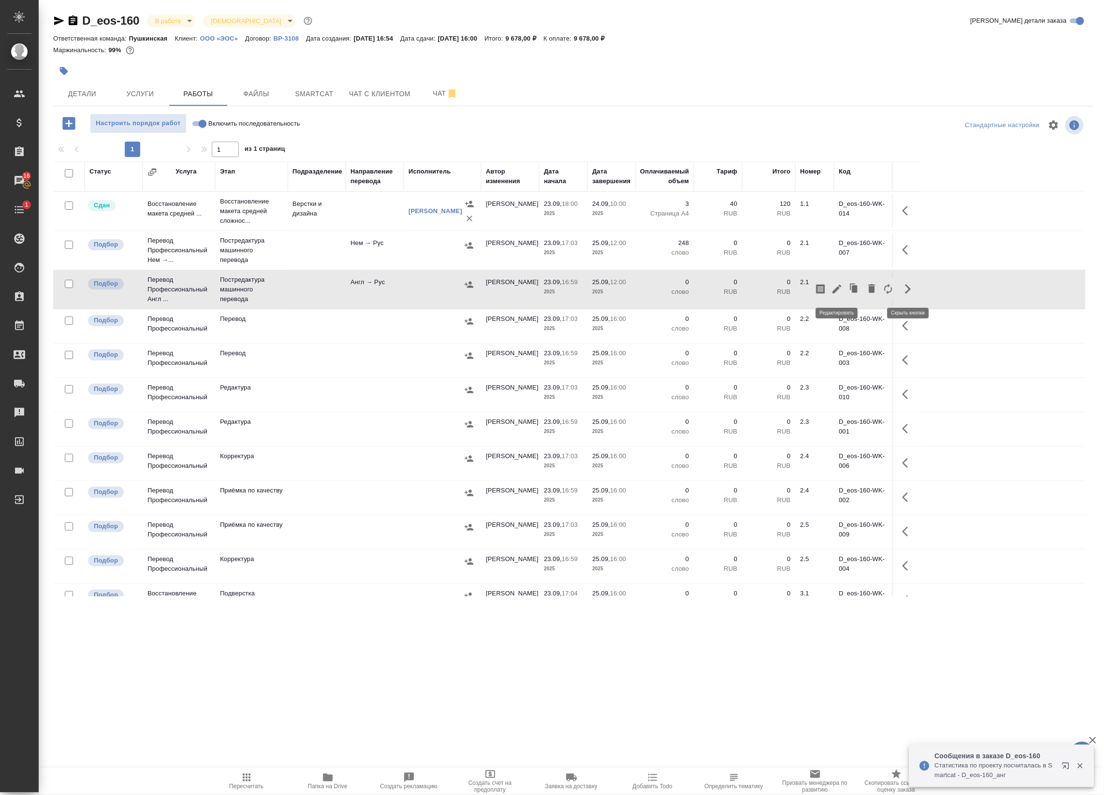
click at [836, 286] on icon "button" at bounding box center [837, 289] width 12 height 12
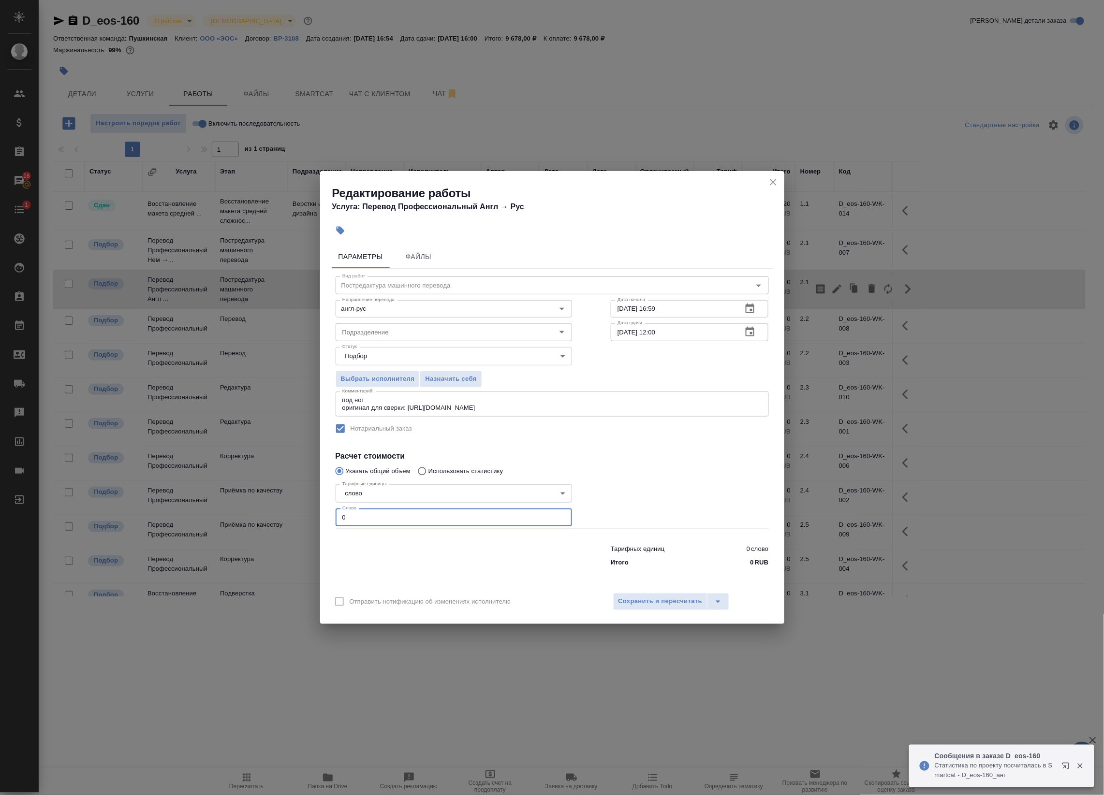
drag, startPoint x: 358, startPoint y: 516, endPoint x: 283, endPoint y: 512, distance: 75.1
click at [291, 513] on div "Редактирование работы Услуга: Перевод Профессиональный Англ → Рус Параметры Фай…" at bounding box center [552, 397] width 1104 height 795
paste input "5"
type input "50"
click at [672, 602] on span "Сохранить и пересчитать" at bounding box center [660, 601] width 84 height 11
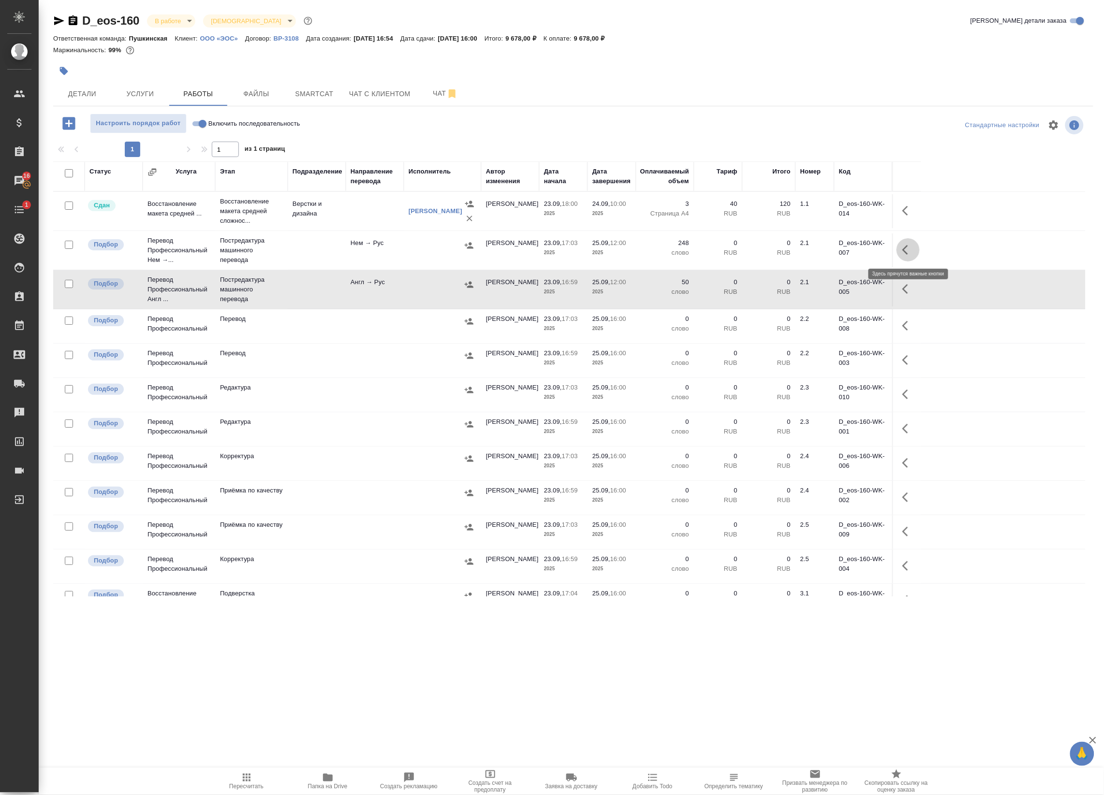
click at [903, 254] on icon "button" at bounding box center [908, 250] width 12 height 12
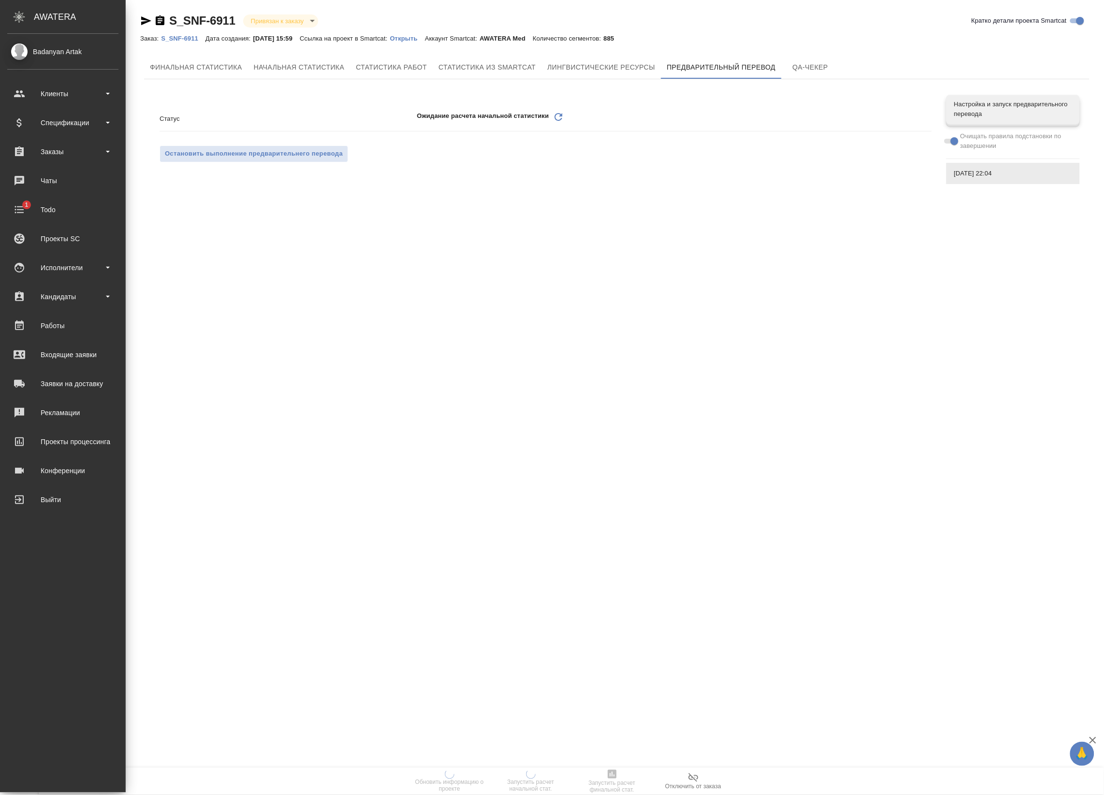
click at [559, 112] on icon "Обновить" at bounding box center [559, 117] width 12 height 12
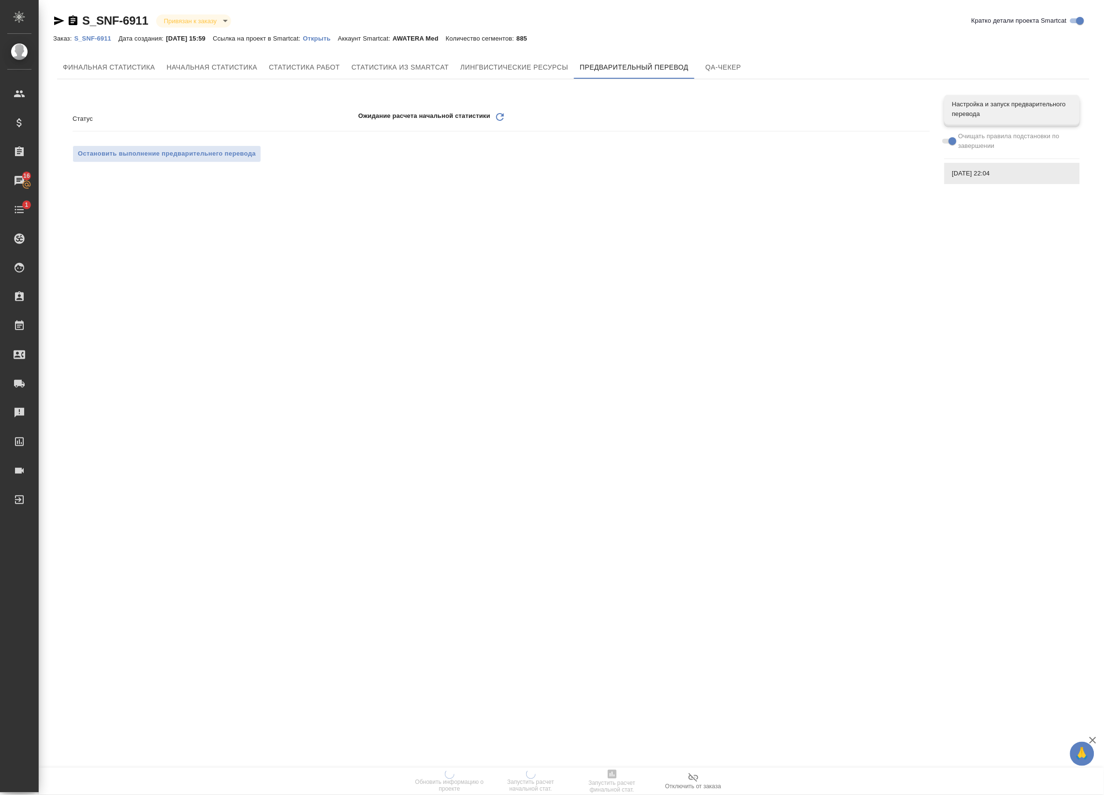
click at [499, 118] on icon "Обновить" at bounding box center [500, 117] width 12 height 12
click at [498, 118] on icon "Обновить" at bounding box center [500, 117] width 12 height 12
click at [557, 64] on span "Лингвистические ресурсы" at bounding box center [514, 67] width 108 height 12
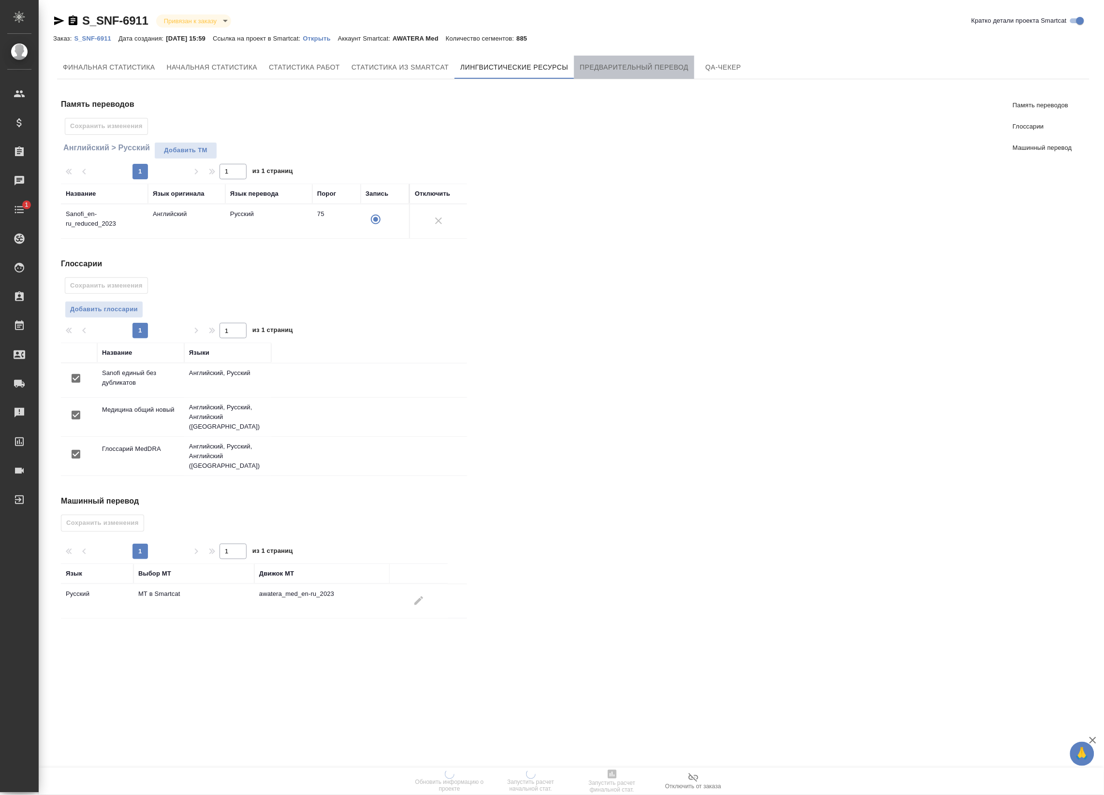
click at [600, 66] on span "Предварительный перевод" at bounding box center [634, 67] width 109 height 12
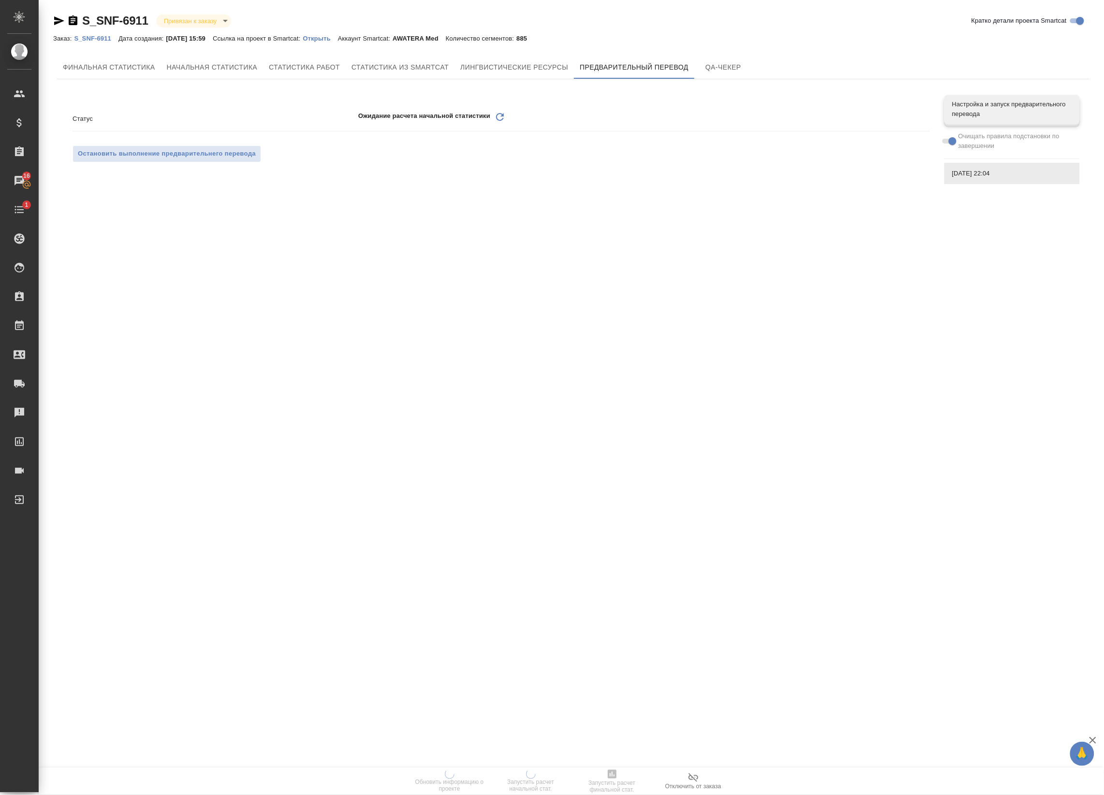
click at [496, 114] on icon "Обновить" at bounding box center [500, 117] width 12 height 12
click at [501, 116] on icon "Обновить" at bounding box center [500, 117] width 12 height 12
click at [502, 116] on icon "Обновить" at bounding box center [500, 117] width 12 height 12
click at [502, 116] on icon at bounding box center [500, 117] width 8 height 8
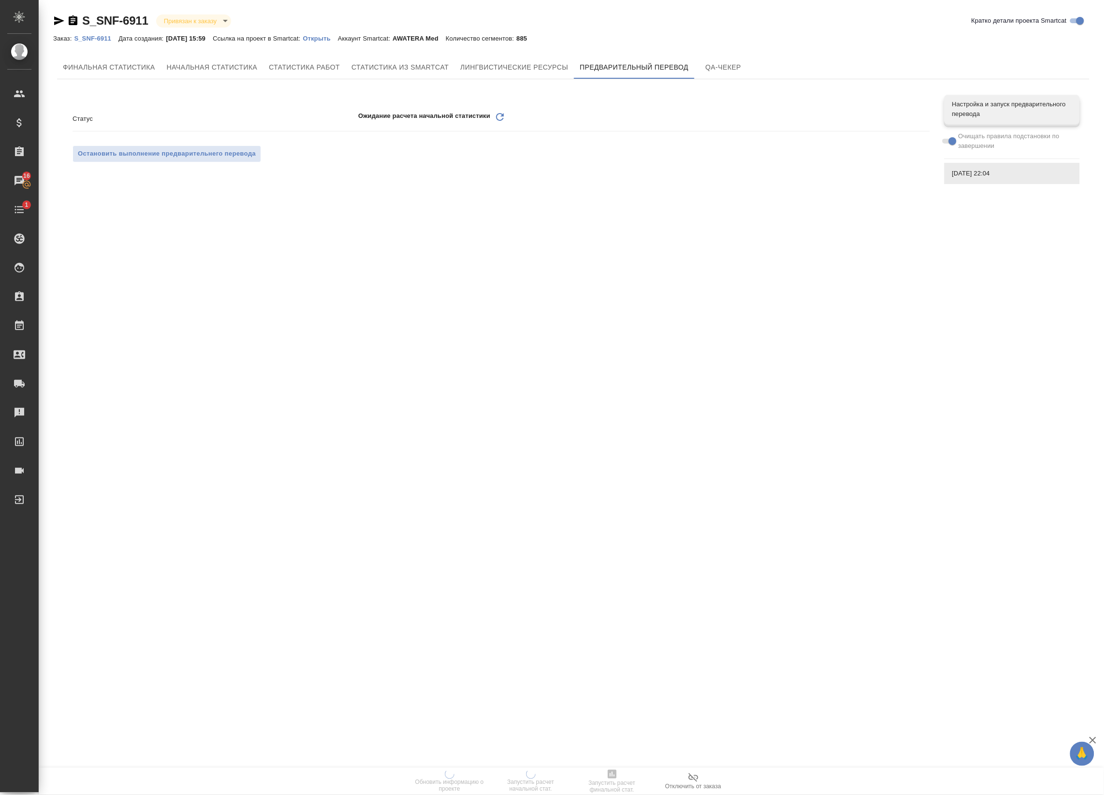
click at [503, 112] on icon "Обновить" at bounding box center [500, 117] width 12 height 12
click at [496, 117] on icon at bounding box center [500, 117] width 8 height 8
click at [497, 117] on icon "Обновить" at bounding box center [500, 117] width 12 height 12
click at [501, 117] on icon "Обновить" at bounding box center [500, 117] width 12 height 12
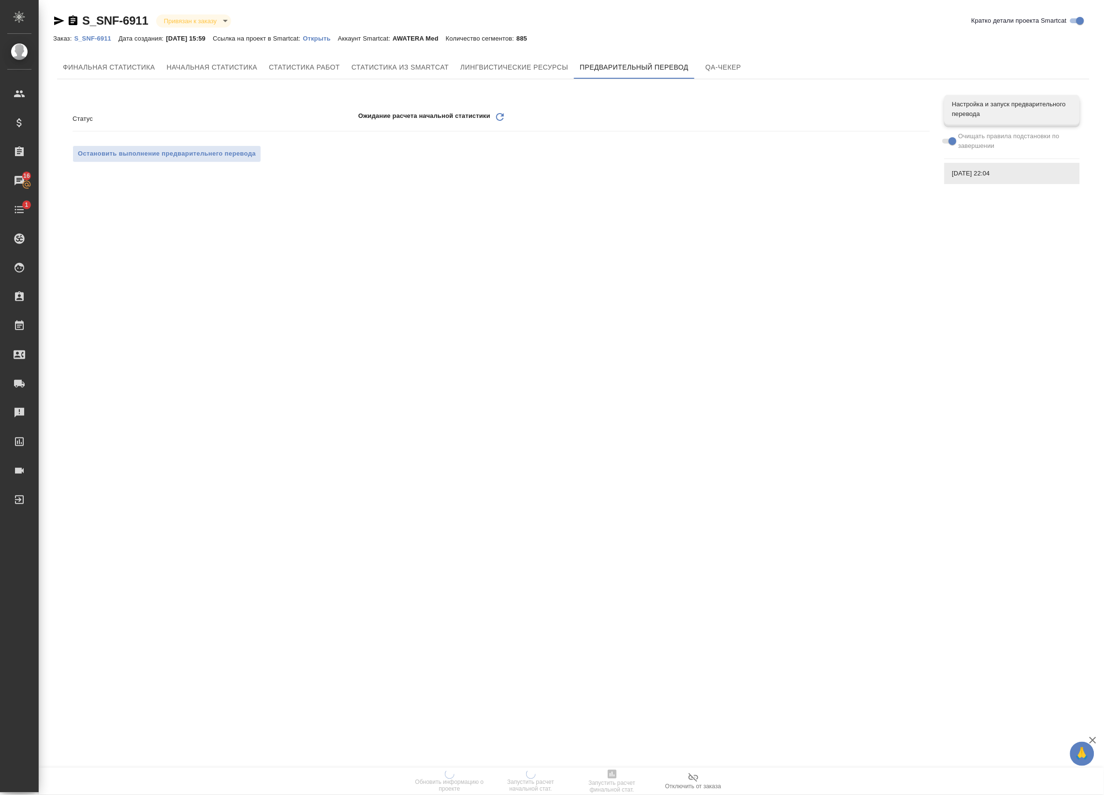
click at [500, 117] on icon "Обновить" at bounding box center [500, 117] width 12 height 12
click at [499, 117] on icon "Обновить" at bounding box center [500, 117] width 12 height 12
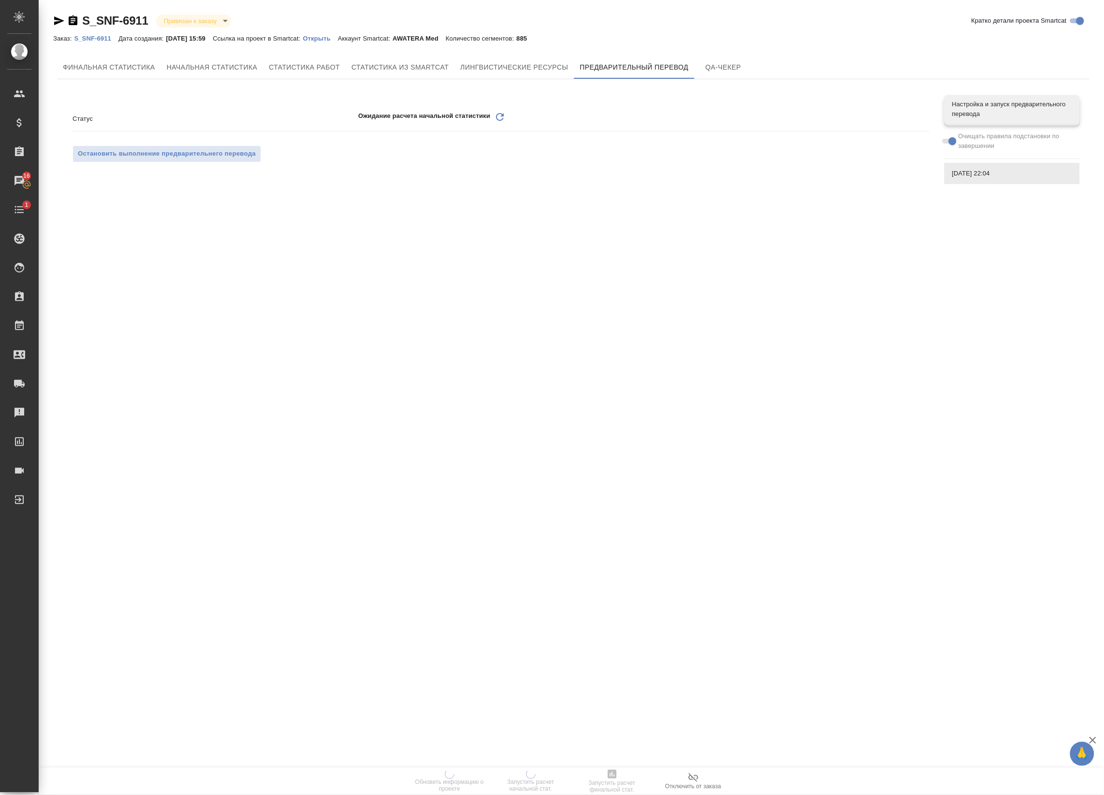
click at [499, 117] on icon "Обновить" at bounding box center [500, 117] width 12 height 12
click at [503, 115] on icon at bounding box center [500, 117] width 8 height 8
click at [503, 116] on icon at bounding box center [500, 117] width 8 height 8
click at [501, 115] on icon "Обновить" at bounding box center [500, 117] width 12 height 12
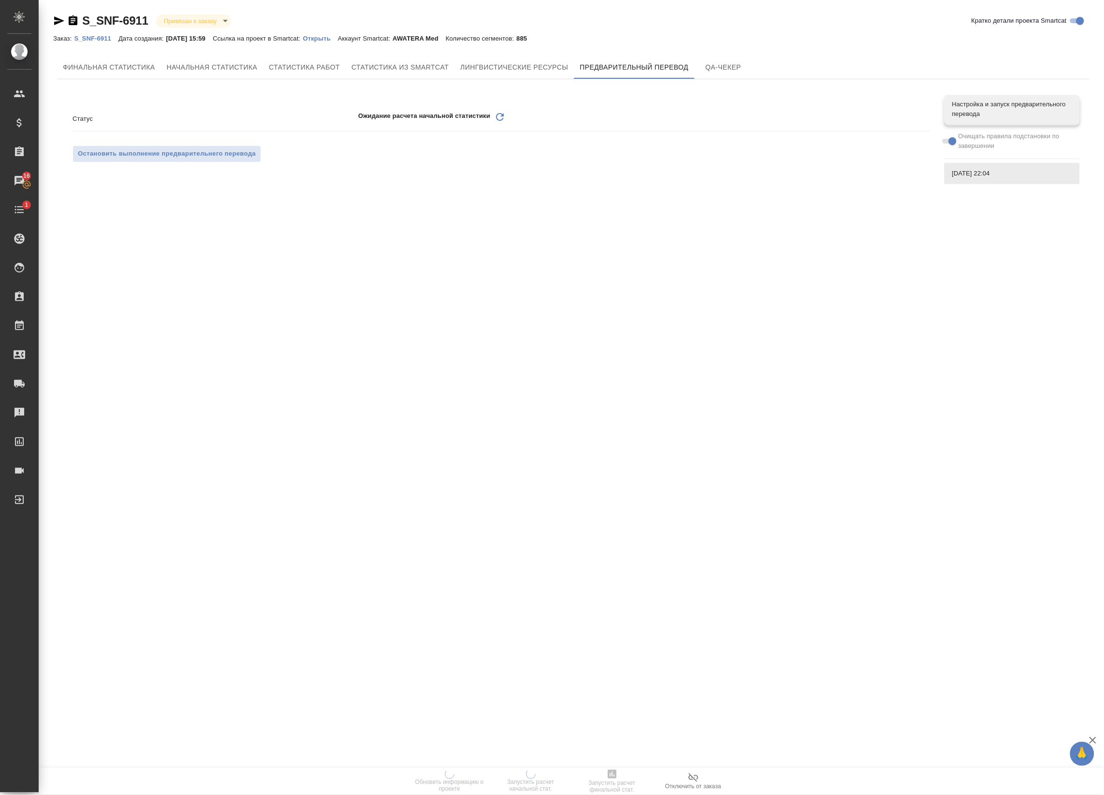
click at [501, 115] on icon "Обновить" at bounding box center [500, 117] width 12 height 12
click at [504, 117] on icon "Обновить" at bounding box center [500, 117] width 12 height 12
click at [503, 117] on icon "Обновить" at bounding box center [500, 117] width 12 height 12
click at [502, 117] on icon "Обновить" at bounding box center [500, 117] width 12 height 12
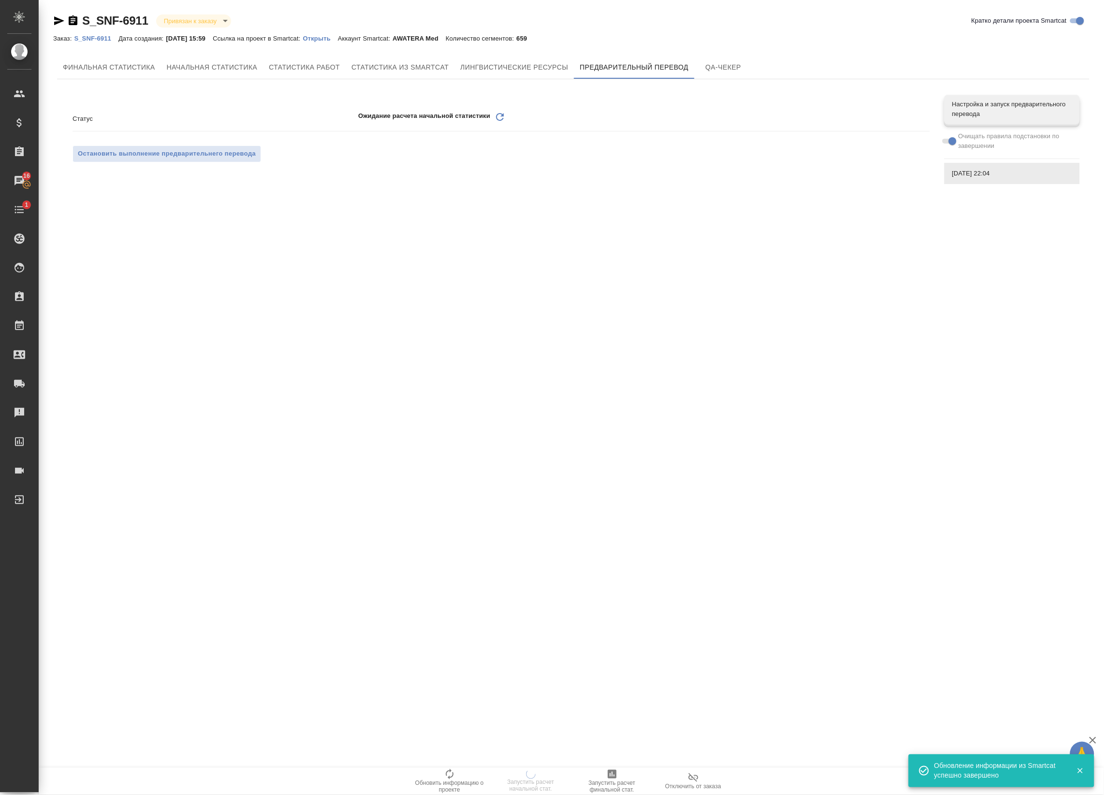
click at [500, 116] on icon "Обновить" at bounding box center [500, 117] width 12 height 12
click at [497, 116] on icon "Обновить" at bounding box center [500, 117] width 12 height 12
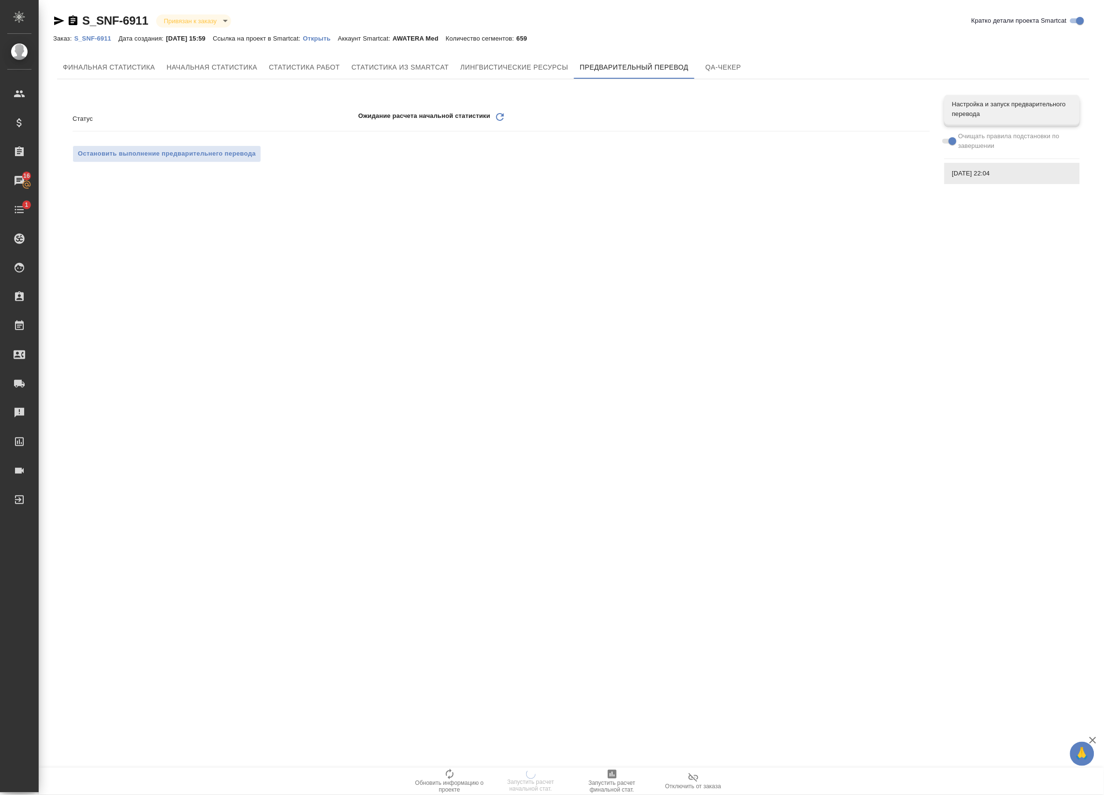
click at [497, 116] on icon "Обновить" at bounding box center [500, 117] width 12 height 12
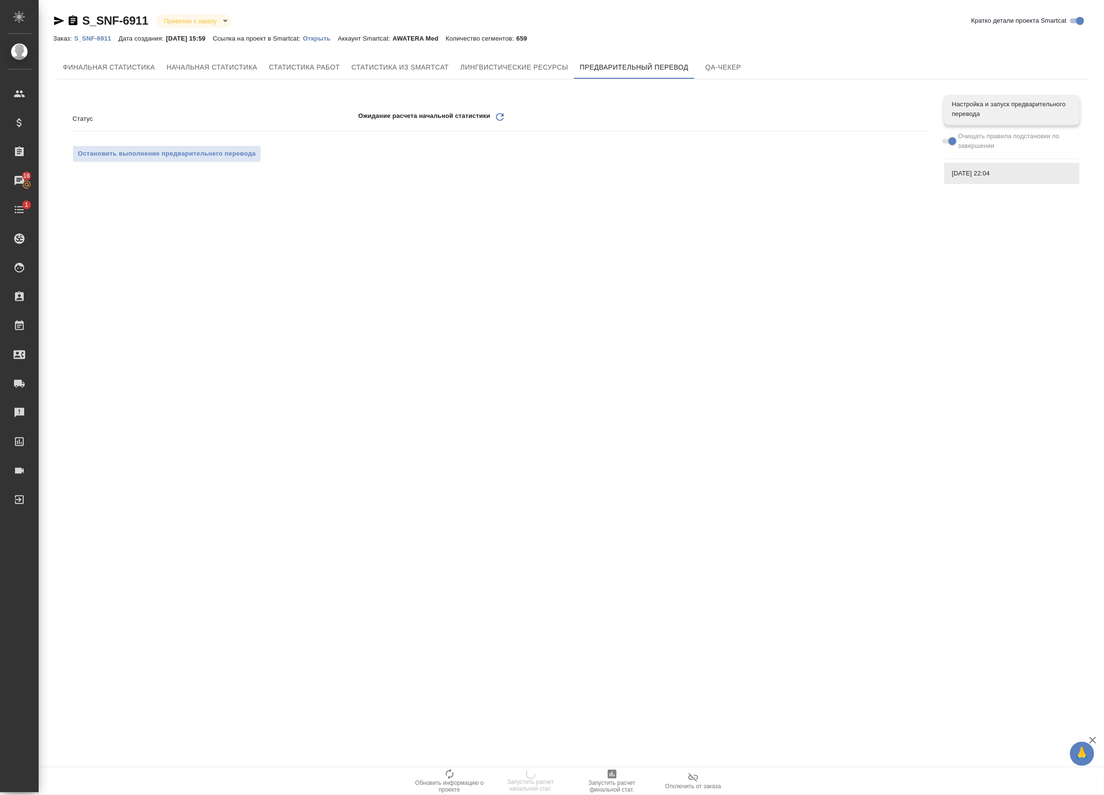
click at [501, 115] on icon "Обновить" at bounding box center [500, 117] width 12 height 12
click at [498, 104] on div "Статус Ожидание расчета начальной статистики Обновить Остановить выполнение пре…" at bounding box center [501, 137] width 857 height 68
click at [501, 108] on div "Статус Ожидание расчета начальной статистики Обновить Остановить выполнение пре…" at bounding box center [501, 137] width 857 height 68
click at [504, 117] on icon "Обновить" at bounding box center [500, 117] width 12 height 12
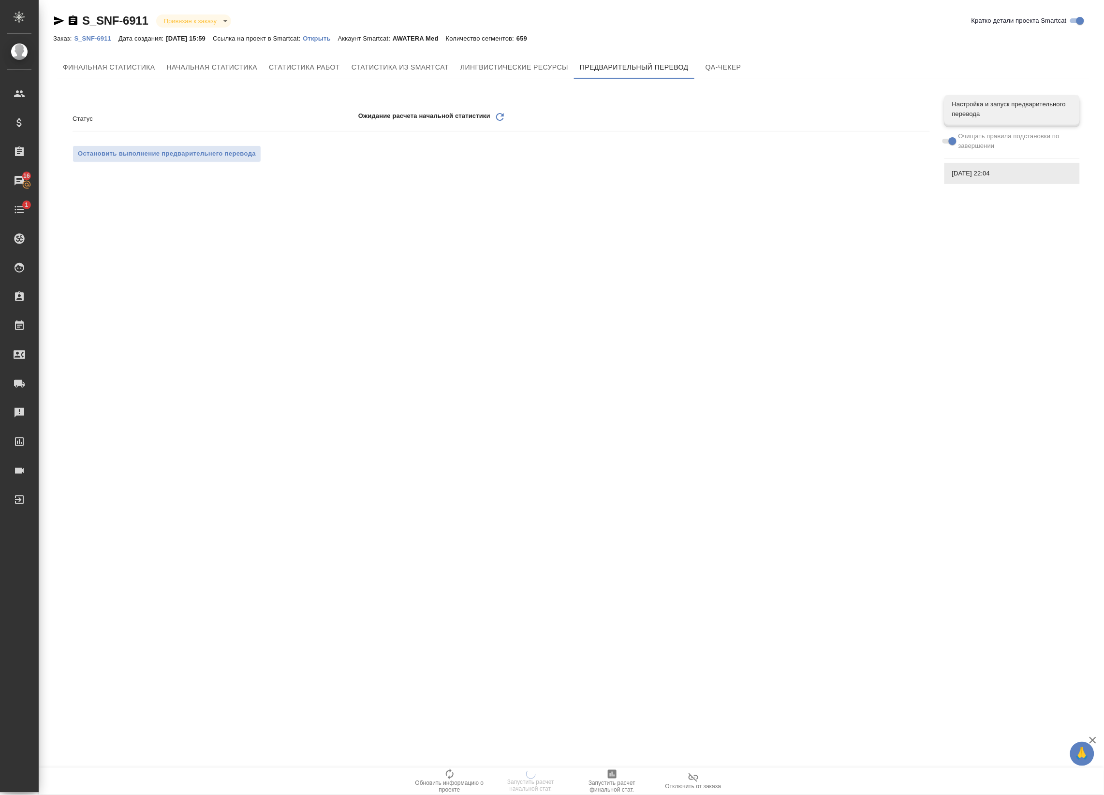
click at [499, 112] on icon "Обновить" at bounding box center [500, 117] width 12 height 12
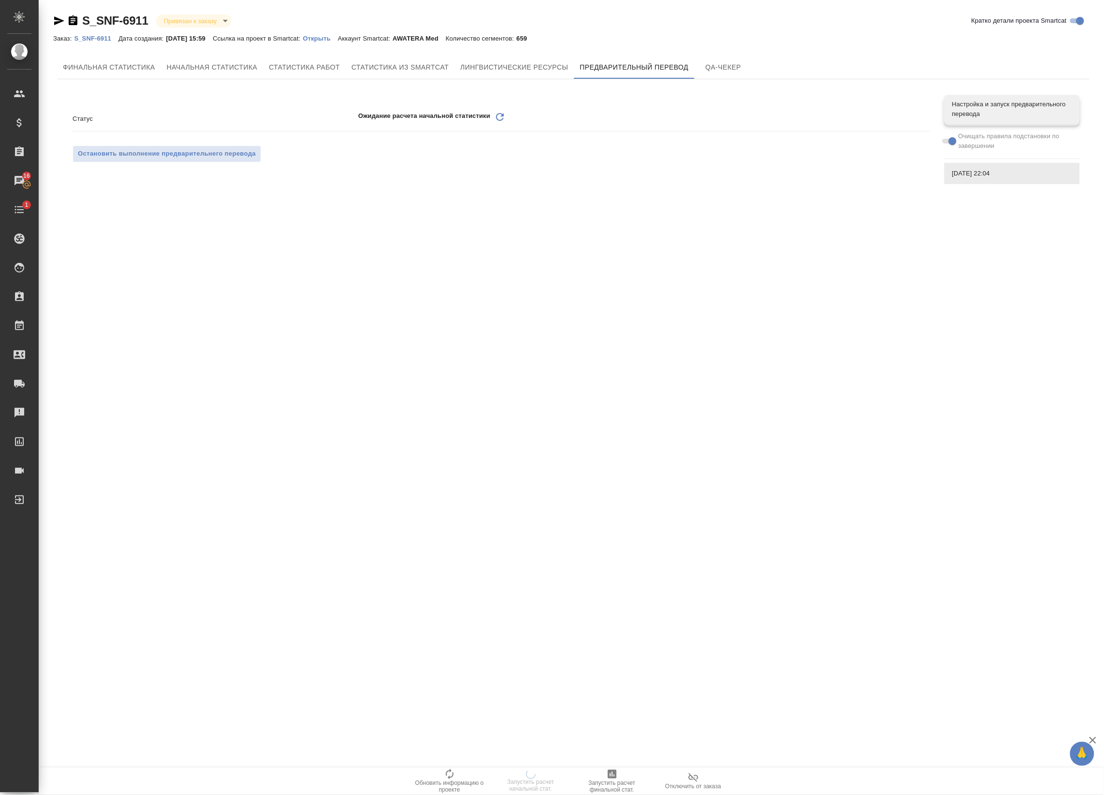
click at [499, 110] on div "Статус Ожидание расчета начальной статистики Обновить" at bounding box center [501, 118] width 857 height 17
click at [498, 121] on icon "Обновить" at bounding box center [500, 117] width 12 height 12
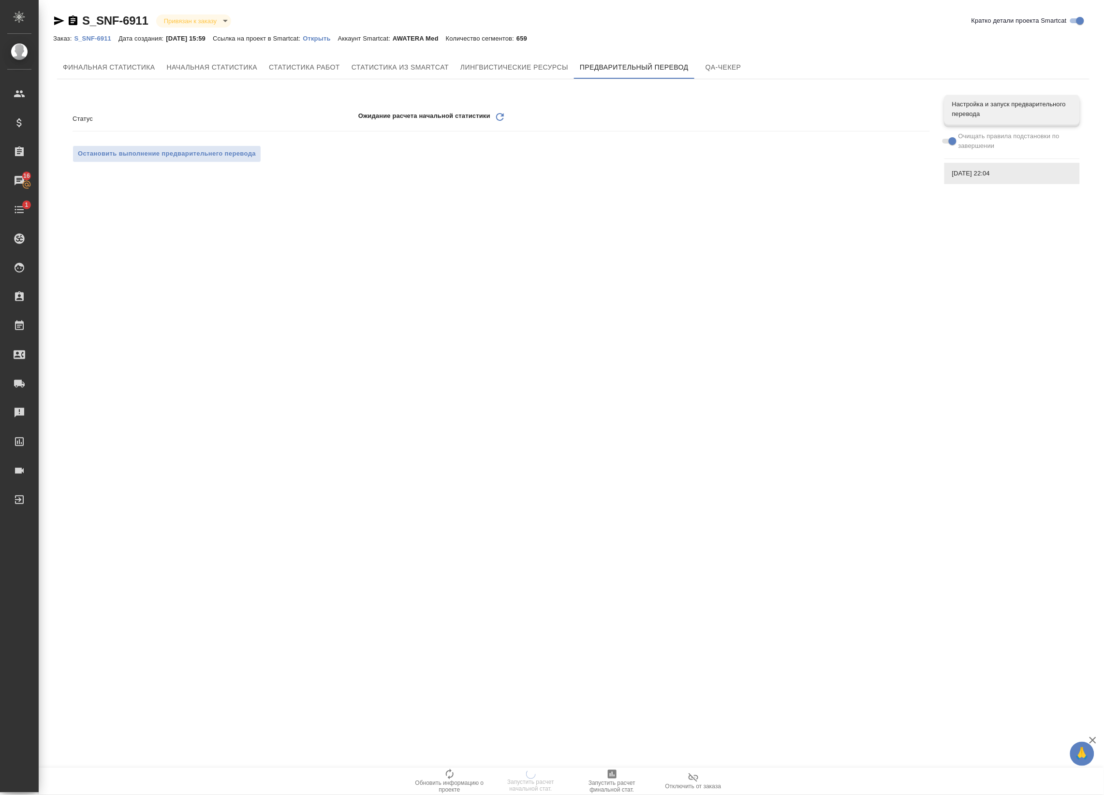
click at [498, 115] on icon at bounding box center [500, 117] width 8 height 8
click at [498, 115] on div ".cls-1 fill:#fff; AWATERA Badanyan Artak Клиенты Спецификации Заказы 16 Чаты 1 …" at bounding box center [552, 397] width 1104 height 795
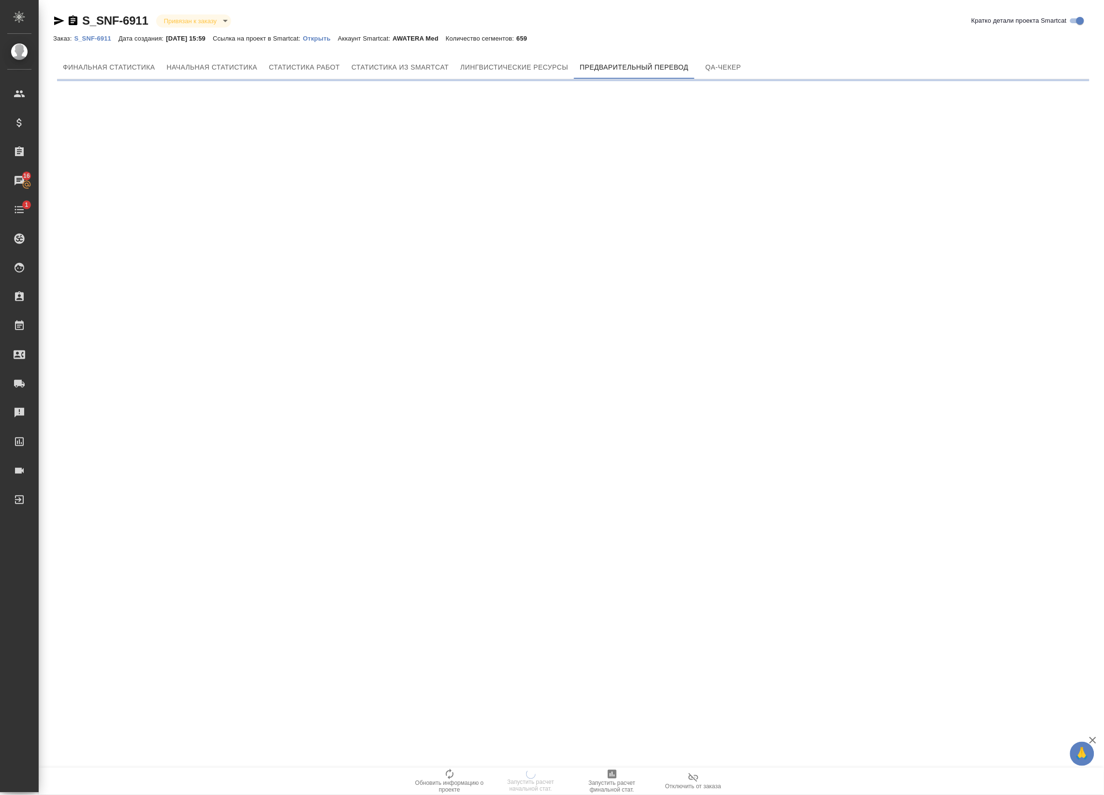
click at [498, 115] on div ".cls-1 fill:#fff; AWATERA Badanyan Artak Клиенты Спецификации Заказы 16 Чаты 1 …" at bounding box center [552, 397] width 1104 height 795
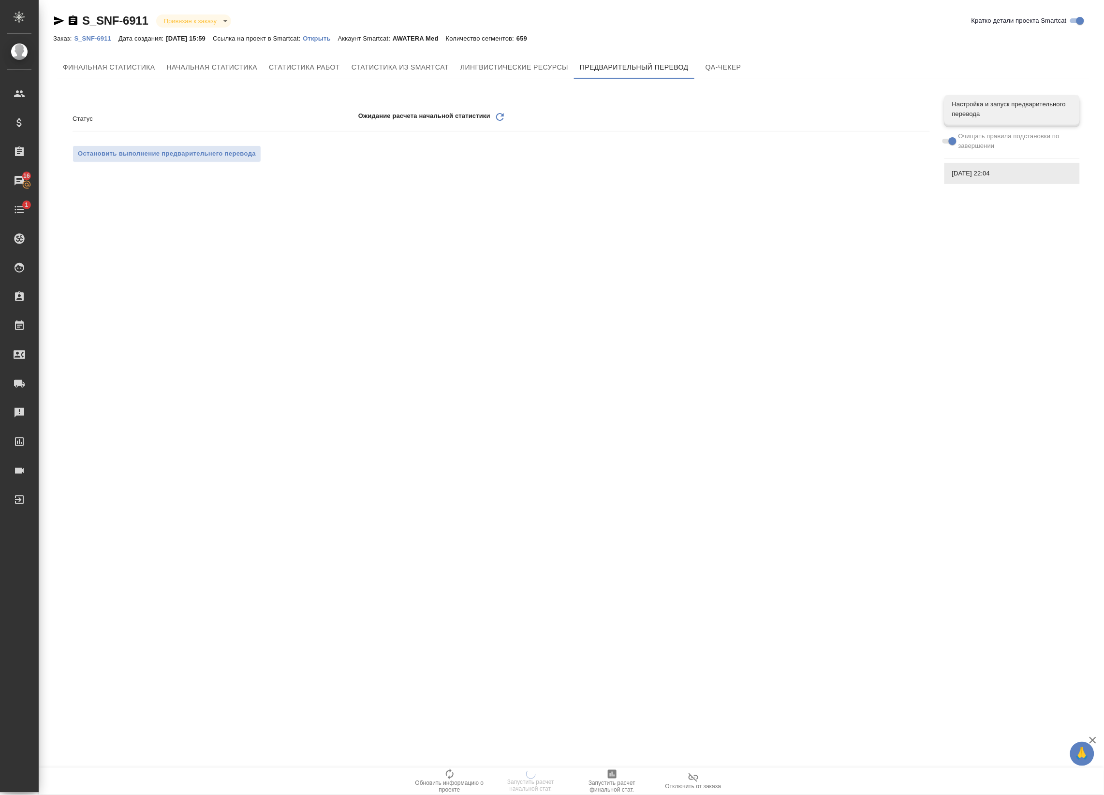
click at [498, 115] on icon at bounding box center [500, 117] width 8 height 8
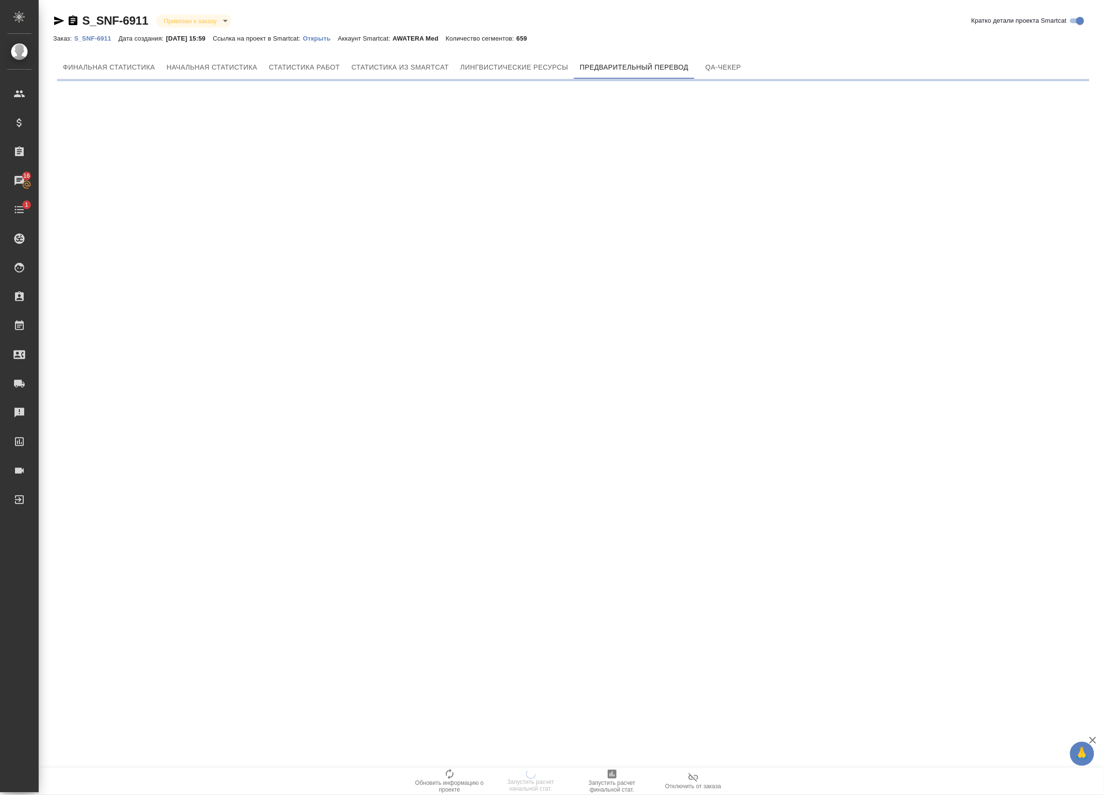
click at [498, 115] on div ".cls-1 fill:#fff; AWATERA Badanyan Artak Клиенты Спецификации Заказы 16 Чаты 1 …" at bounding box center [552, 397] width 1104 height 795
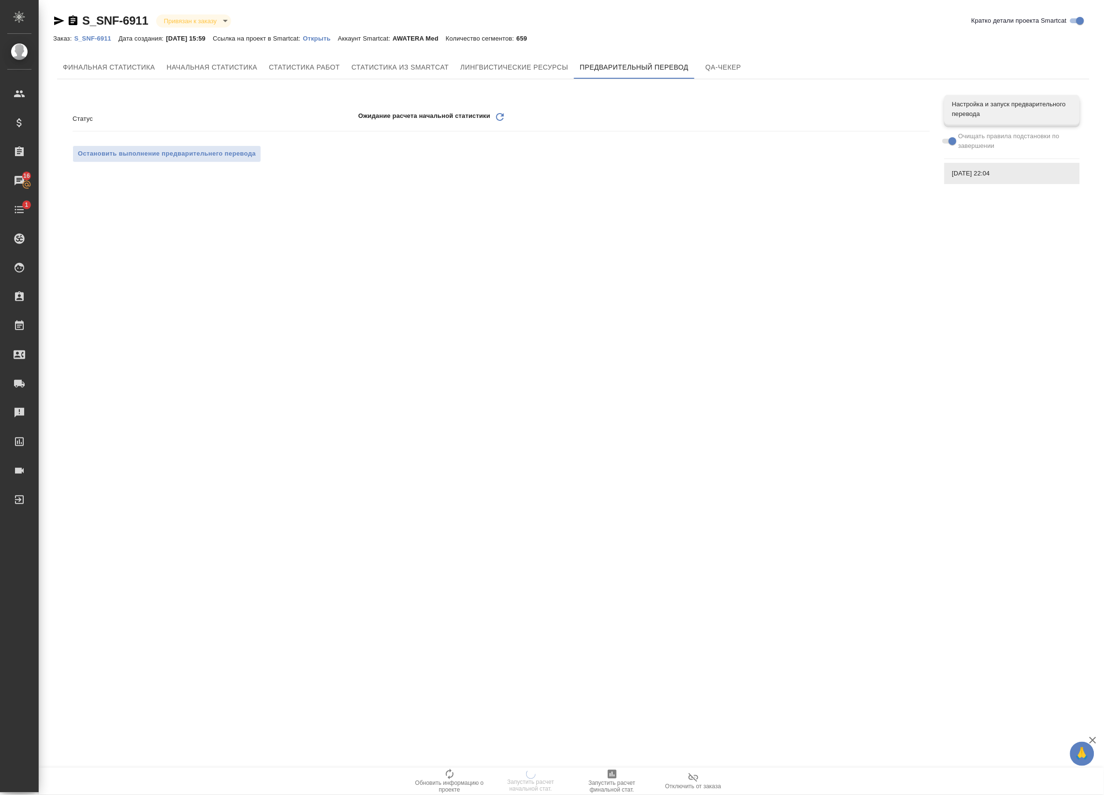
click at [498, 115] on div ".cls-1 fill:#fff; AWATERA Badanyan Artak Клиенты Спецификации Заказы 16 Чаты 1 …" at bounding box center [552, 397] width 1104 height 795
click at [498, 115] on icon at bounding box center [500, 117] width 8 height 8
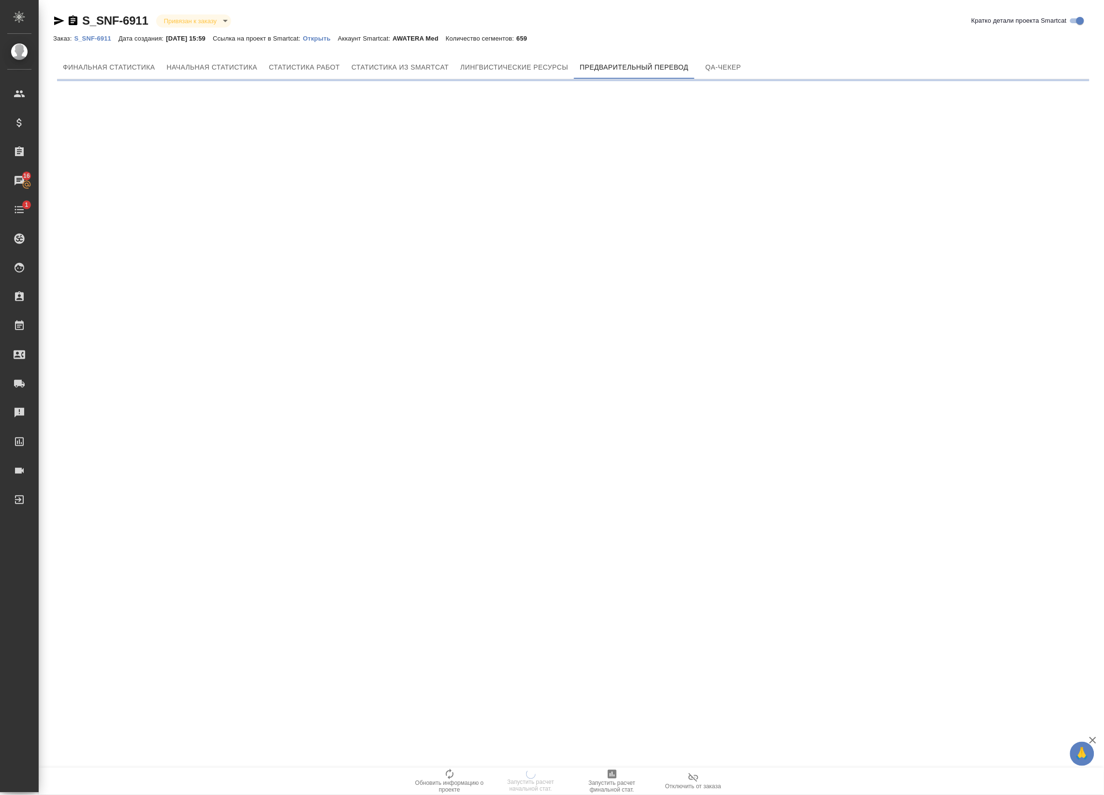
click at [498, 115] on div ".cls-1 fill:#fff; AWATERA Badanyan Artak Клиенты Спецификации Заказы 16 Чаты 1 …" at bounding box center [552, 397] width 1104 height 795
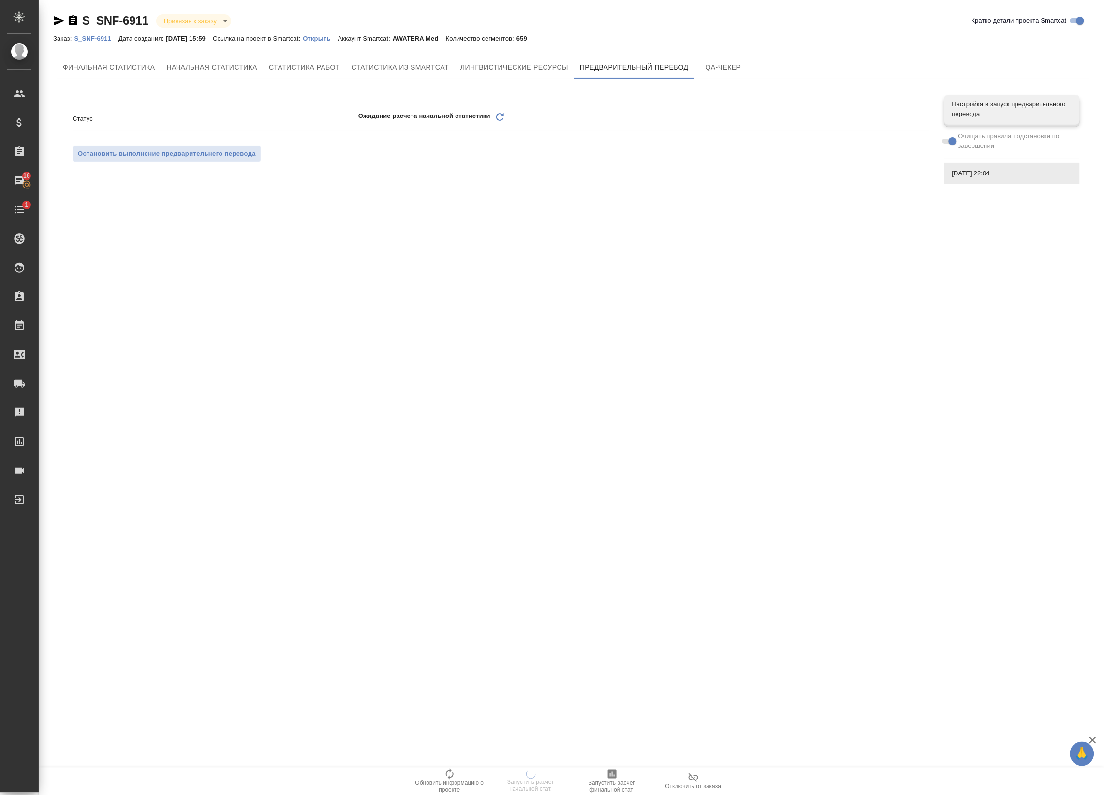
click at [506, 119] on div "Ожидание расчета начальной статистики Обновить" at bounding box center [644, 118] width 572 height 15
click at [497, 118] on icon at bounding box center [500, 117] width 8 height 8
click at [498, 116] on icon "Обновить" at bounding box center [500, 117] width 12 height 12
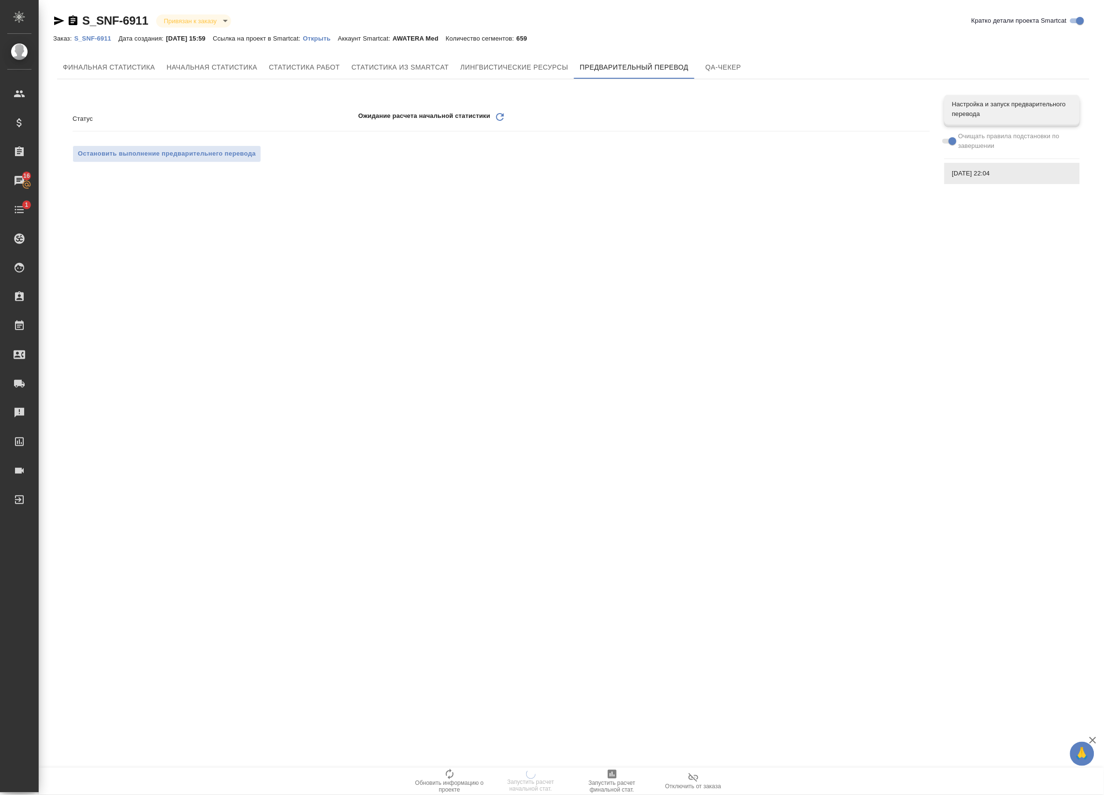
click at [496, 116] on icon "Обновить" at bounding box center [500, 117] width 12 height 12
click at [437, 114] on icon "Обновить" at bounding box center [434, 117] width 12 height 12
click at [434, 114] on icon "Обновить" at bounding box center [434, 117] width 12 height 12
click at [589, 65] on span "Предварительный перевод" at bounding box center [634, 67] width 109 height 12
